Goal: Task Accomplishment & Management: Use online tool/utility

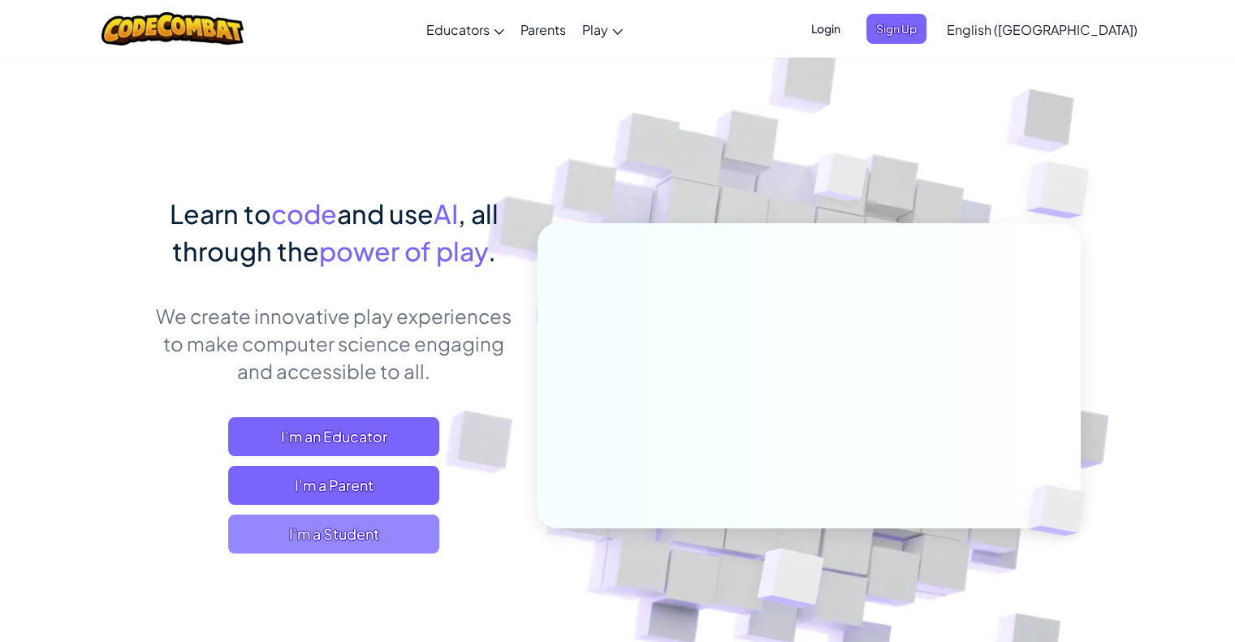
click at [361, 532] on span "I'm a Student" at bounding box center [333, 534] width 211 height 39
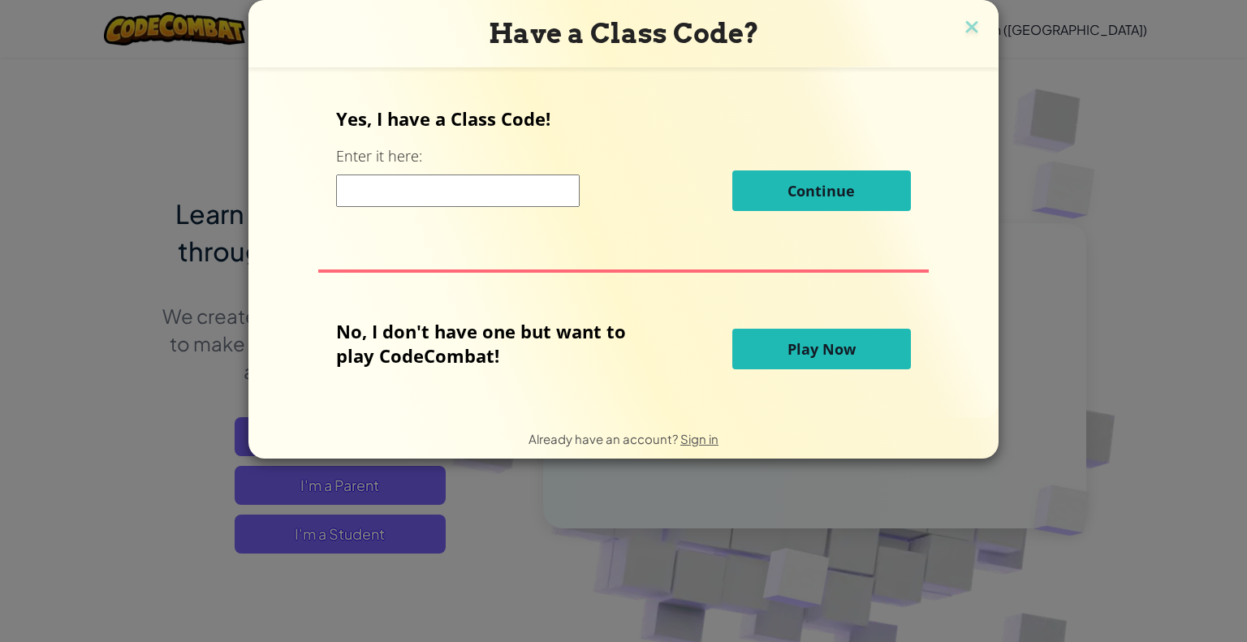
click at [430, 186] on input at bounding box center [458, 191] width 244 height 32
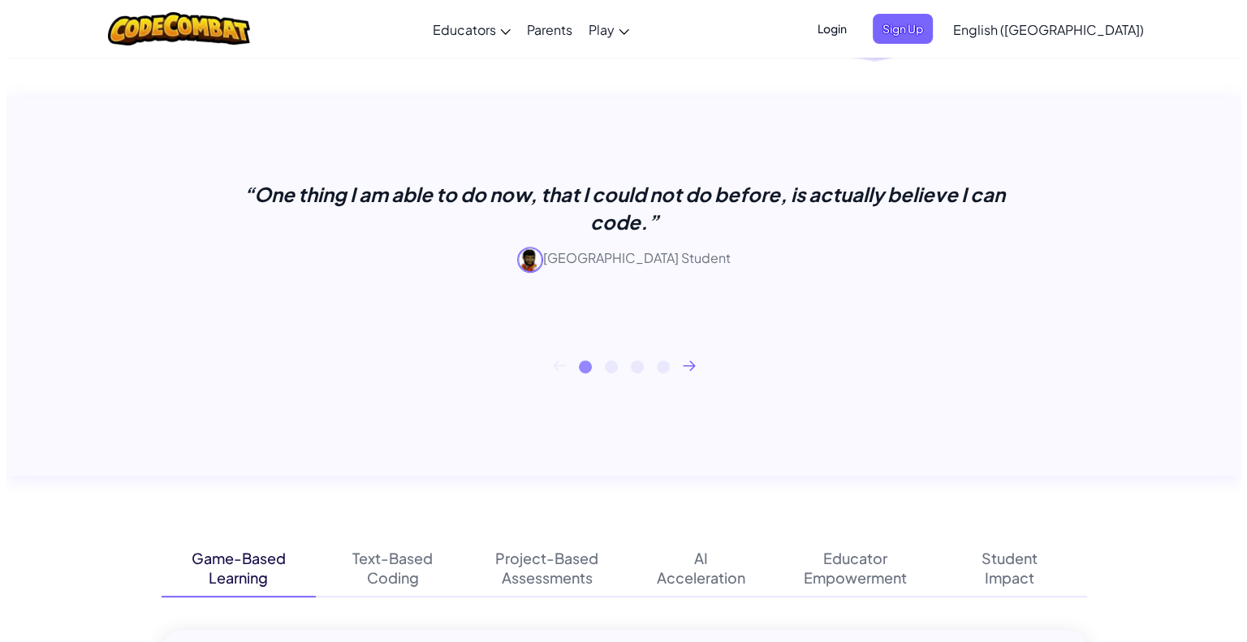
scroll to position [619, 0]
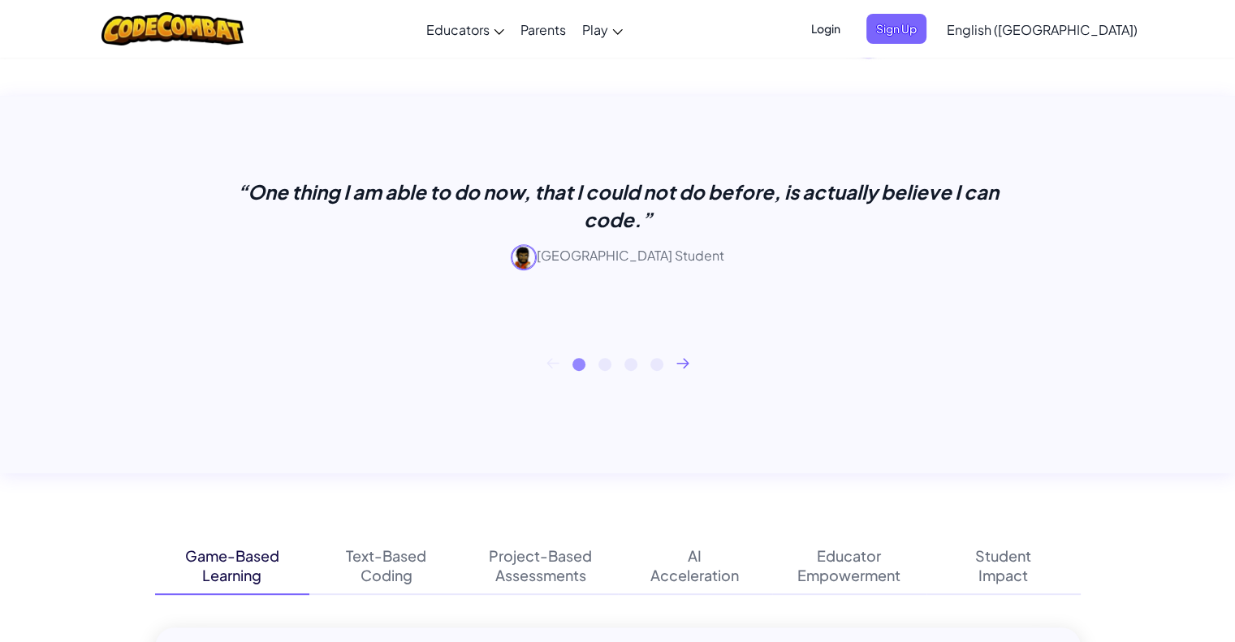
click at [850, 22] on span "Login" at bounding box center [826, 29] width 49 height 30
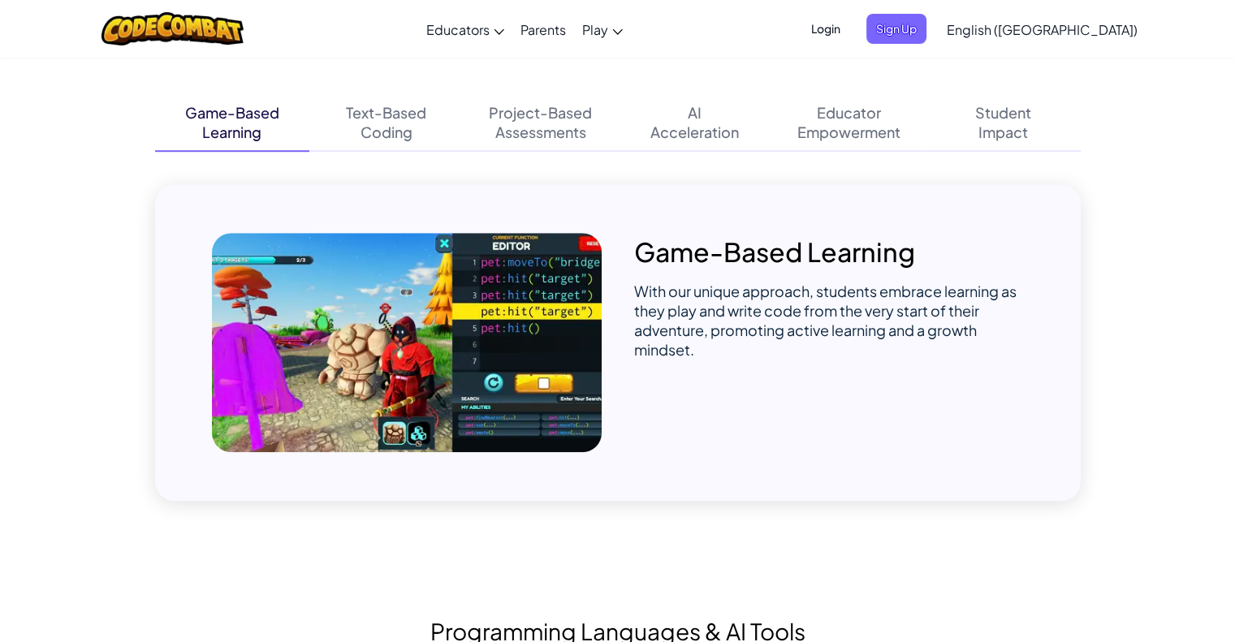
drag, startPoint x: 0, startPoint y: 0, endPoint x: 598, endPoint y: 335, distance: 685.4
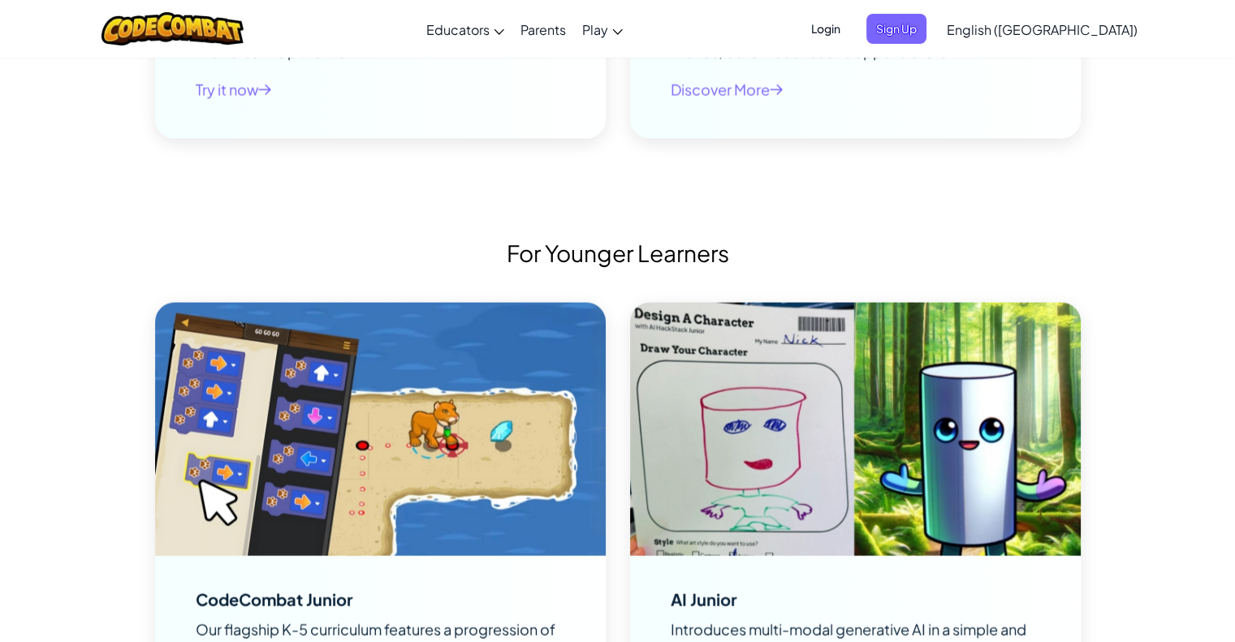
scroll to position [3716, 0]
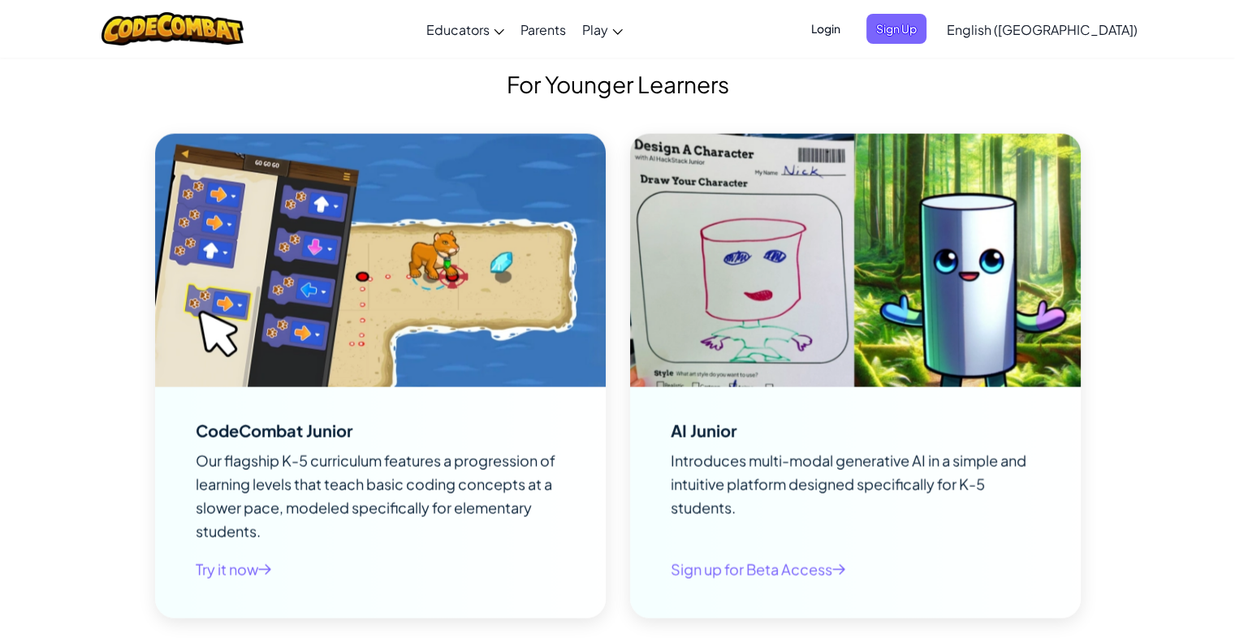
drag, startPoint x: 598, startPoint y: 335, endPoint x: 1193, endPoint y: 260, distance: 600.1
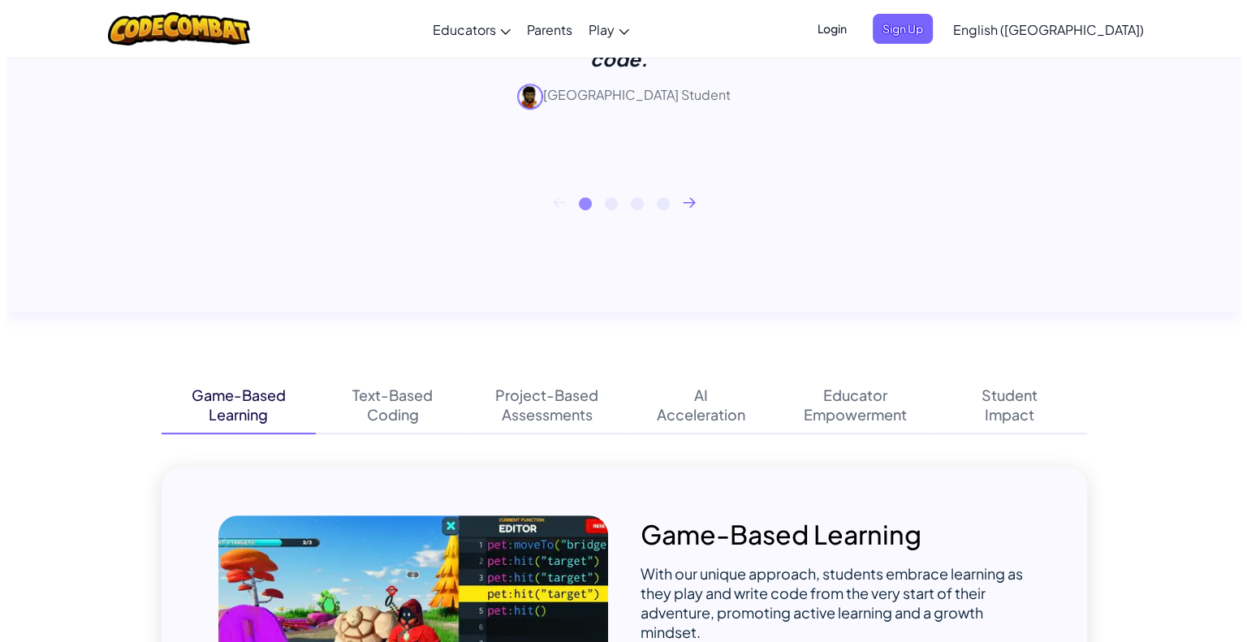
scroll to position [740, 0]
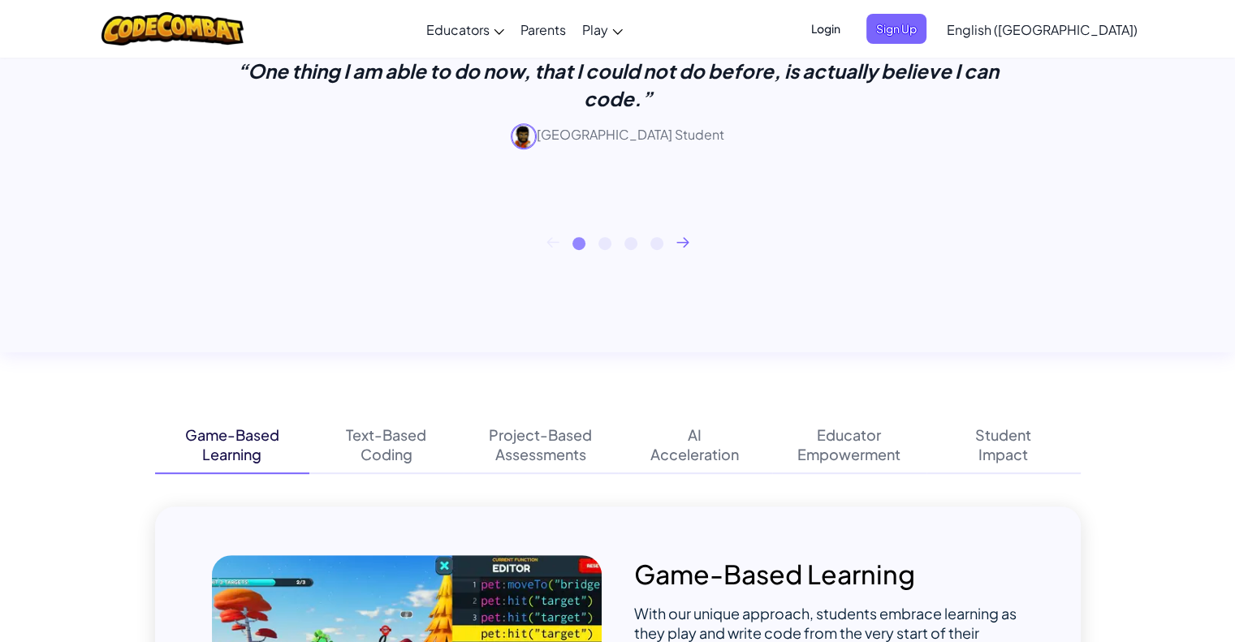
click at [850, 22] on span "Login" at bounding box center [826, 29] width 49 height 30
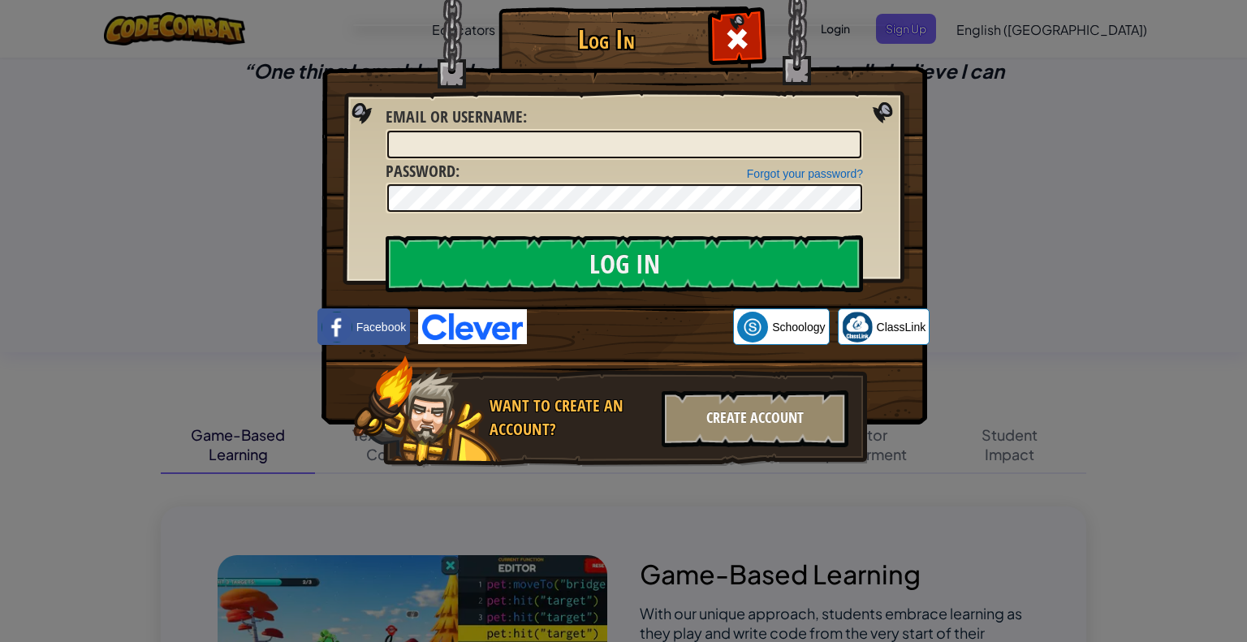
click at [741, 431] on div "Create Account" at bounding box center [755, 419] width 187 height 57
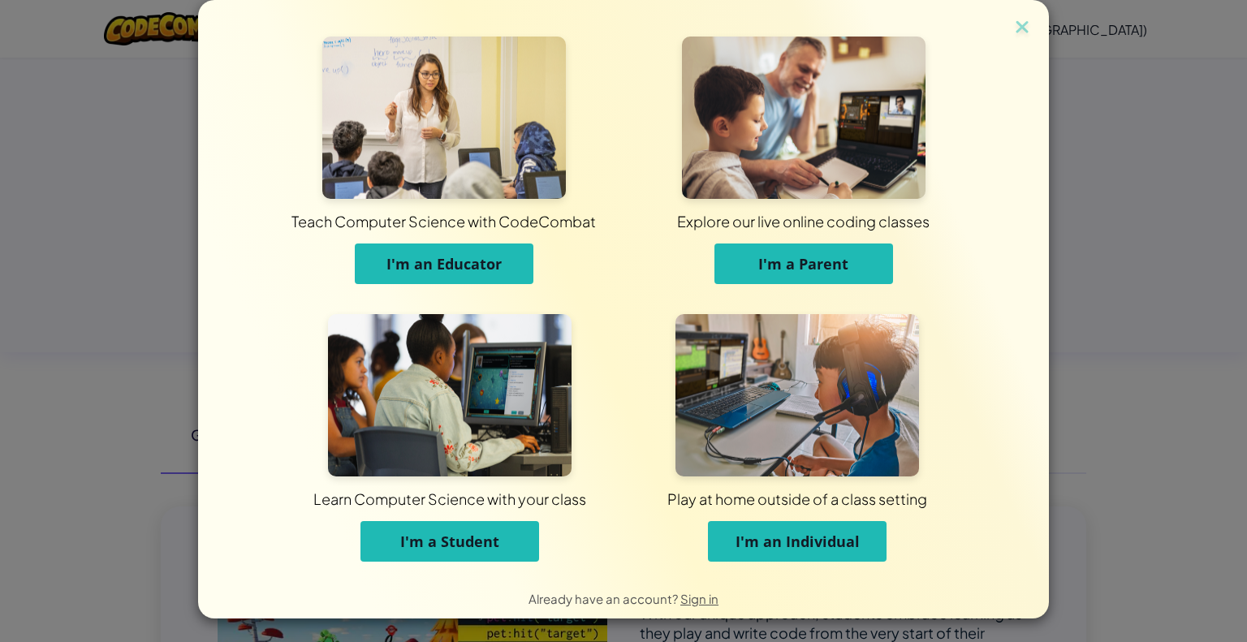
scroll to position [0, 0]
click at [757, 534] on span "I'm an Individual" at bounding box center [798, 541] width 124 height 19
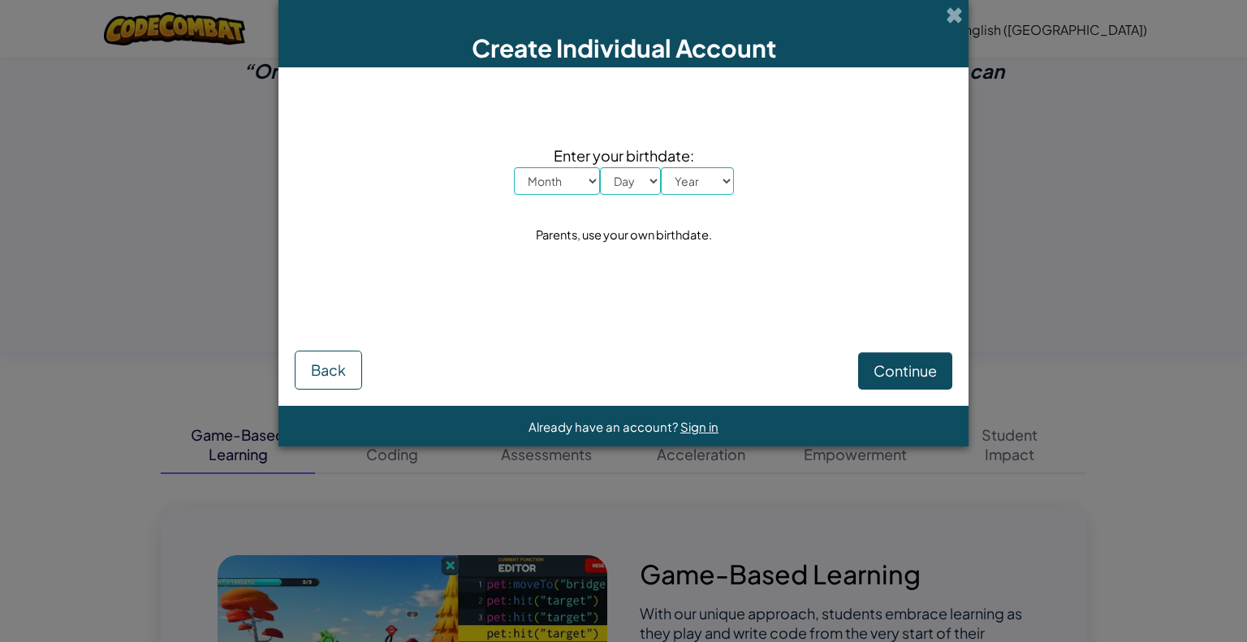
click at [581, 184] on select "Month January February March April May June July August September October Novem…" at bounding box center [557, 181] width 86 height 28
click at [514, 167] on select "Month January February March April May June July August September October Novem…" at bounding box center [557, 181] width 86 height 28
click at [569, 190] on select "Month January February March April May June July August September October Novem…" at bounding box center [557, 181] width 86 height 28
select select "1"
click at [514, 167] on select "Month January February March April May June July August September October Novem…" at bounding box center [557, 181] width 86 height 28
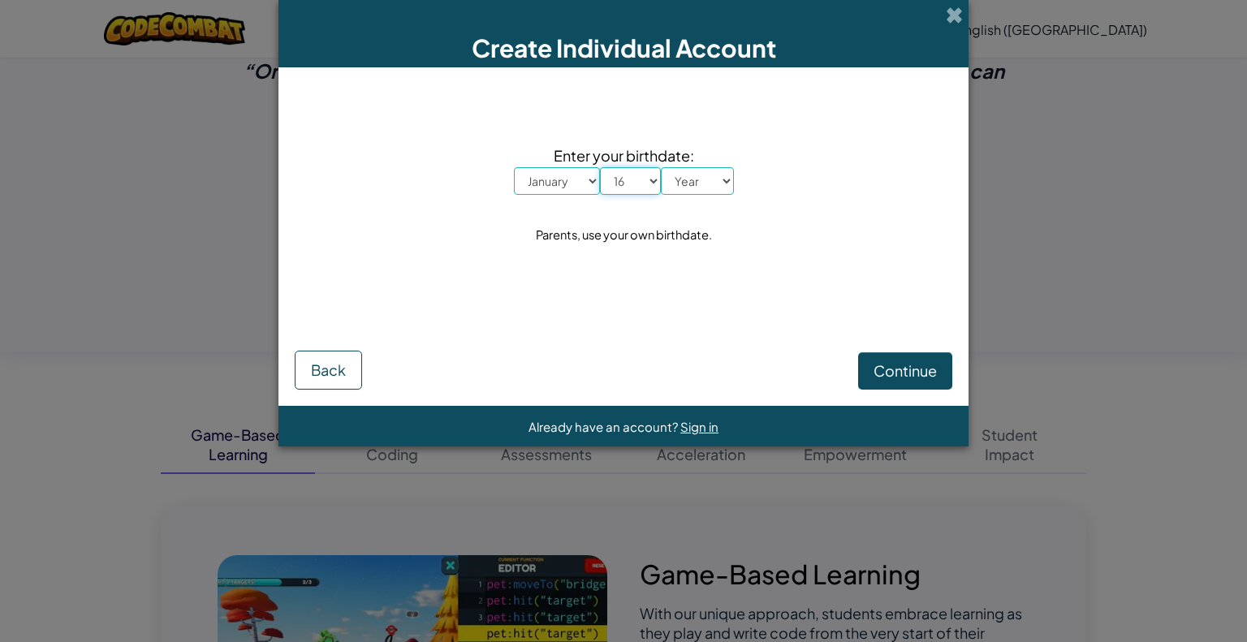
select select "17"
select select "2002"
click button "Continue" at bounding box center [905, 370] width 94 height 37
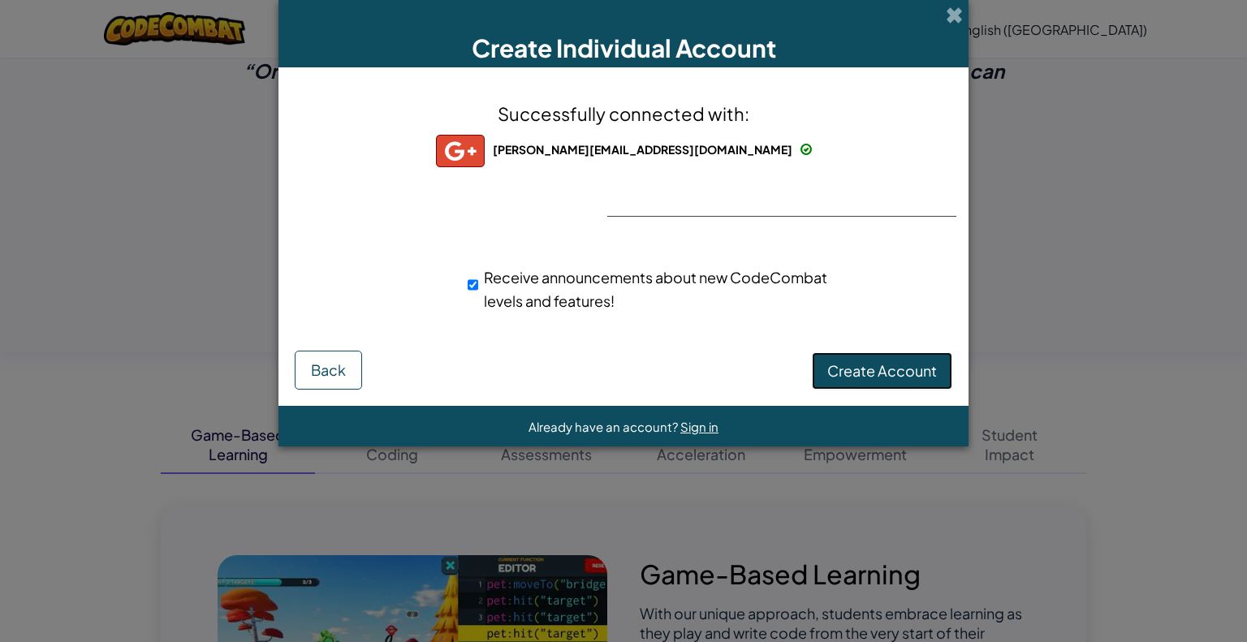
click at [874, 378] on span "Create Account" at bounding box center [883, 370] width 110 height 19
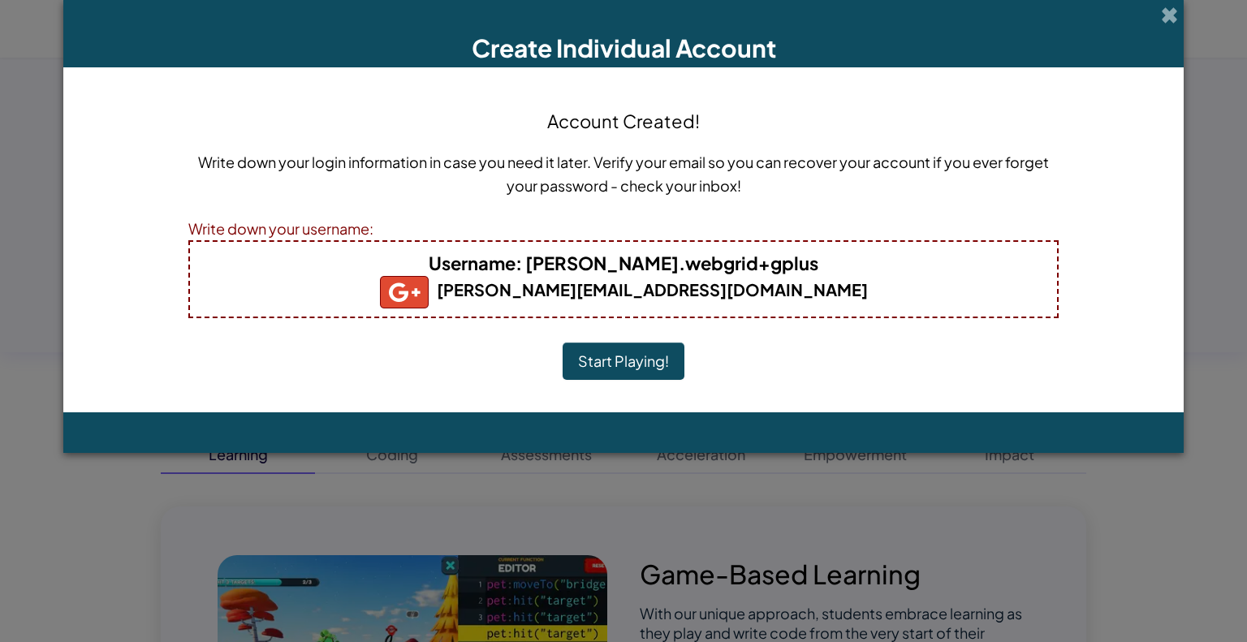
click at [666, 373] on button "Start Playing!" at bounding box center [624, 361] width 122 height 37
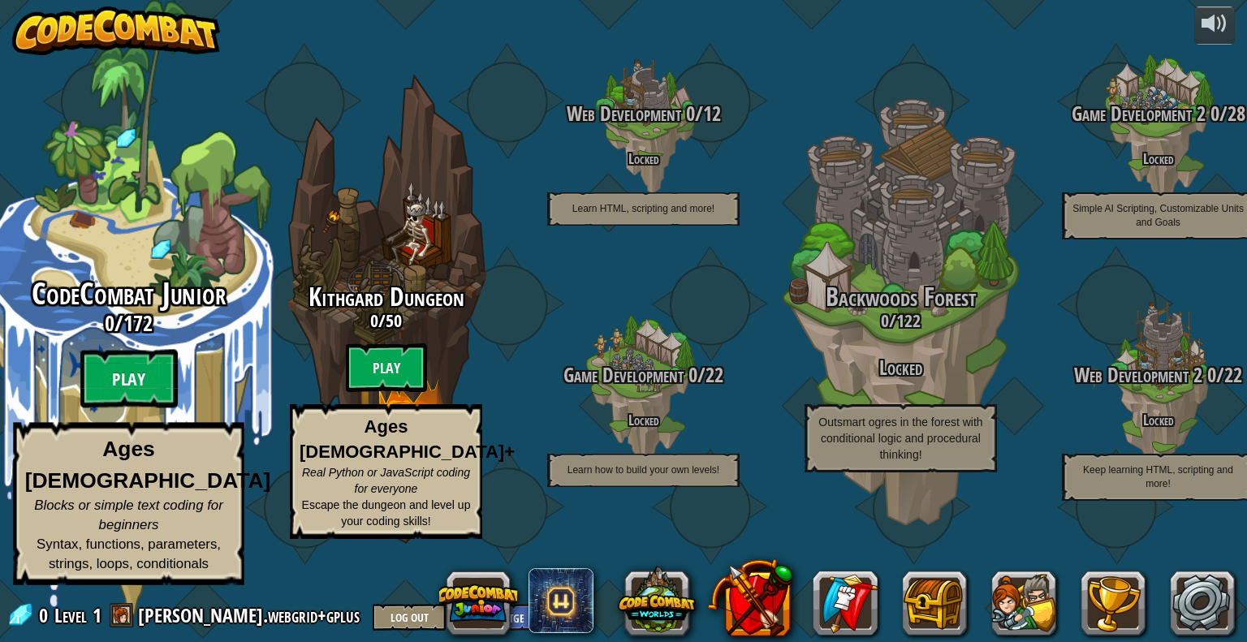
click at [163, 409] on btn "Play" at bounding box center [128, 379] width 97 height 58
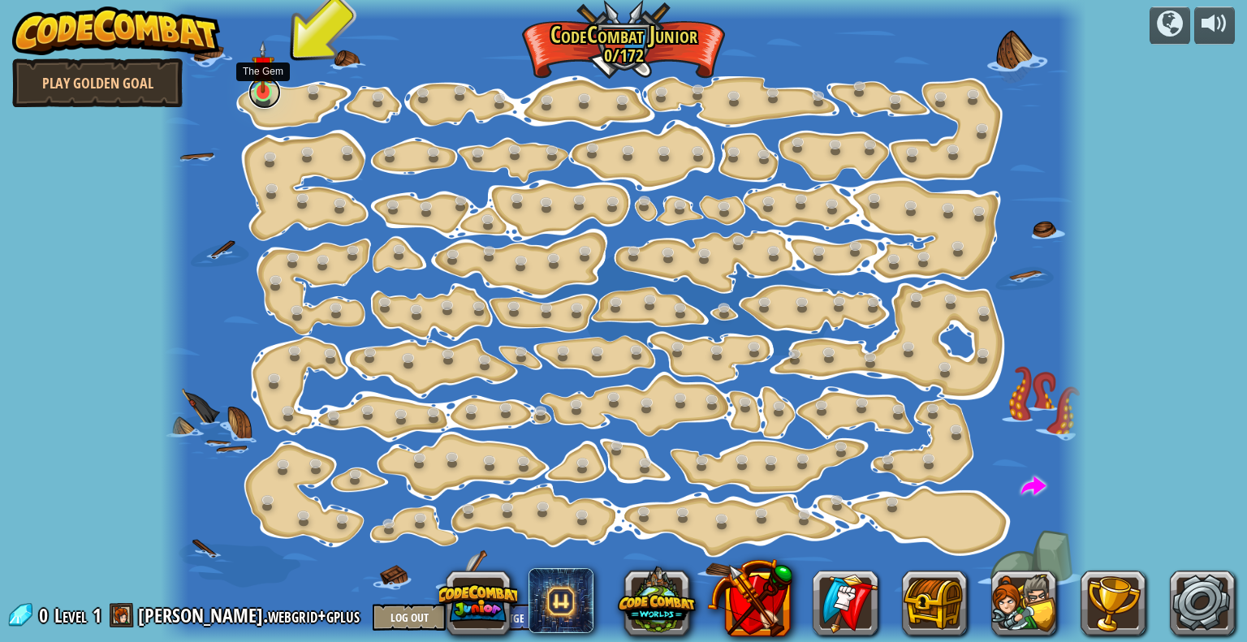
click at [266, 97] on link at bounding box center [265, 92] width 32 height 32
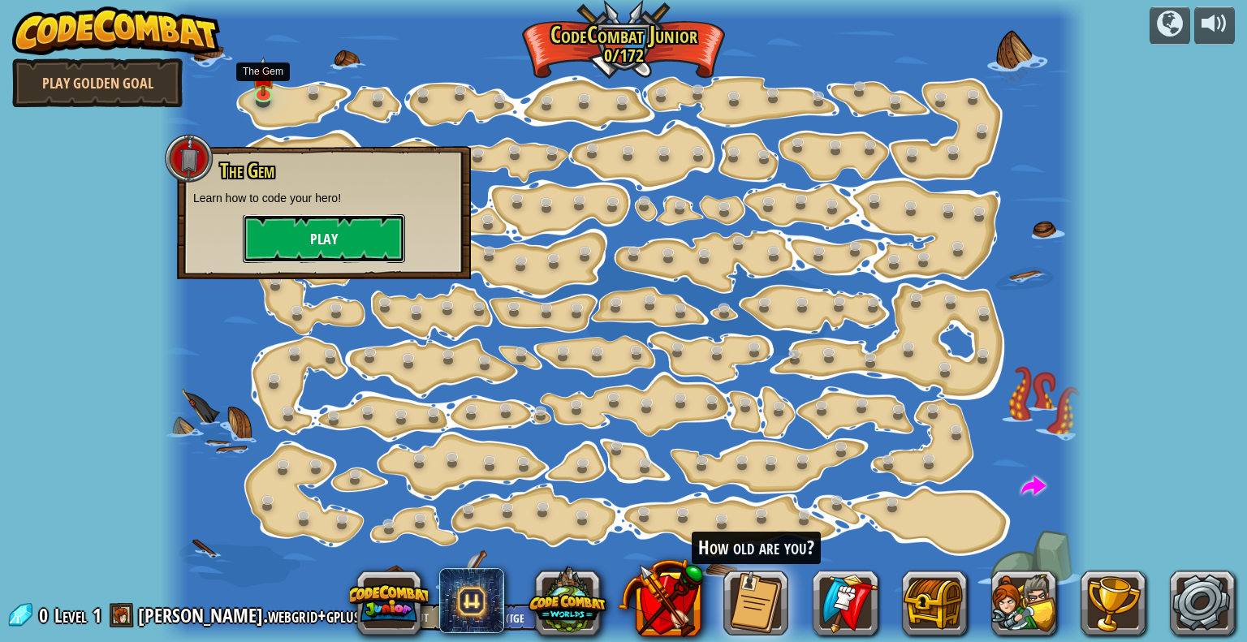
click at [330, 229] on button "Play" at bounding box center [324, 238] width 162 height 49
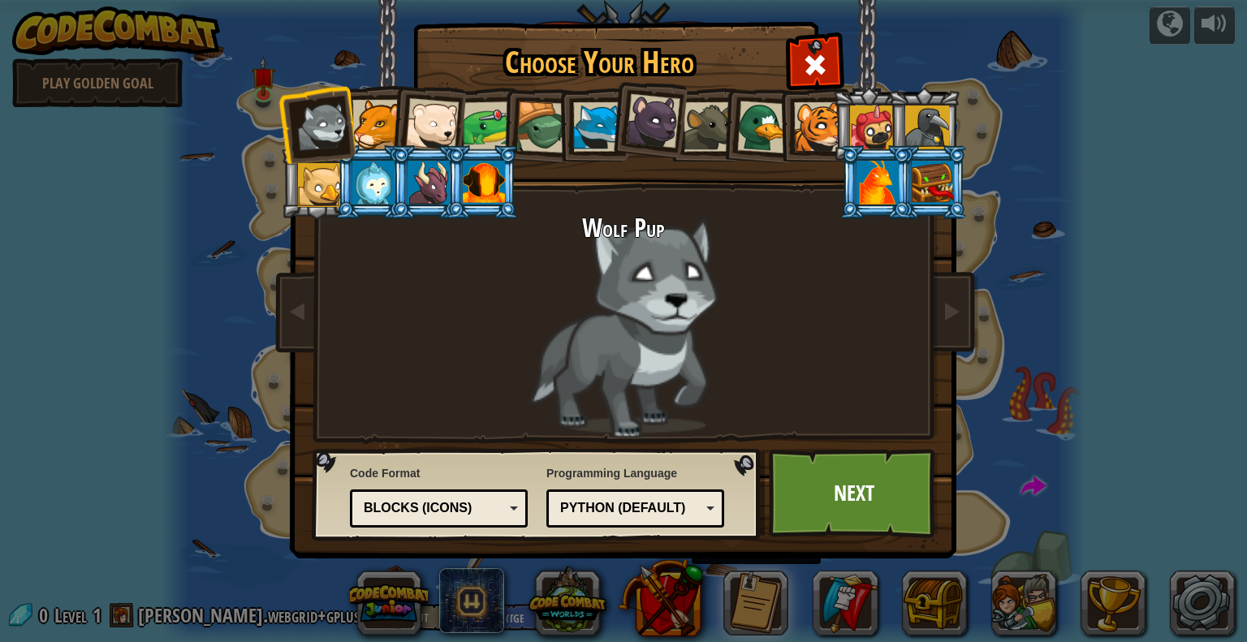
click at [677, 508] on div "Python (Default)" at bounding box center [630, 508] width 141 height 19
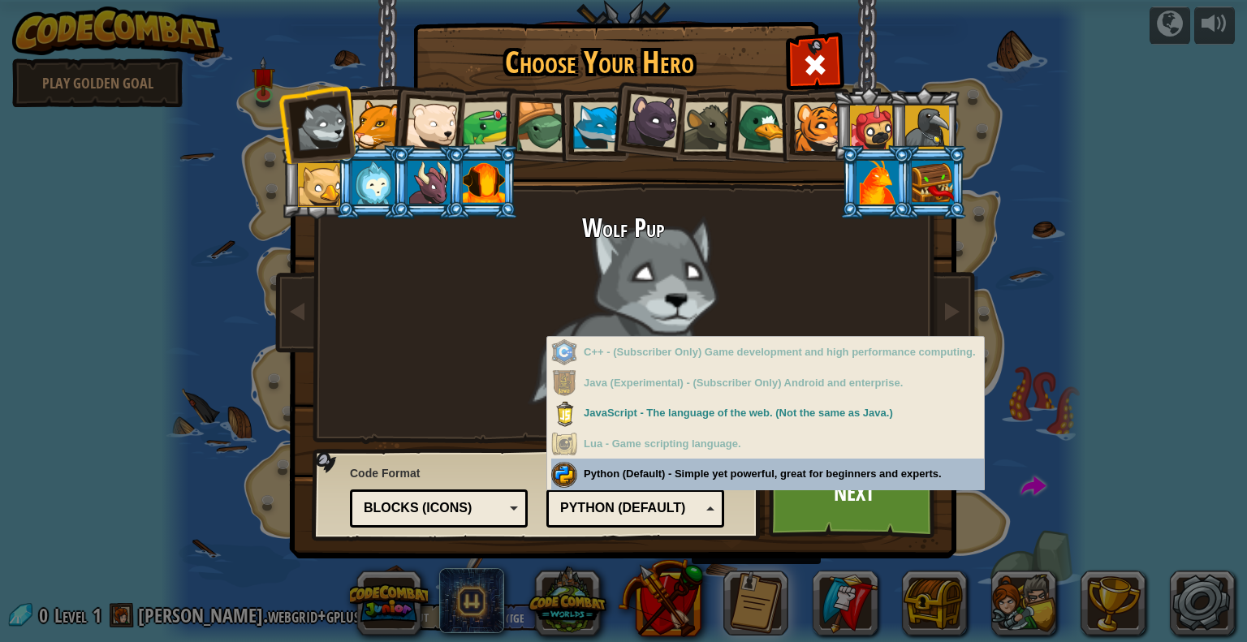
click at [472, 507] on div "Blocks (Icons)" at bounding box center [434, 508] width 141 height 19
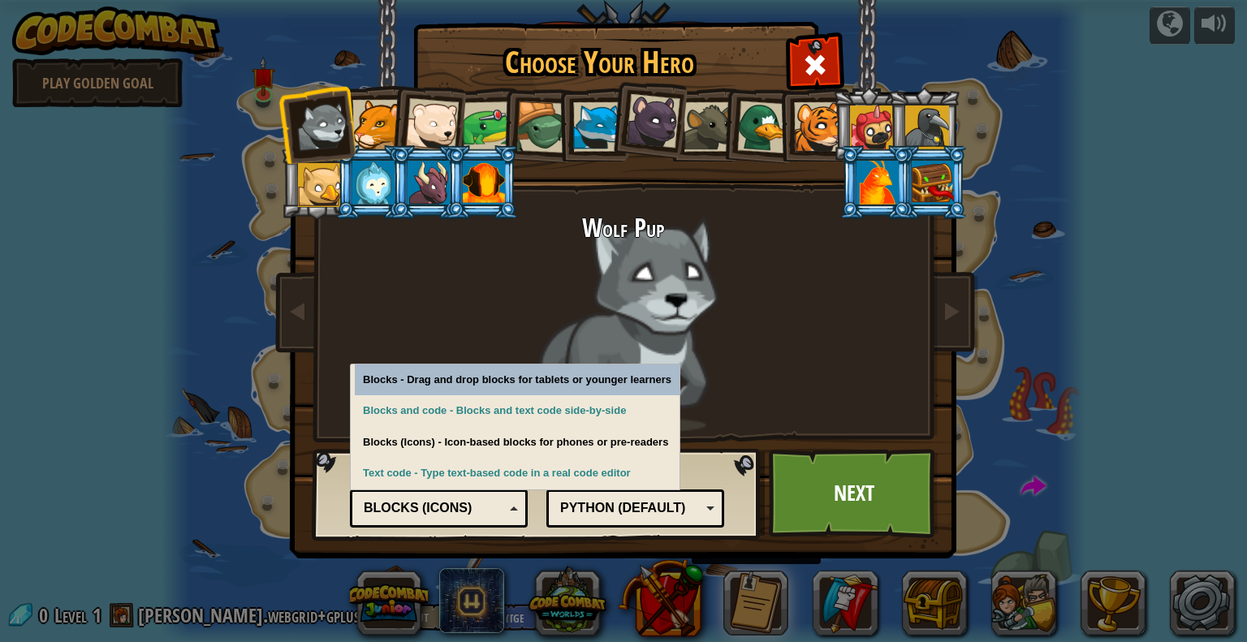
click at [472, 507] on div "Blocks (Icons)" at bounding box center [434, 508] width 141 height 19
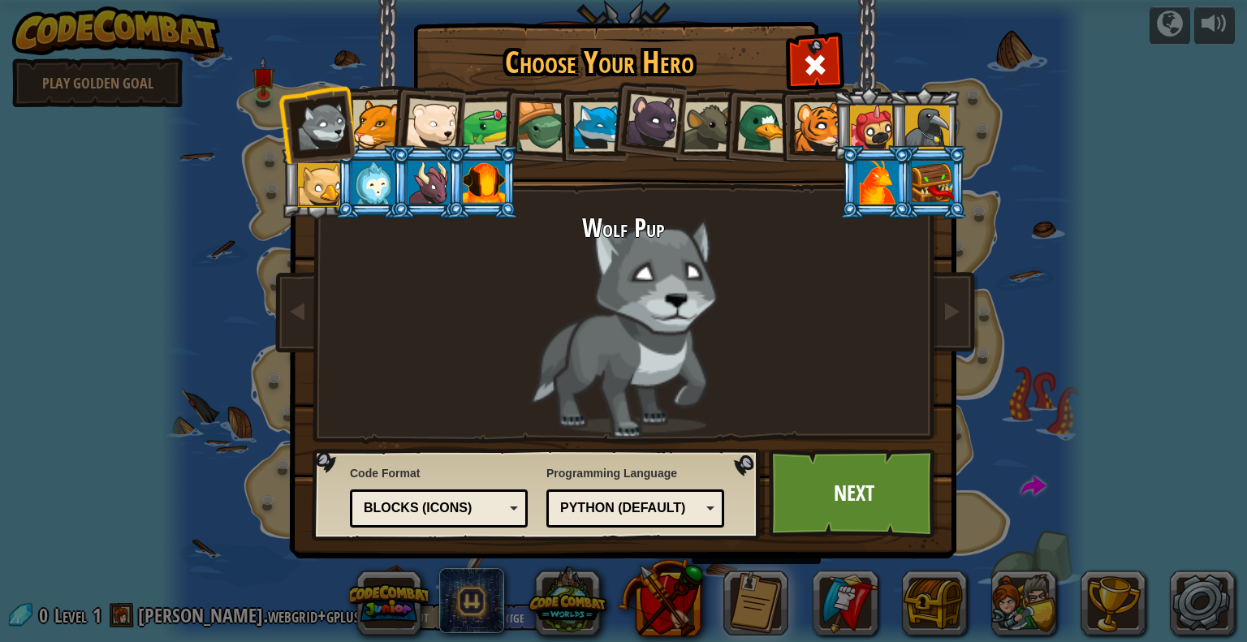
click at [472, 507] on div "Blocks (Icons)" at bounding box center [434, 508] width 141 height 19
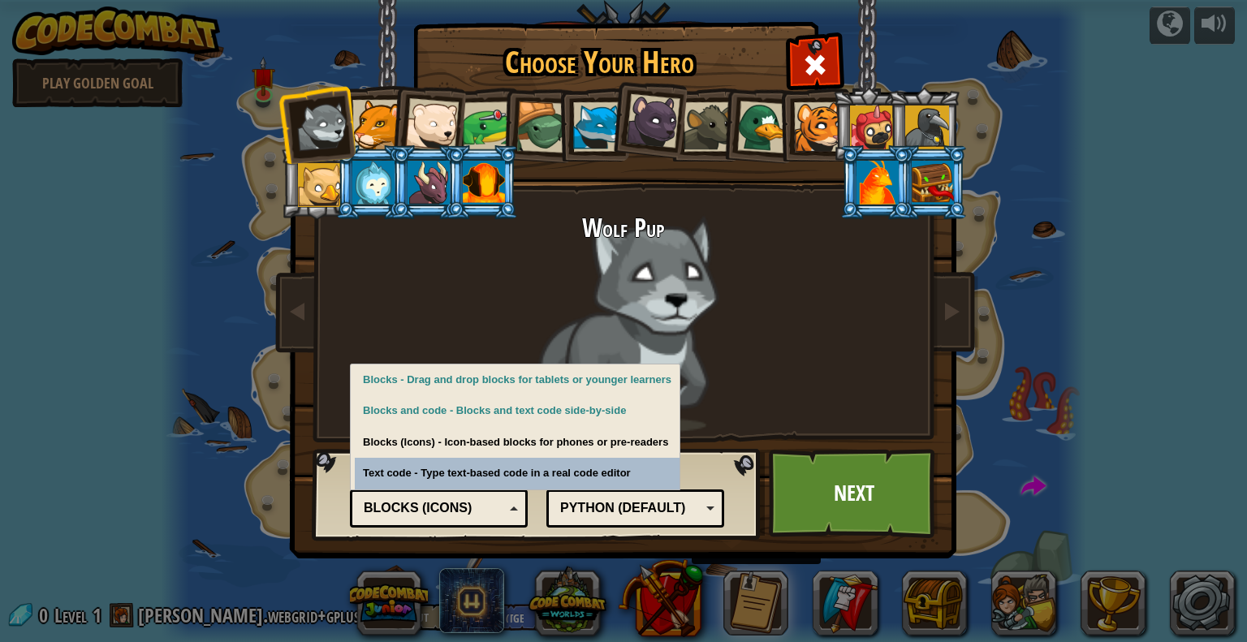
click at [504, 505] on div "Blocks (Icons)" at bounding box center [439, 508] width 157 height 25
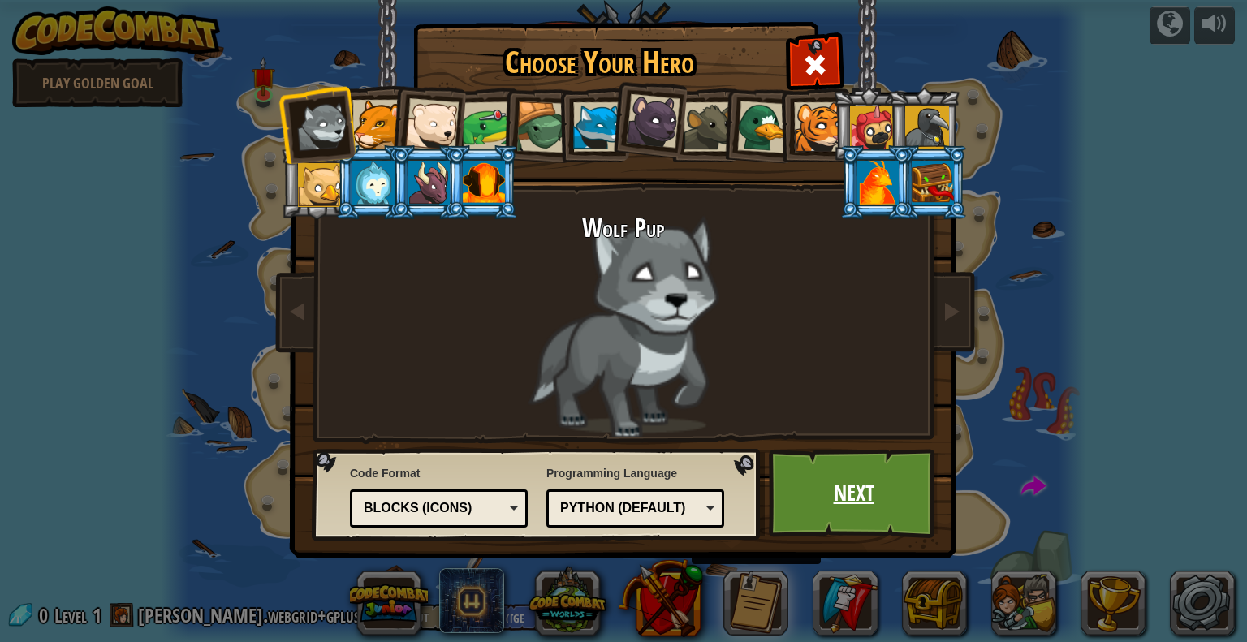
click at [875, 486] on link "Next" at bounding box center [854, 493] width 170 height 89
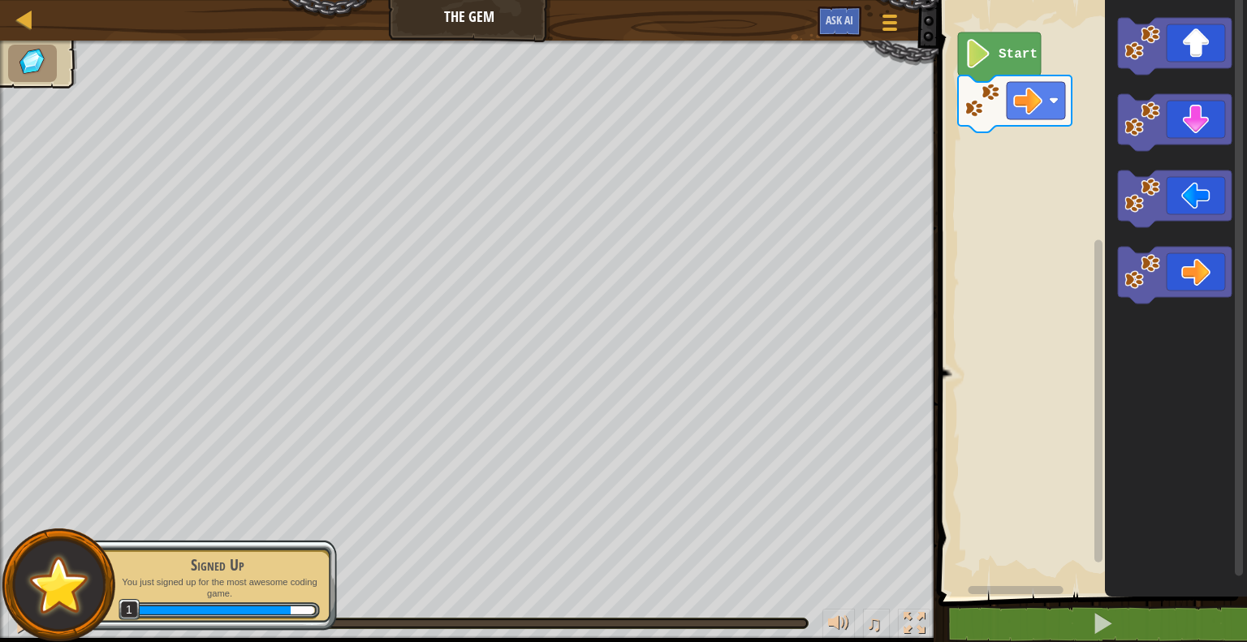
click at [981, 63] on image "Blockly Workspace" at bounding box center [979, 53] width 28 height 29
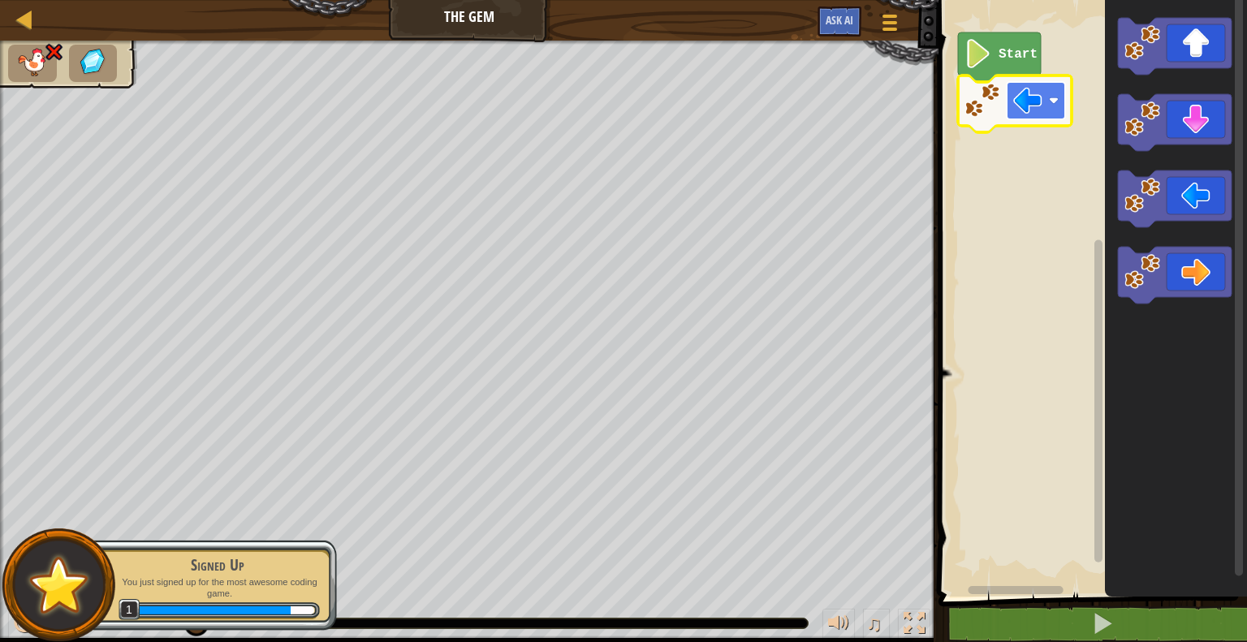
click at [1029, 105] on image "Blockly Workspace" at bounding box center [1028, 100] width 29 height 29
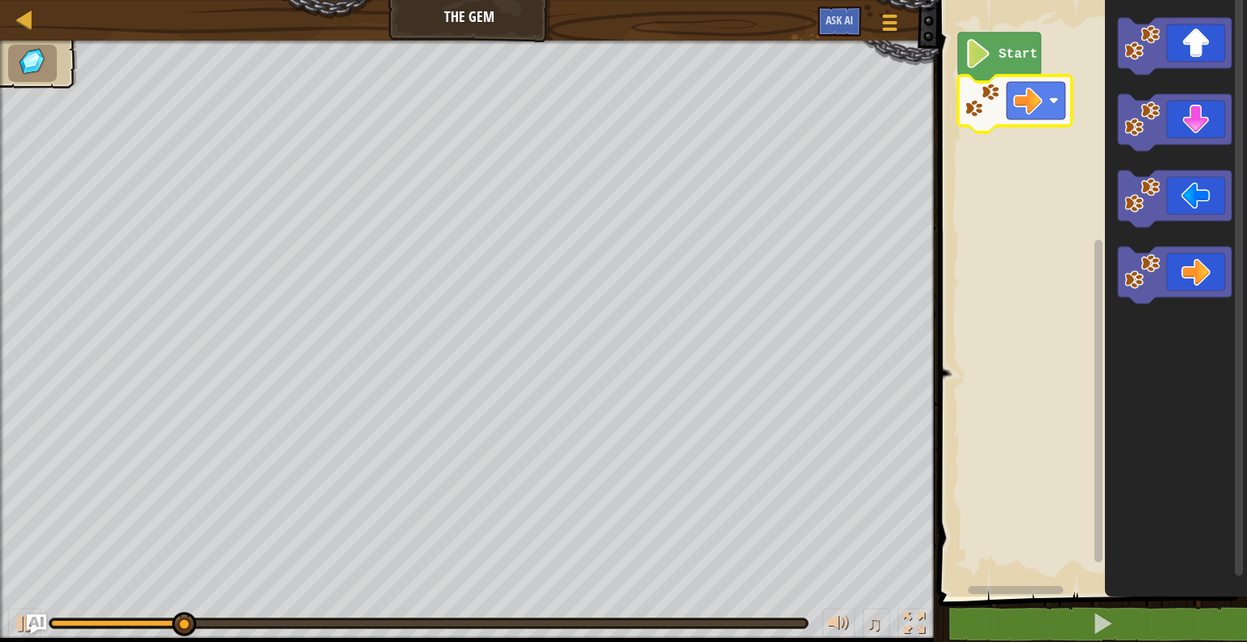
click at [991, 61] on image "Blockly Workspace" at bounding box center [979, 53] width 28 height 29
click at [1056, 100] on image "Blockly Workspace" at bounding box center [1054, 101] width 10 height 10
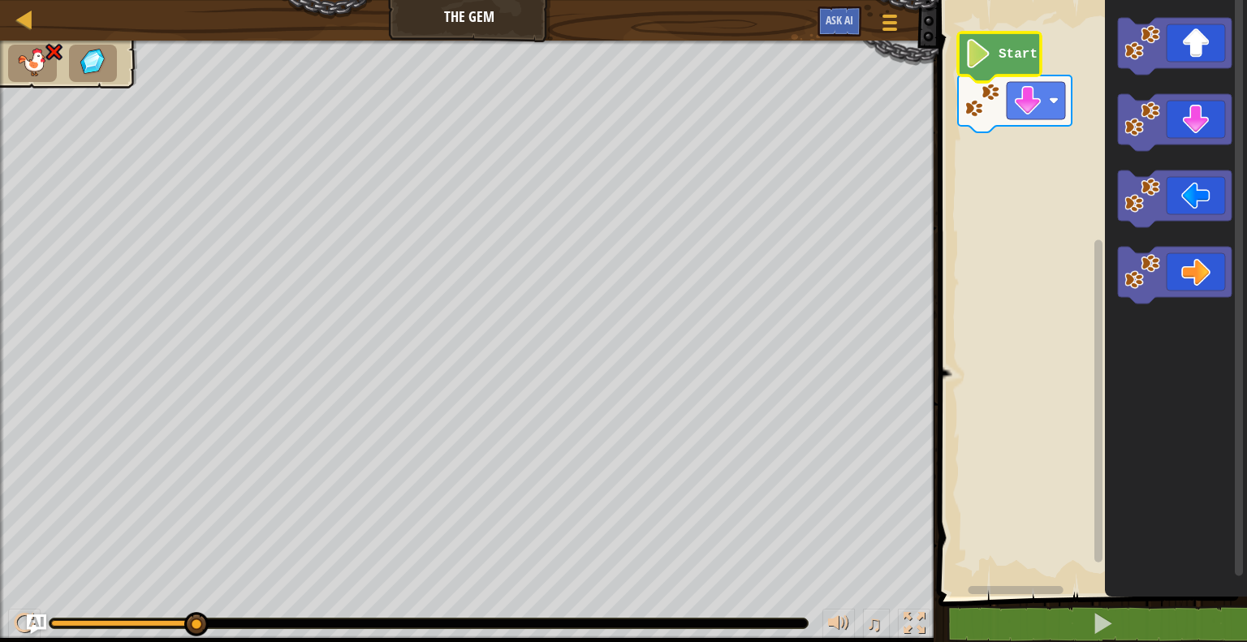
click at [1011, 70] on icon "Blockly Workspace" at bounding box center [999, 57] width 83 height 50
click at [1045, 107] on rect "Blockly Workspace" at bounding box center [1036, 100] width 58 height 37
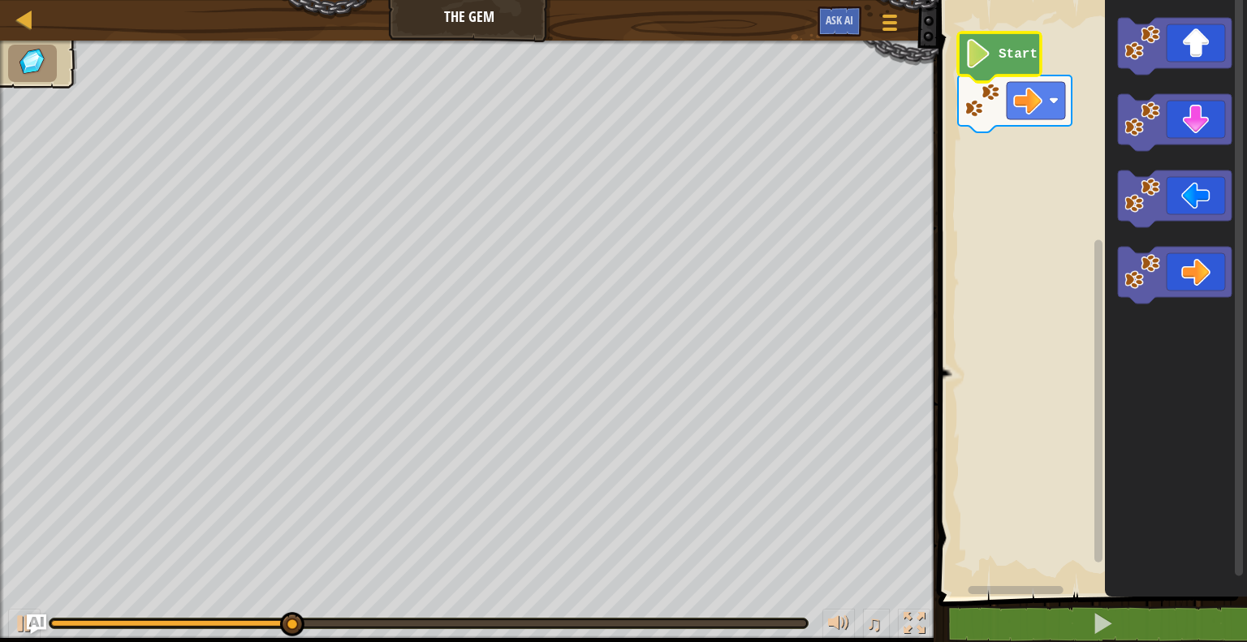
click at [991, 48] on image "Blockly Workspace" at bounding box center [979, 53] width 28 height 29
click at [988, 70] on icon "Blockly Workspace" at bounding box center [999, 57] width 83 height 50
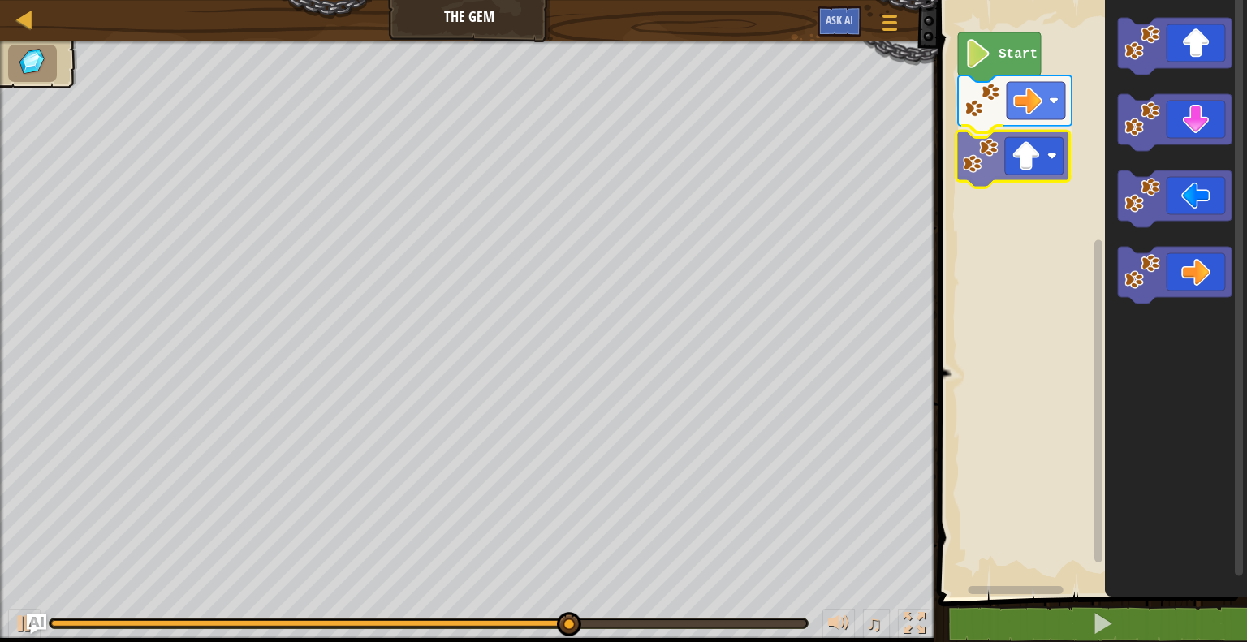
click at [1017, 181] on div "Start" at bounding box center [1090, 294] width 313 height 605
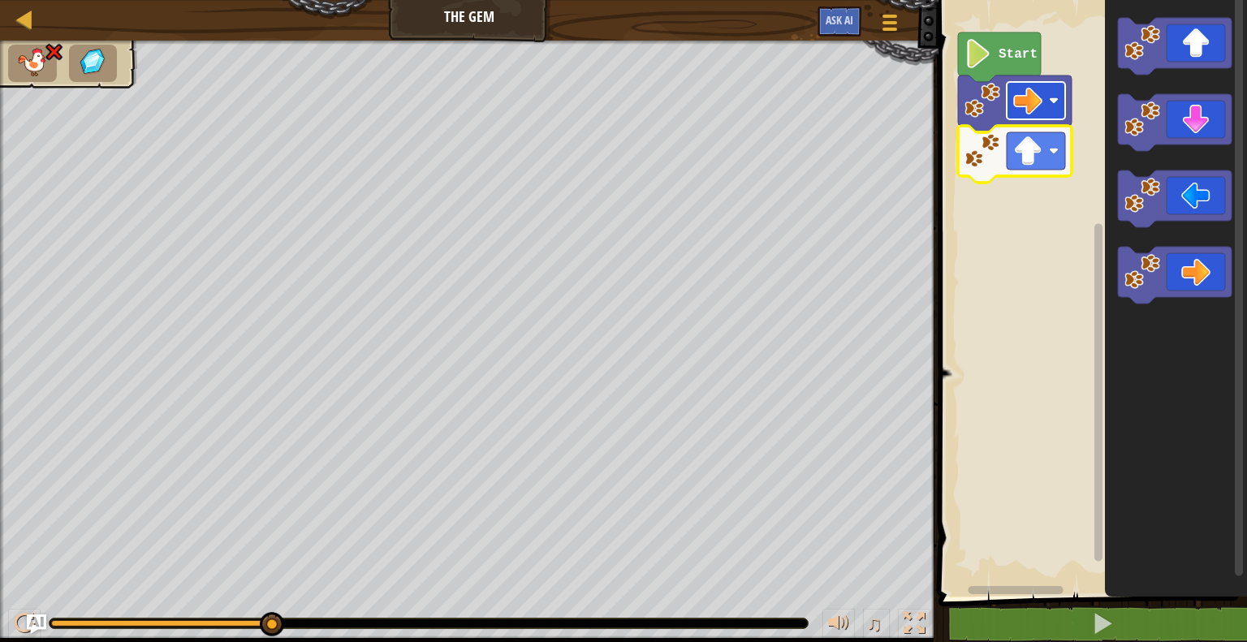
click at [1017, 101] on image "Blockly Workspace" at bounding box center [1028, 100] width 29 height 29
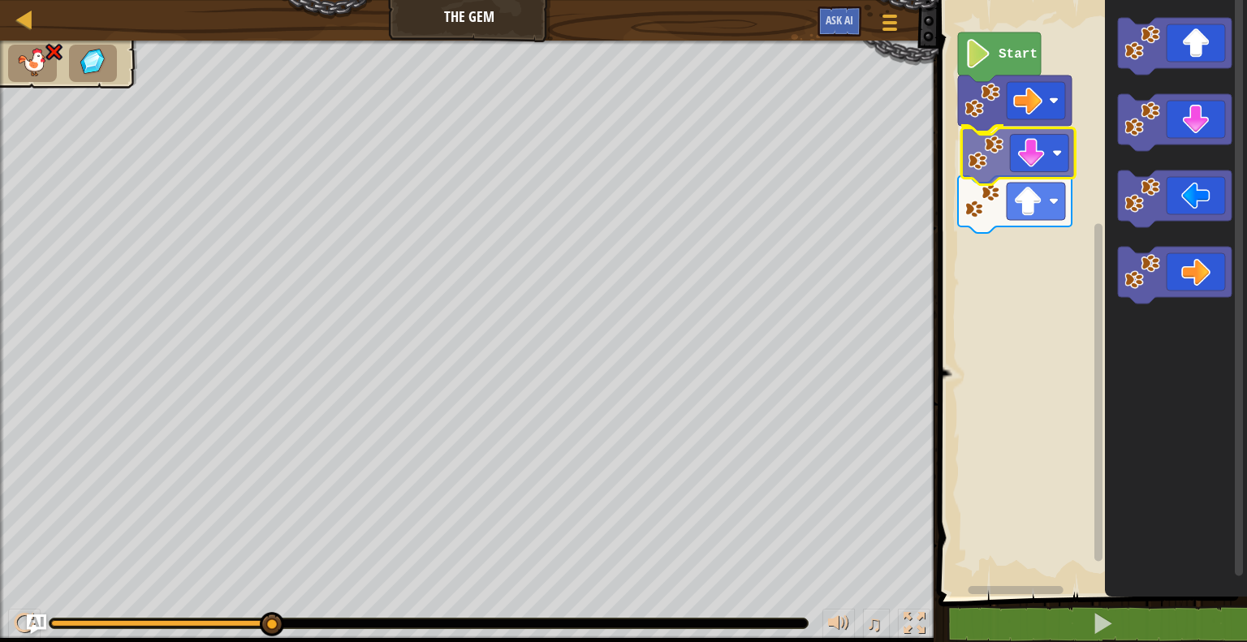
click at [1041, 174] on div "Start" at bounding box center [1090, 294] width 313 height 605
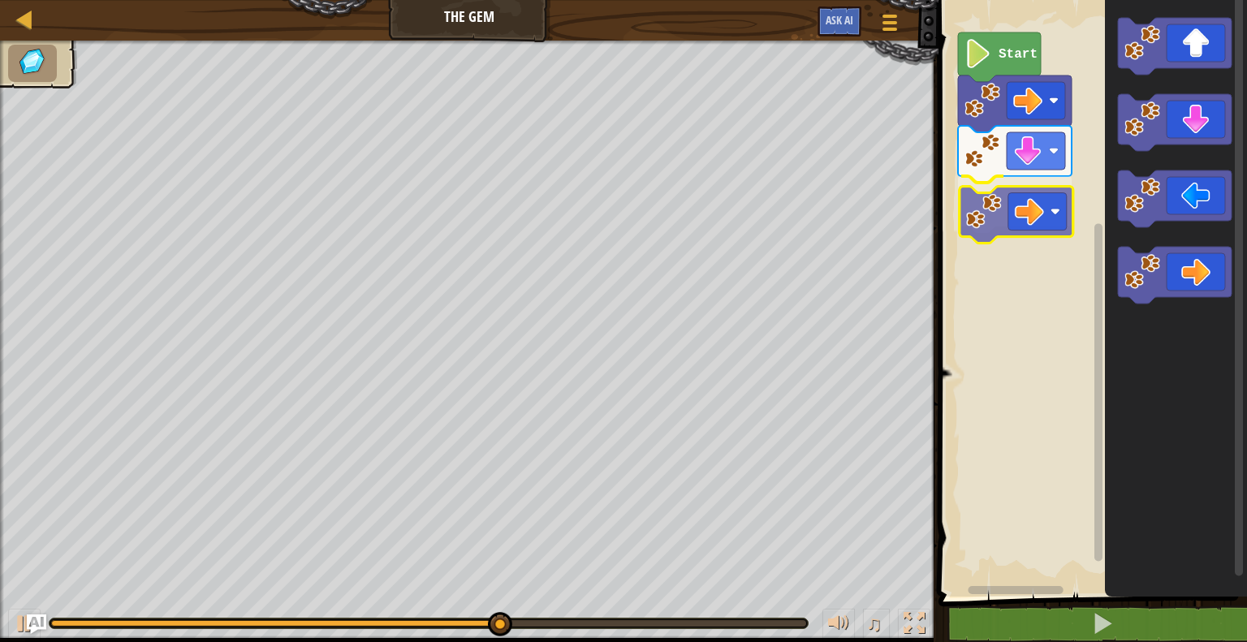
click at [1051, 215] on div "Start" at bounding box center [1090, 294] width 313 height 605
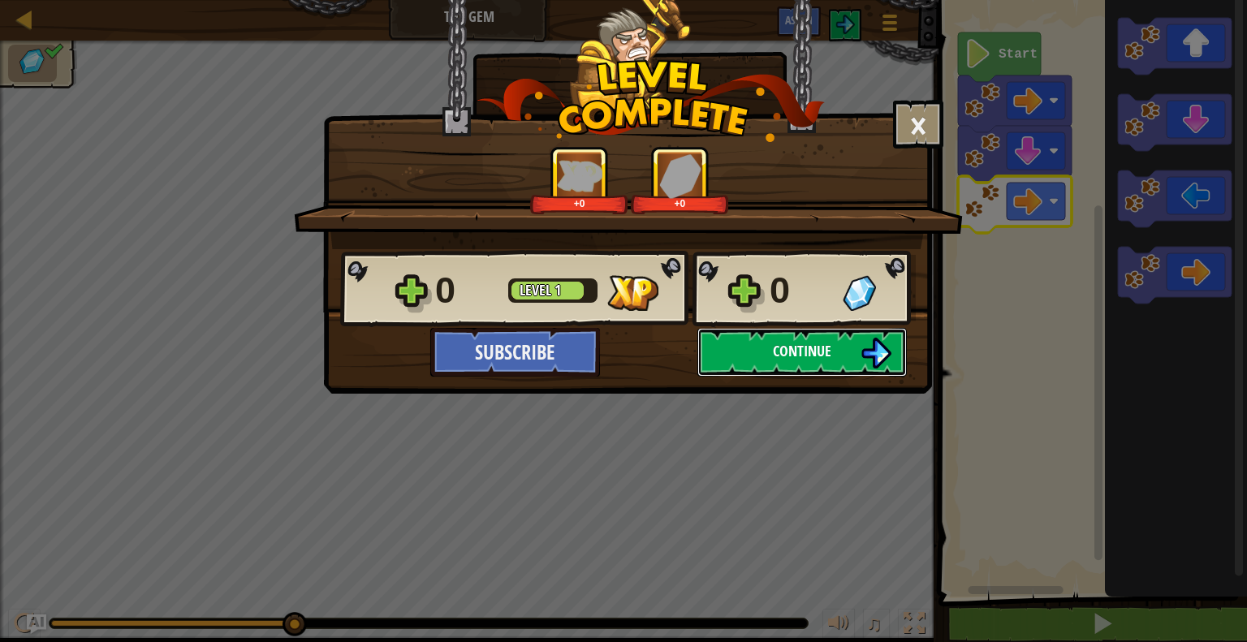
click at [809, 341] on span "Continue" at bounding box center [802, 351] width 58 height 20
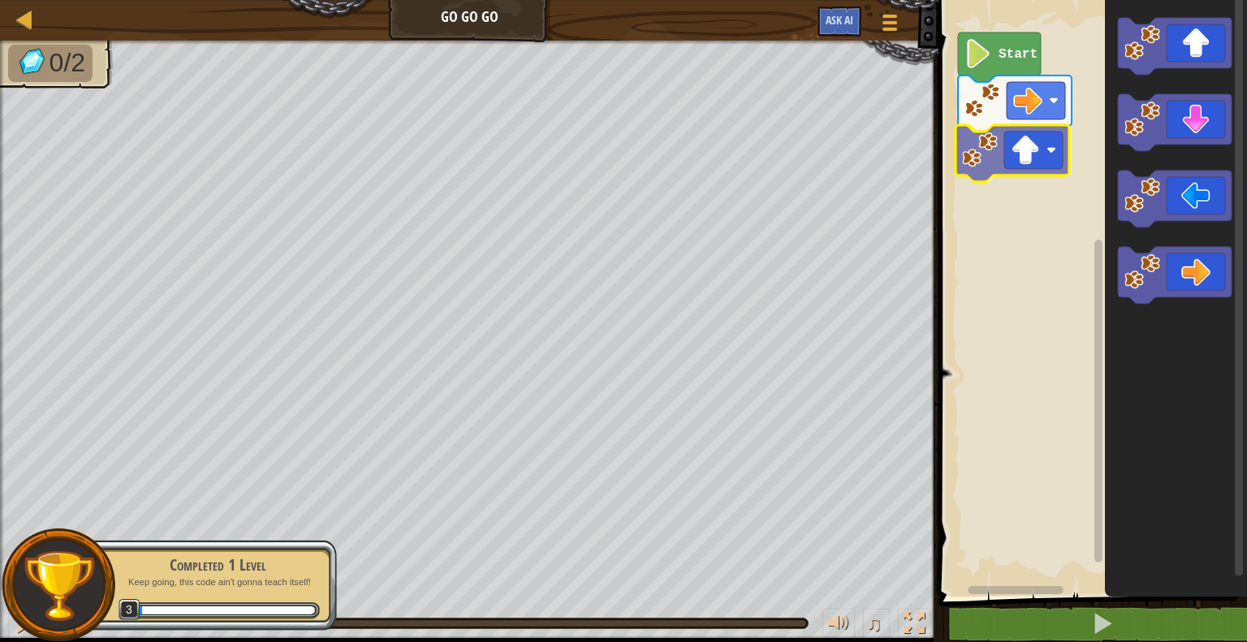
click at [1041, 157] on div "Start" at bounding box center [1090, 294] width 313 height 605
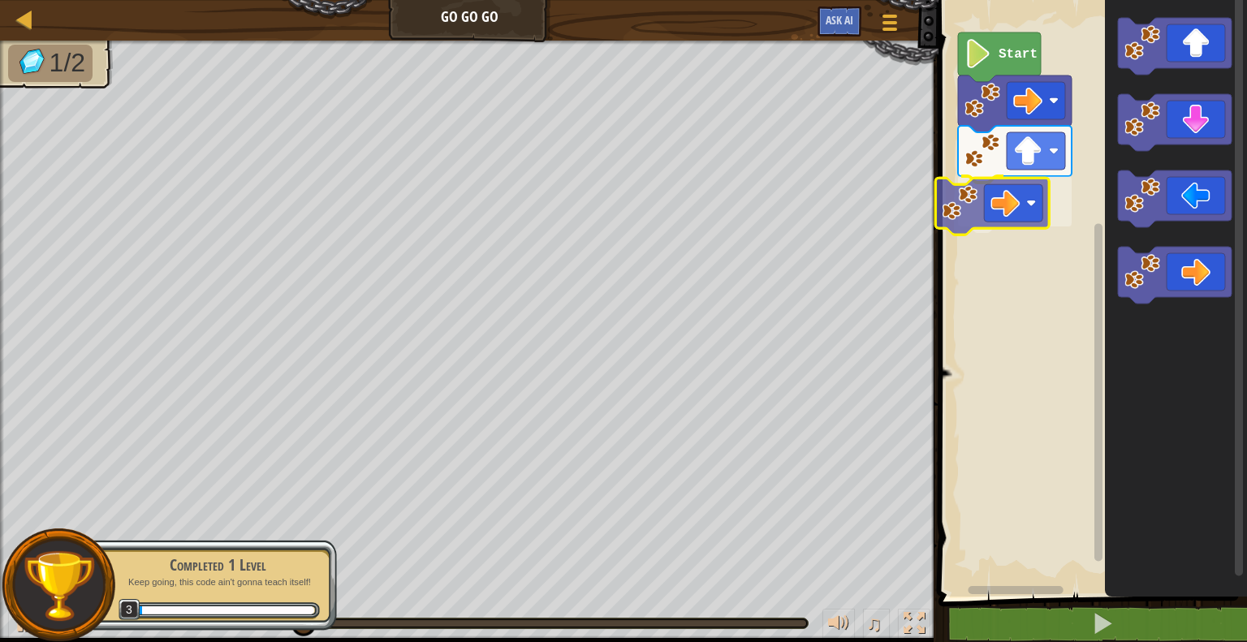
click at [993, 184] on div "Start" at bounding box center [1090, 294] width 313 height 605
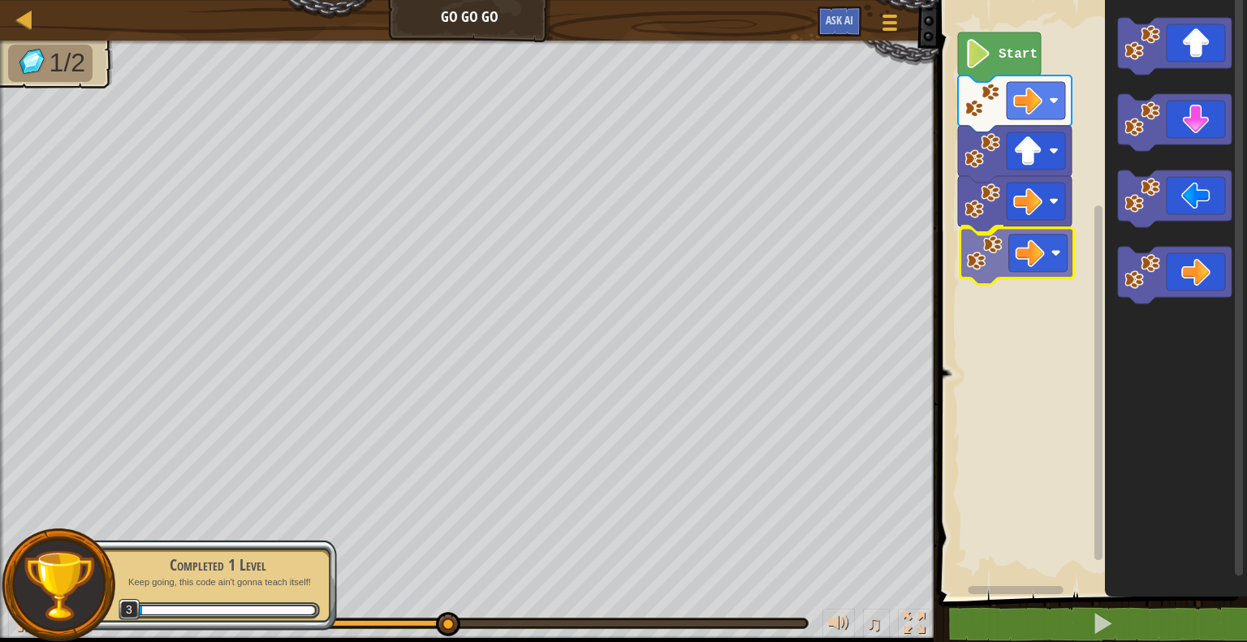
click at [1027, 261] on div "Start" at bounding box center [1090, 294] width 313 height 605
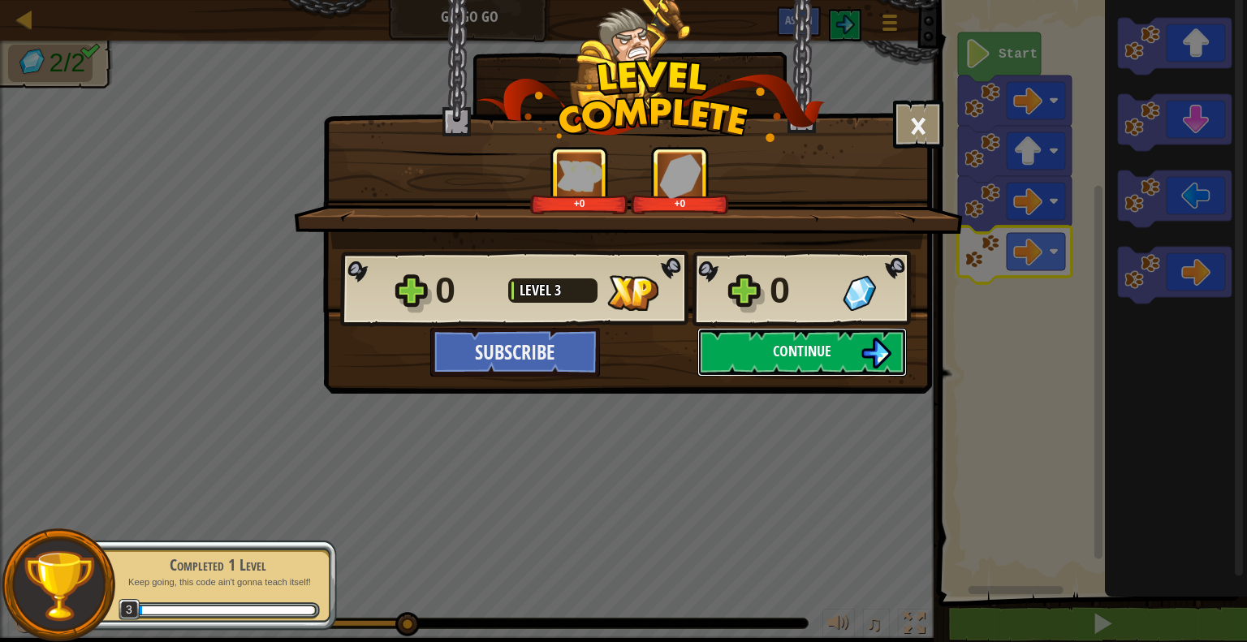
click at [777, 345] on span "Continue" at bounding box center [802, 351] width 58 height 20
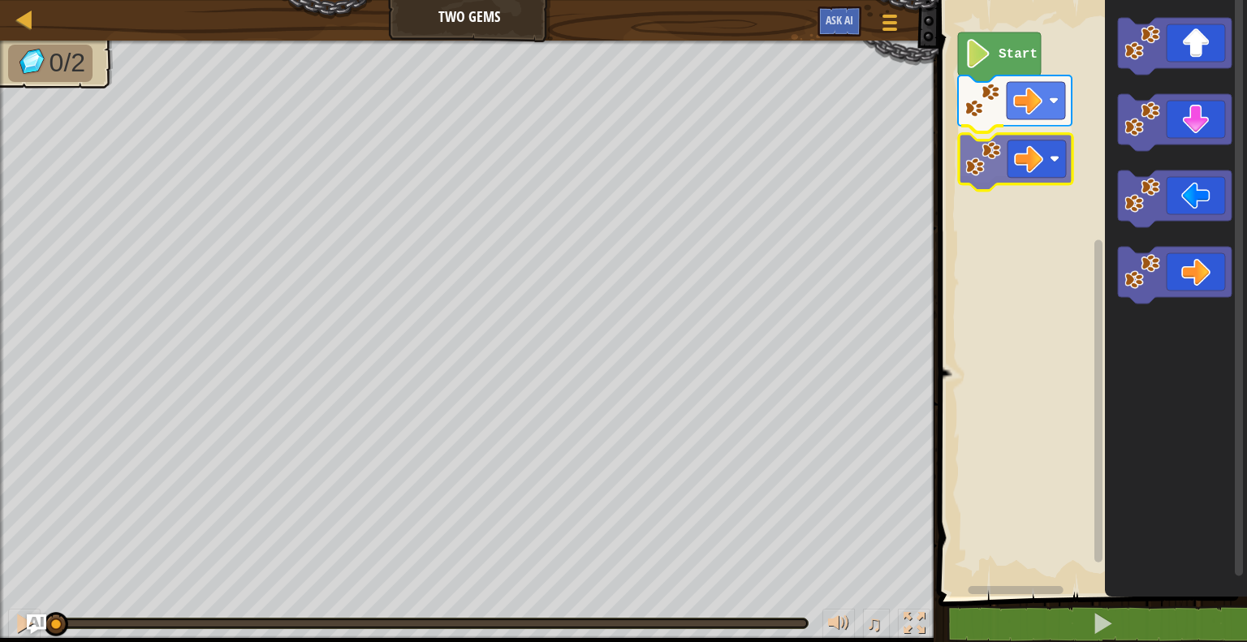
click at [1023, 145] on div "Start" at bounding box center [1090, 294] width 313 height 605
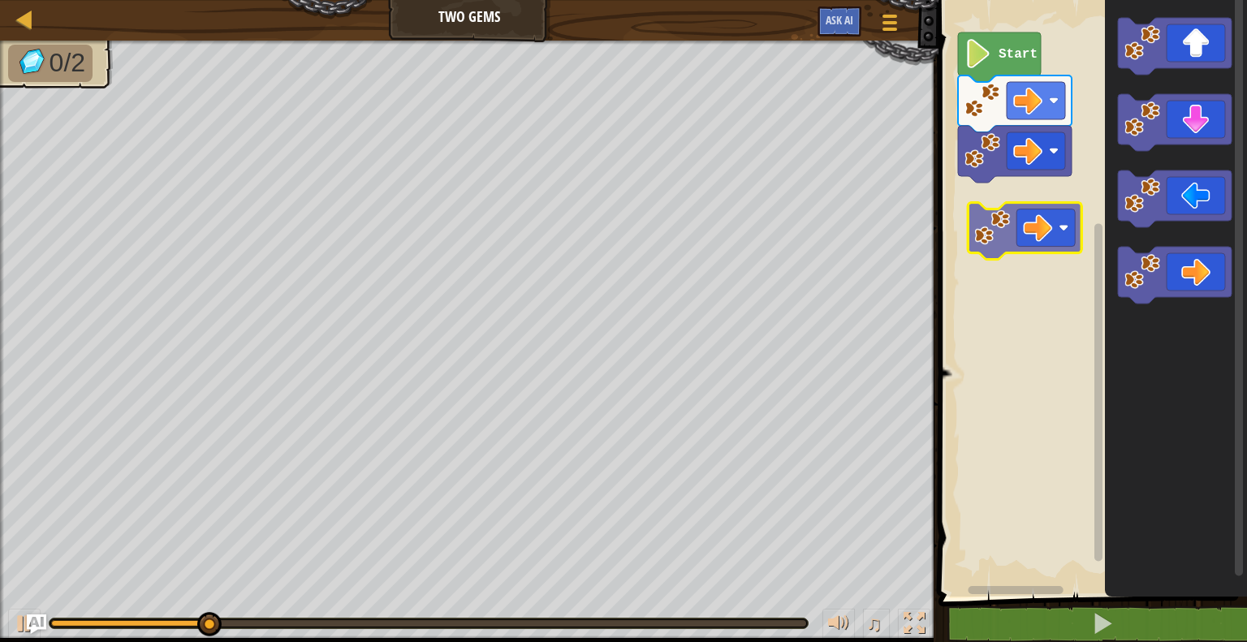
click at [1066, 229] on div "Start" at bounding box center [1090, 294] width 313 height 605
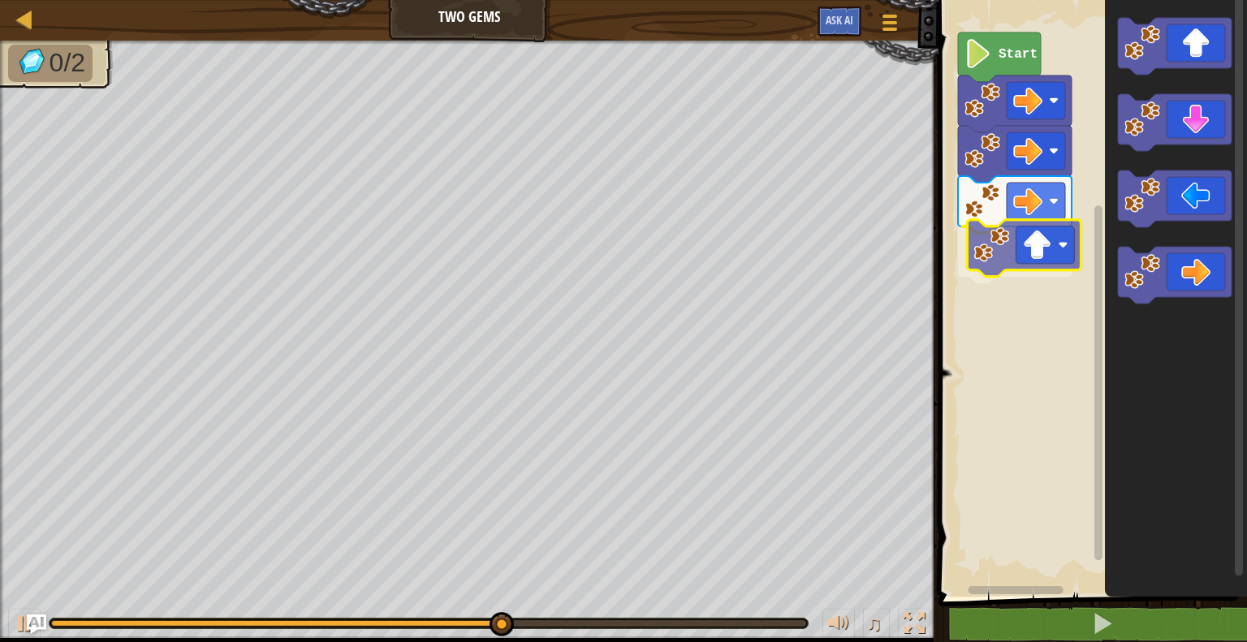
click at [1027, 248] on div "Start" at bounding box center [1090, 294] width 313 height 605
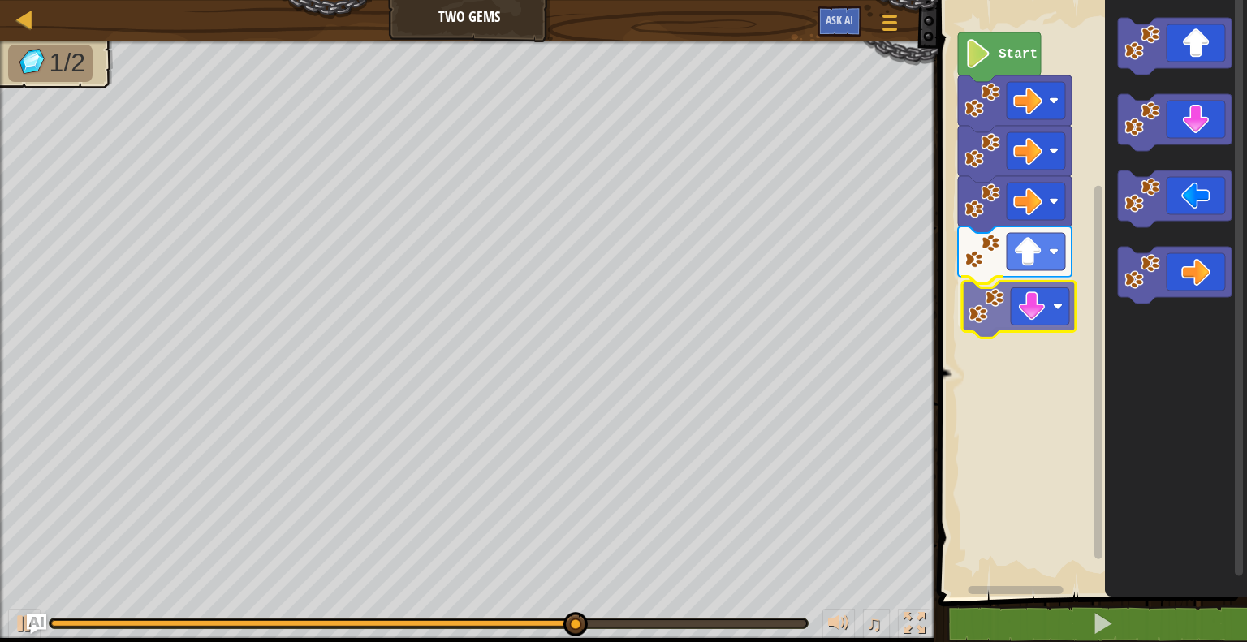
click at [1038, 295] on div "Start" at bounding box center [1090, 294] width 313 height 605
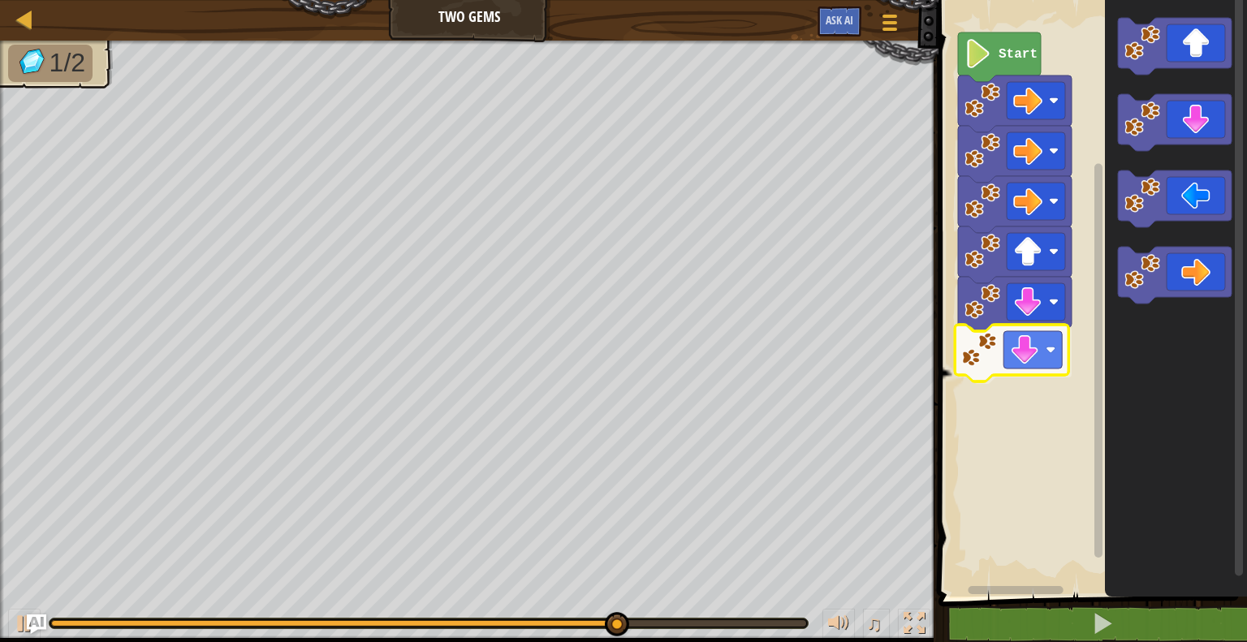
click at [1028, 349] on div "Start" at bounding box center [1090, 294] width 313 height 605
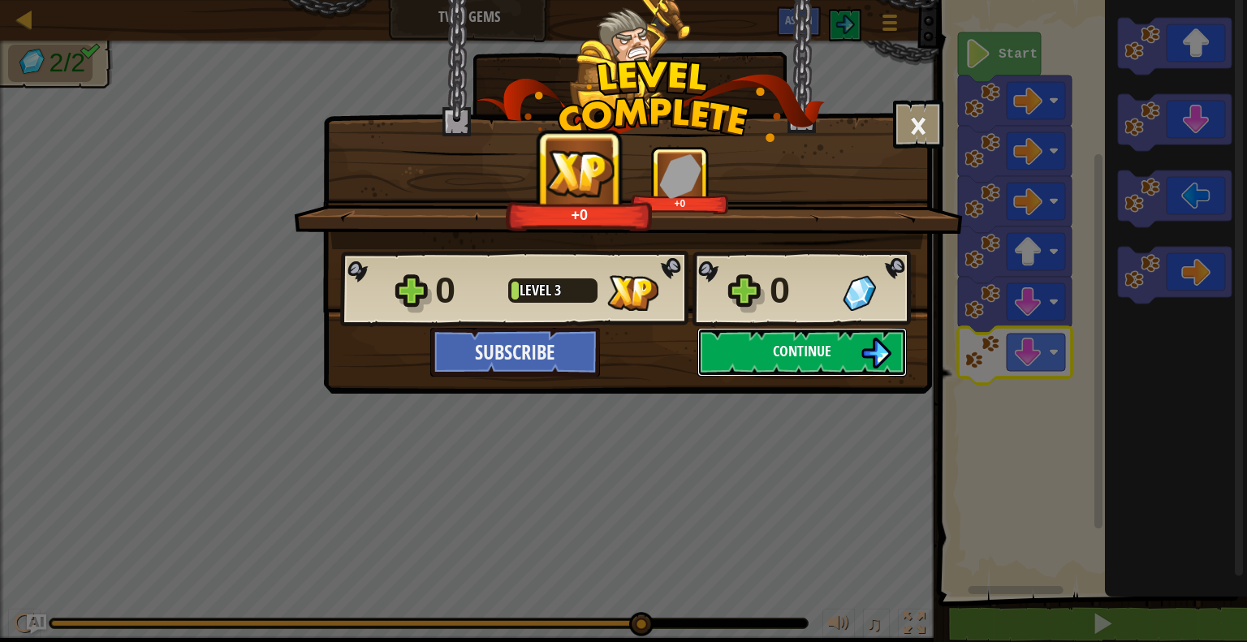
click at [830, 365] on button "Continue" at bounding box center [803, 352] width 210 height 49
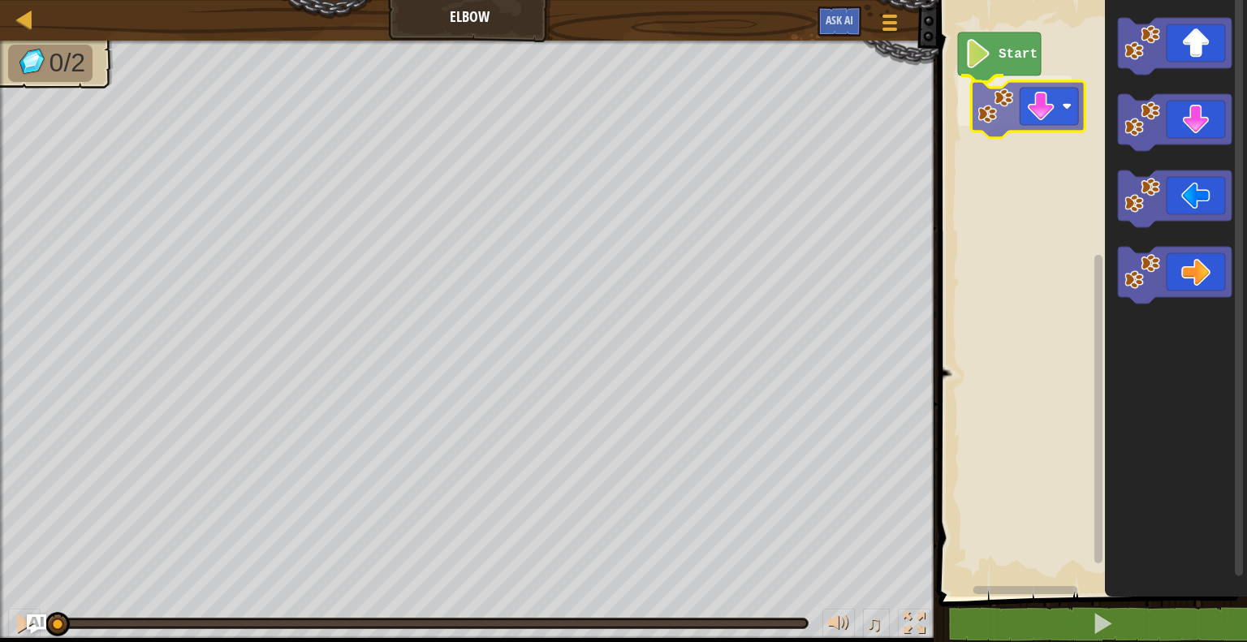
click at [1013, 106] on div "Start" at bounding box center [1090, 294] width 313 height 605
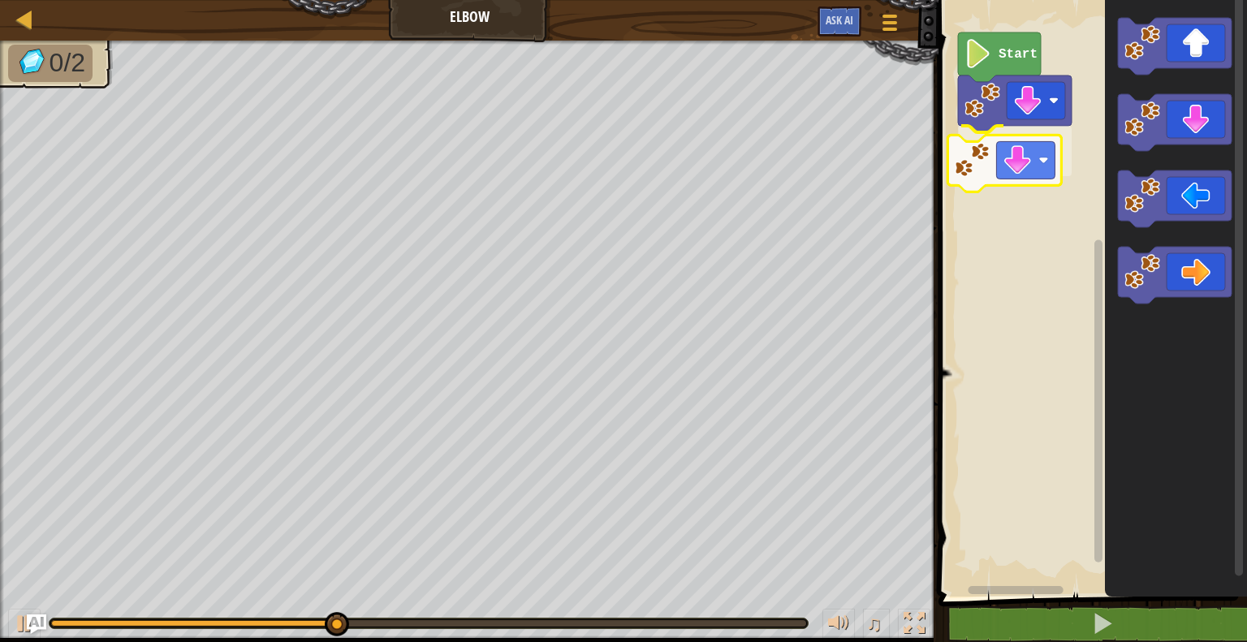
click at [1007, 175] on div "Start" at bounding box center [1090, 294] width 313 height 605
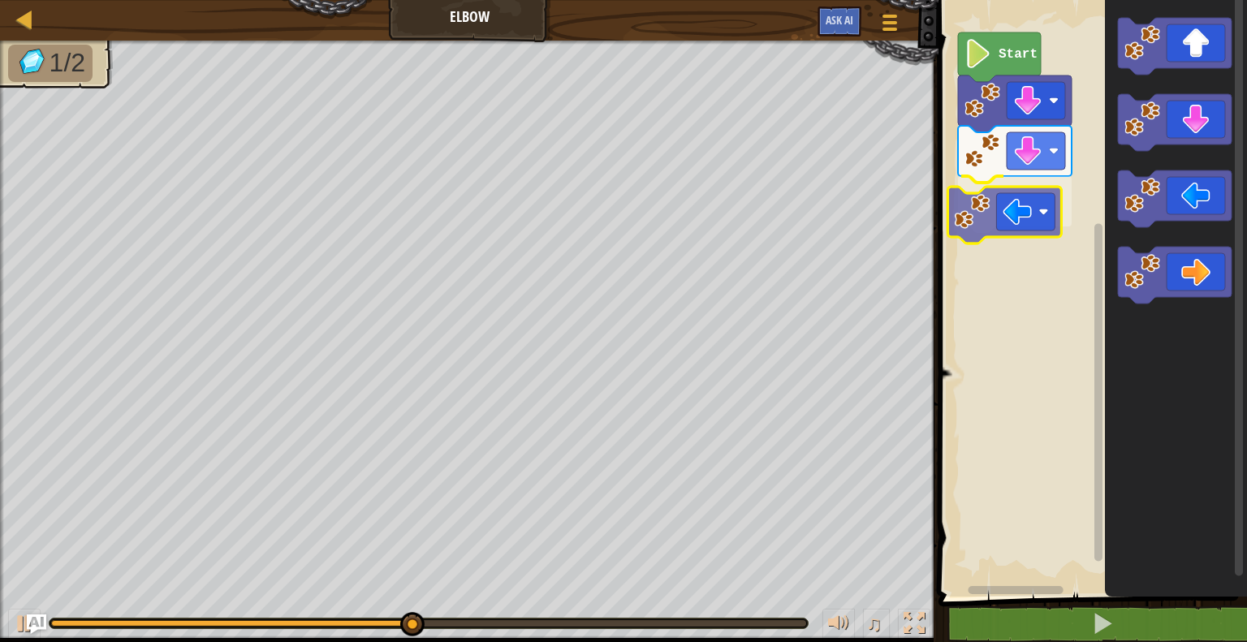
click at [983, 213] on div "Start" at bounding box center [1090, 294] width 313 height 605
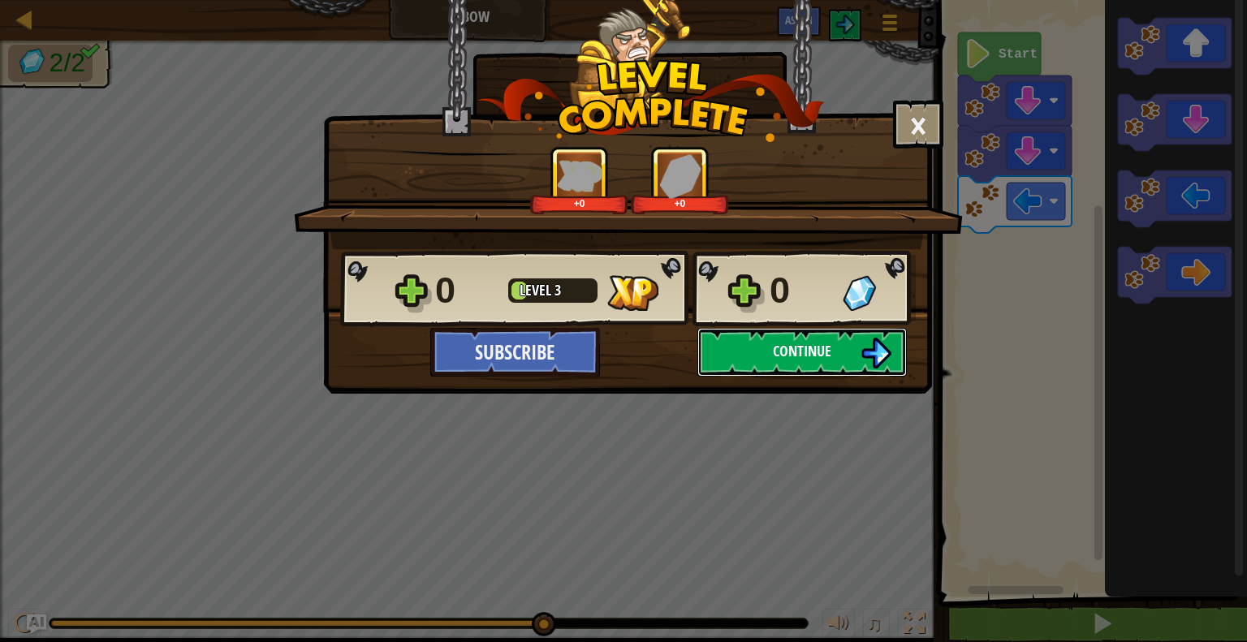
click at [773, 347] on span "Continue" at bounding box center [802, 351] width 58 height 20
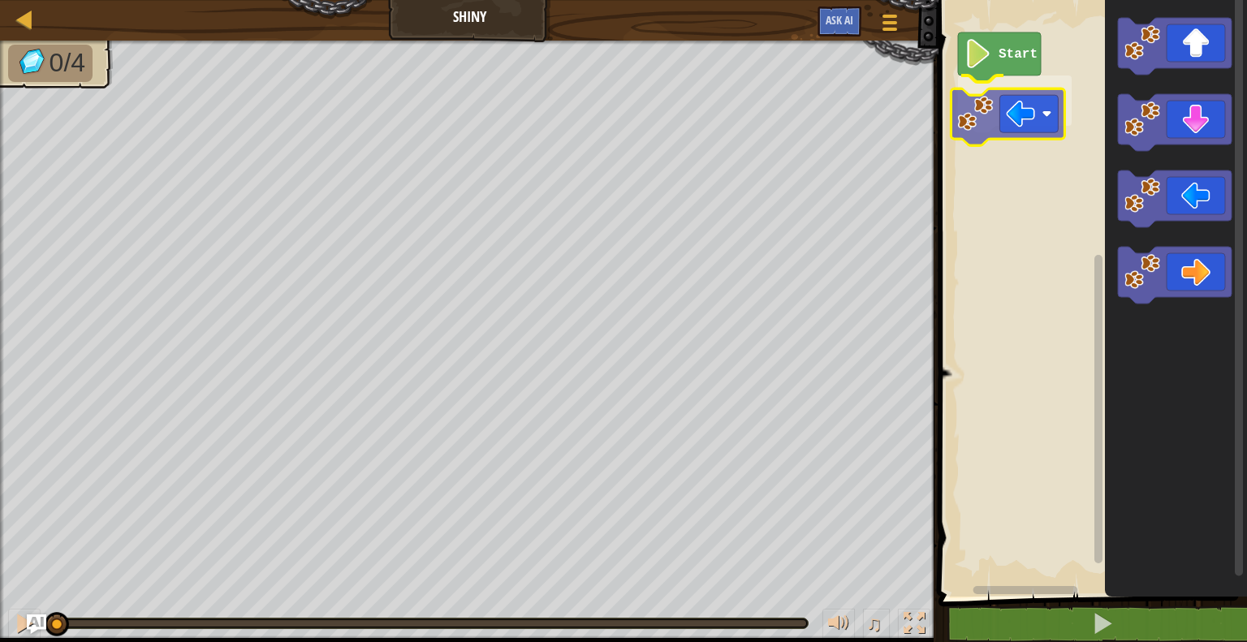
click at [1011, 130] on div "Start" at bounding box center [1090, 294] width 313 height 605
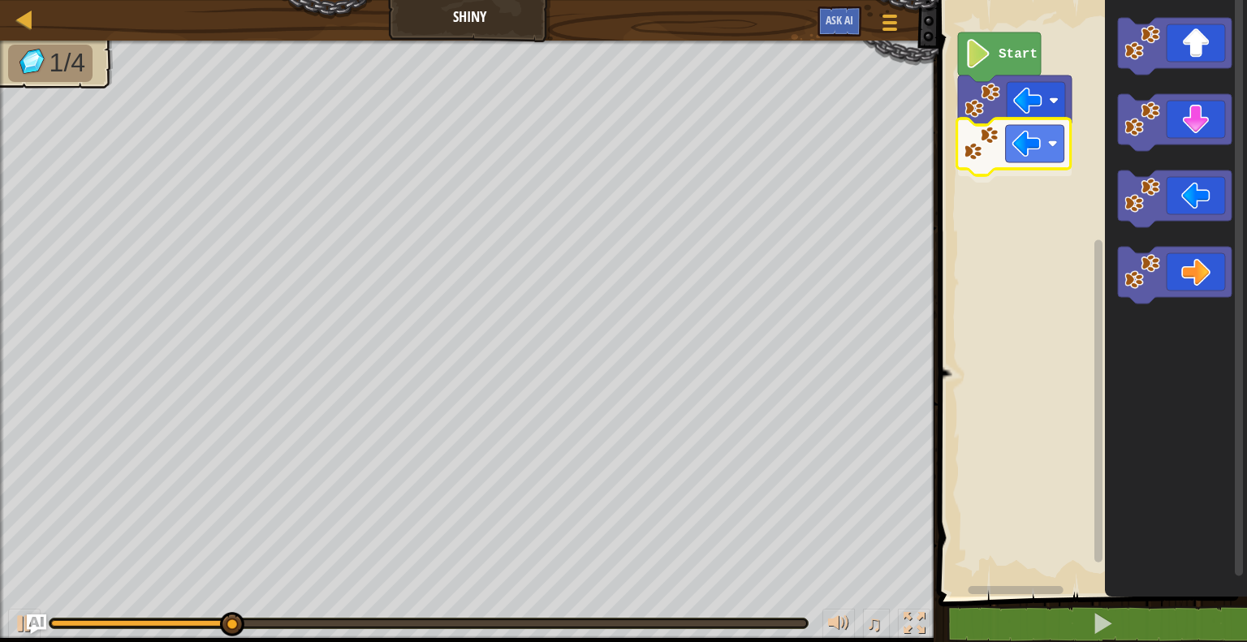
click at [983, 142] on div "Start" at bounding box center [1090, 294] width 313 height 605
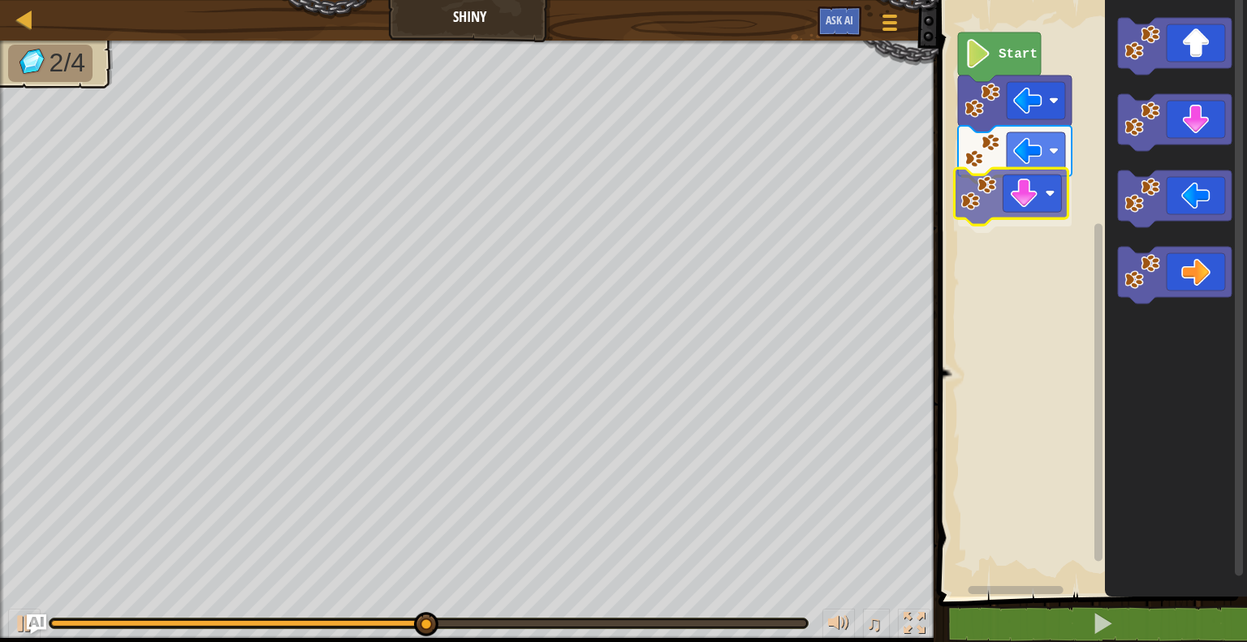
click at [1050, 201] on div "Start" at bounding box center [1090, 294] width 313 height 605
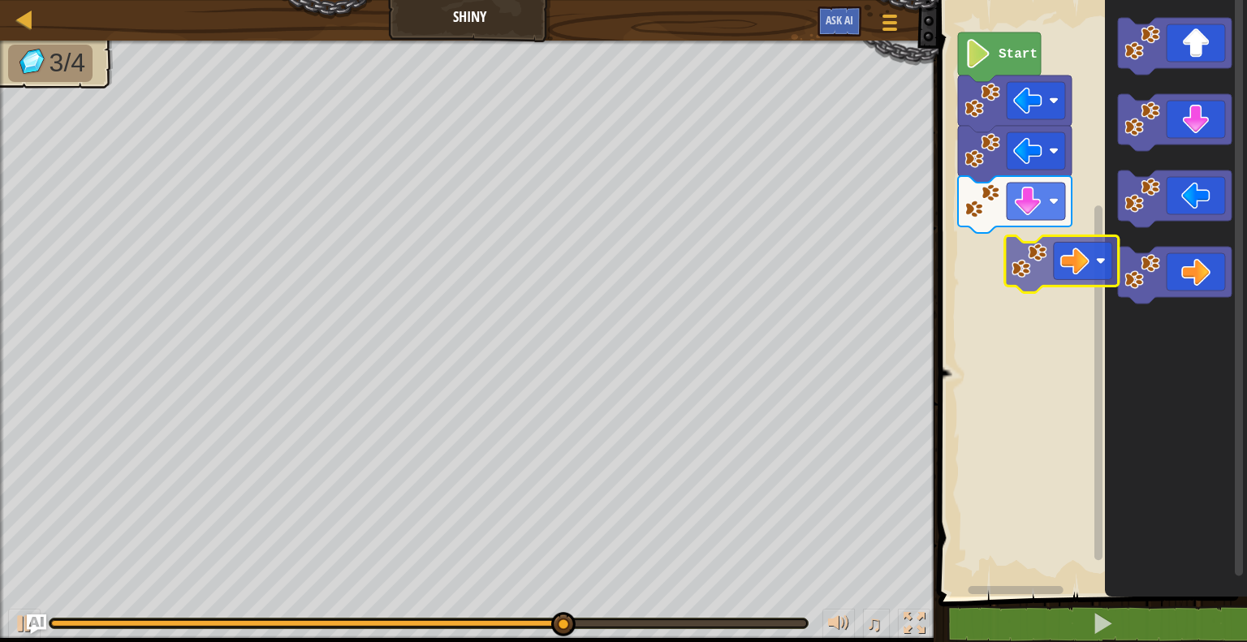
click at [1034, 256] on div "Start" at bounding box center [1090, 294] width 313 height 605
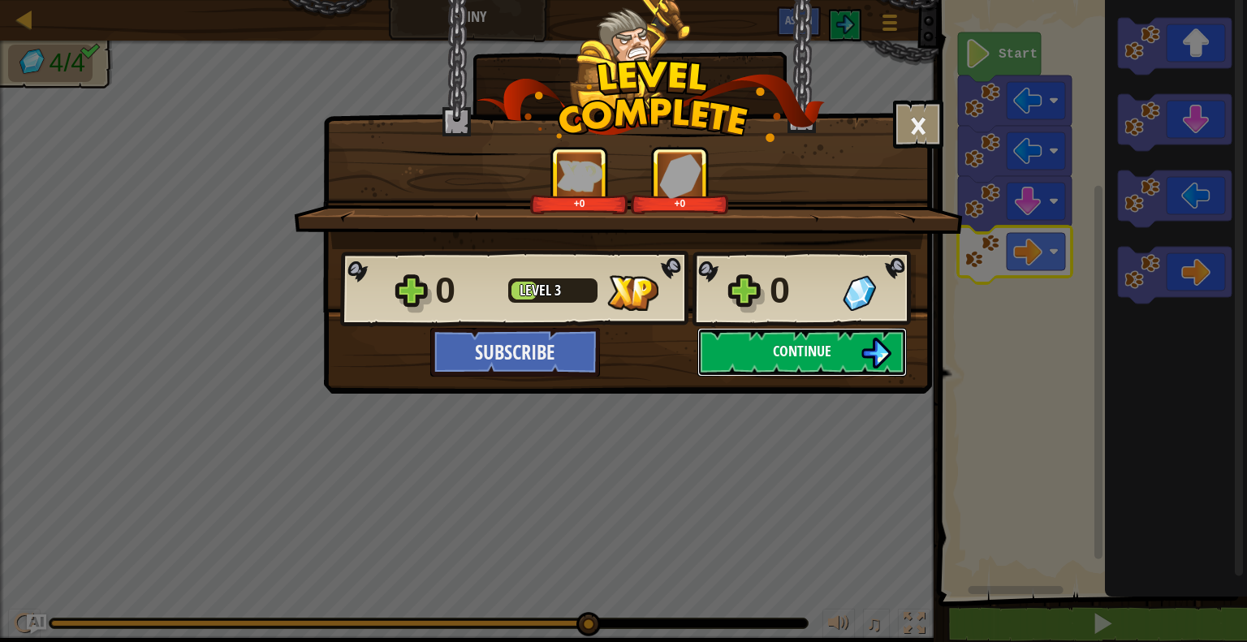
click at [848, 357] on button "Continue" at bounding box center [803, 352] width 210 height 49
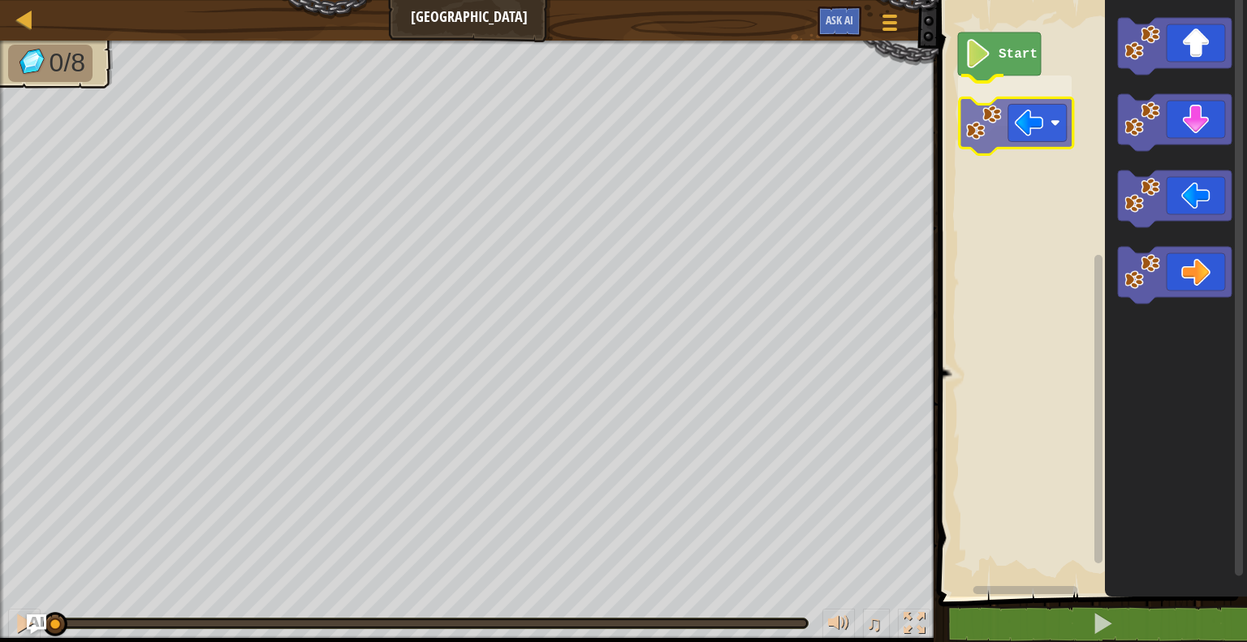
click at [1014, 129] on div "Start" at bounding box center [1090, 294] width 313 height 605
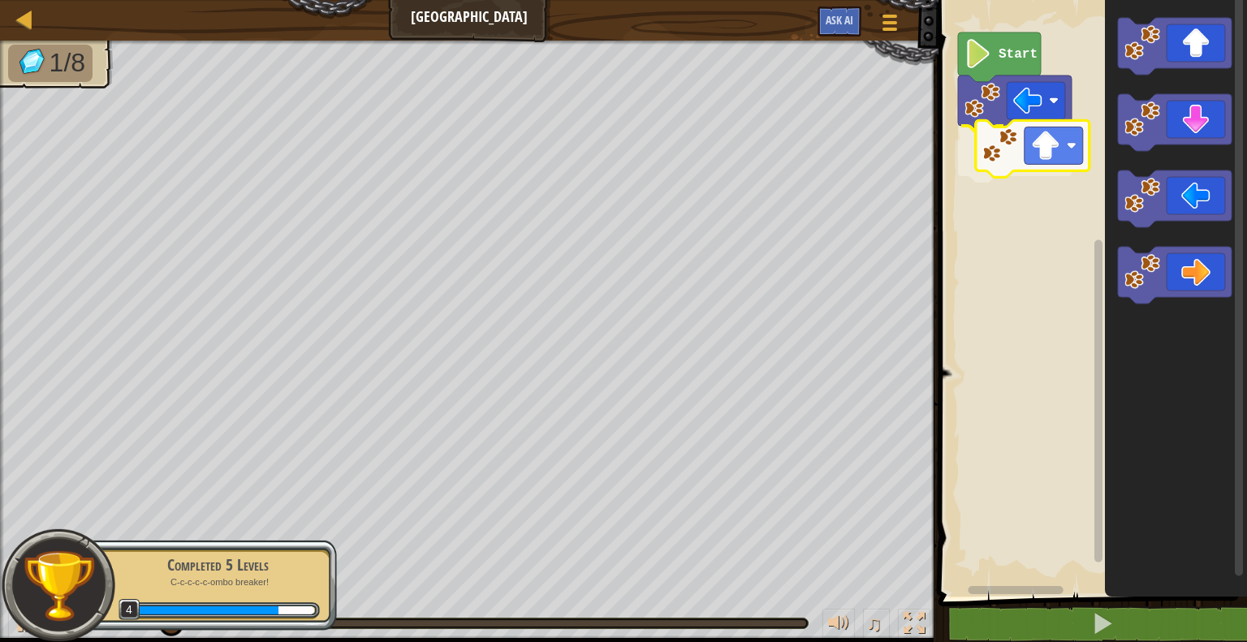
click at [1029, 159] on div "Start" at bounding box center [1090, 294] width 313 height 605
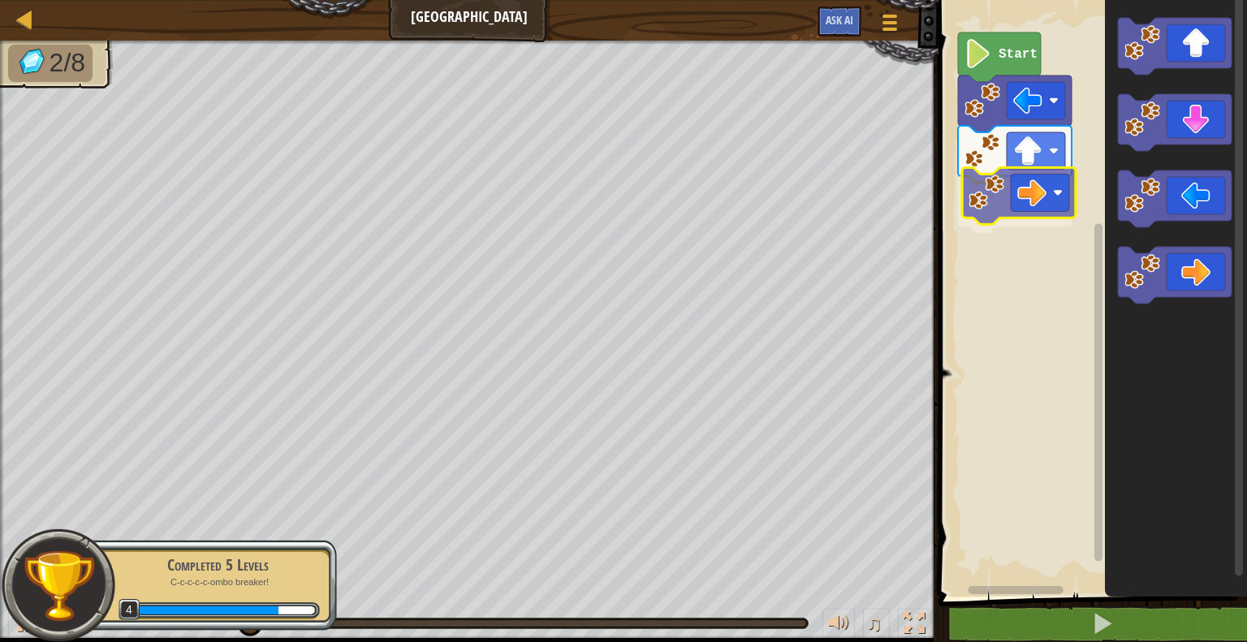
click at [1014, 205] on div "Start" at bounding box center [1090, 294] width 313 height 605
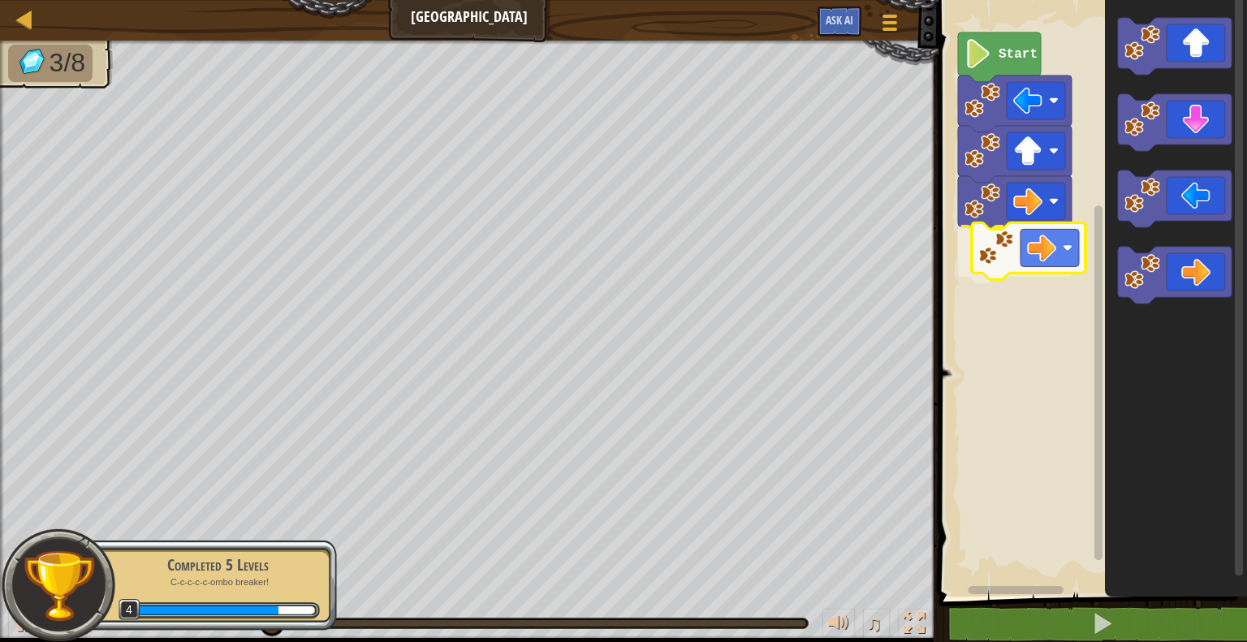
click at [998, 249] on div "Start" at bounding box center [1090, 294] width 313 height 605
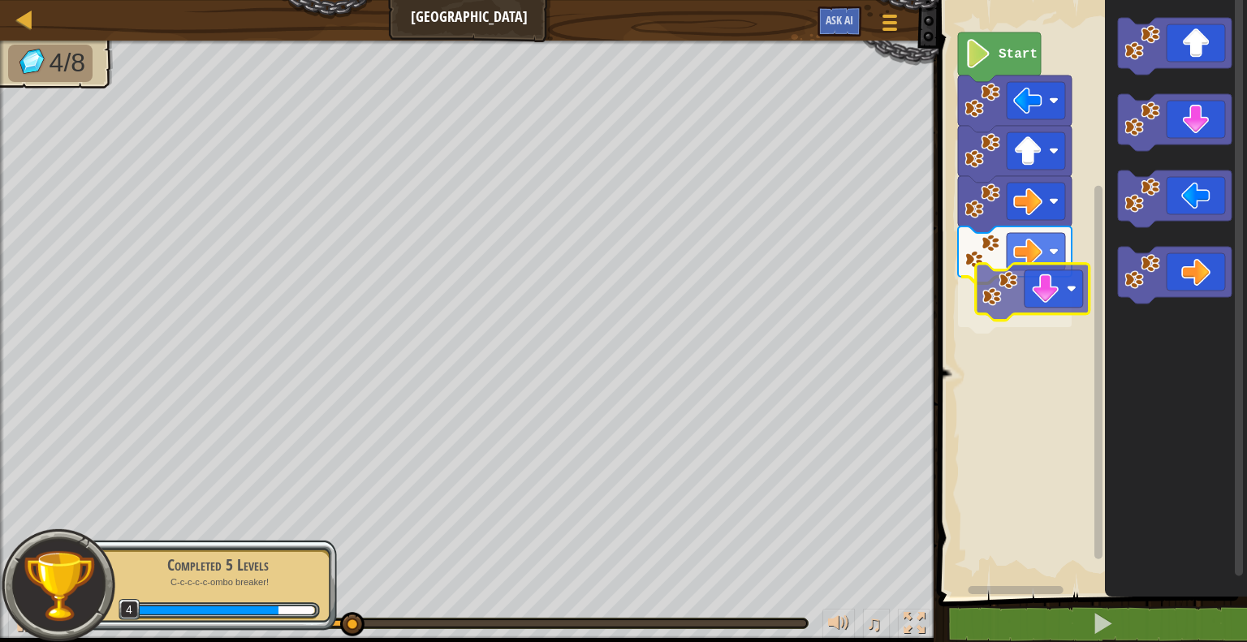
click at [1016, 275] on div "Start" at bounding box center [1090, 294] width 313 height 605
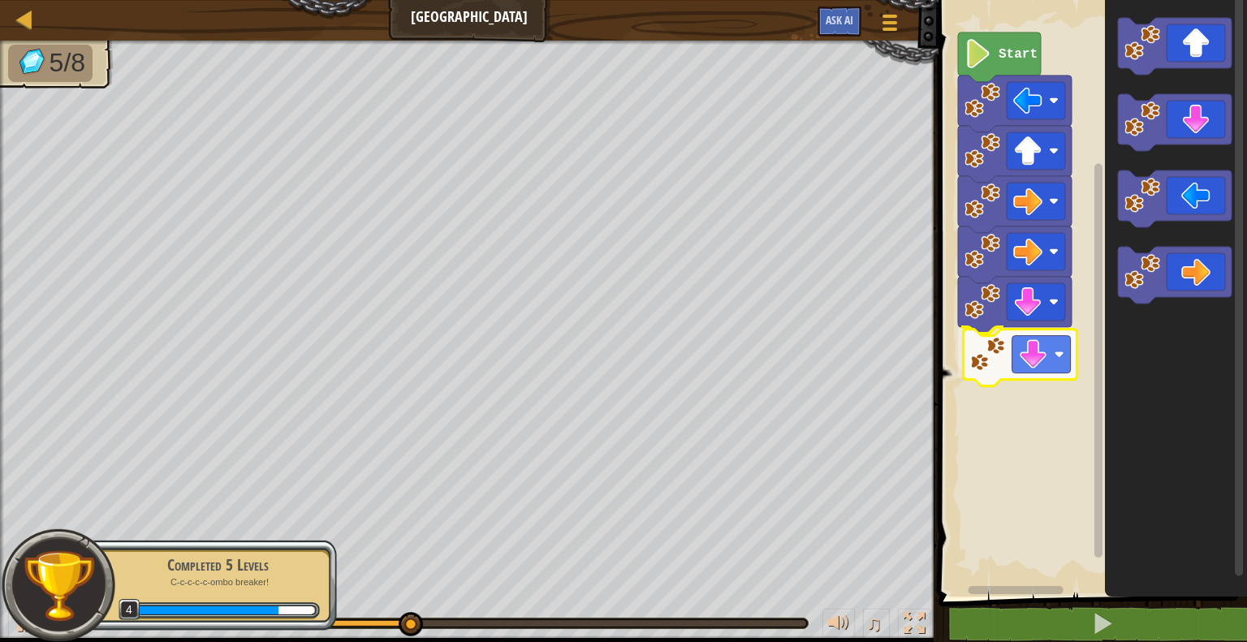
click at [1008, 352] on div "Start" at bounding box center [1090, 294] width 313 height 605
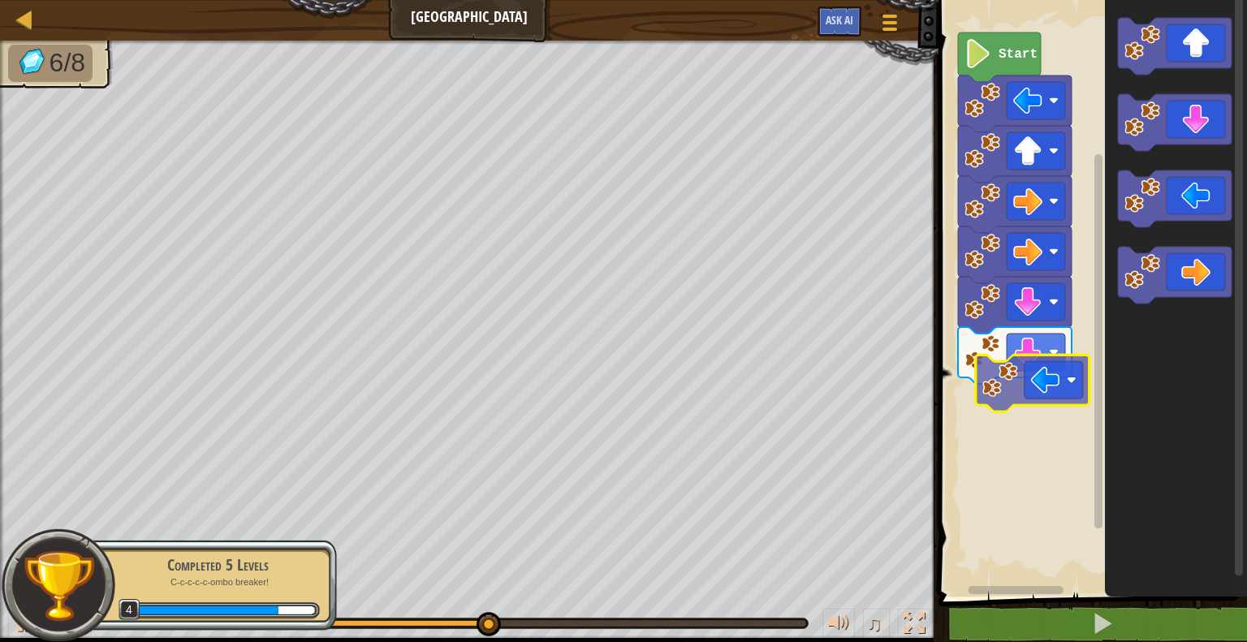
click at [1026, 399] on div "Start" at bounding box center [1090, 294] width 313 height 605
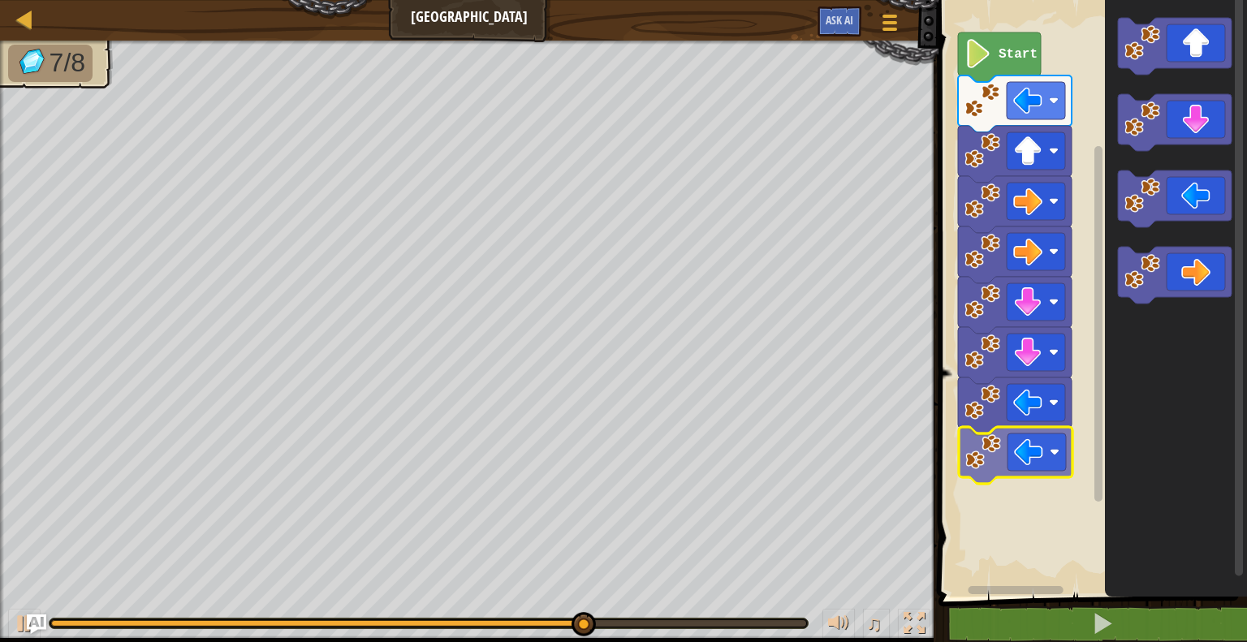
click at [998, 453] on div "Start" at bounding box center [1090, 294] width 313 height 605
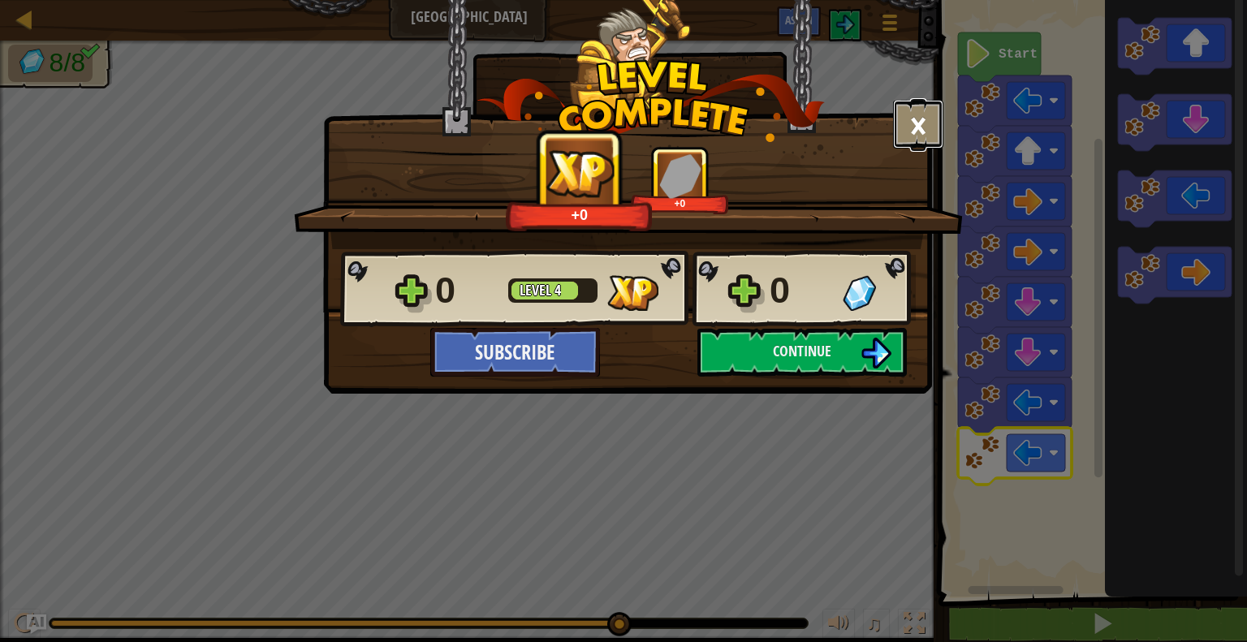
click at [909, 116] on button "×" at bounding box center [918, 124] width 50 height 49
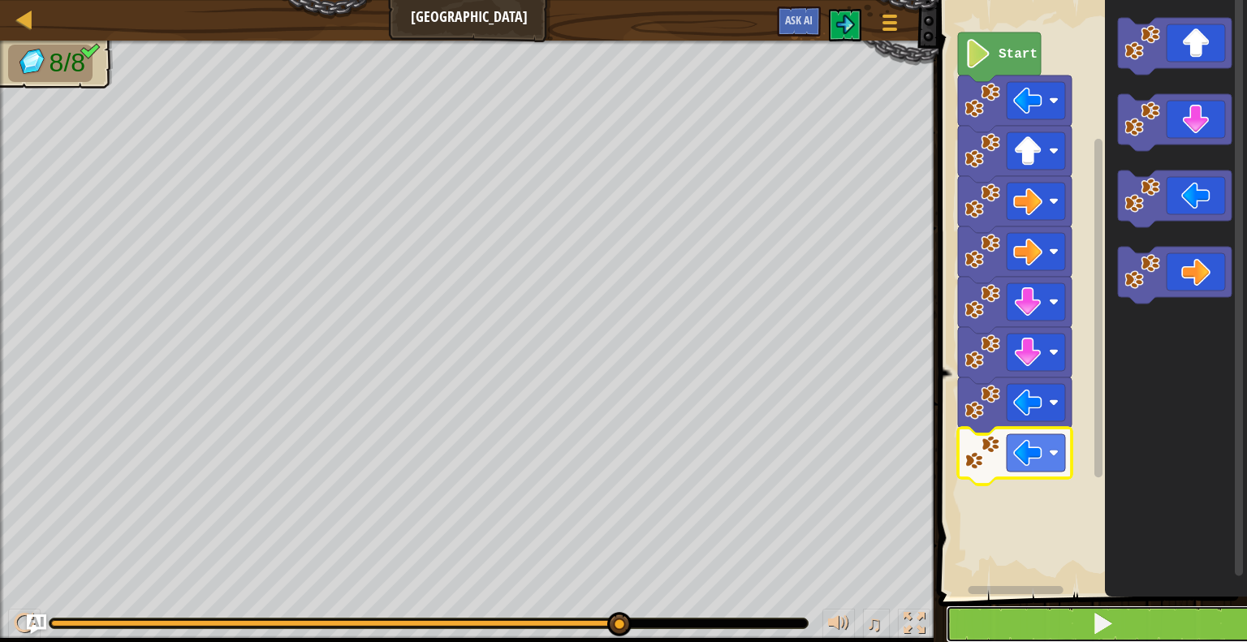
click at [1063, 620] on button at bounding box center [1102, 624] width 313 height 37
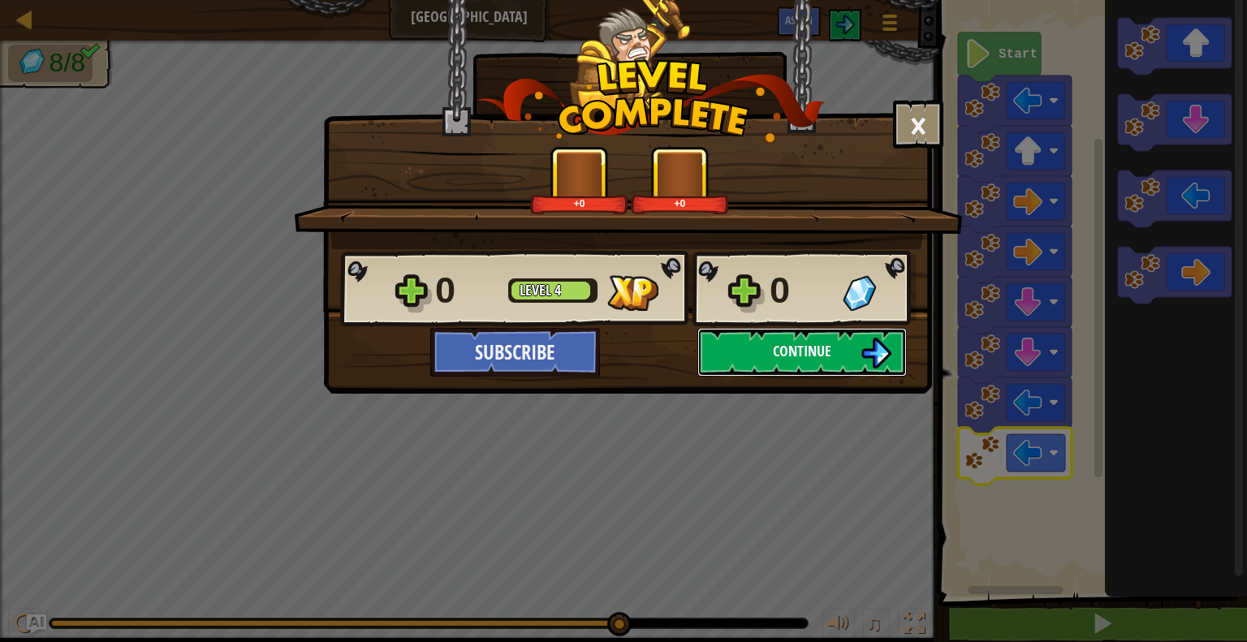
click at [780, 355] on span "Continue" at bounding box center [802, 351] width 58 height 20
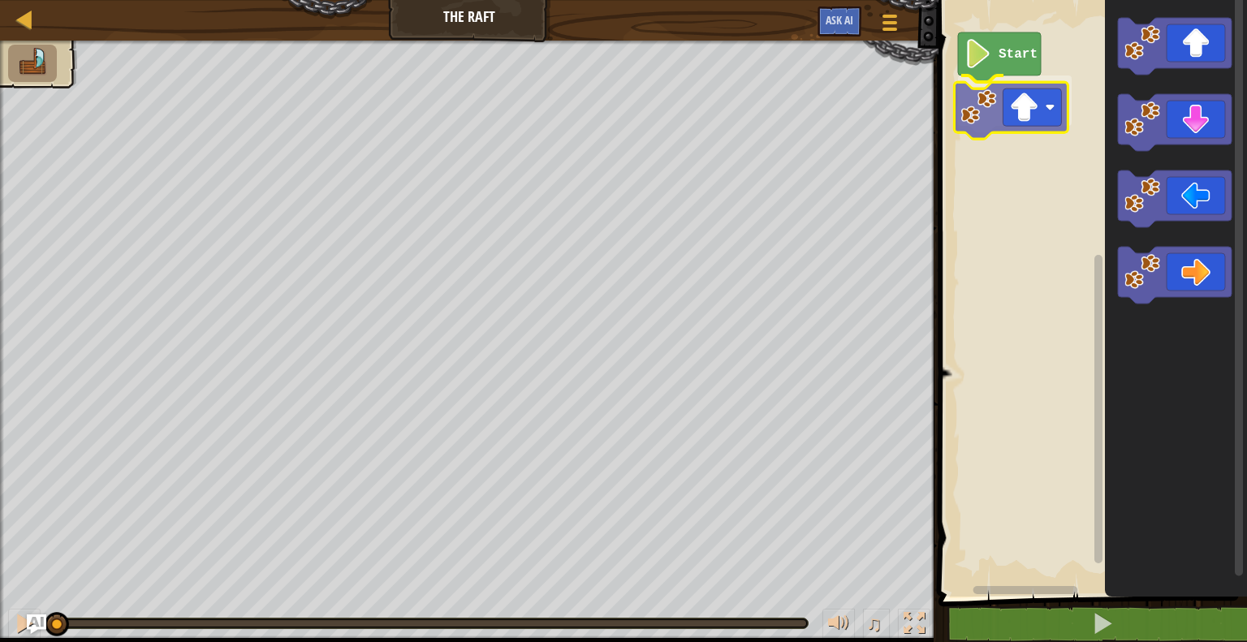
click at [996, 122] on div "Start" at bounding box center [1090, 294] width 313 height 605
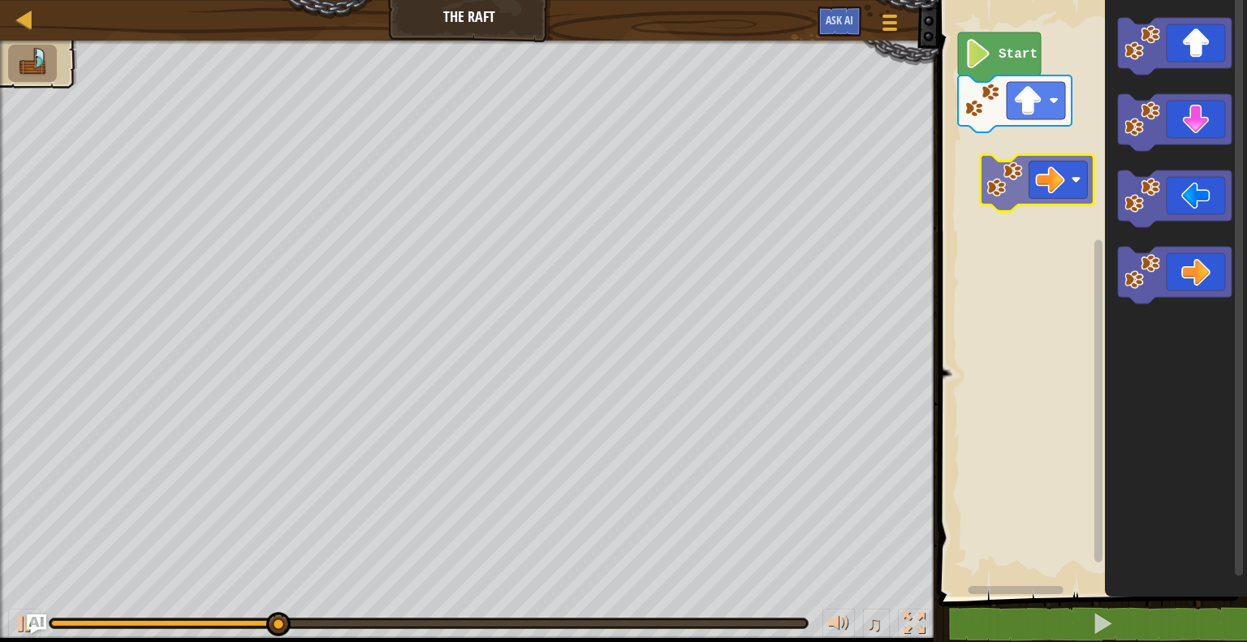
click at [991, 156] on div "Start" at bounding box center [1090, 294] width 313 height 605
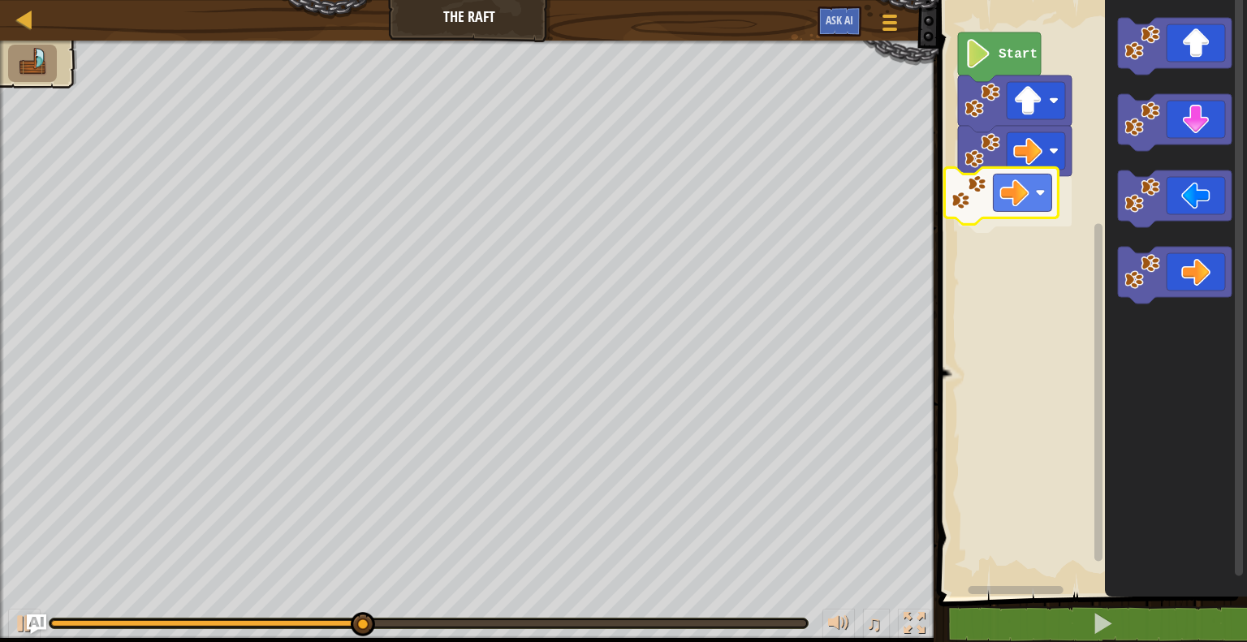
click at [994, 194] on div "Start" at bounding box center [1090, 294] width 313 height 605
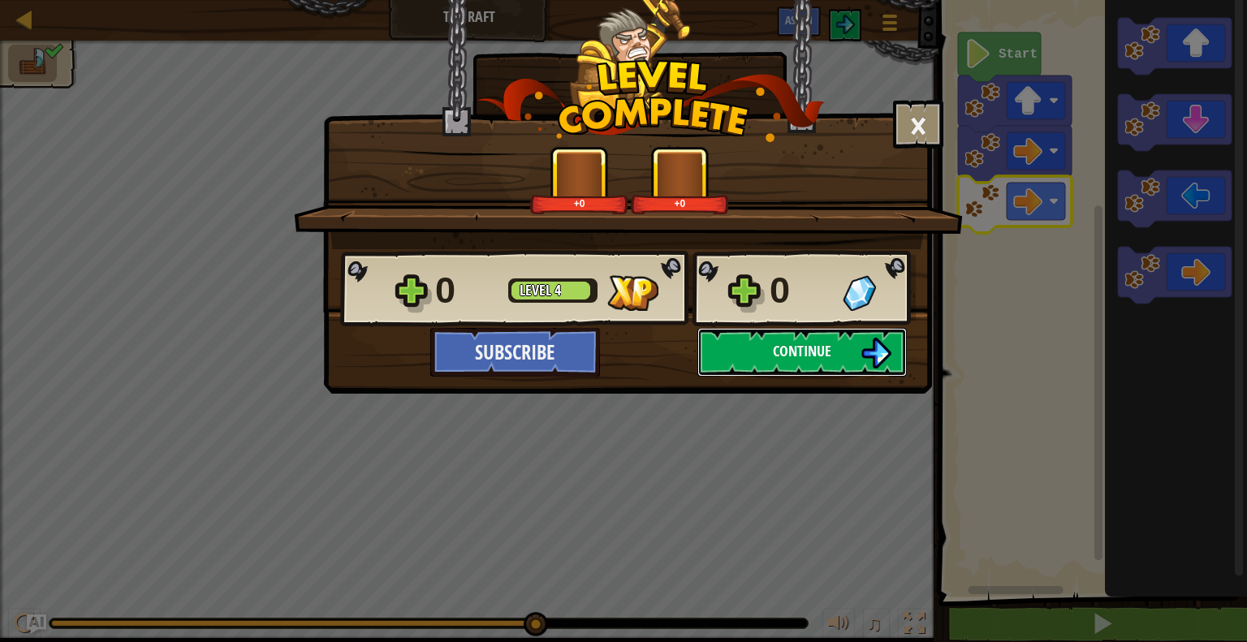
click at [783, 352] on span "Continue" at bounding box center [802, 351] width 58 height 20
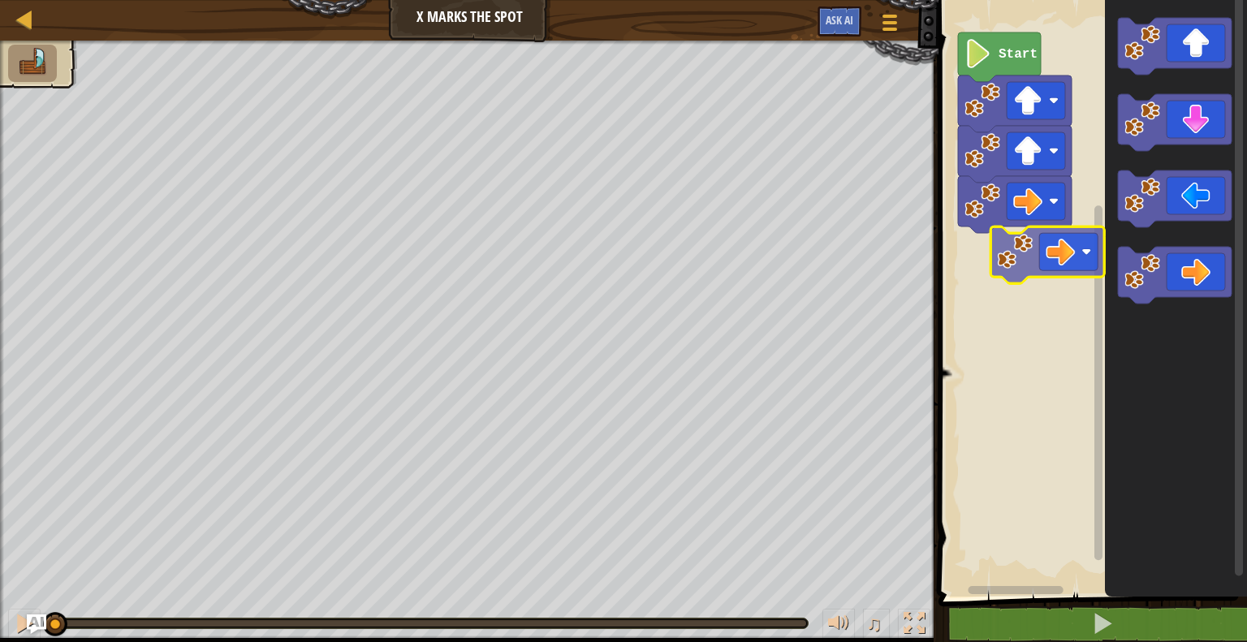
click at [1062, 243] on div "Start" at bounding box center [1090, 294] width 313 height 605
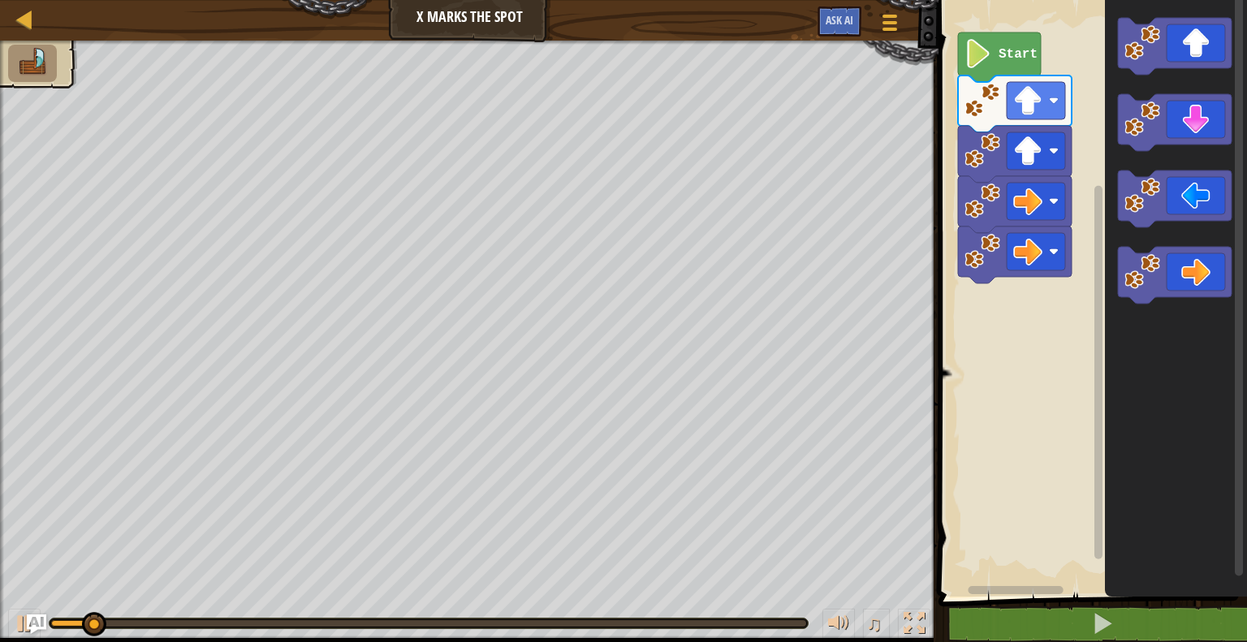
click at [1234, 282] on rect "Blockly Workspace" at bounding box center [1240, 294] width 12 height 601
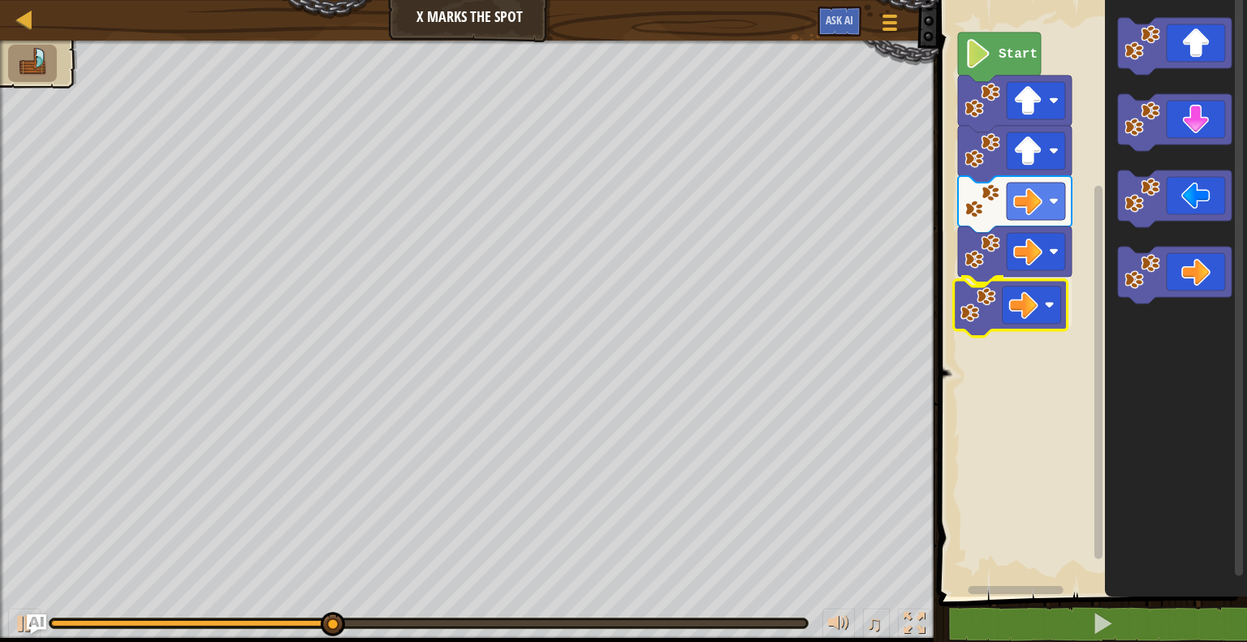
click at [1042, 308] on div "Start" at bounding box center [1090, 294] width 313 height 605
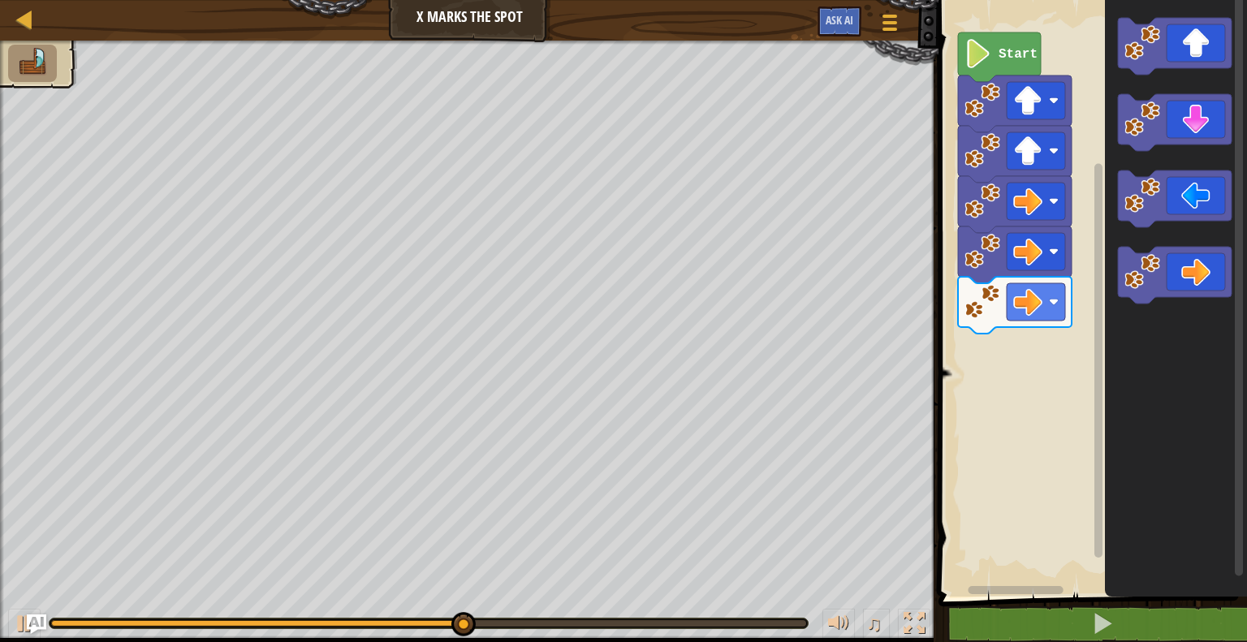
click at [1040, 365] on div "Start" at bounding box center [1090, 294] width 313 height 605
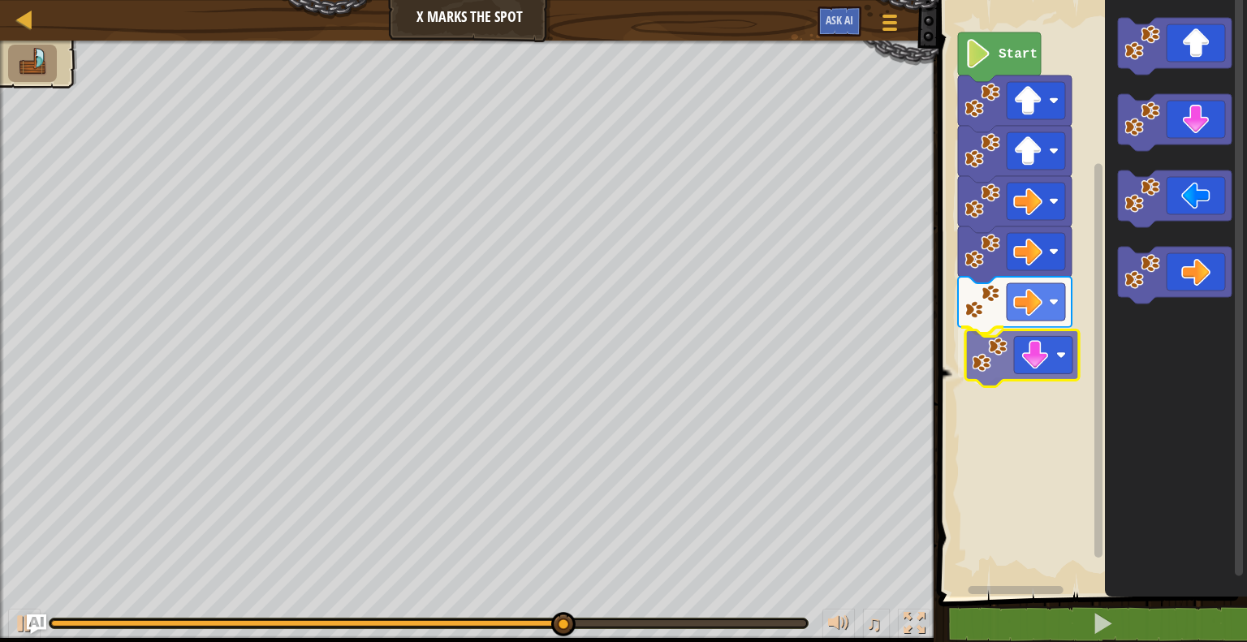
click at [1024, 357] on div "Start" at bounding box center [1090, 294] width 313 height 605
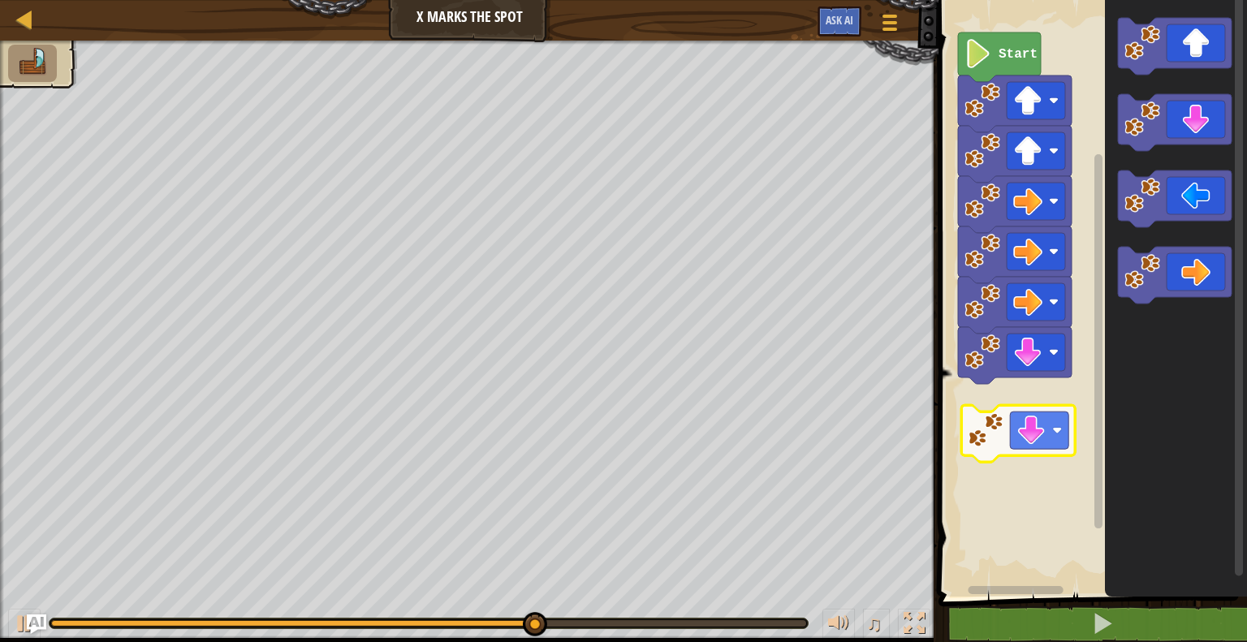
click at [1014, 439] on div "Start" at bounding box center [1090, 294] width 313 height 605
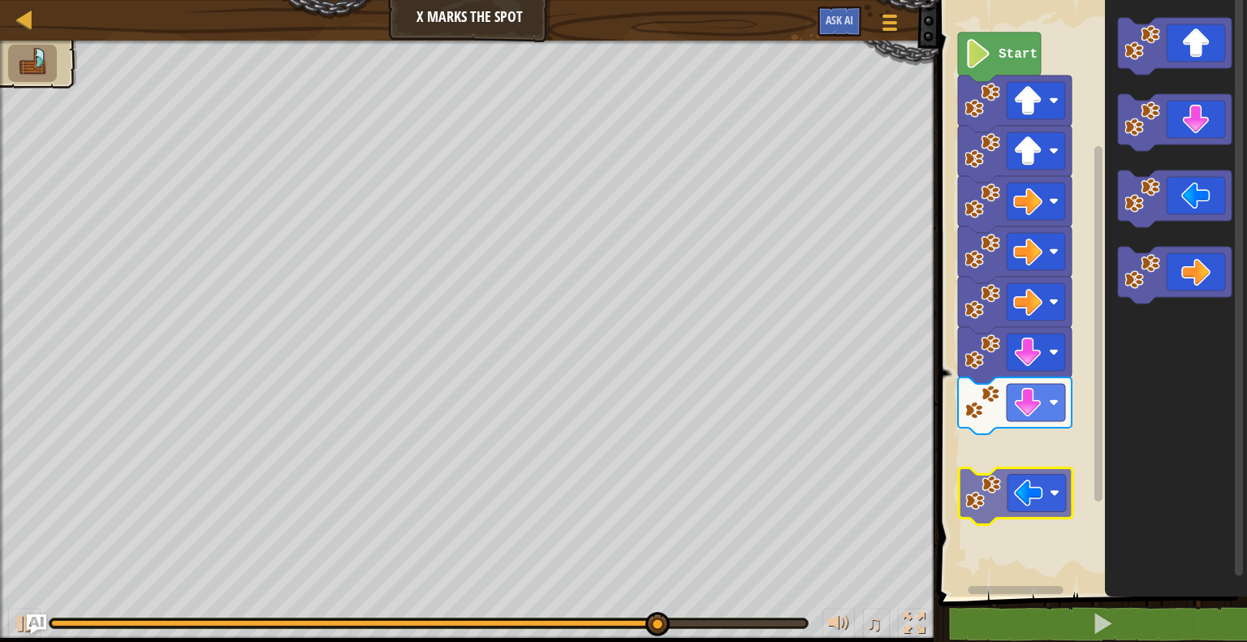
click at [1037, 482] on div "Start" at bounding box center [1090, 294] width 313 height 605
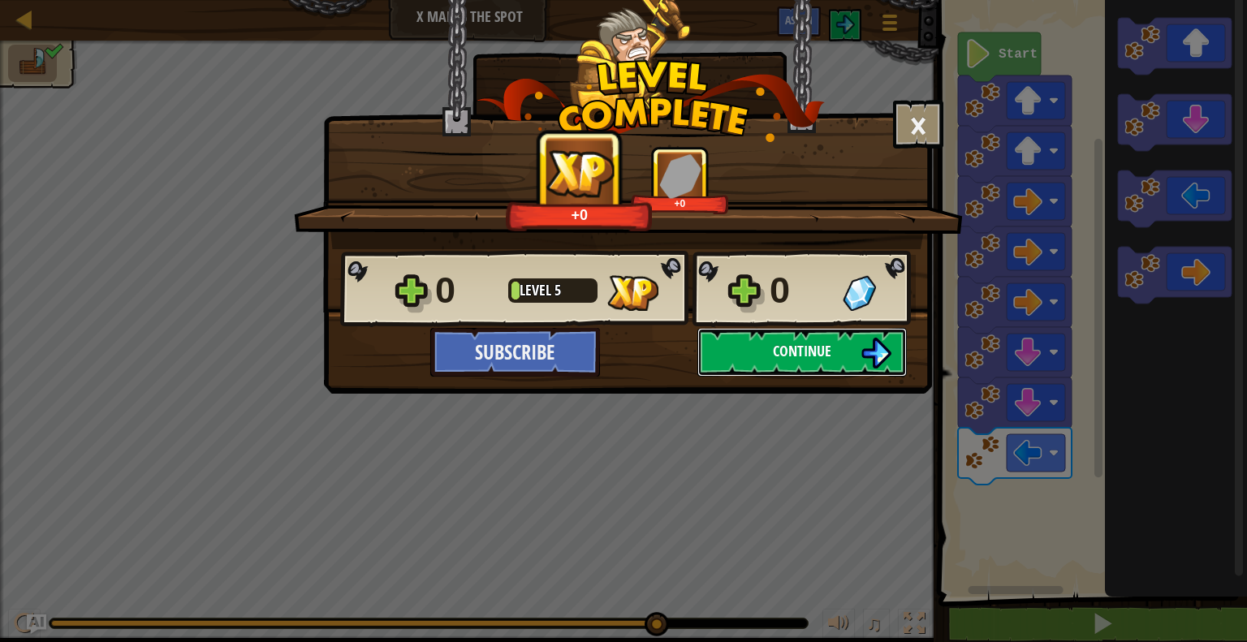
click at [766, 360] on button "Continue" at bounding box center [803, 352] width 210 height 49
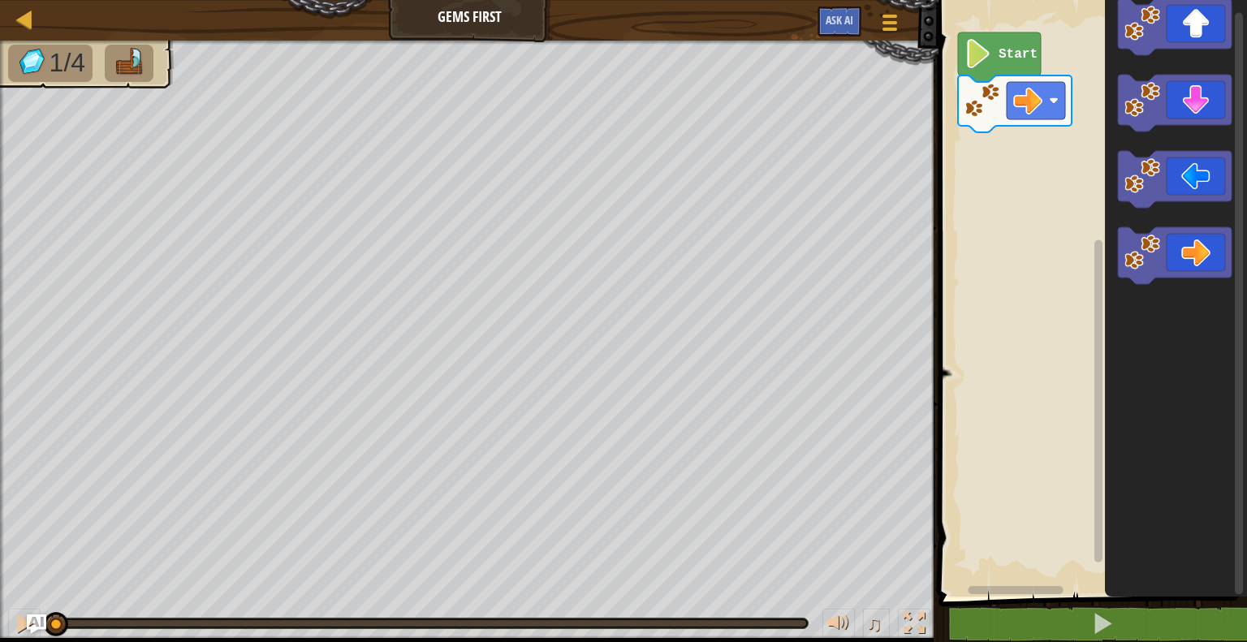
click at [1059, 188] on div "Start" at bounding box center [1090, 294] width 313 height 605
click at [1184, 249] on icon "Blockly Workspace" at bounding box center [1175, 255] width 114 height 57
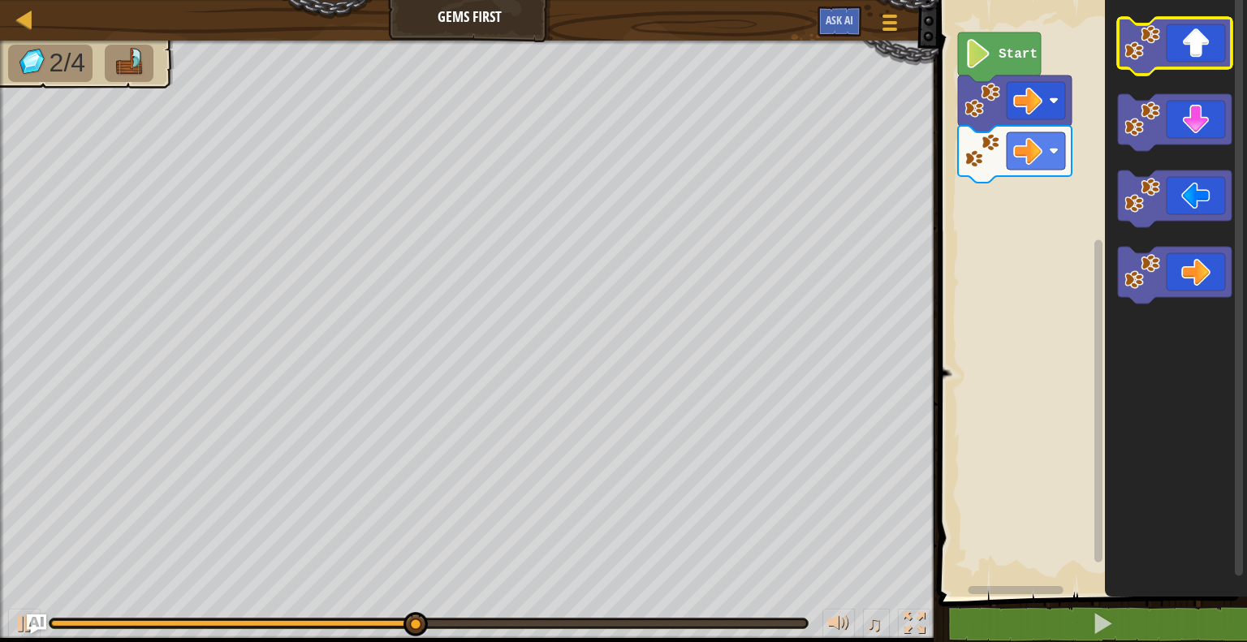
click at [1170, 40] on icon "Blockly Workspace" at bounding box center [1175, 46] width 114 height 57
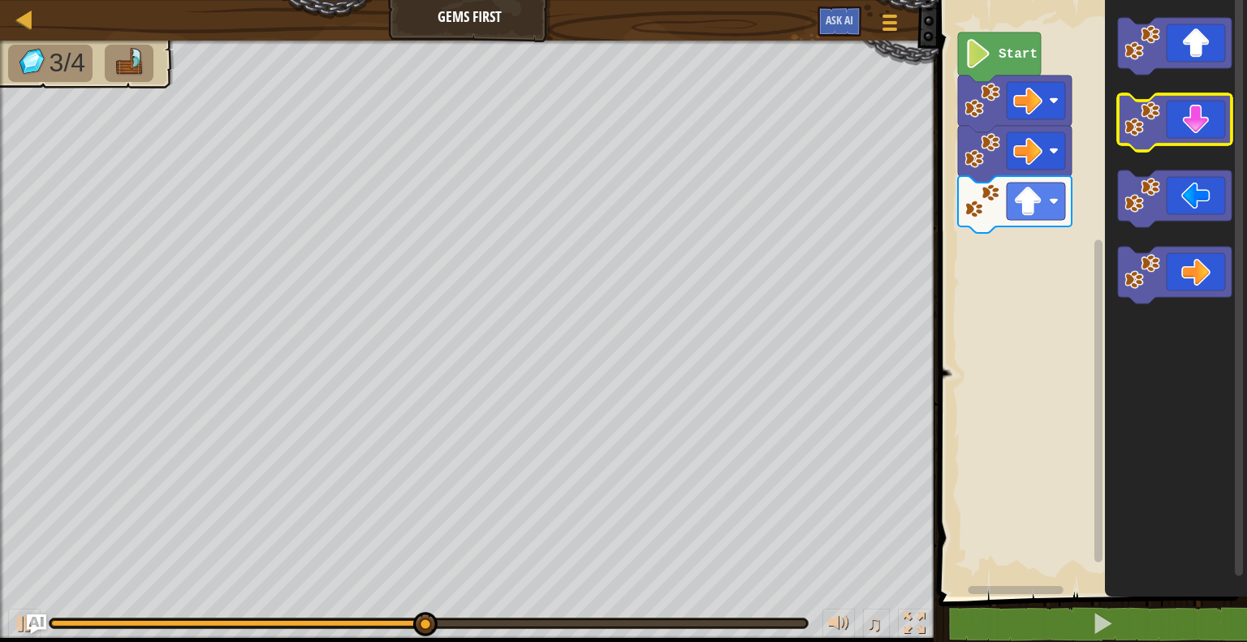
click at [1179, 126] on icon "Blockly Workspace" at bounding box center [1175, 122] width 114 height 57
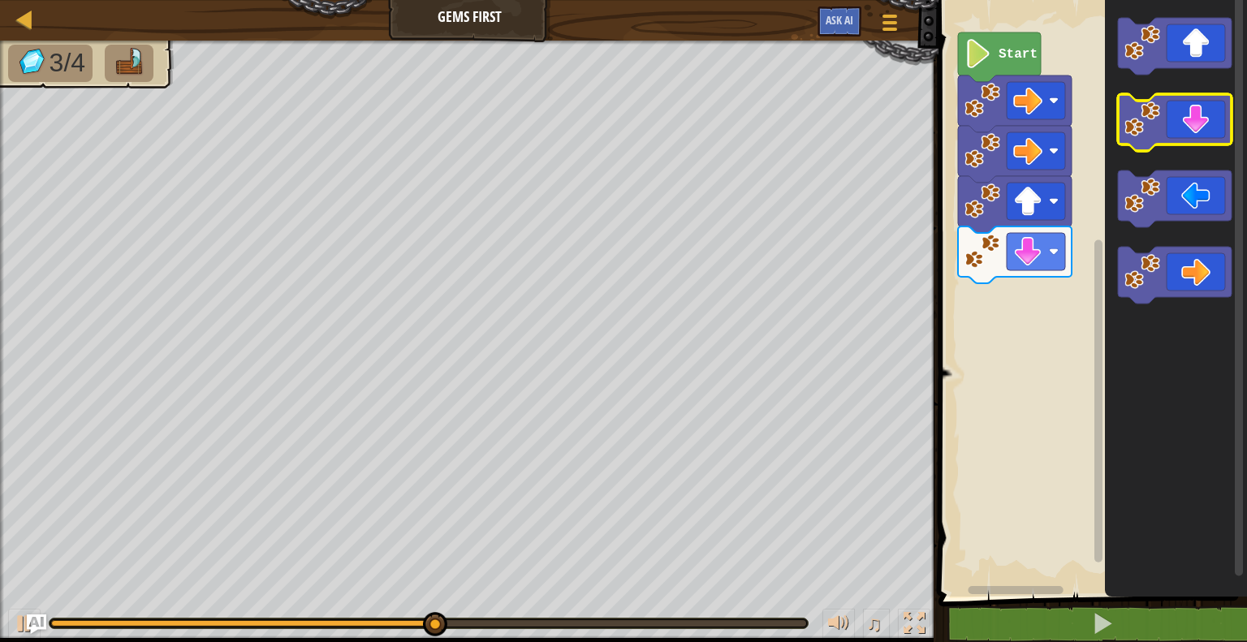
click at [1179, 126] on icon "Blockly Workspace" at bounding box center [1175, 122] width 114 height 57
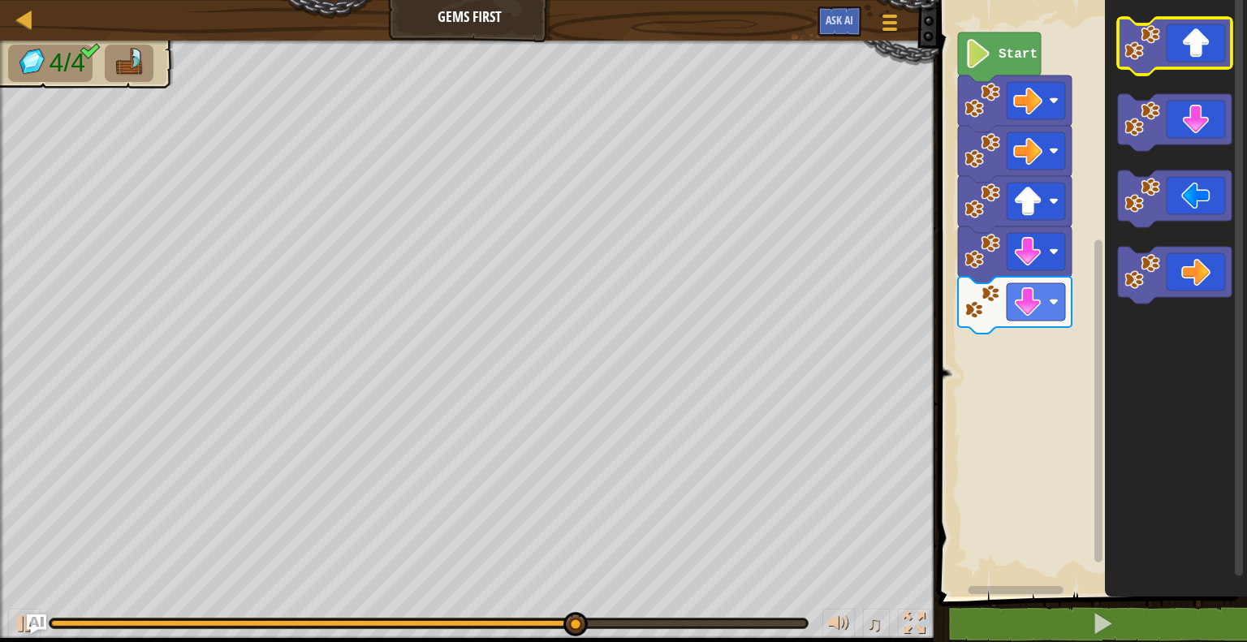
click at [1169, 67] on icon "Blockly Workspace" at bounding box center [1175, 46] width 114 height 57
click at [1152, 65] on icon "Blockly Workspace" at bounding box center [1175, 46] width 114 height 57
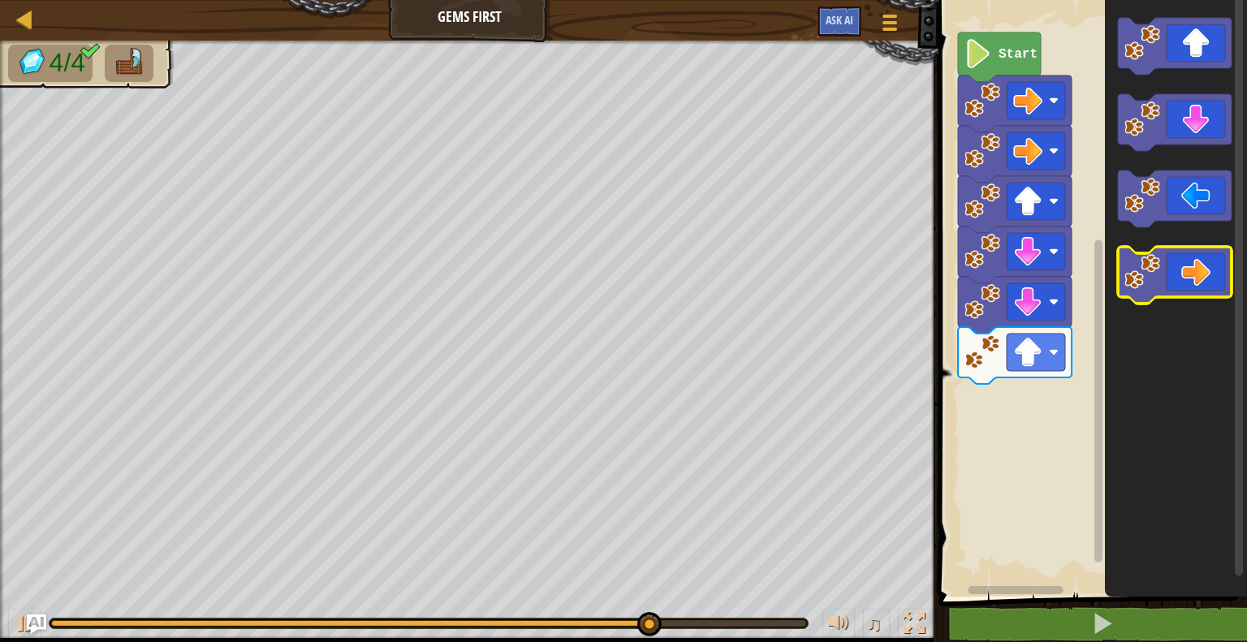
click at [1159, 267] on image "Blockly Workspace" at bounding box center [1143, 272] width 36 height 36
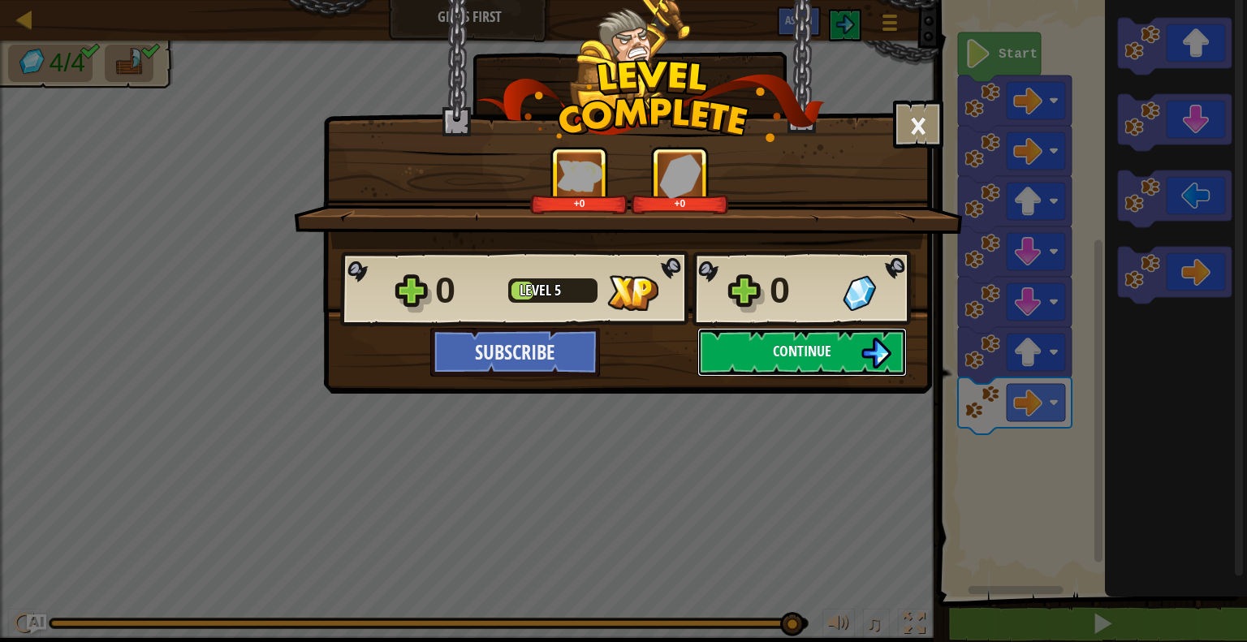
click at [806, 353] on span "Continue" at bounding box center [802, 351] width 58 height 20
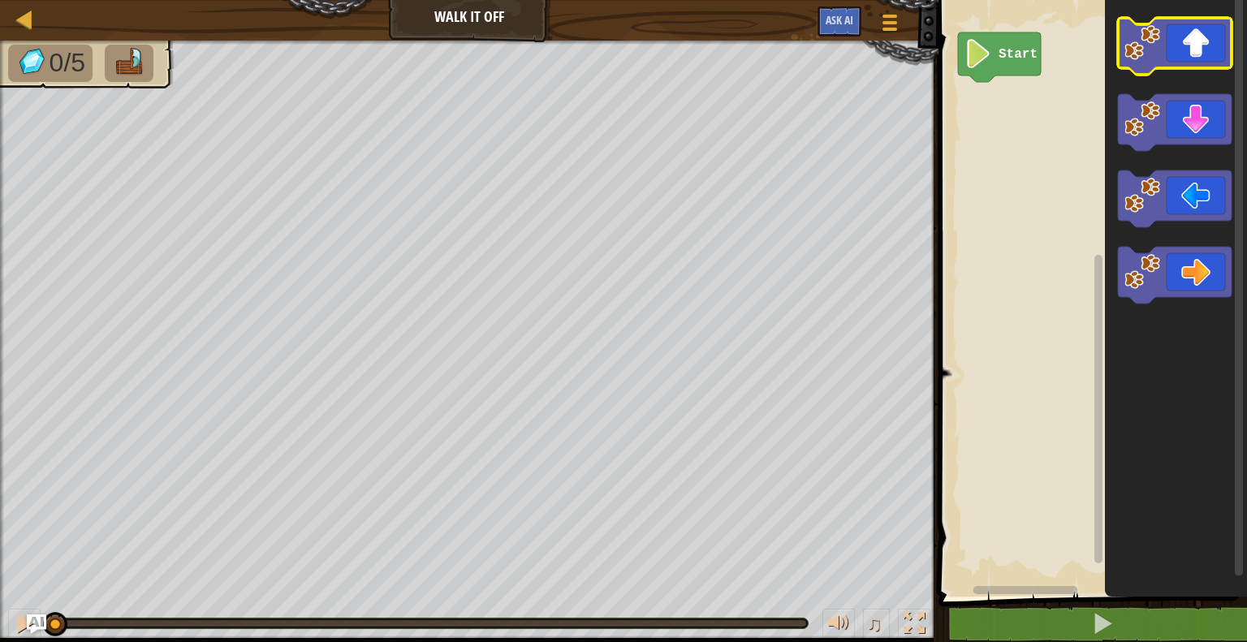
click at [1161, 49] on icon "Blockly Workspace" at bounding box center [1175, 46] width 114 height 57
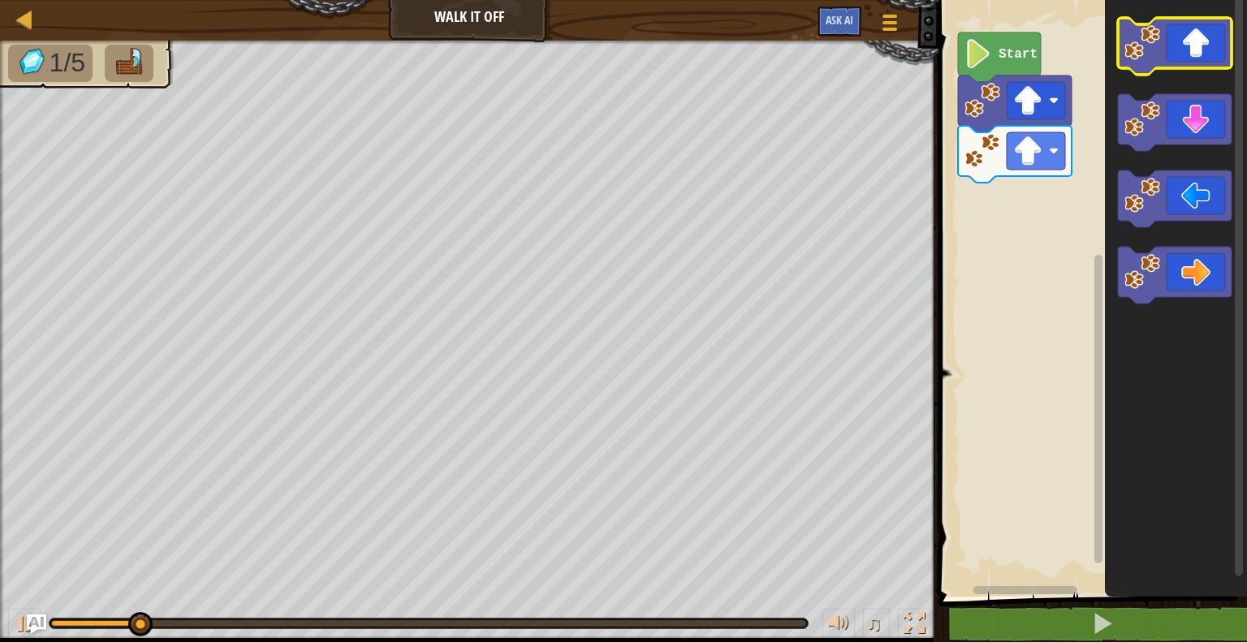
click at [1161, 49] on icon "Blockly Workspace" at bounding box center [1175, 46] width 114 height 57
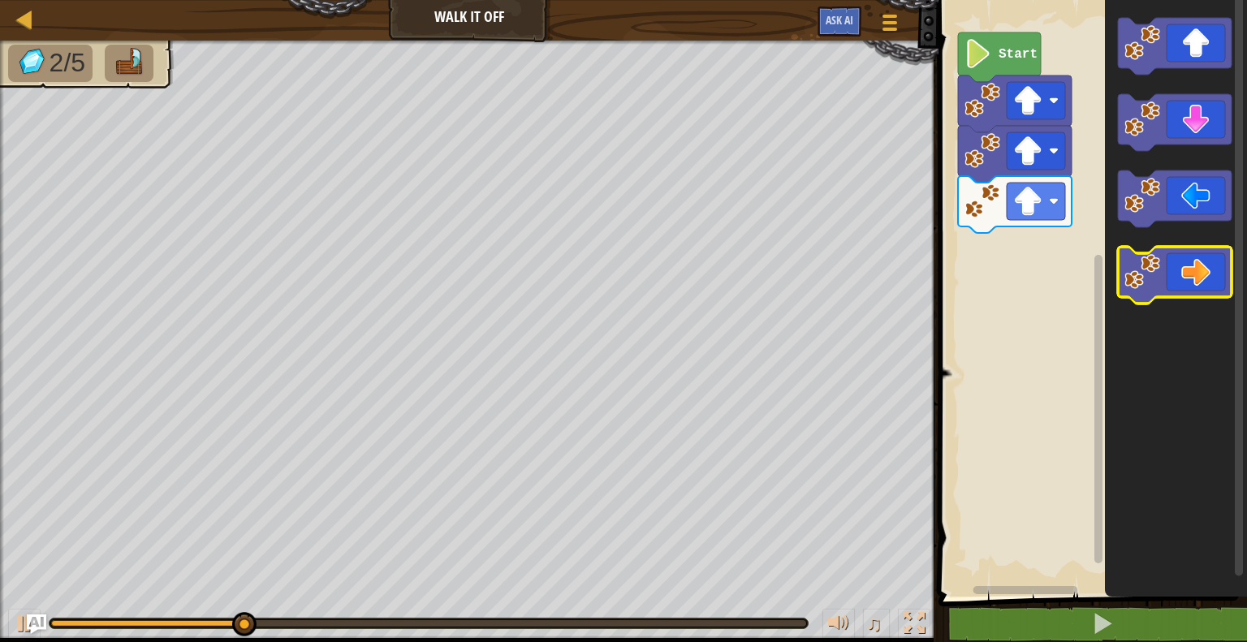
click at [1206, 289] on icon "Blockly Workspace" at bounding box center [1175, 275] width 114 height 57
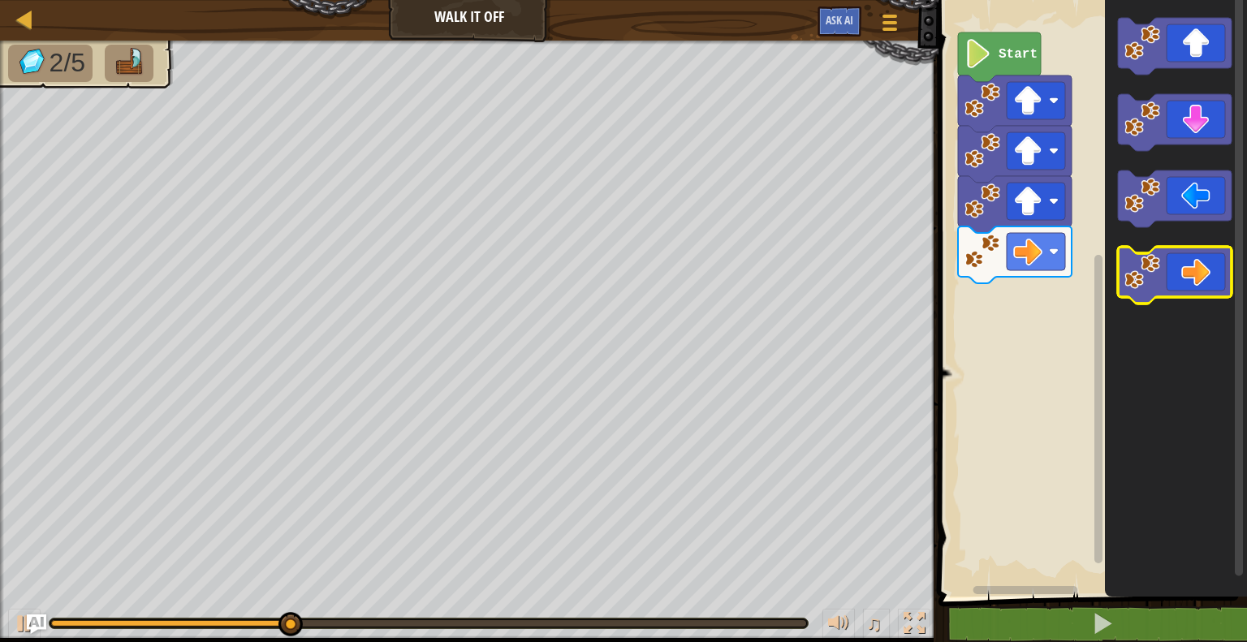
click at [1206, 289] on icon "Blockly Workspace" at bounding box center [1175, 275] width 114 height 57
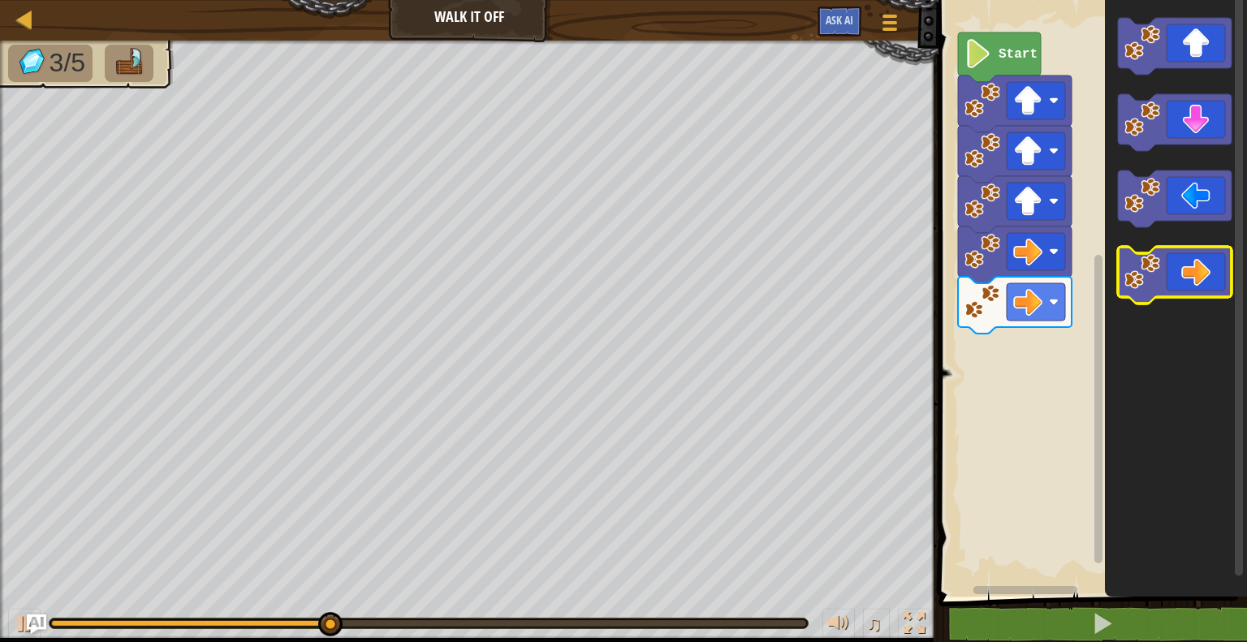
click at [1206, 289] on icon "Blockly Workspace" at bounding box center [1175, 275] width 114 height 57
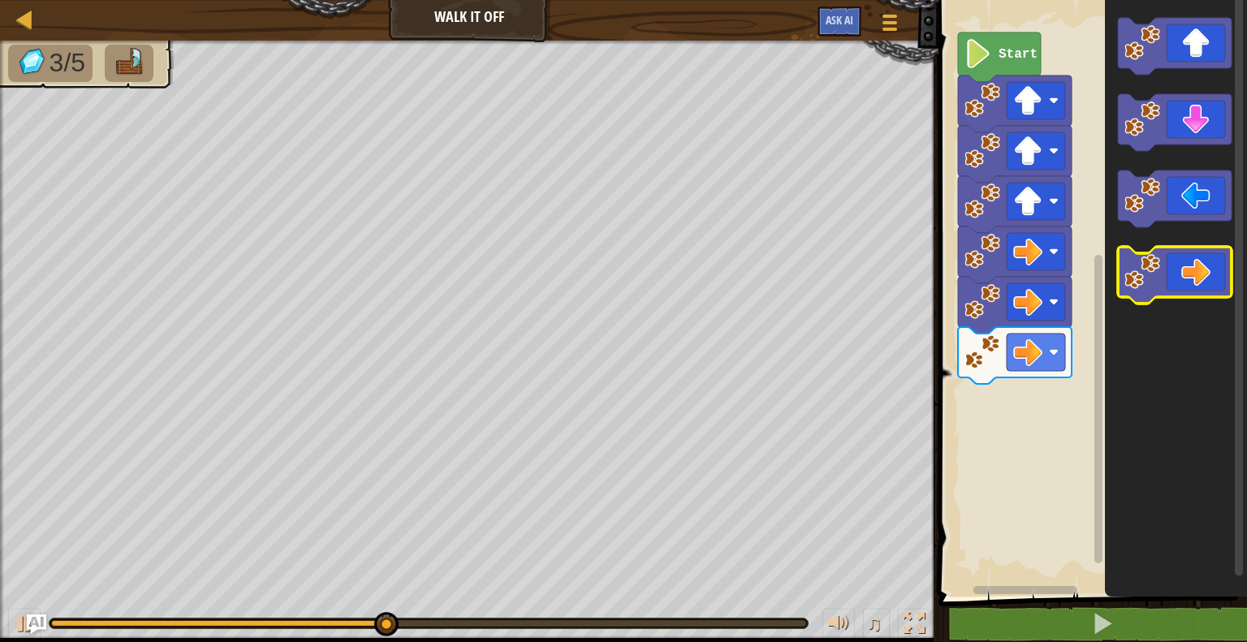
click at [1206, 289] on icon "Blockly Workspace" at bounding box center [1175, 275] width 114 height 57
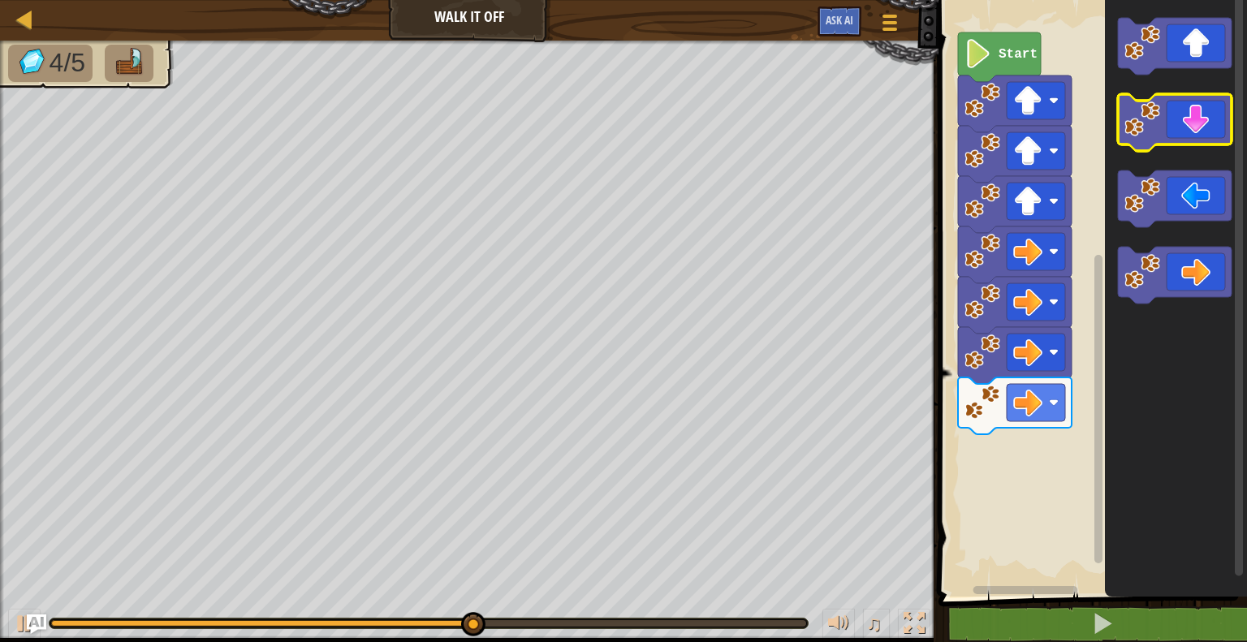
click at [1182, 135] on icon "Blockly Workspace" at bounding box center [1175, 122] width 114 height 57
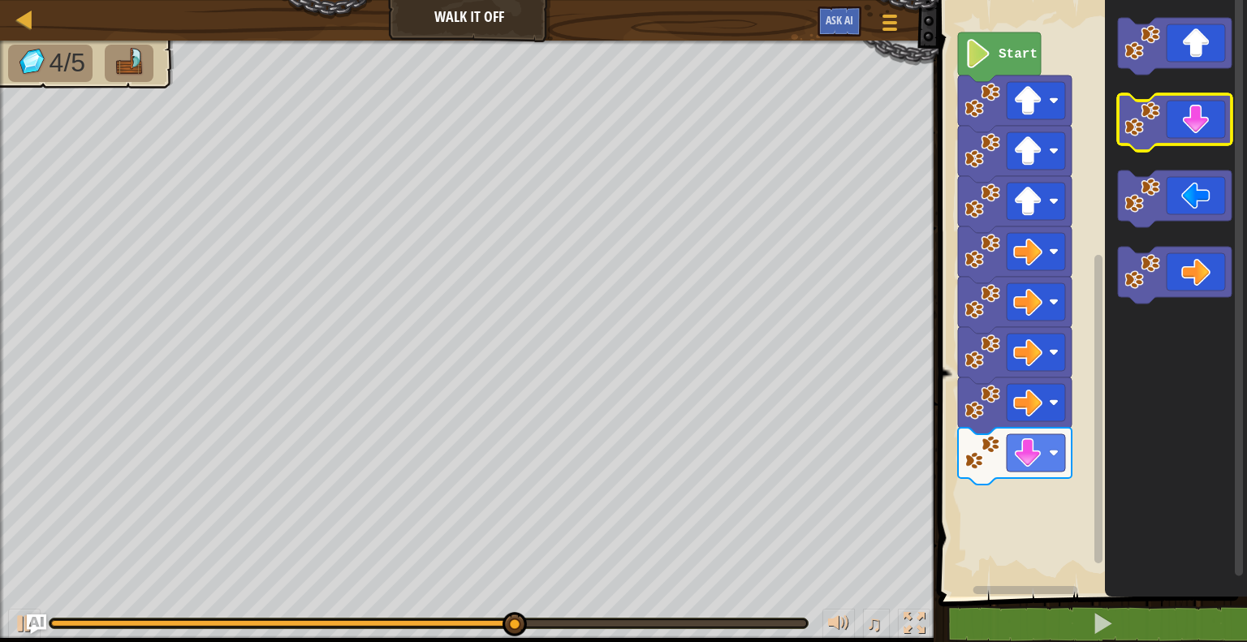
click at [1182, 135] on icon "Blockly Workspace" at bounding box center [1175, 122] width 114 height 57
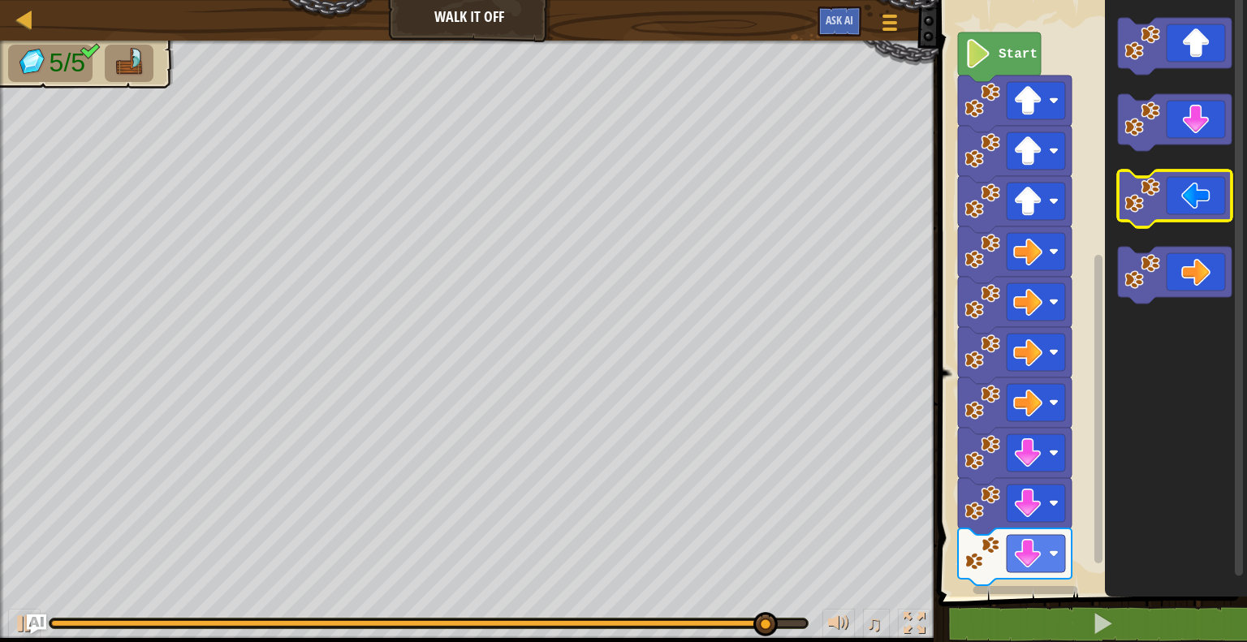
click at [1160, 201] on image "Blockly Workspace" at bounding box center [1143, 196] width 36 height 36
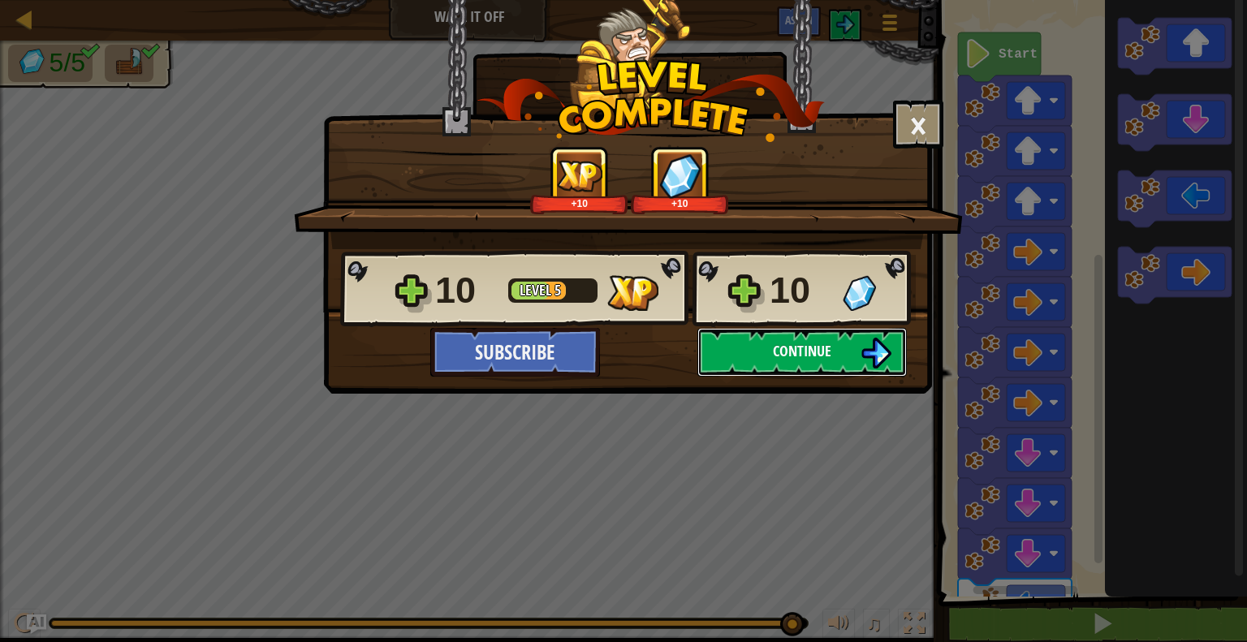
click at [794, 353] on span "Continue" at bounding box center [802, 351] width 58 height 20
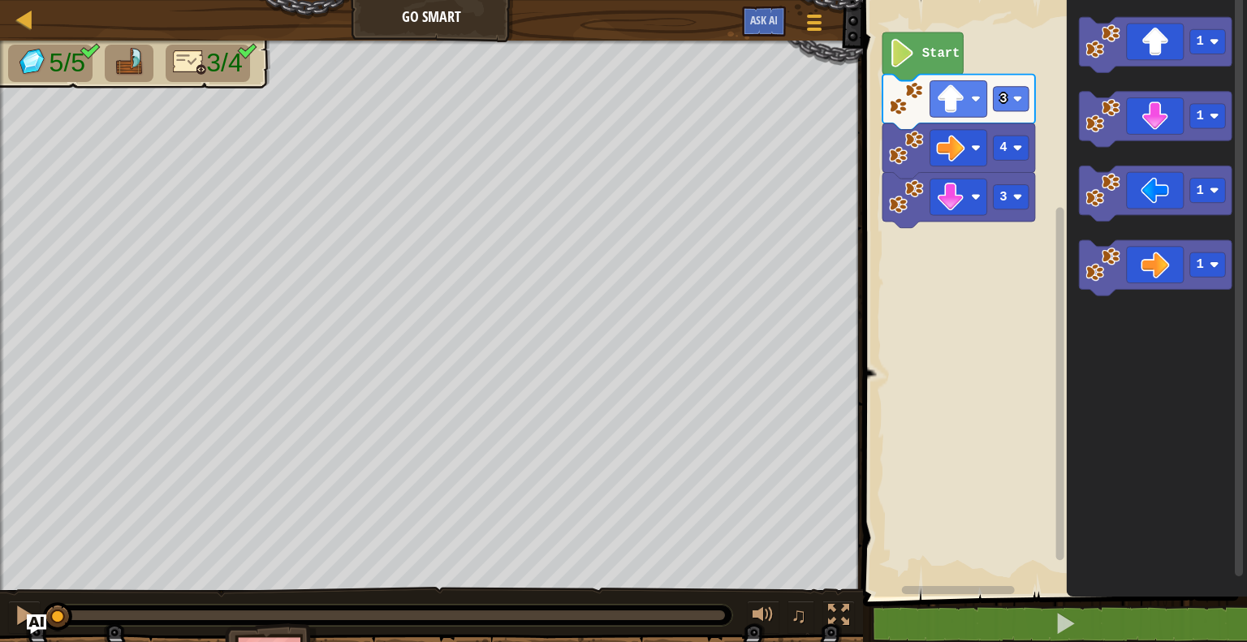
click at [913, 58] on image "Blockly Workspace" at bounding box center [902, 53] width 27 height 28
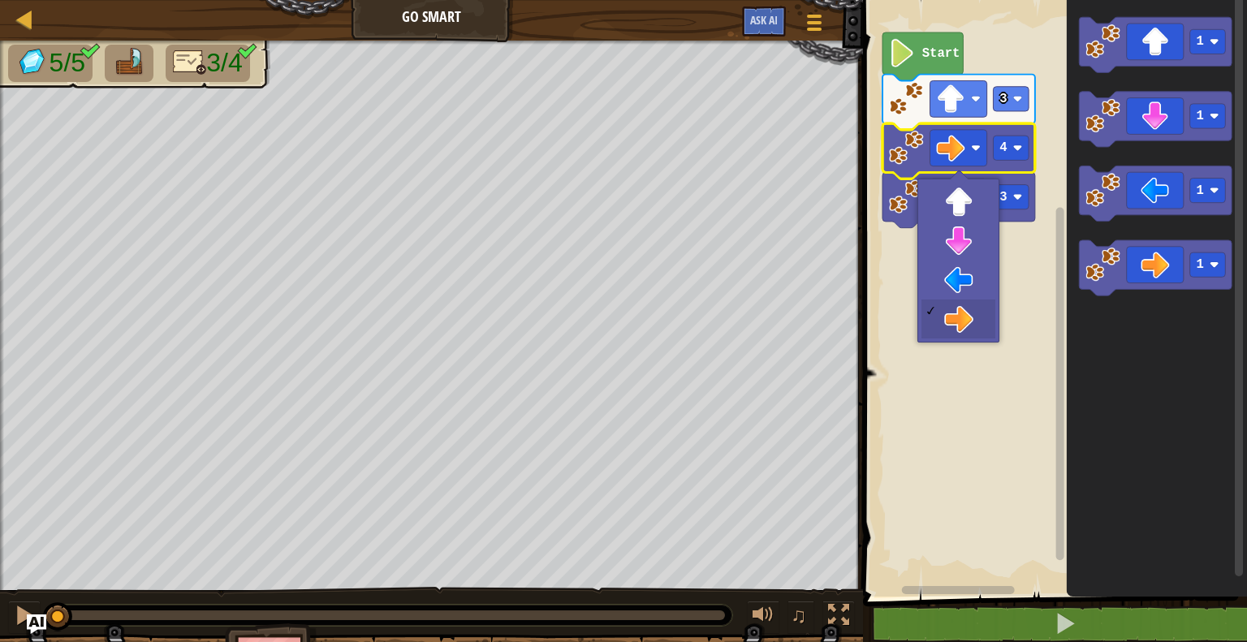
click at [914, 403] on rect "Blockly Workspace" at bounding box center [1052, 294] width 389 height 605
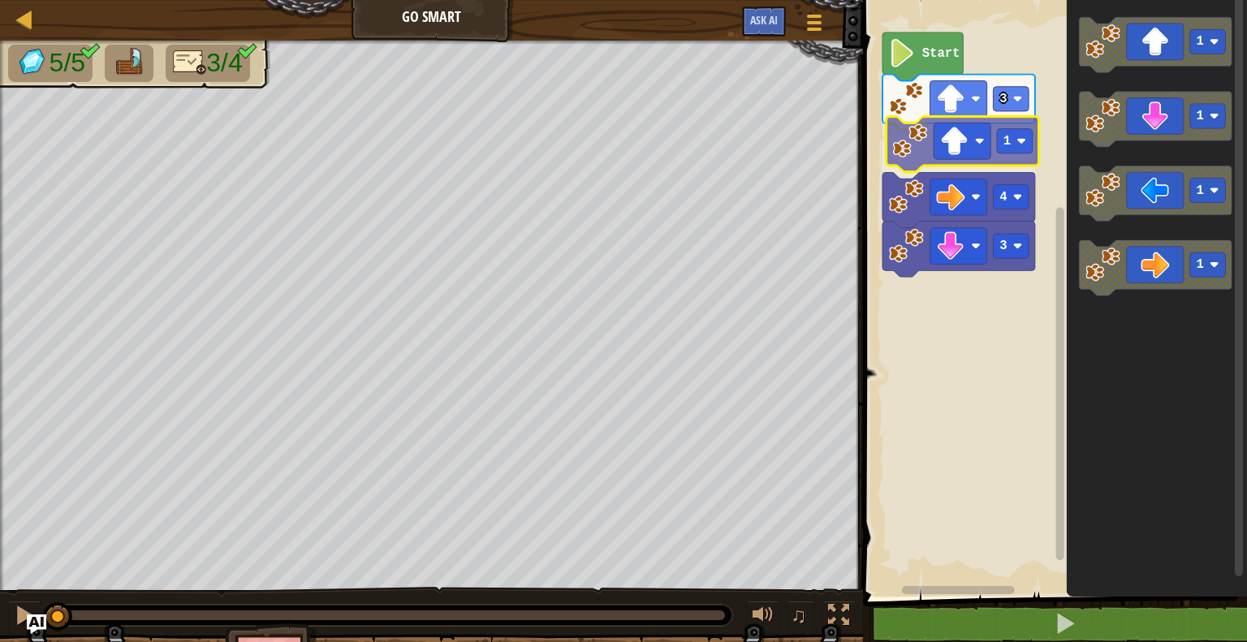
click at [950, 154] on div "Start 3 1 3 4 1 1 1 1 1" at bounding box center [1052, 294] width 389 height 605
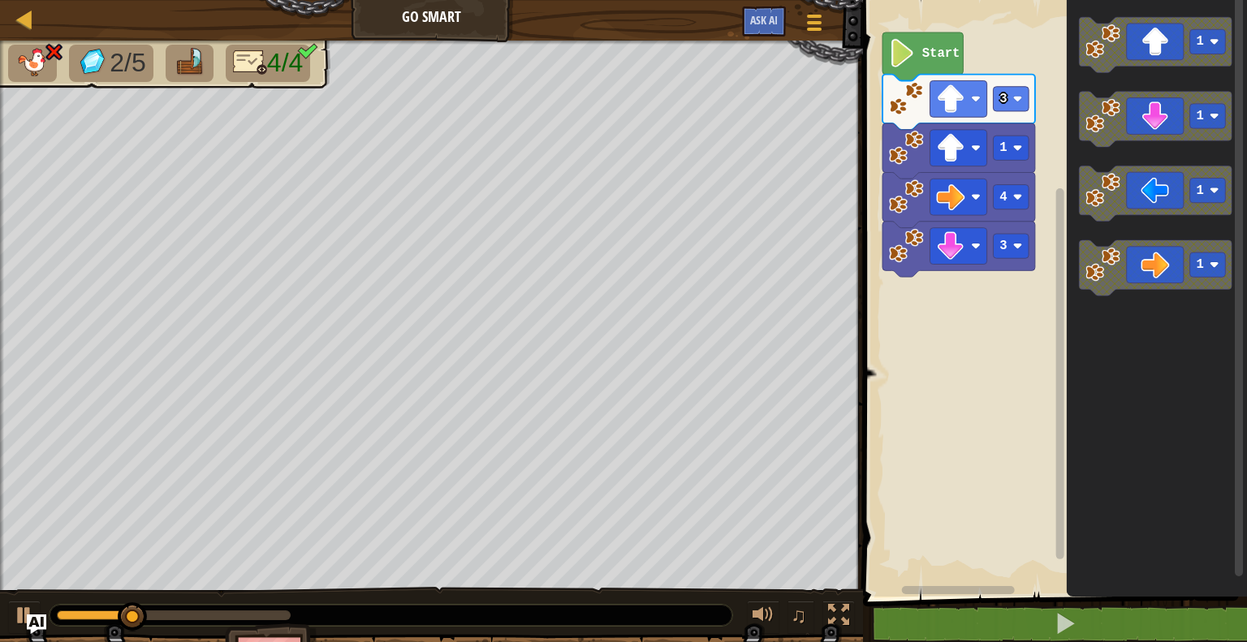
click at [1043, 145] on div "Start 3 1 3 4 1 1 1 1" at bounding box center [1052, 294] width 389 height 605
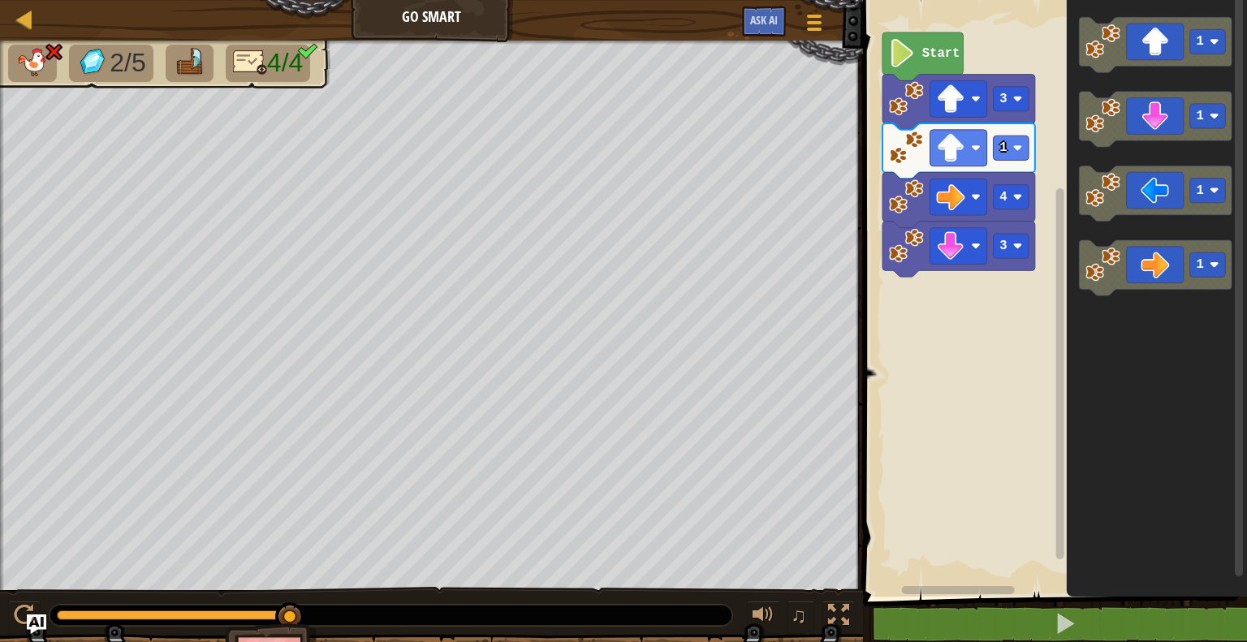
click at [979, 324] on rect "Blockly Workspace" at bounding box center [1052, 294] width 389 height 605
click at [1012, 149] on rect "Blockly Workspace" at bounding box center [1012, 148] width 36 height 24
click at [957, 378] on rect "Blockly Workspace" at bounding box center [1052, 294] width 389 height 605
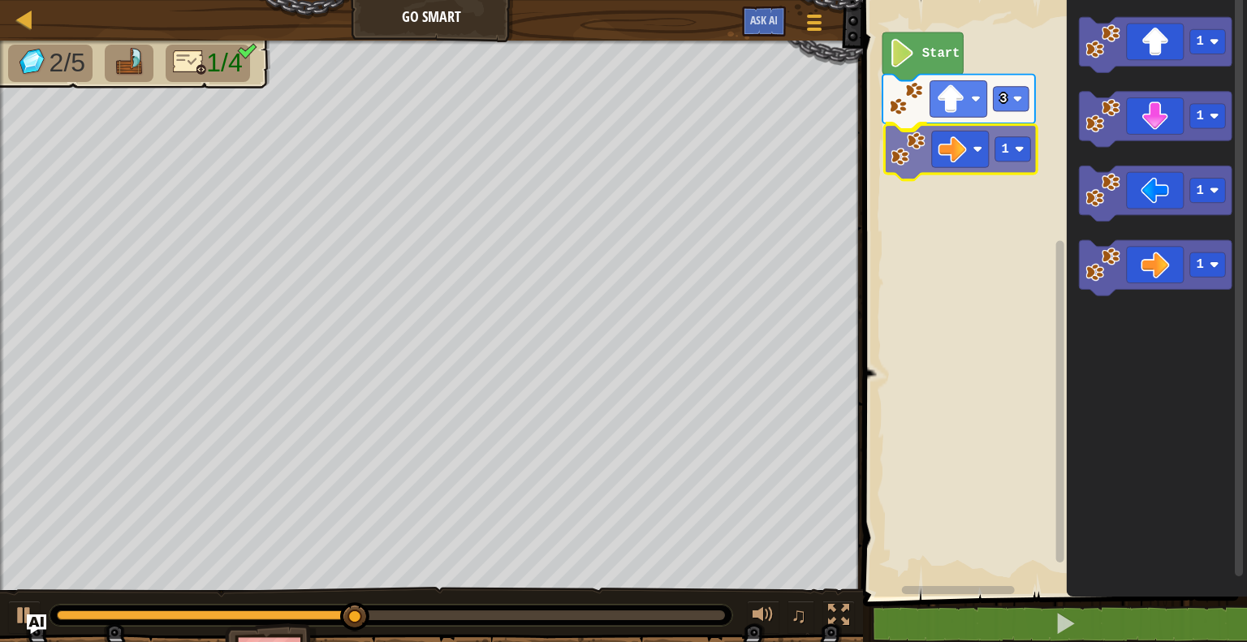
click at [992, 145] on div "Start 3 1 1 1 1 1 1" at bounding box center [1052, 294] width 389 height 605
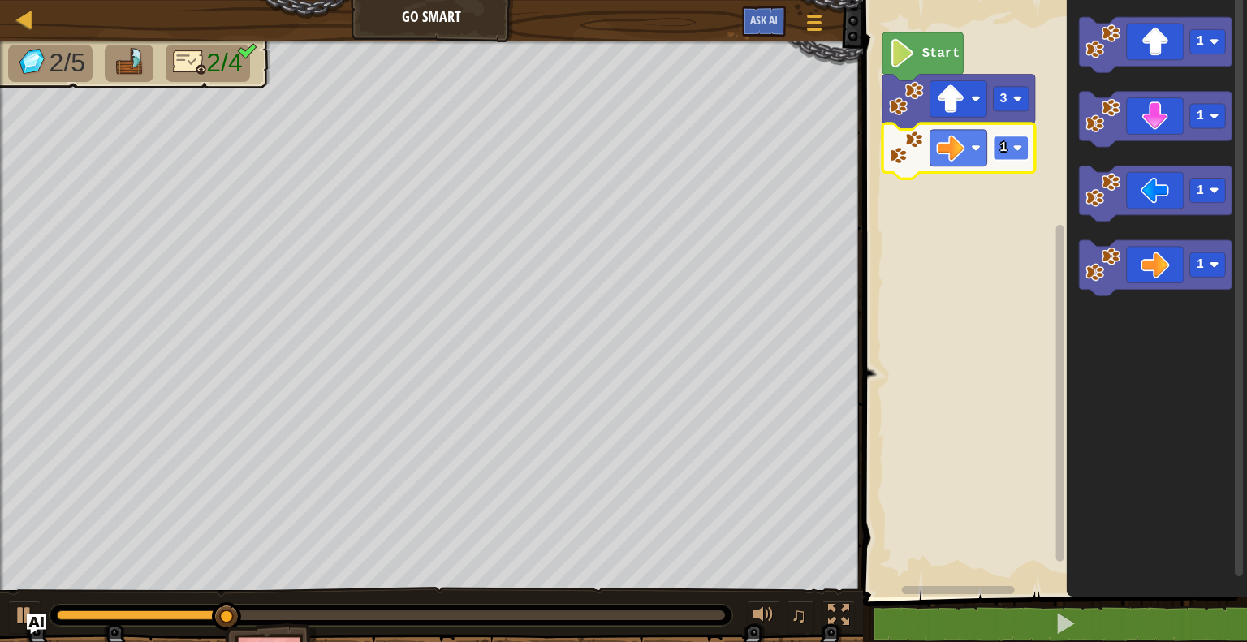
click at [1010, 151] on rect "Blockly Workspace" at bounding box center [1012, 148] width 36 height 24
click at [1014, 153] on rect "Blockly Workspace" at bounding box center [1012, 148] width 36 height 24
click at [1018, 142] on rect "Blockly Workspace" at bounding box center [1012, 148] width 36 height 24
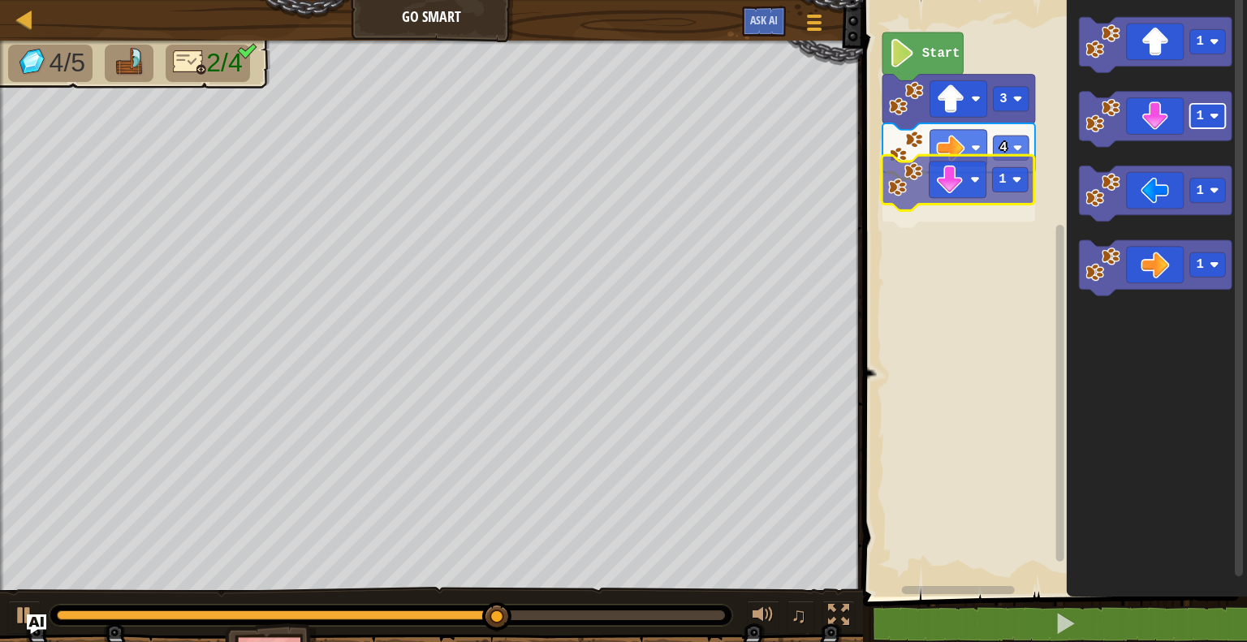
click at [998, 190] on div "Start 3 4 1 1 1 1 1 1" at bounding box center [1052, 294] width 389 height 605
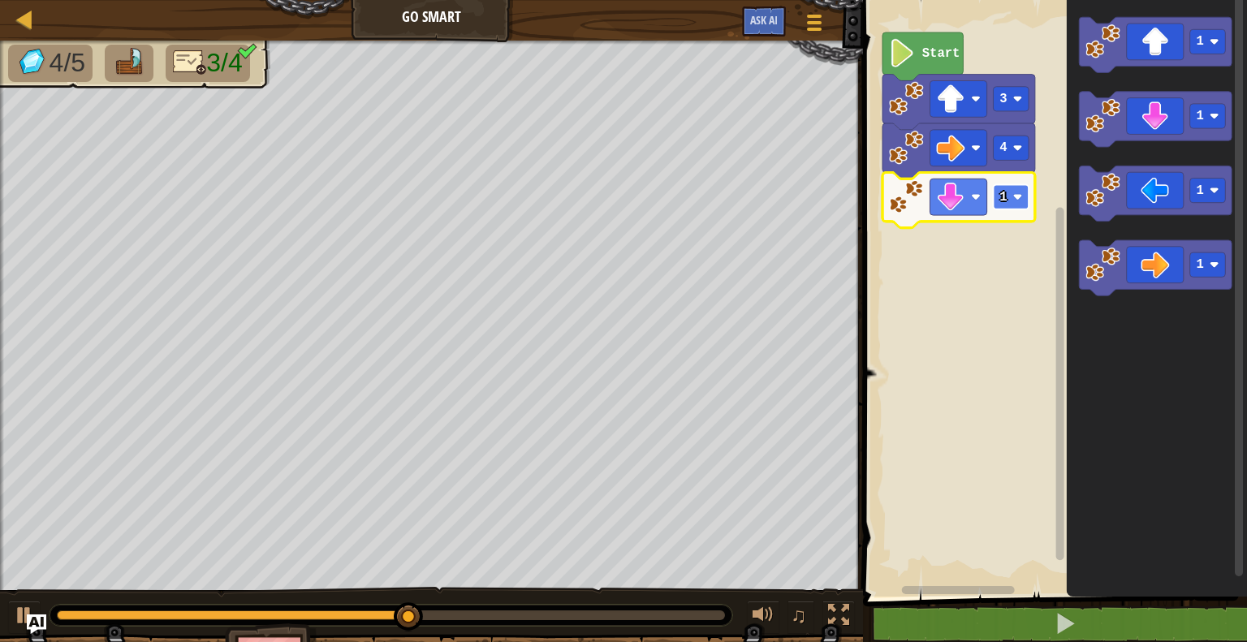
click at [1013, 198] on rect "Blockly Workspace" at bounding box center [1012, 197] width 36 height 24
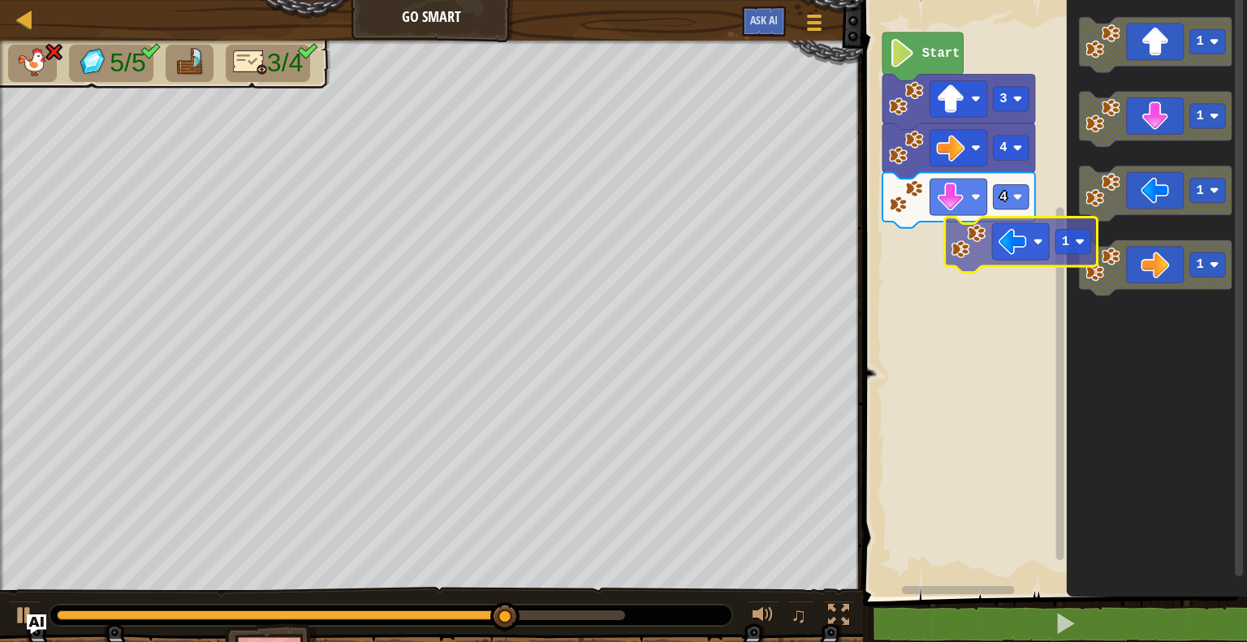
click at [1041, 257] on div "Start 3 4 4 1 1 1 1 1" at bounding box center [1052, 294] width 389 height 605
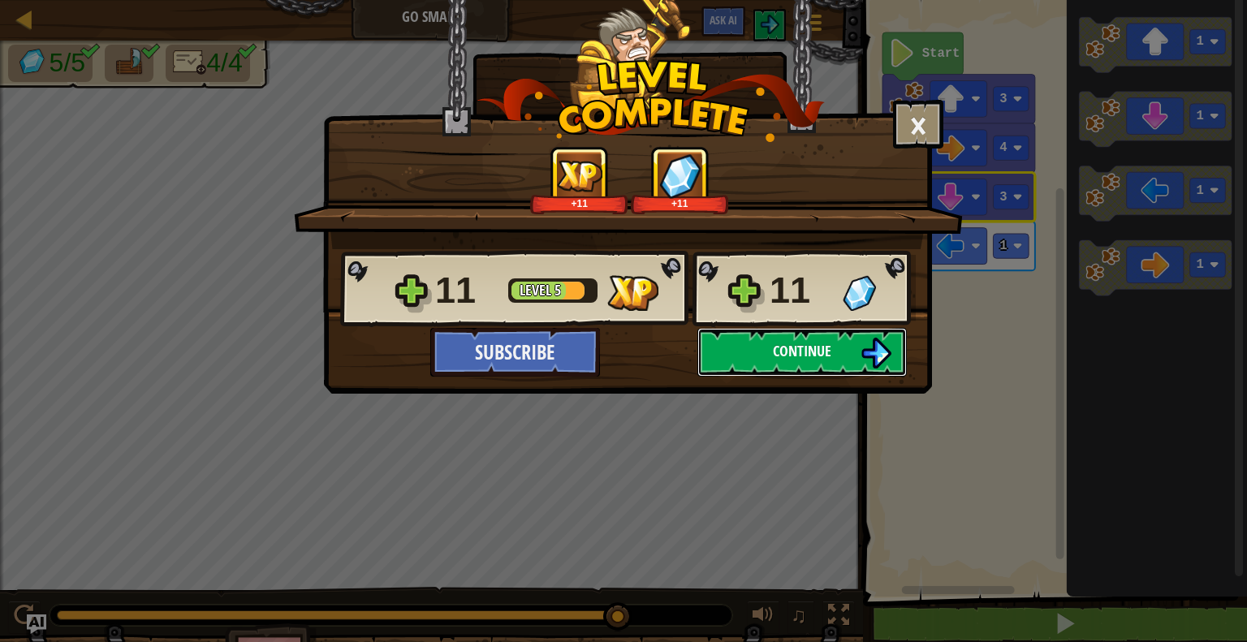
click at [791, 355] on span "Continue" at bounding box center [802, 351] width 58 height 20
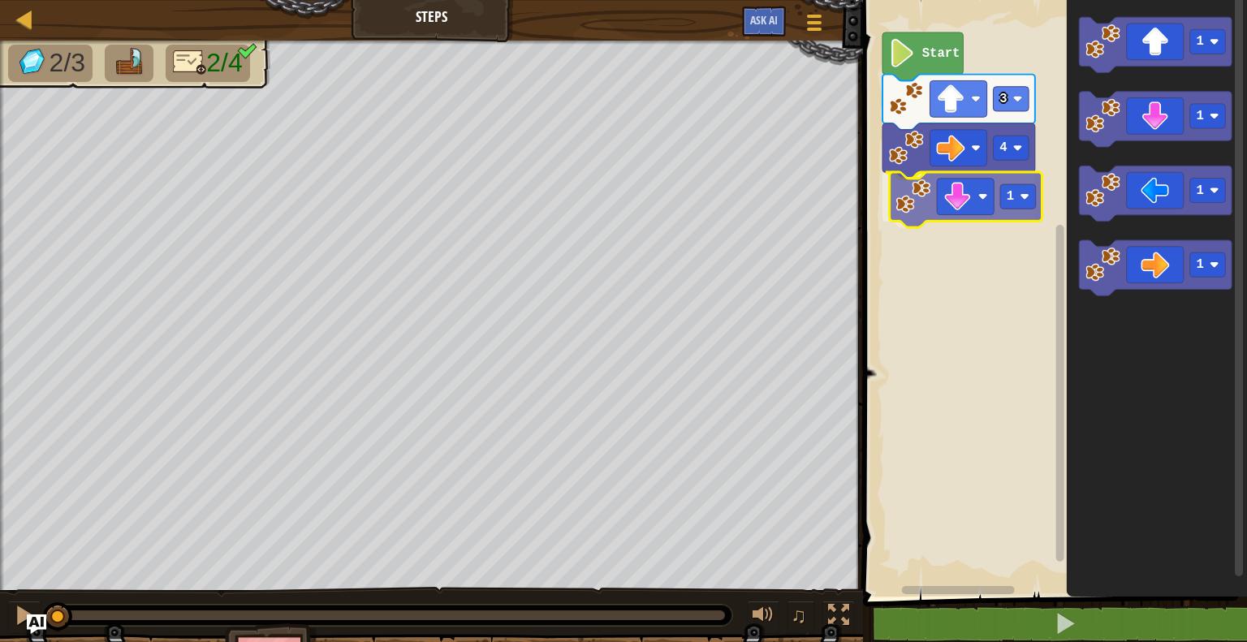
click at [954, 212] on div "4 1 3 Start 1 1 1 1 1" at bounding box center [1052, 294] width 389 height 605
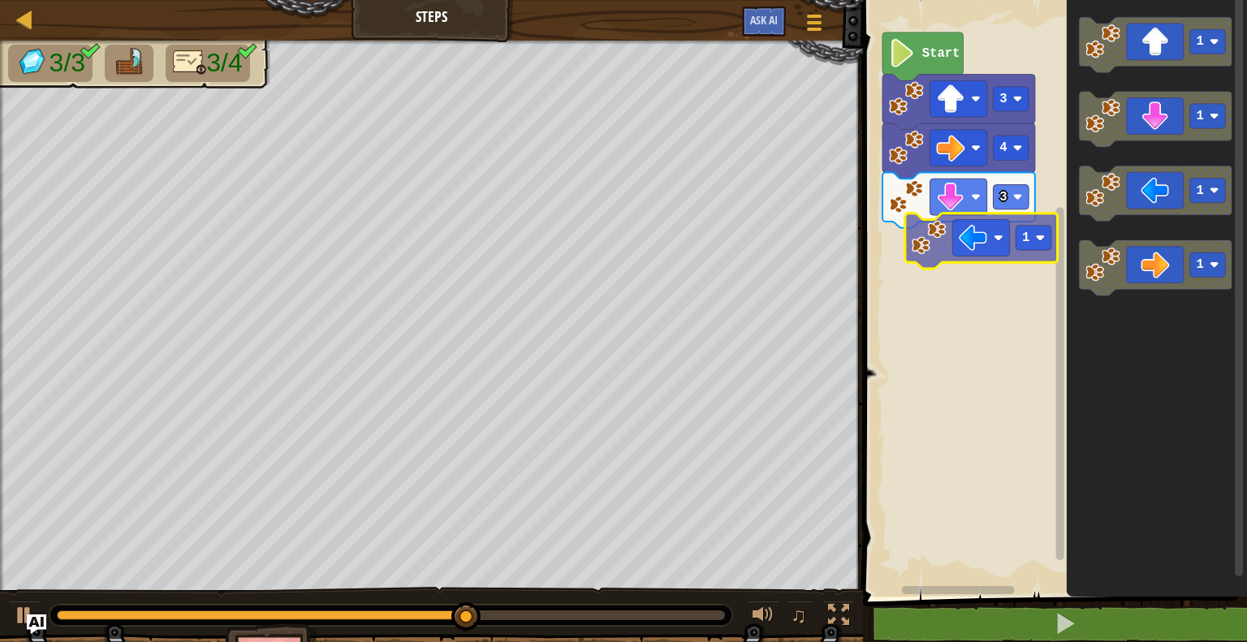
click at [1022, 243] on div "Start 3 4 3 1 1 1 1 1" at bounding box center [1052, 294] width 389 height 605
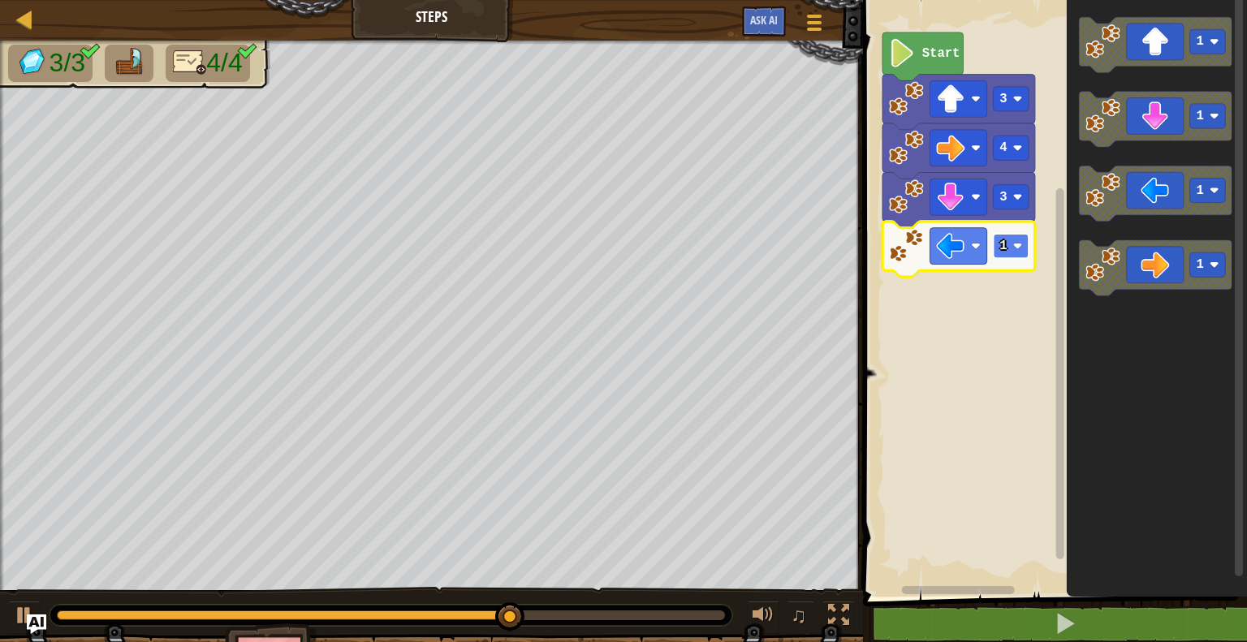
click at [1017, 249] on image "Blockly Workspace" at bounding box center [1019, 246] width 10 height 10
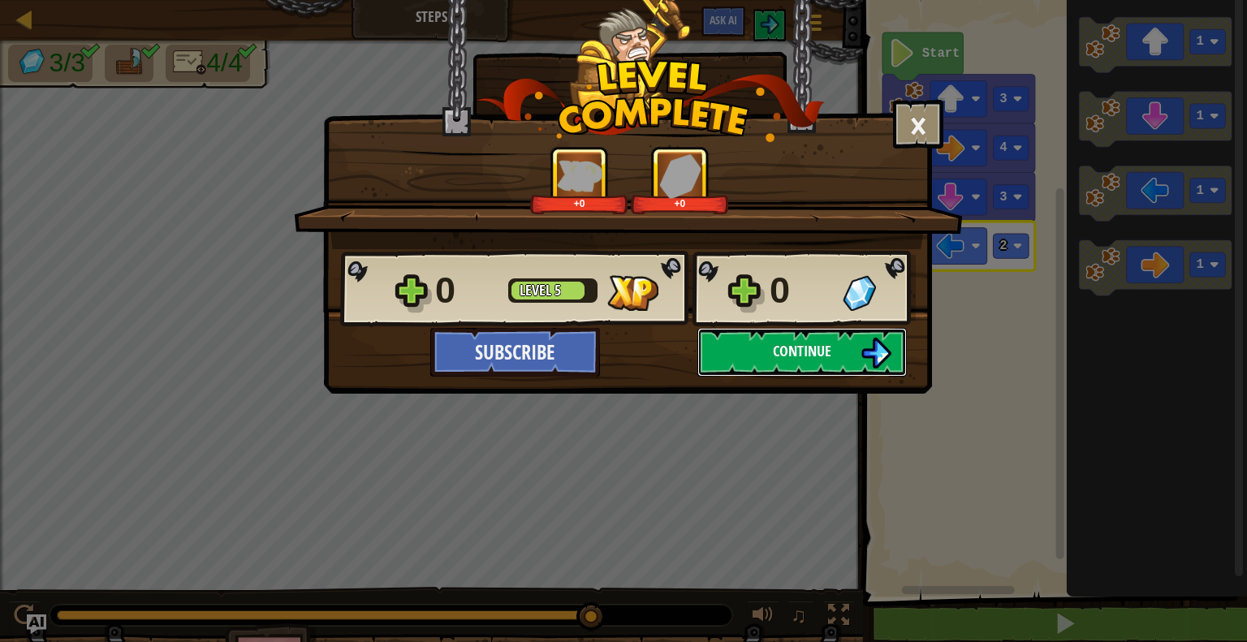
click at [767, 349] on button "Continue" at bounding box center [803, 352] width 210 height 49
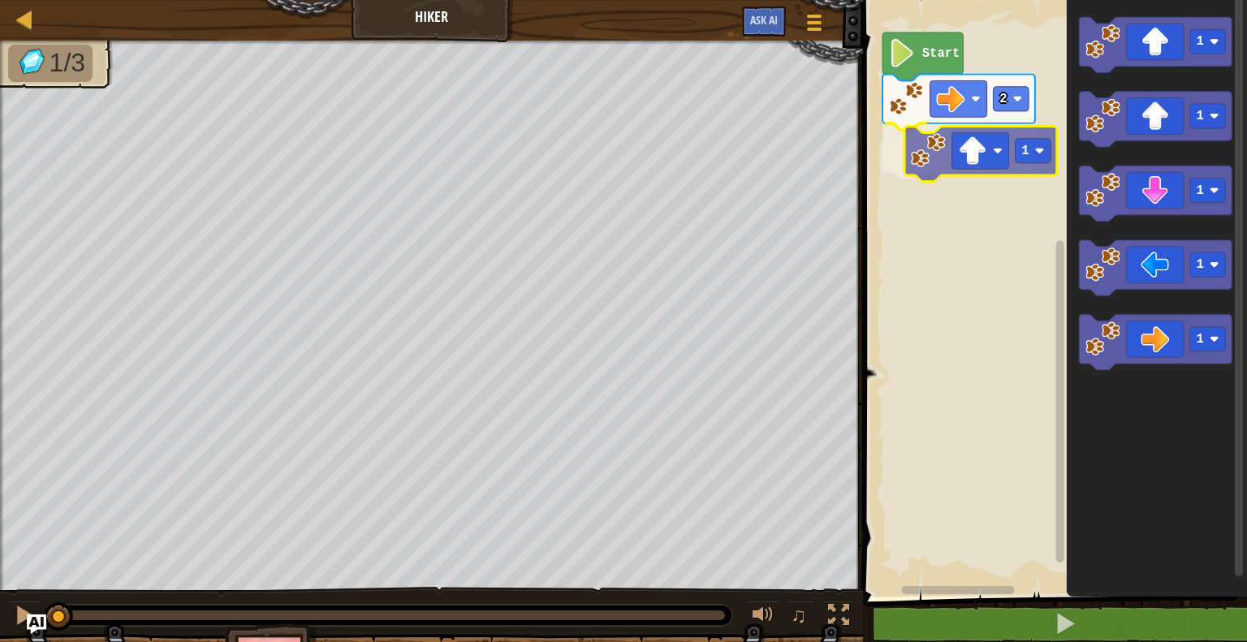
click at [940, 153] on div "2 1 Start 1 1 1 1 1 1" at bounding box center [1052, 294] width 389 height 605
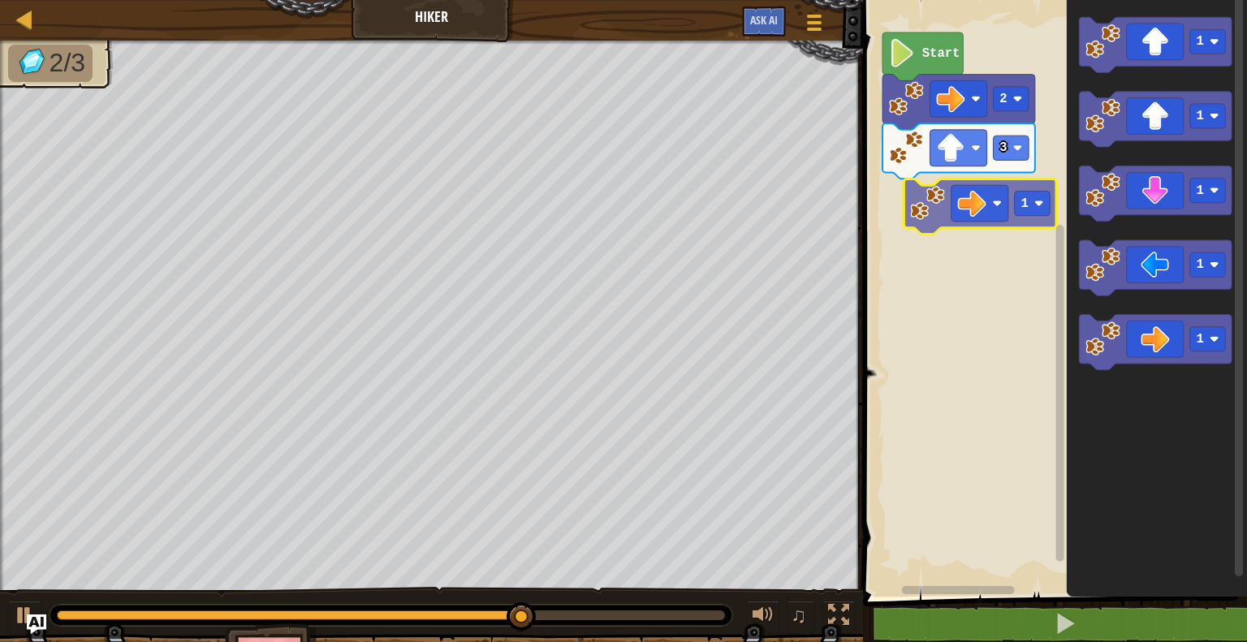
click at [984, 195] on div "Start 2 3 1 1 1 1 1 1" at bounding box center [1052, 294] width 389 height 605
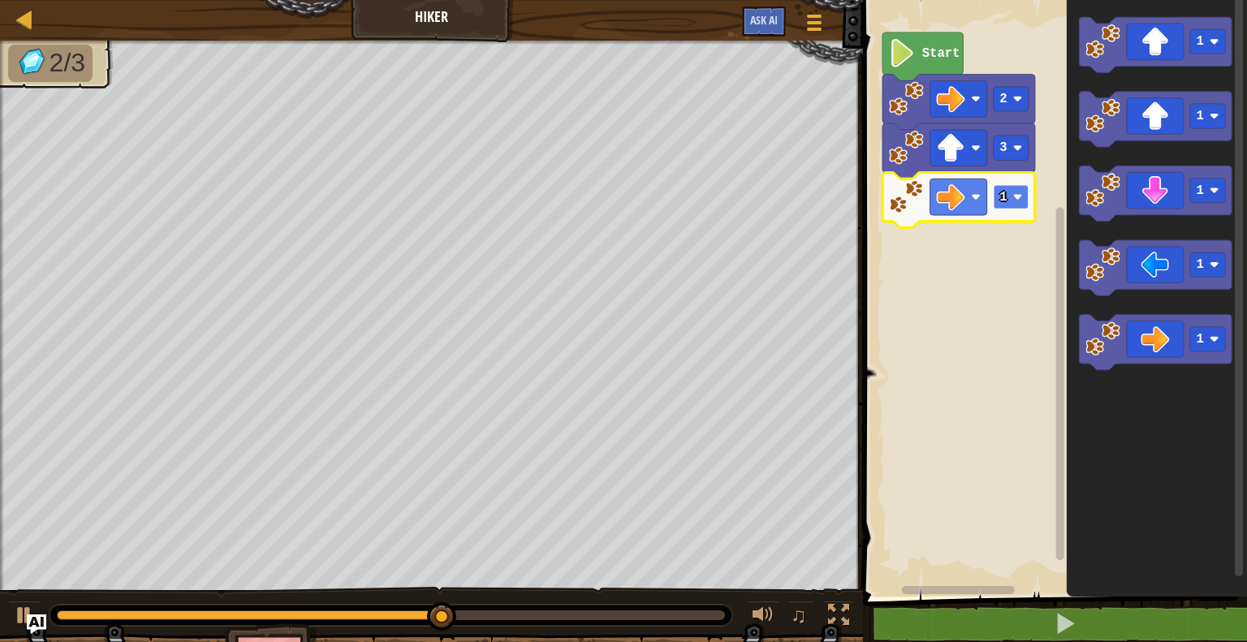
click at [1019, 207] on rect "Blockly Workspace" at bounding box center [1012, 197] width 36 height 24
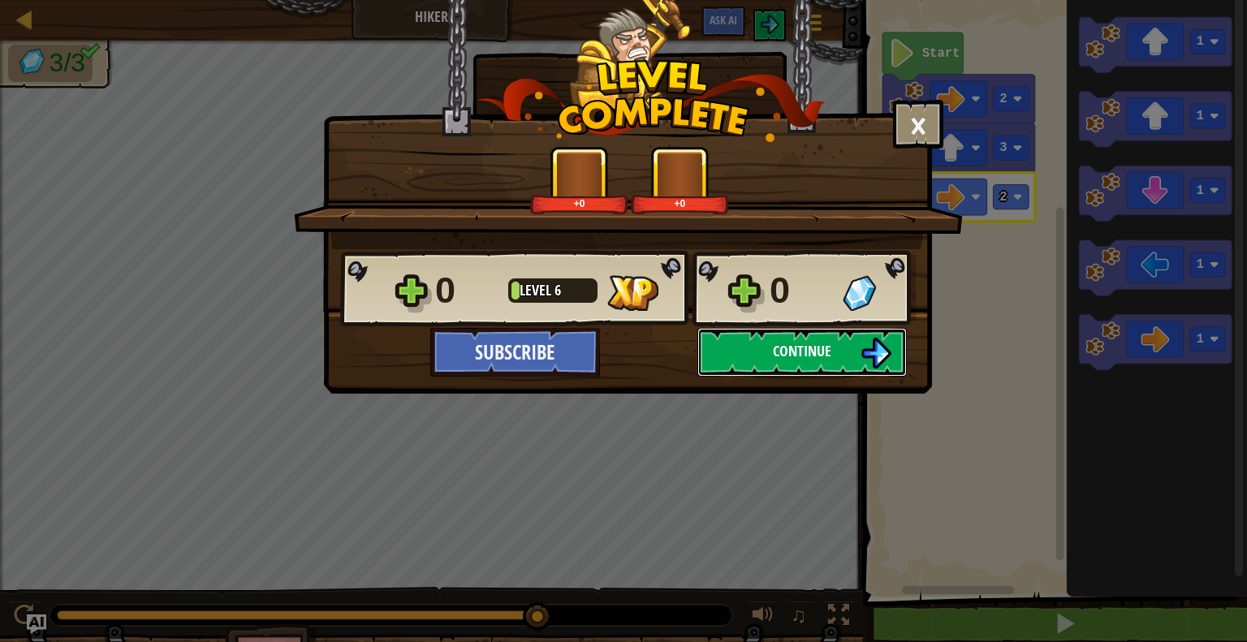
click at [745, 357] on button "Continue" at bounding box center [803, 352] width 210 height 49
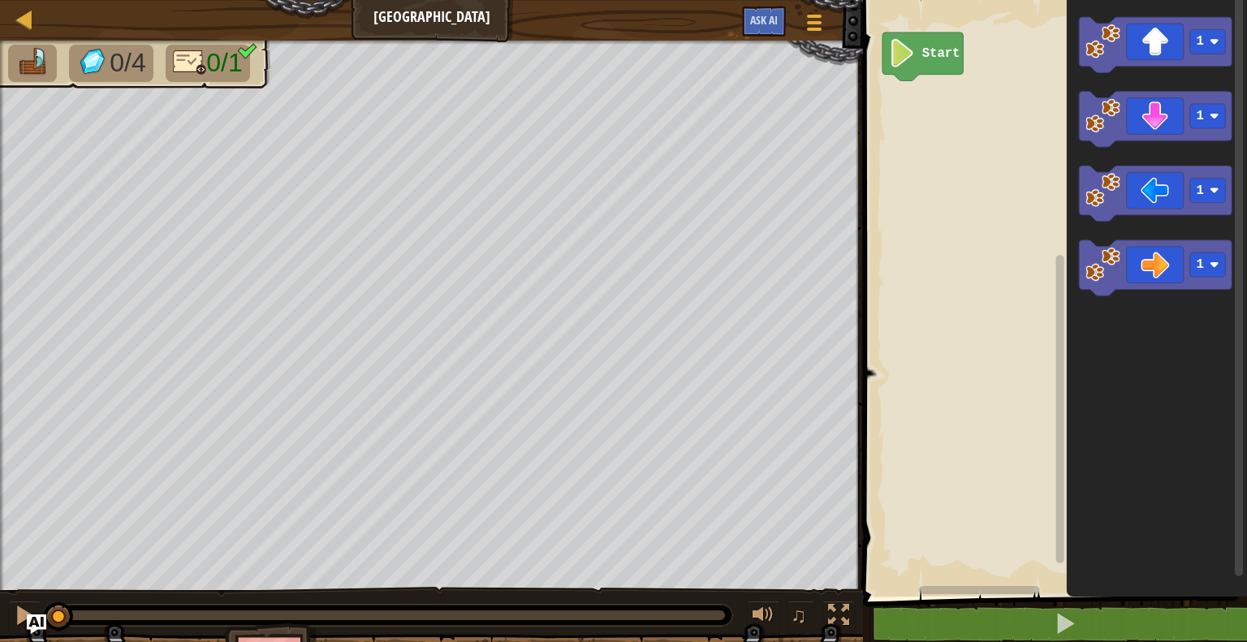
click at [199, 67] on img at bounding box center [190, 62] width 34 height 28
click at [29, 24] on div at bounding box center [25, 19] width 20 height 20
click at [26, 21] on div at bounding box center [25, 19] width 20 height 20
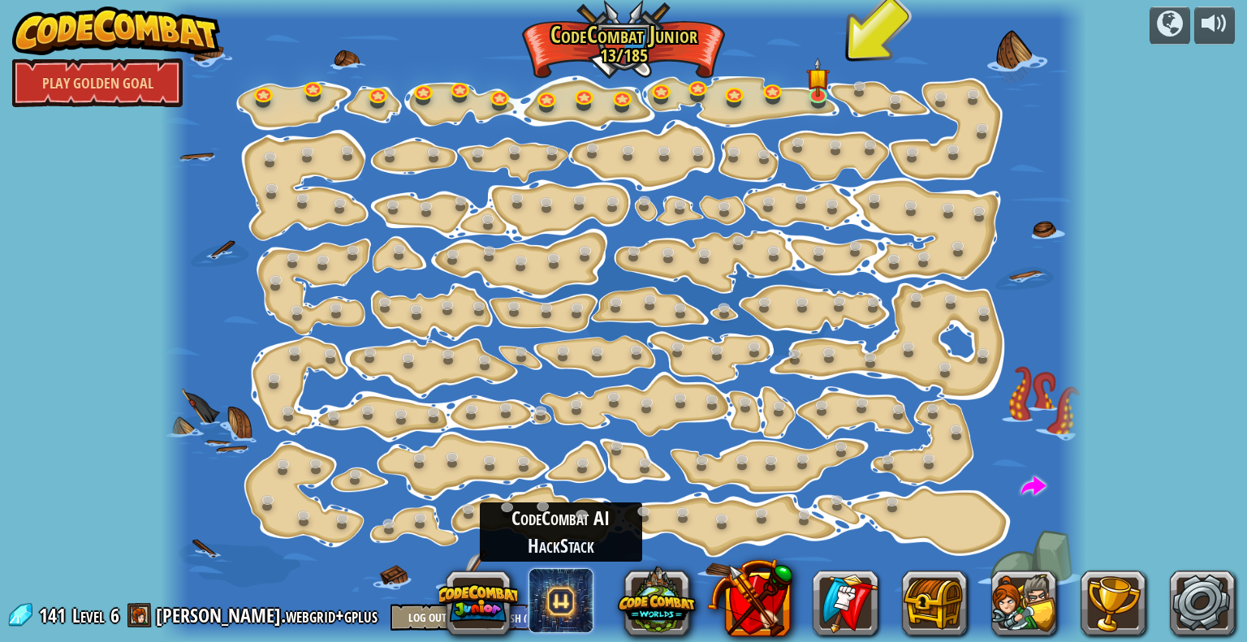
click at [561, 594] on span at bounding box center [561, 600] width 65 height 65
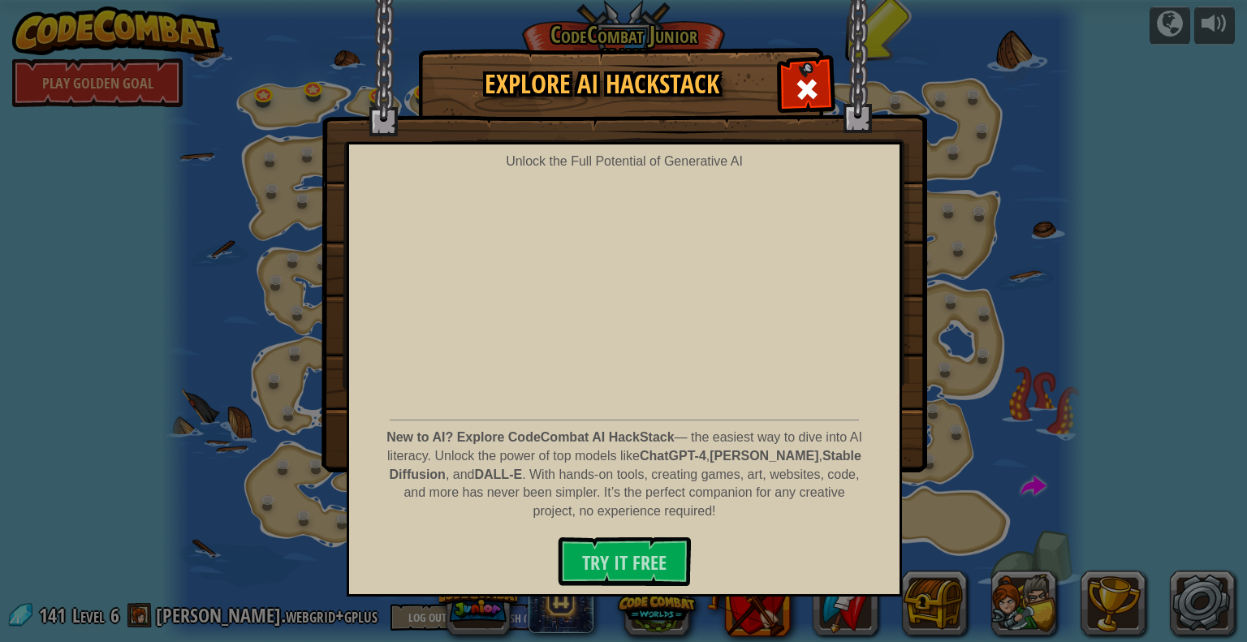
click at [205, 415] on div "Explore AI HackStack Unlock the Full Potential of Generative AI New to AI? Expl…" at bounding box center [623, 260] width 1247 height 422
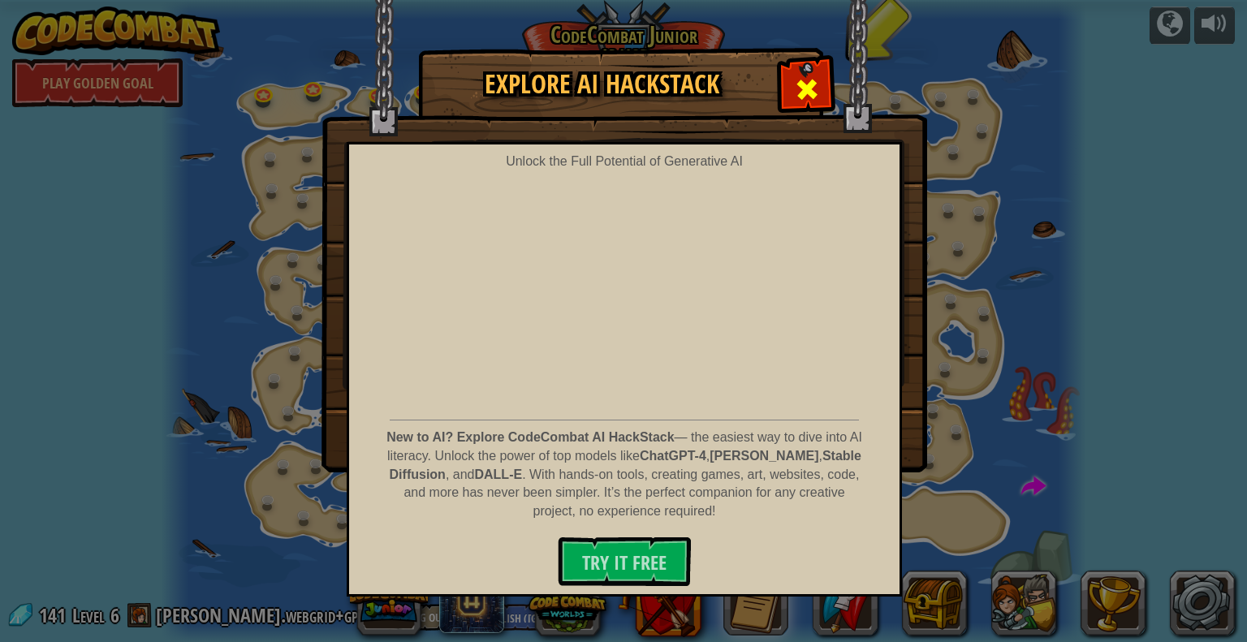
click at [803, 80] on span at bounding box center [807, 89] width 26 height 26
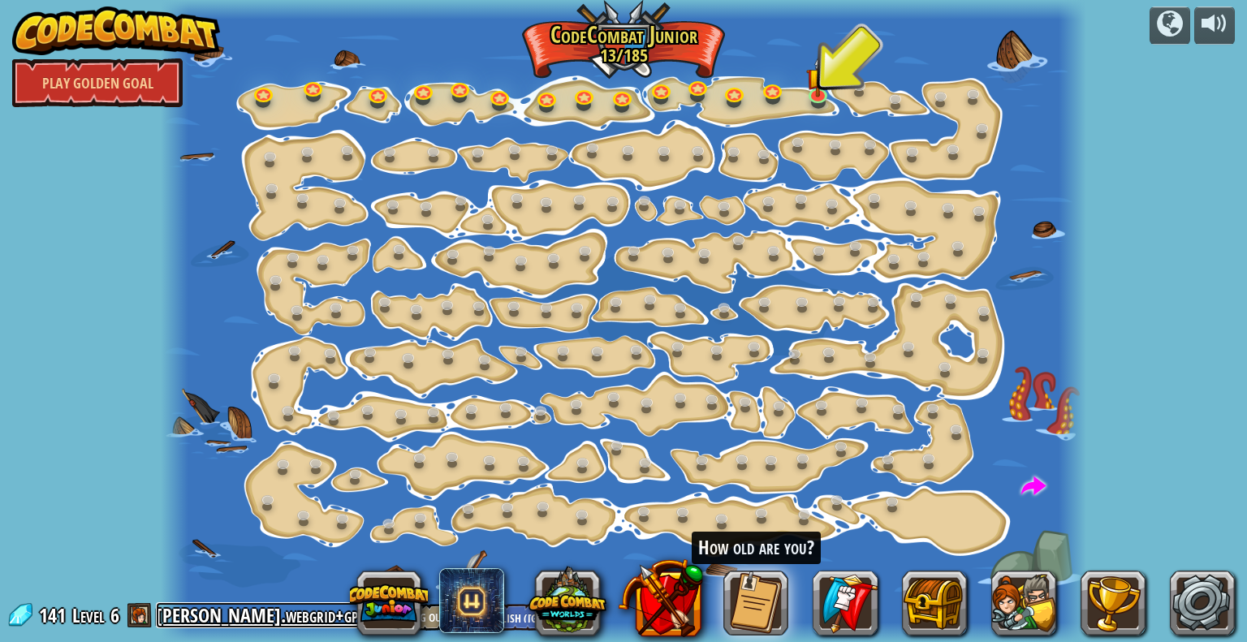
click at [196, 620] on link "[PERSON_NAME].webgrid+gplus" at bounding box center [269, 616] width 227 height 26
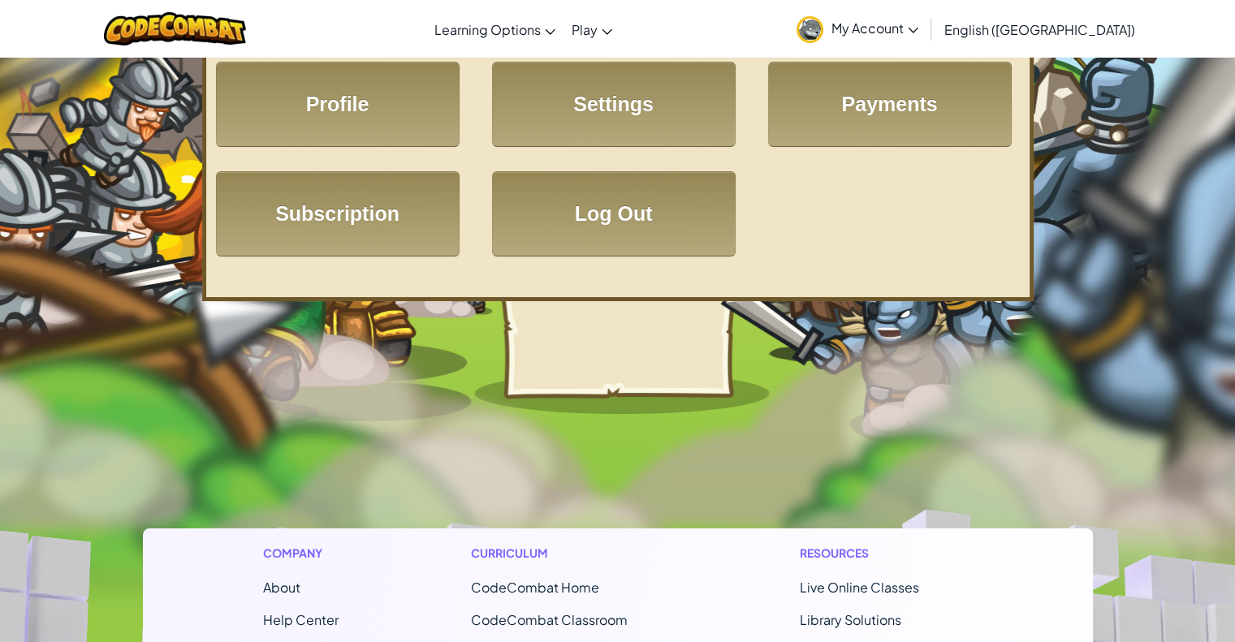
scroll to position [81, 0]
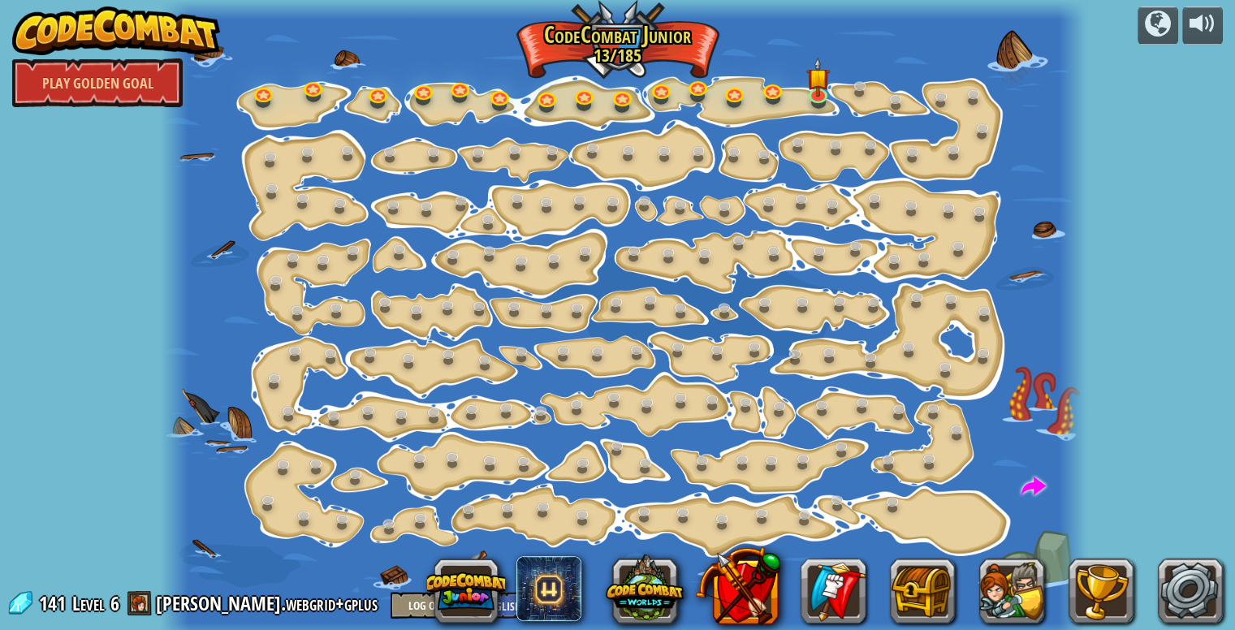
click at [136, 45] on img at bounding box center [116, 30] width 208 height 49
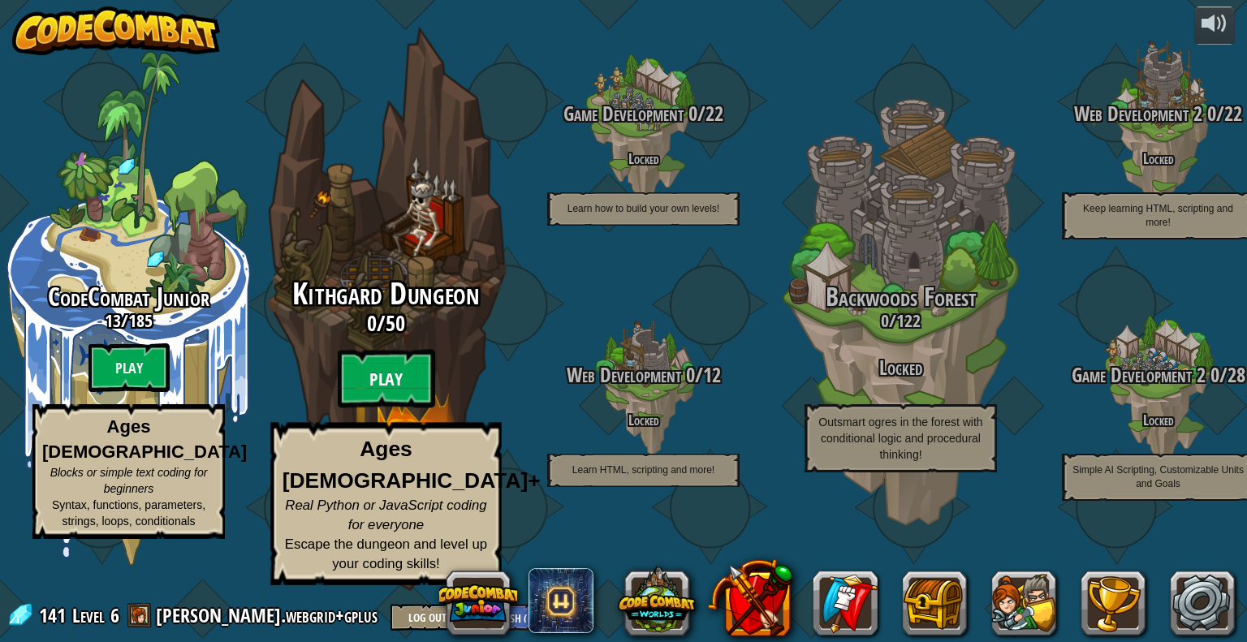
click at [408, 401] on btn "Play" at bounding box center [386, 379] width 97 height 58
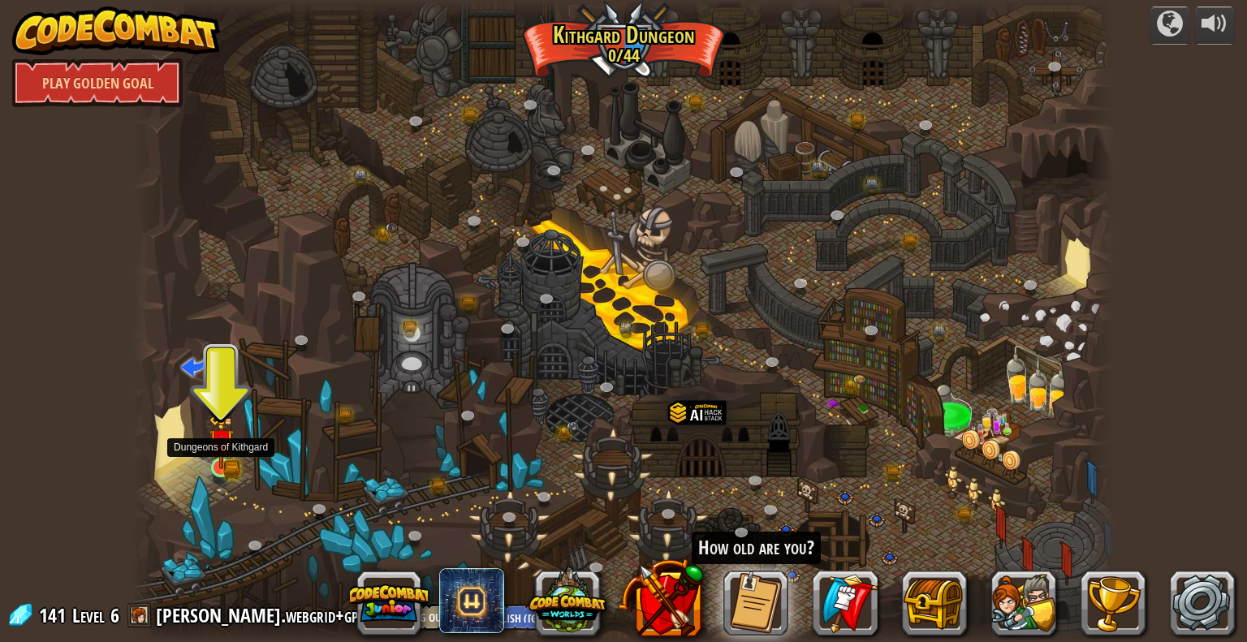
click at [220, 462] on img at bounding box center [221, 441] width 25 height 55
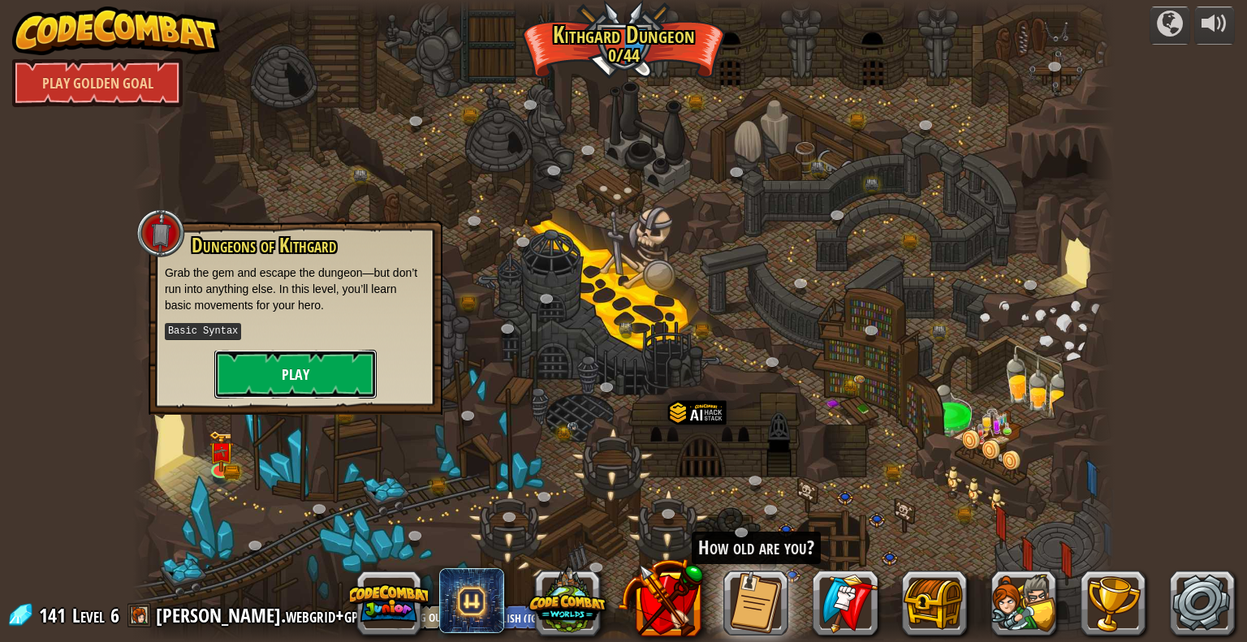
click at [289, 365] on button "Play" at bounding box center [295, 374] width 162 height 49
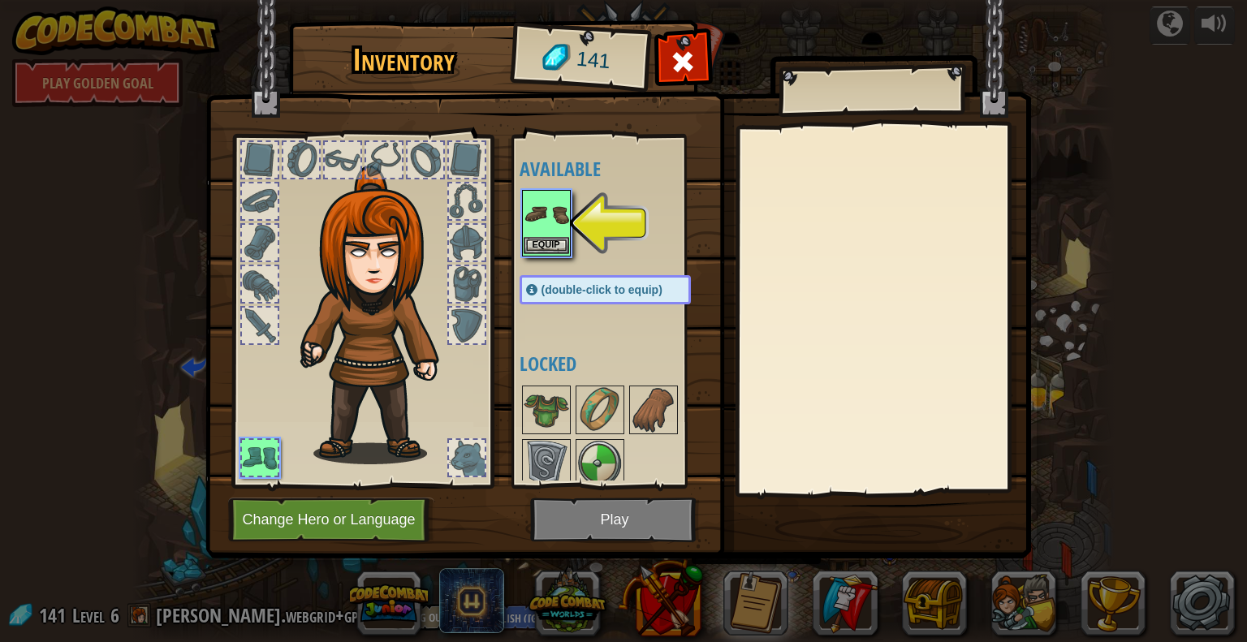
click at [554, 229] on img at bounding box center [546, 214] width 45 height 45
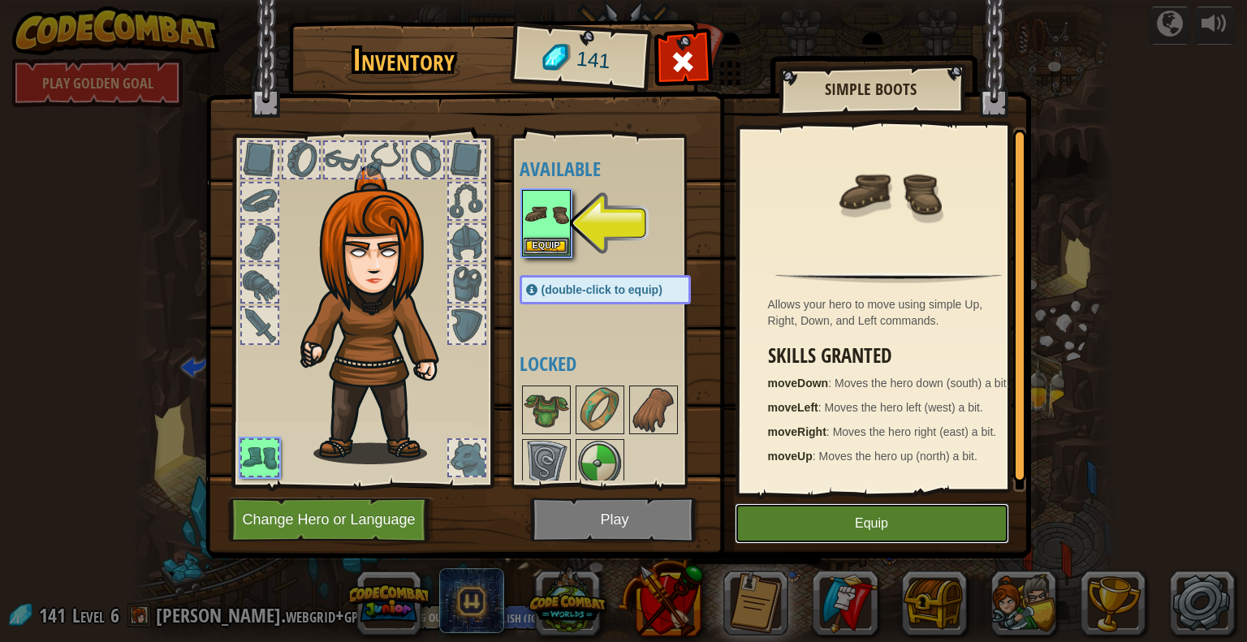
click at [806, 530] on button "Equip" at bounding box center [872, 524] width 275 height 41
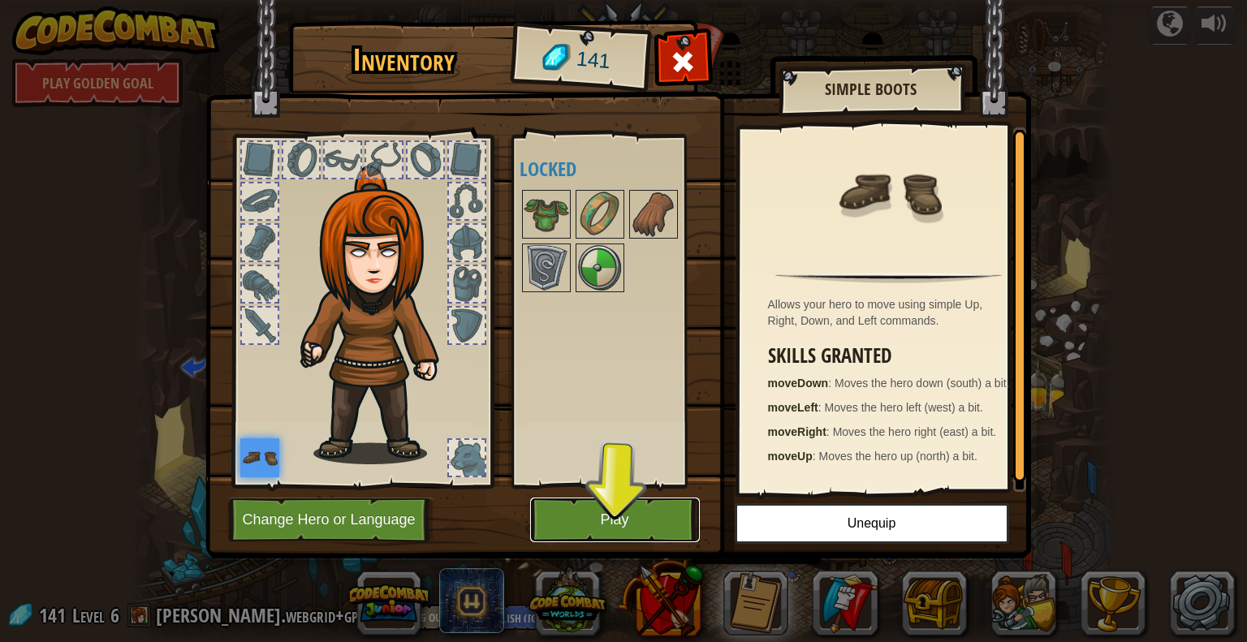
click at [653, 525] on button "Play" at bounding box center [615, 520] width 170 height 45
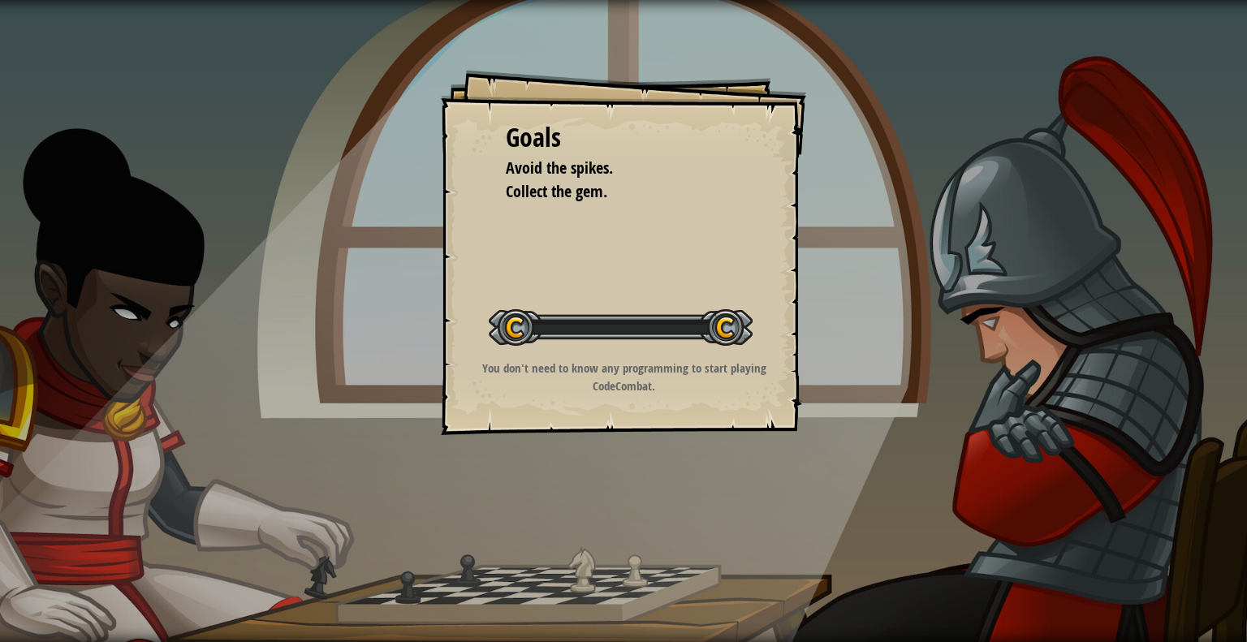
click at [653, 525] on div "Goals Avoid the spikes. Collect the gem. Start Level Error loading from server.…" at bounding box center [623, 321] width 1247 height 642
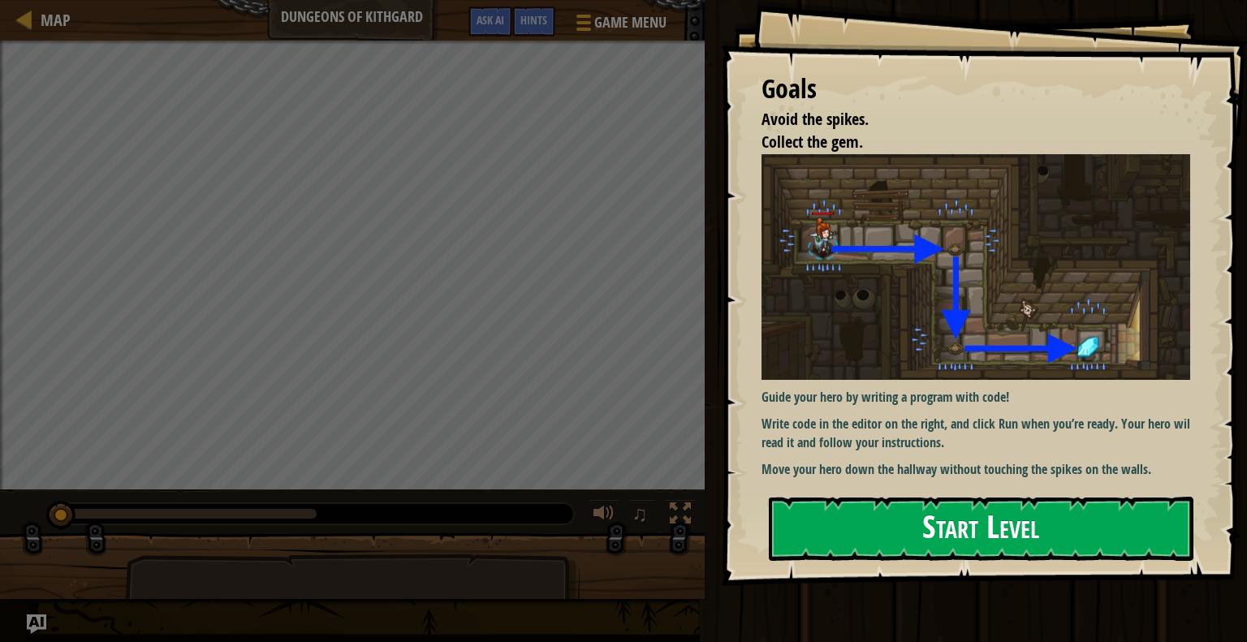
click at [949, 279] on img at bounding box center [982, 267] width 441 height 226
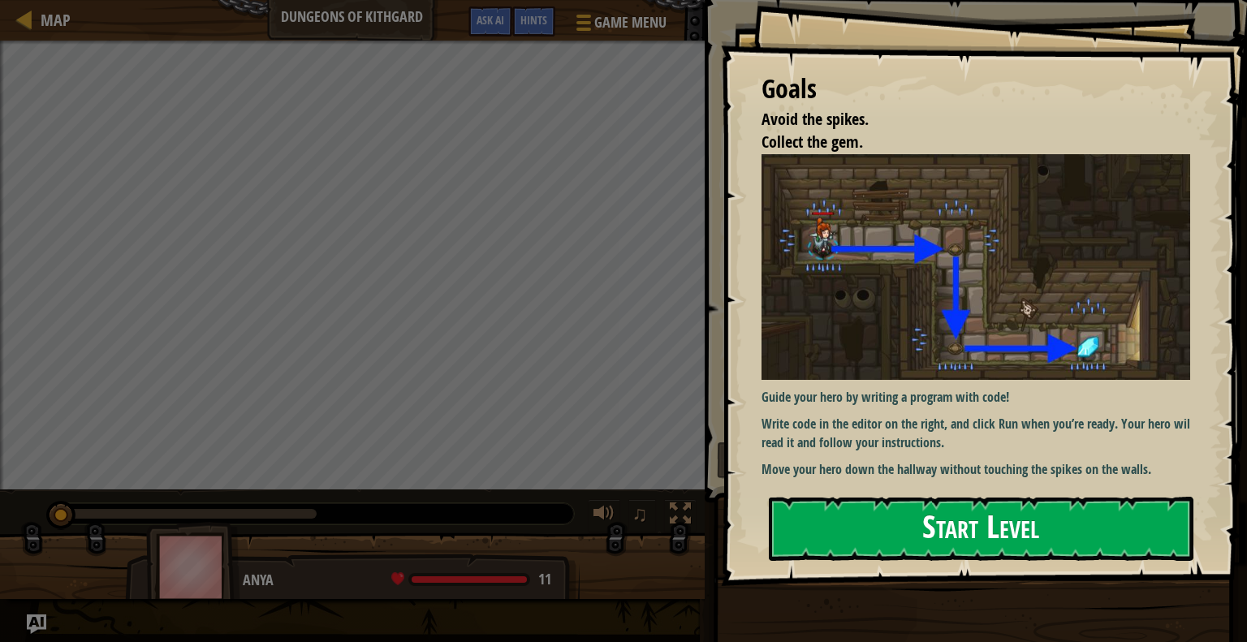
click at [889, 521] on button "Start Level" at bounding box center [981, 529] width 425 height 64
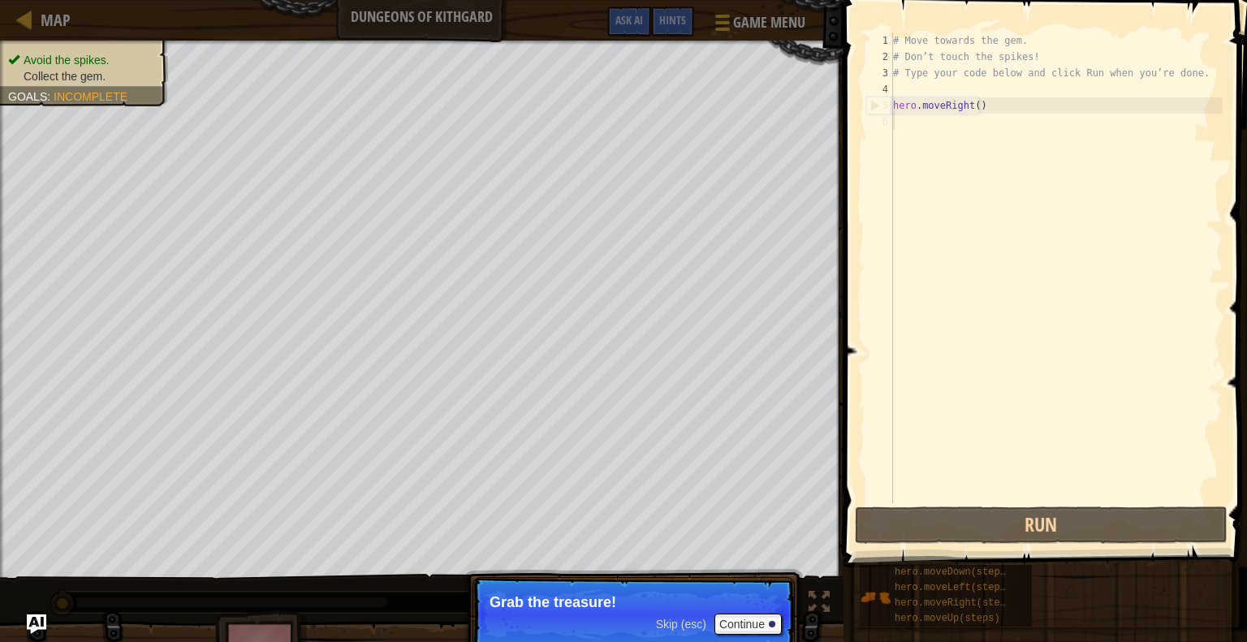
click at [1020, 102] on div "# Move towards the gem. # Don’t touch the spikes! # Type your code below and cl…" at bounding box center [1056, 284] width 333 height 504
type textarea "hero.moveRight()"
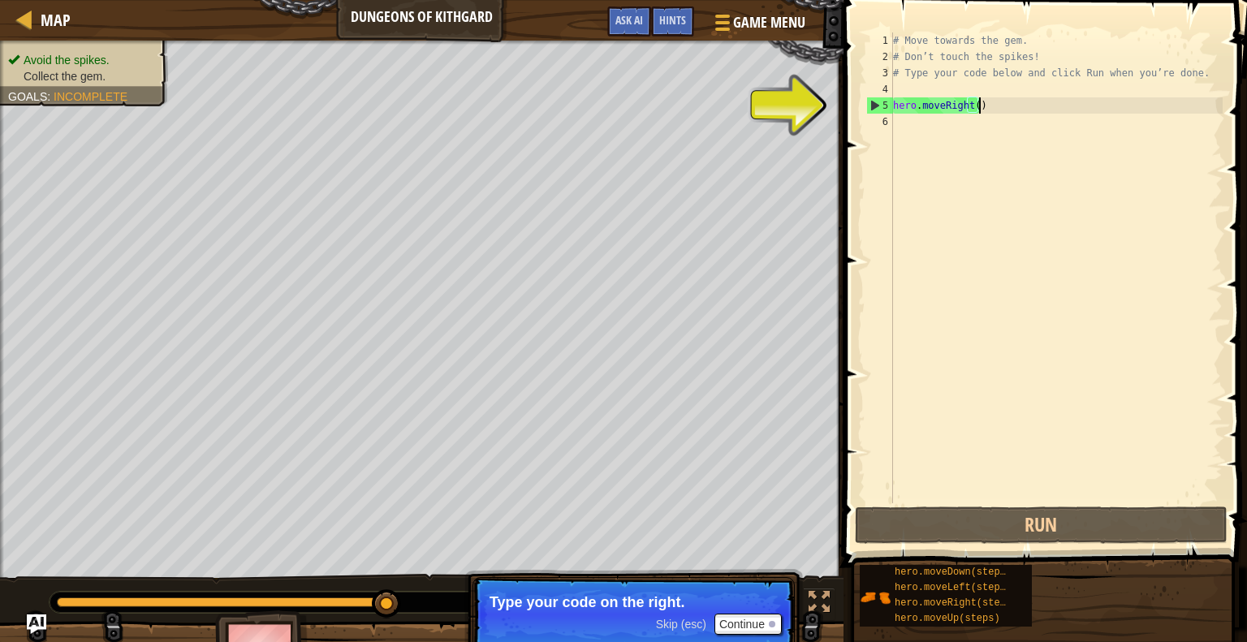
click at [1013, 98] on div "# Move towards the gem. # Don’t touch the spikes! # Type your code below and cl…" at bounding box center [1056, 284] width 333 height 504
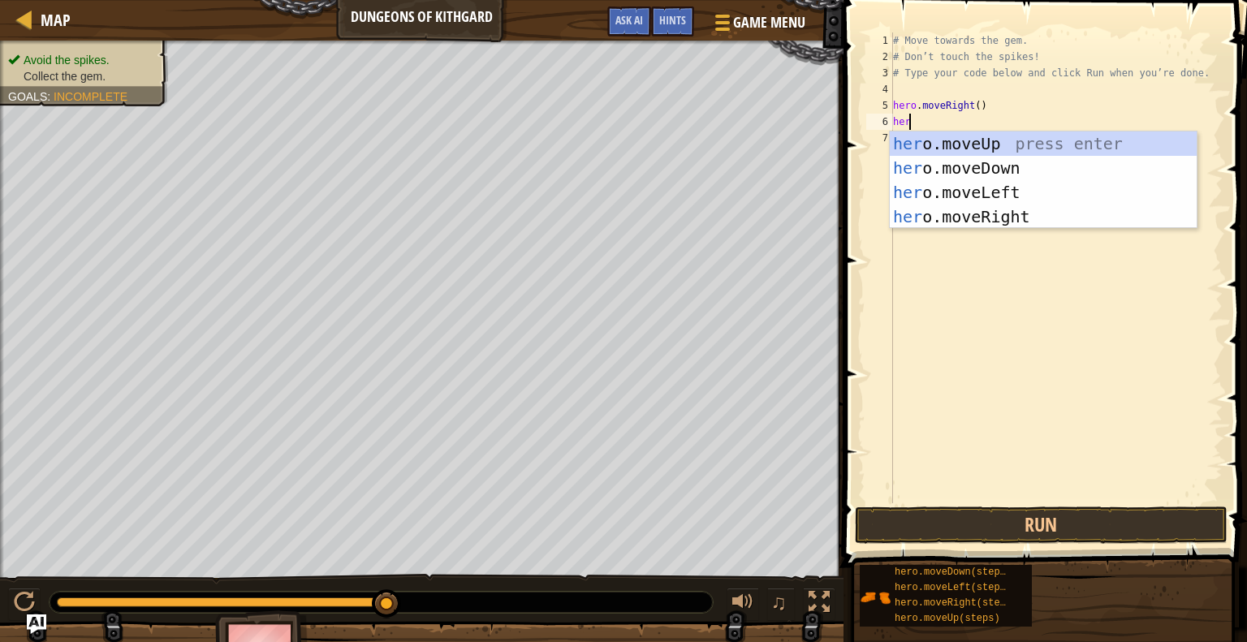
type textarea "hero"
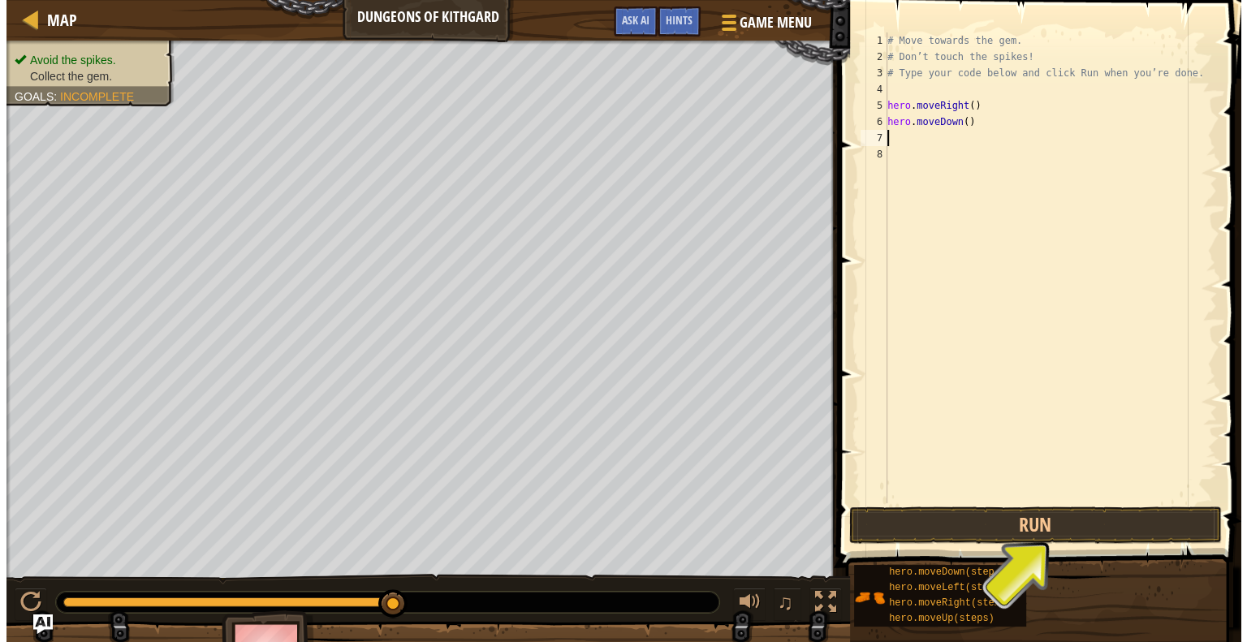
scroll to position [7, 0]
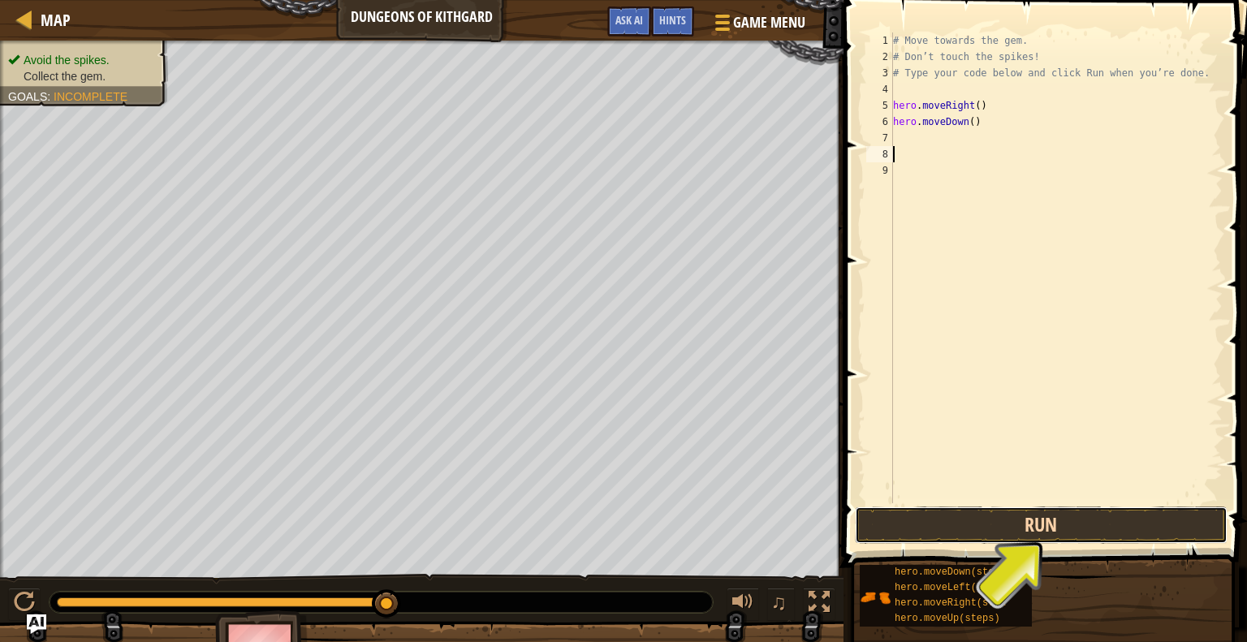
drag, startPoint x: 986, startPoint y: 509, endPoint x: 1007, endPoint y: 528, distance: 28.2
click at [1007, 528] on button "Run" at bounding box center [1041, 525] width 373 height 37
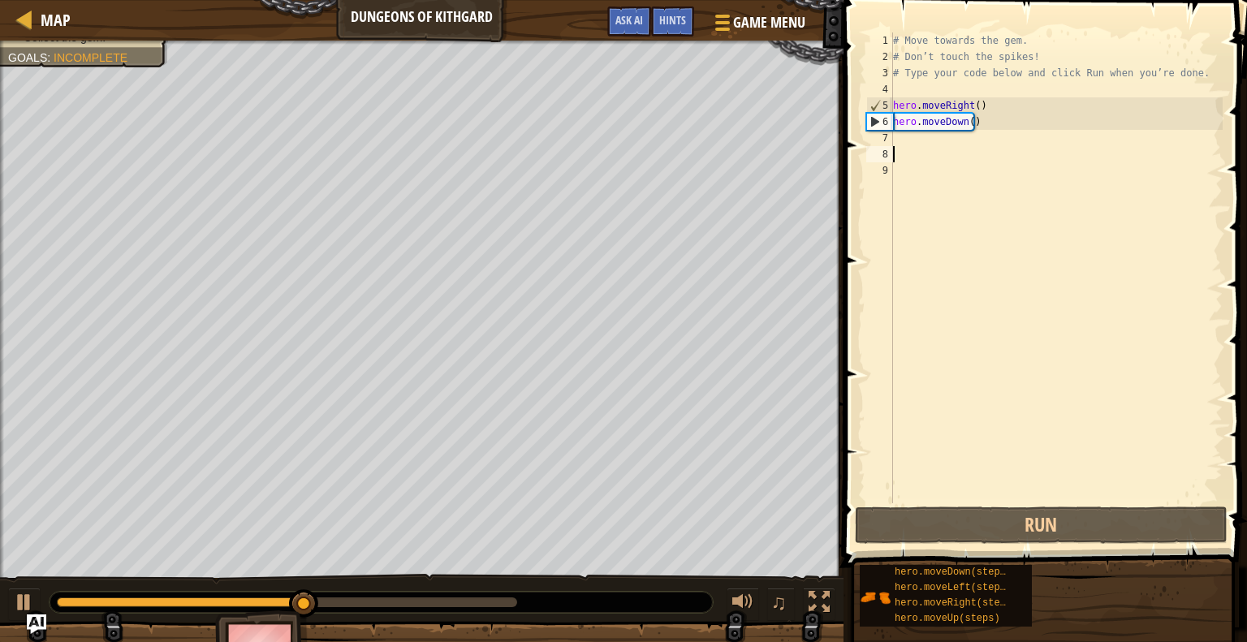
click at [1027, 120] on div "# Move towards the gem. # Don’t touch the spikes! # Type your code below and cl…" at bounding box center [1056, 284] width 333 height 504
type textarea "hero.moveDown()"
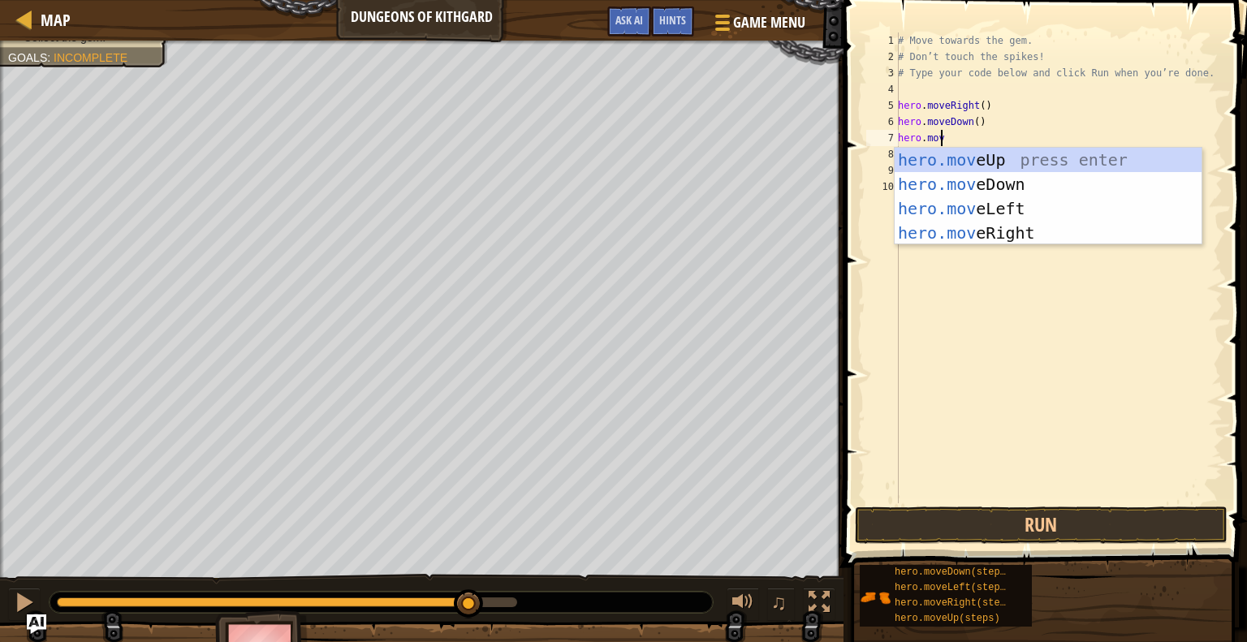
scroll to position [7, 2]
type textarea "hero.move"
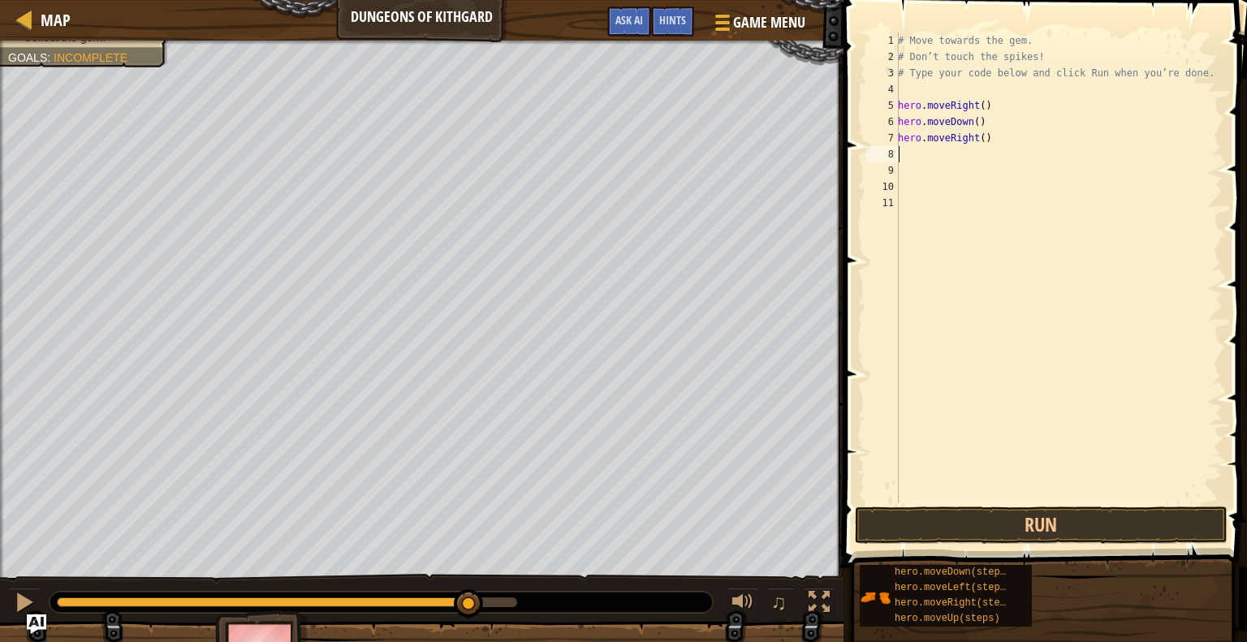
scroll to position [7, 0]
click at [1104, 529] on button "Run" at bounding box center [1041, 525] width 373 height 37
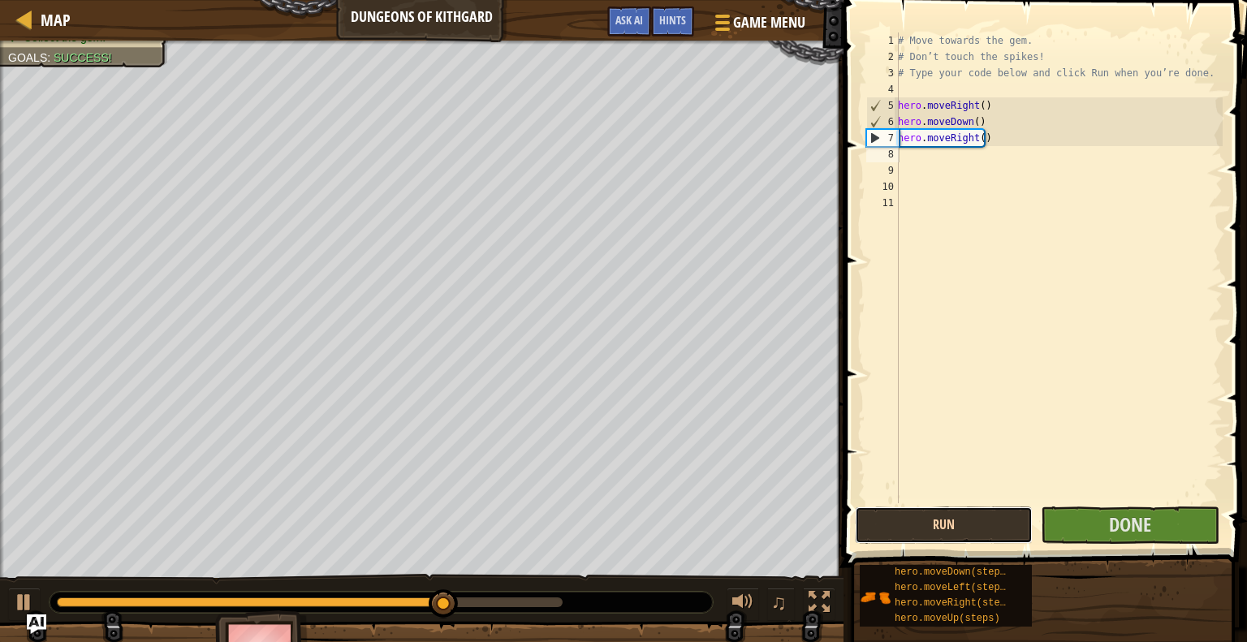
click at [1001, 525] on button "Run" at bounding box center [944, 525] width 178 height 37
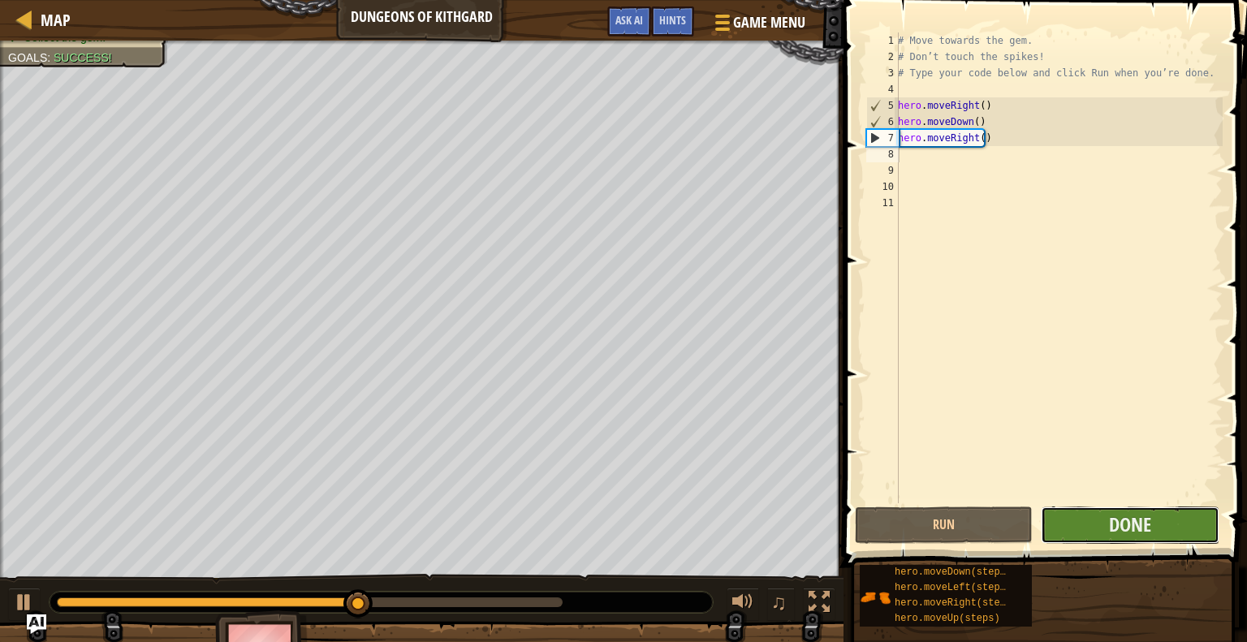
click at [1102, 521] on button "Done" at bounding box center [1130, 525] width 178 height 37
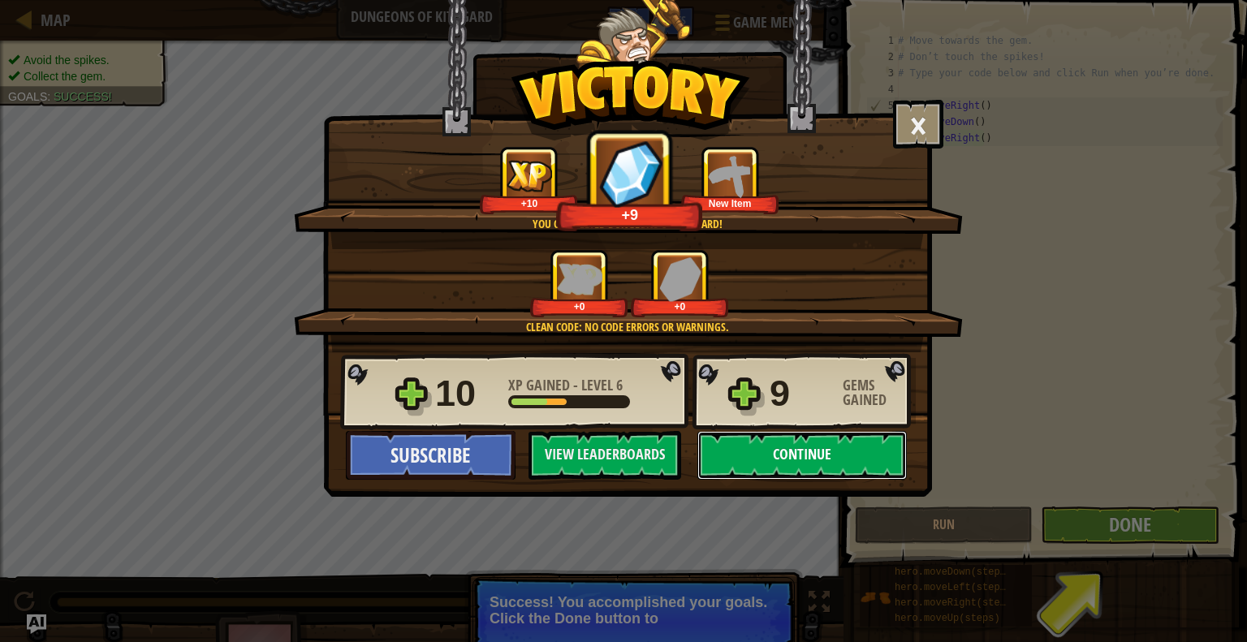
click at [754, 456] on button "Continue" at bounding box center [803, 455] width 210 height 49
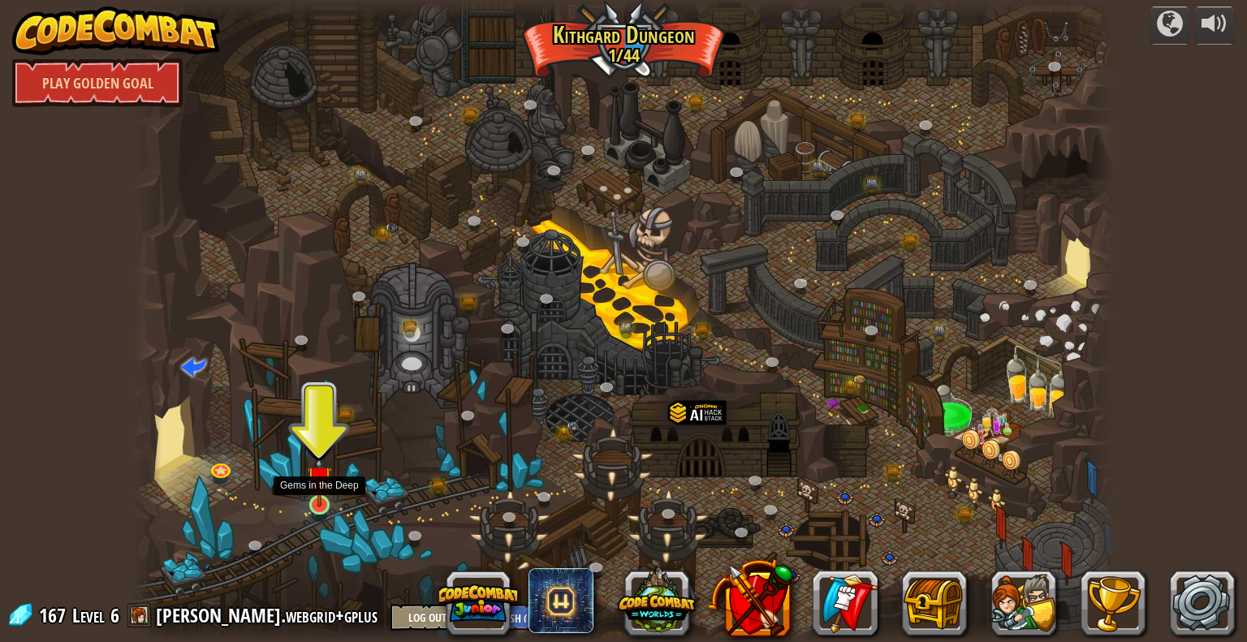
click at [314, 502] on img at bounding box center [319, 479] width 25 height 58
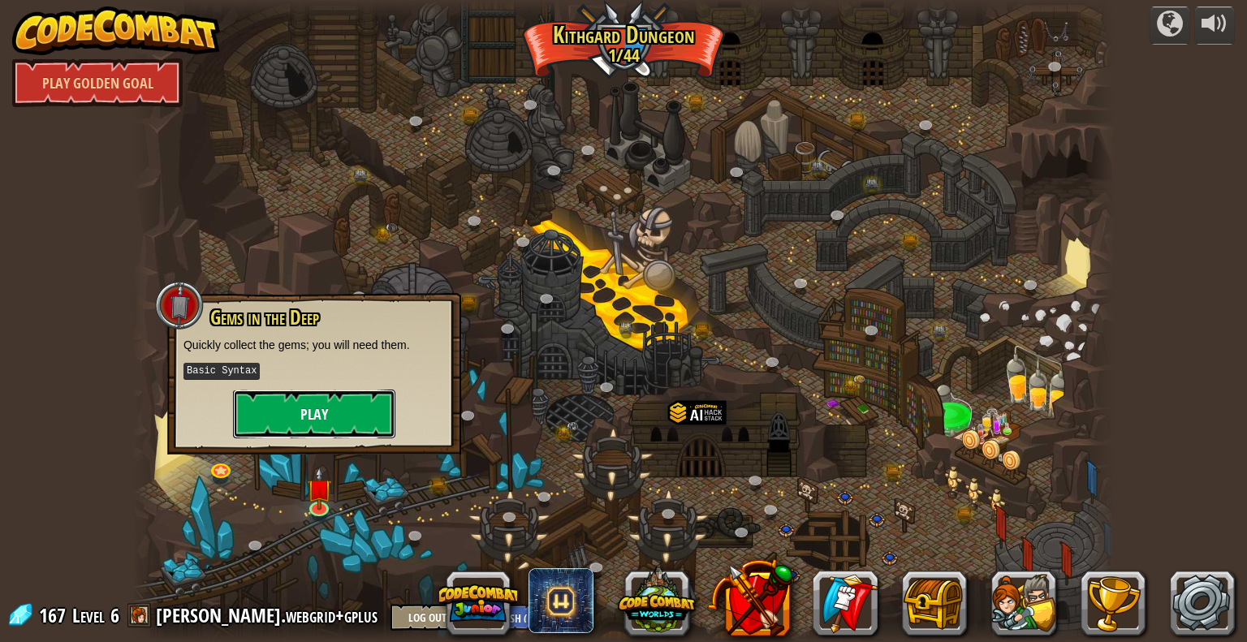
click at [341, 416] on button "Play" at bounding box center [314, 414] width 162 height 49
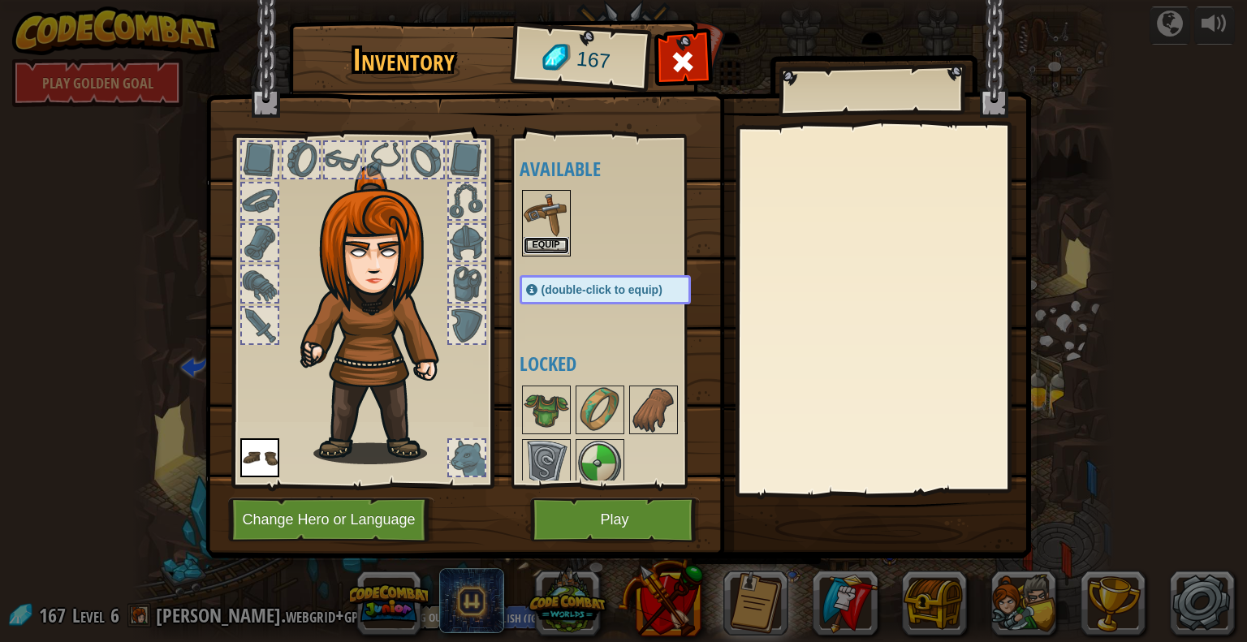
click at [561, 251] on button "Equip" at bounding box center [546, 245] width 45 height 17
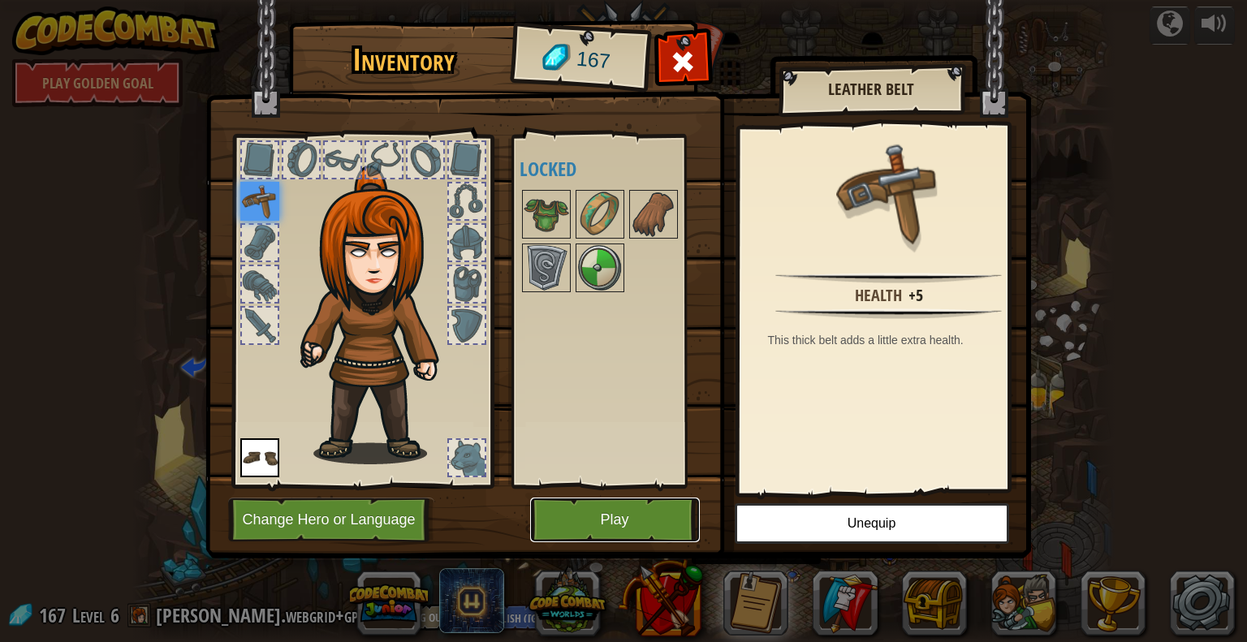
click at [656, 510] on button "Play" at bounding box center [615, 520] width 170 height 45
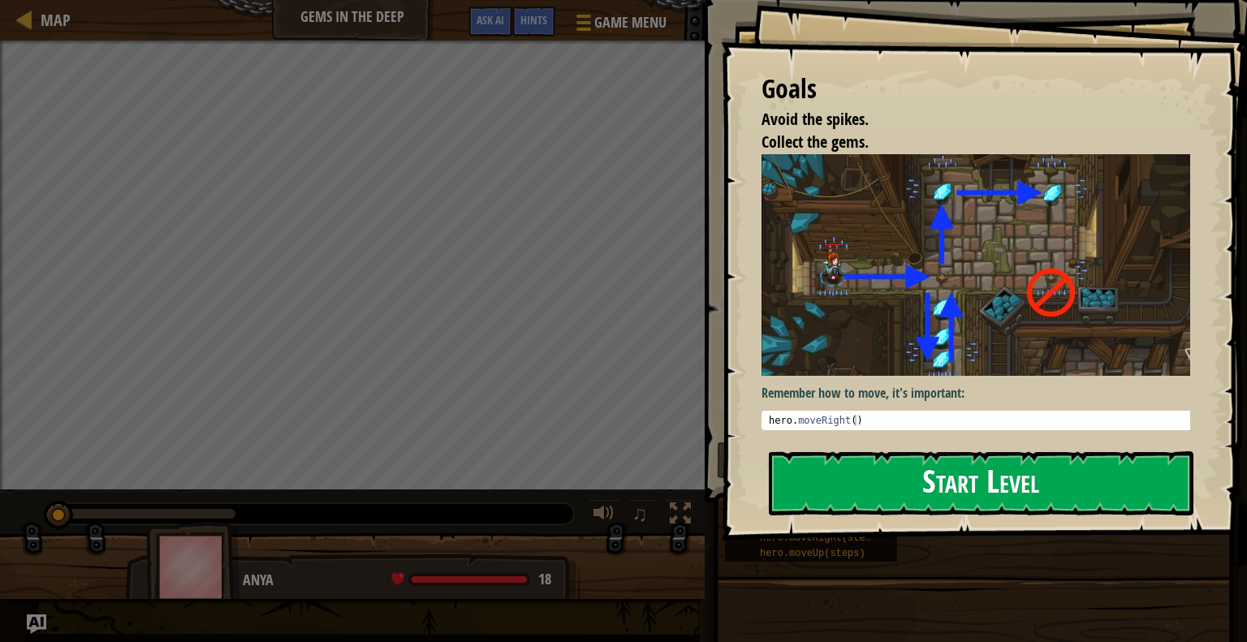
click at [893, 483] on button "Start Level" at bounding box center [981, 484] width 425 height 64
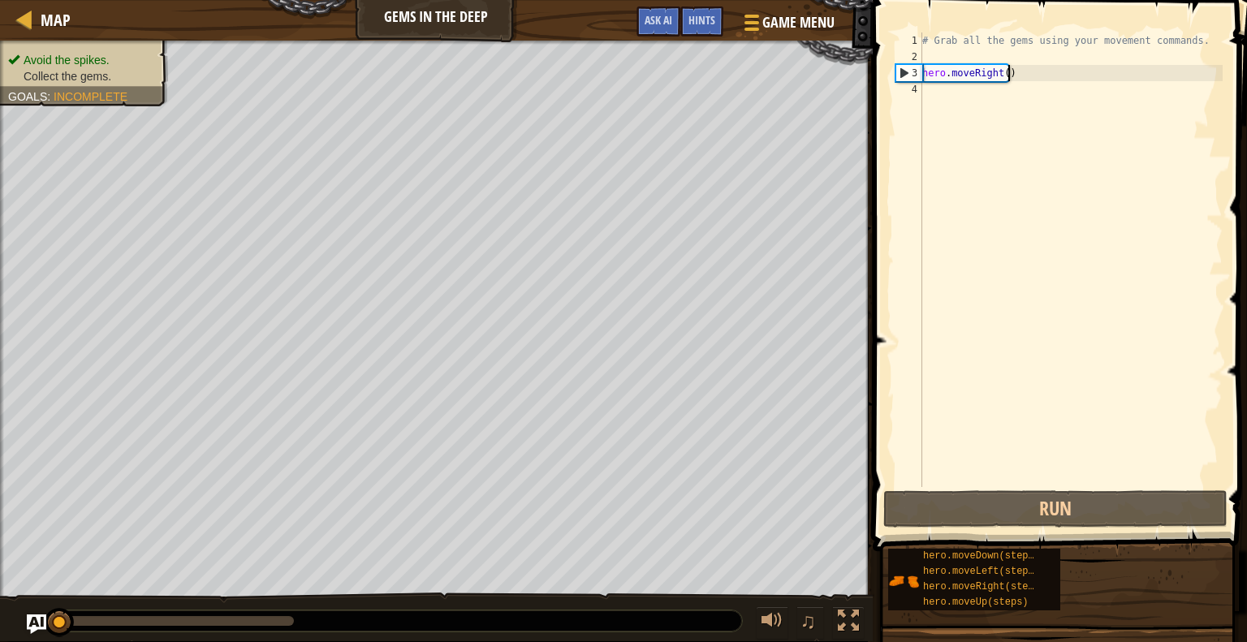
click at [1015, 80] on div "# Grab all the gems using your movement commands. hero . moveRight ( )" at bounding box center [1071, 275] width 304 height 487
type textarea "hero.moveRight()"
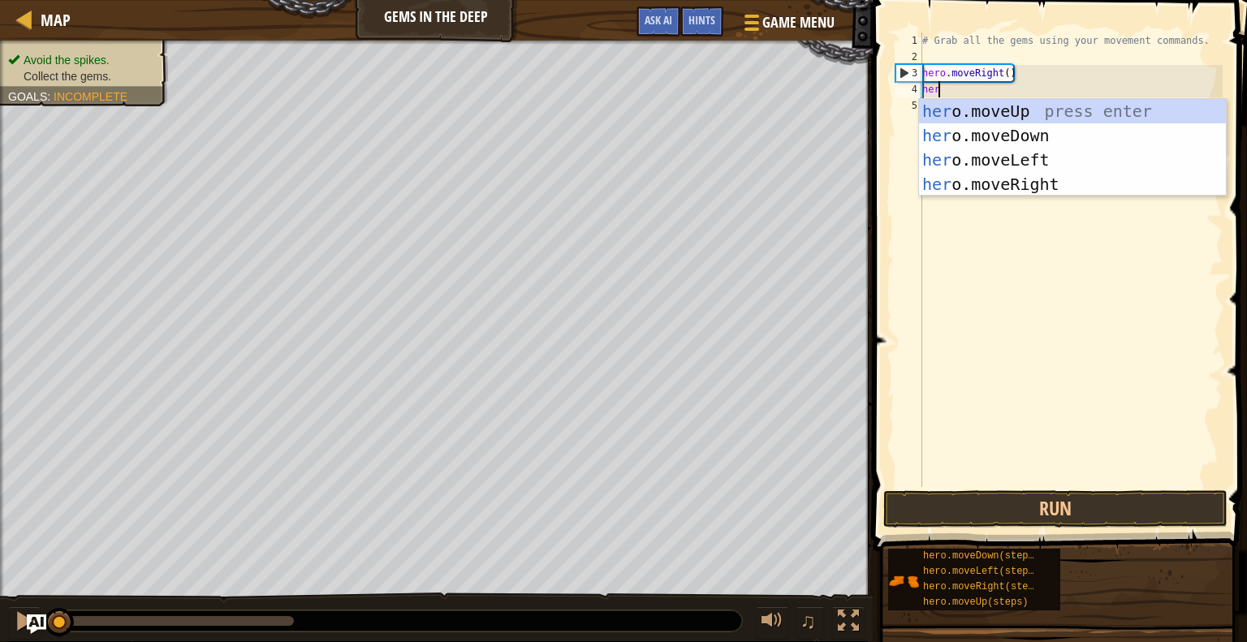
type textarea "herp"
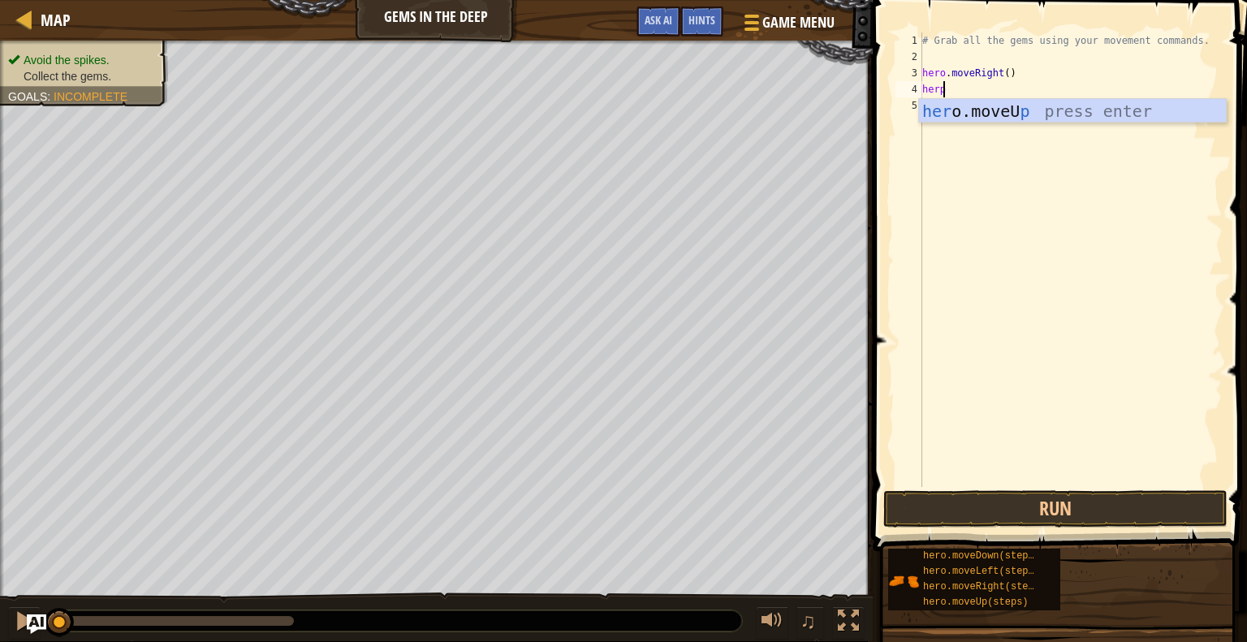
scroll to position [7, 0]
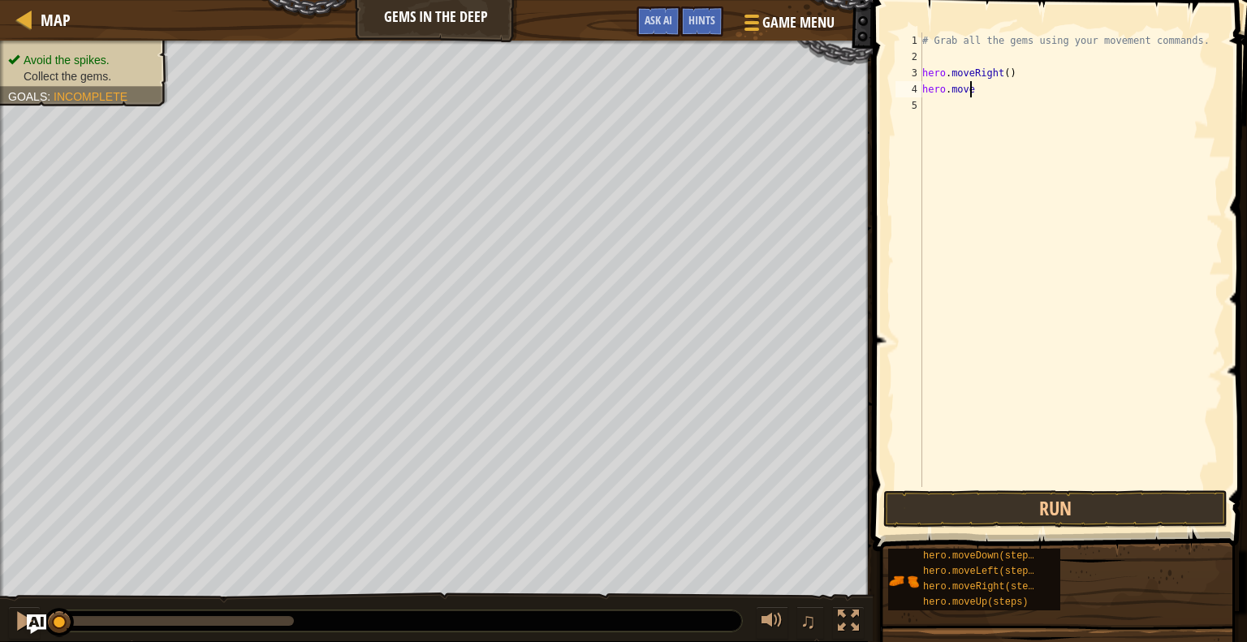
type textarea "hero.moveD"
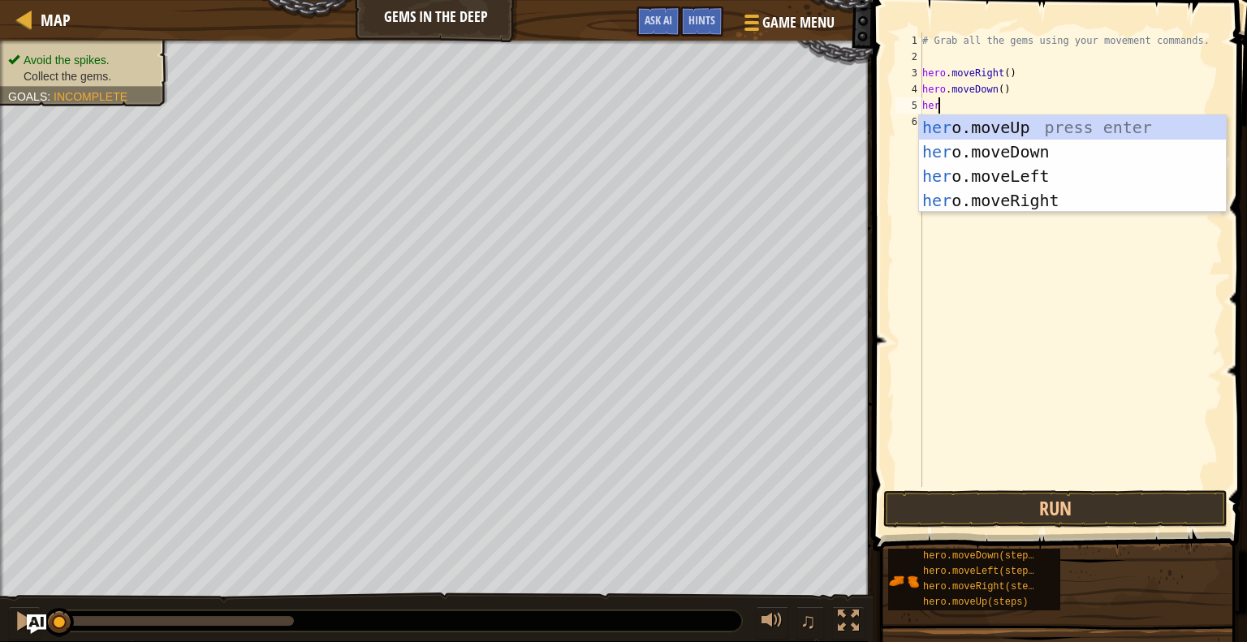
type textarea "hero"
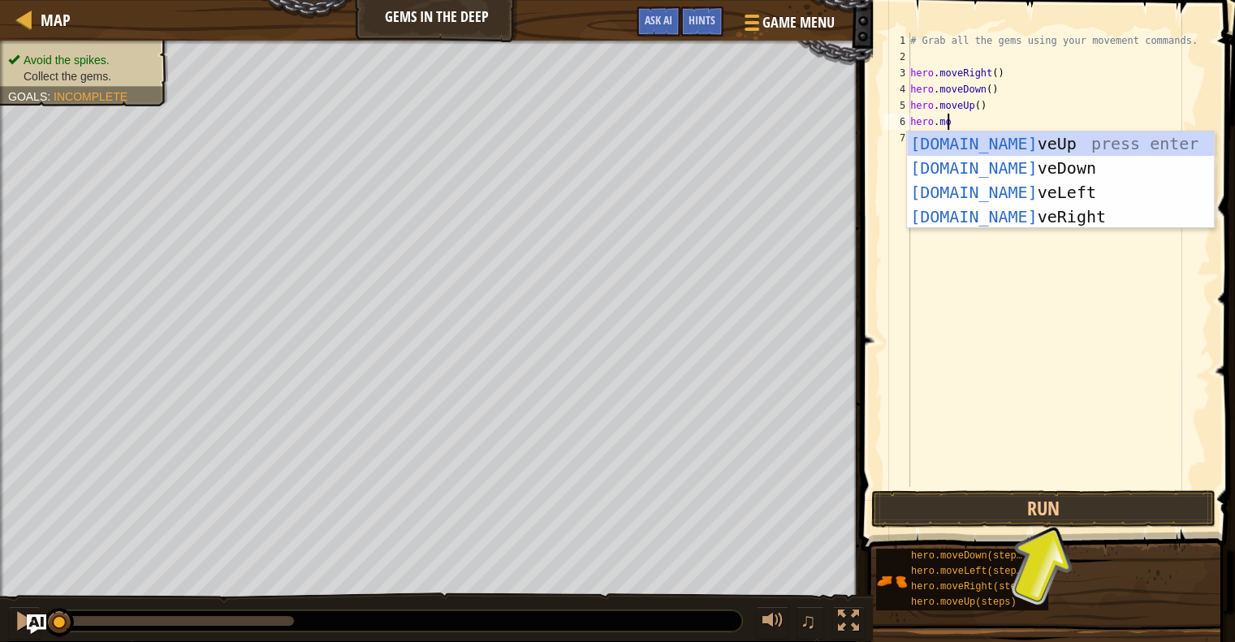
type textarea "hero.mov"
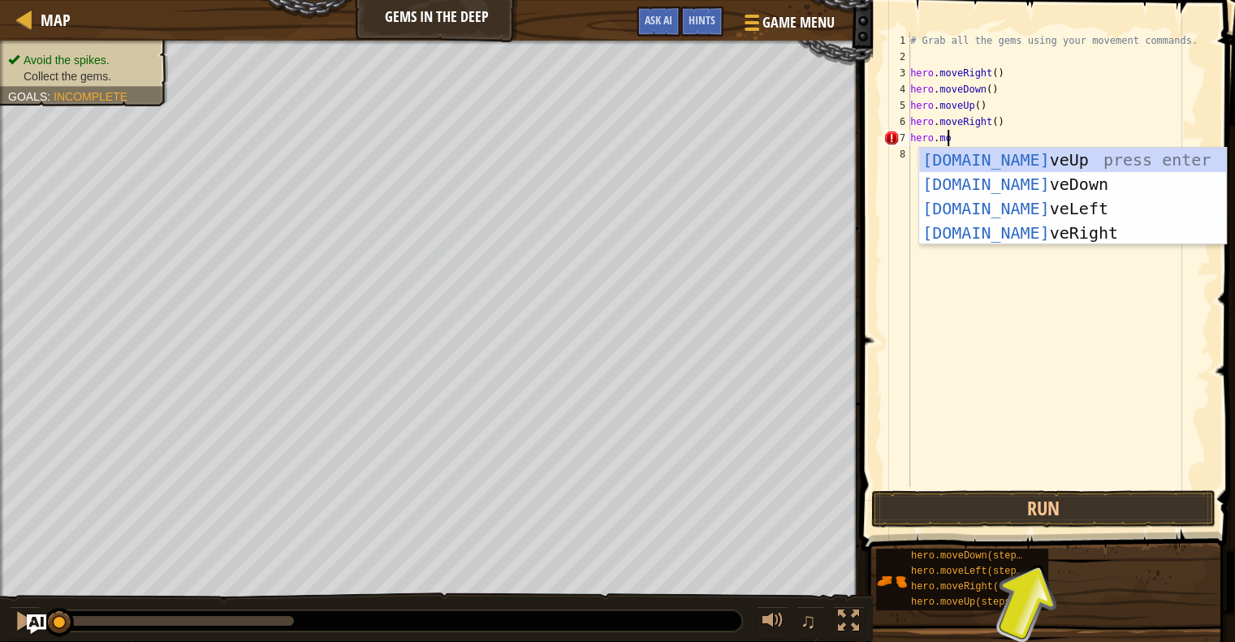
type textarea "hero.move"
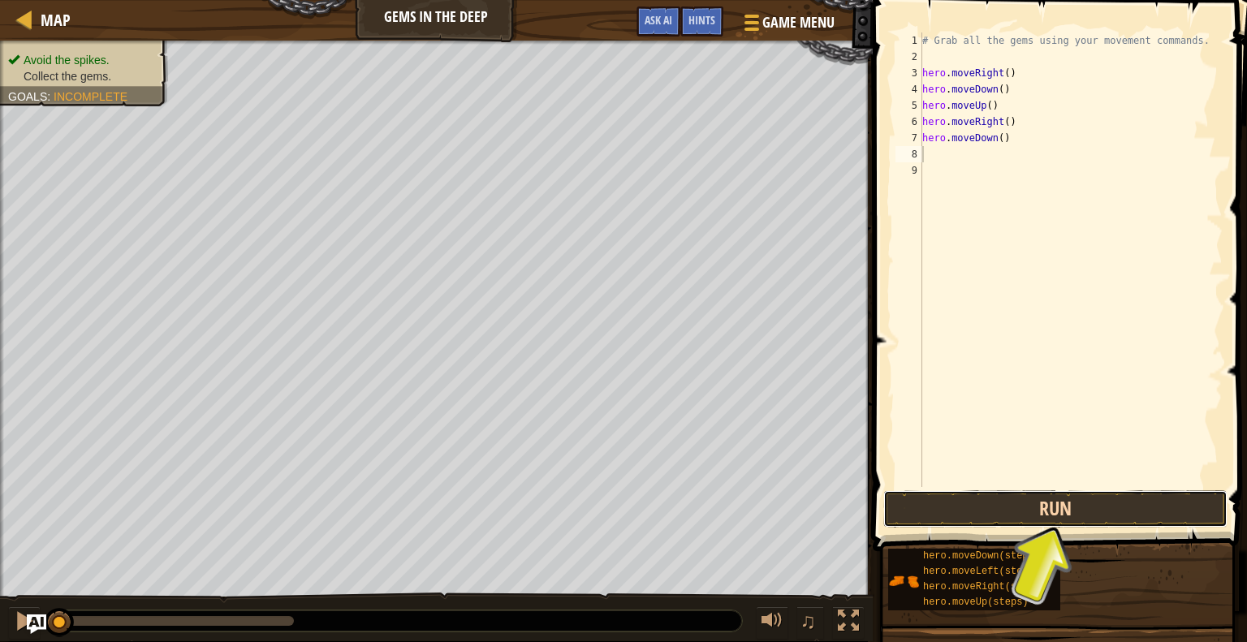
click at [1049, 495] on button "Run" at bounding box center [1056, 509] width 344 height 37
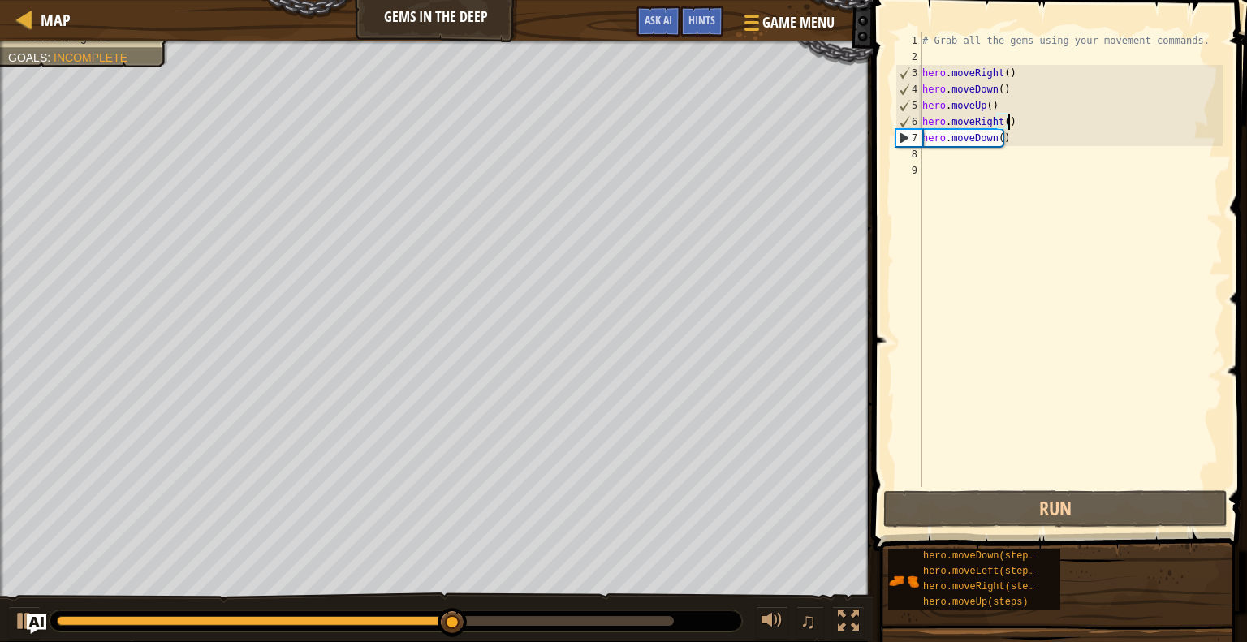
click at [1015, 116] on div "# Grab all the gems using your movement commands. hero . moveRight ( ) hero . m…" at bounding box center [1071, 275] width 304 height 487
click at [991, 103] on div "# Grab all the gems using your movement commands. hero . moveRight ( ) hero . m…" at bounding box center [1071, 275] width 304 height 487
paste textarea "Transport (Metro + occasional bike + servicing)"
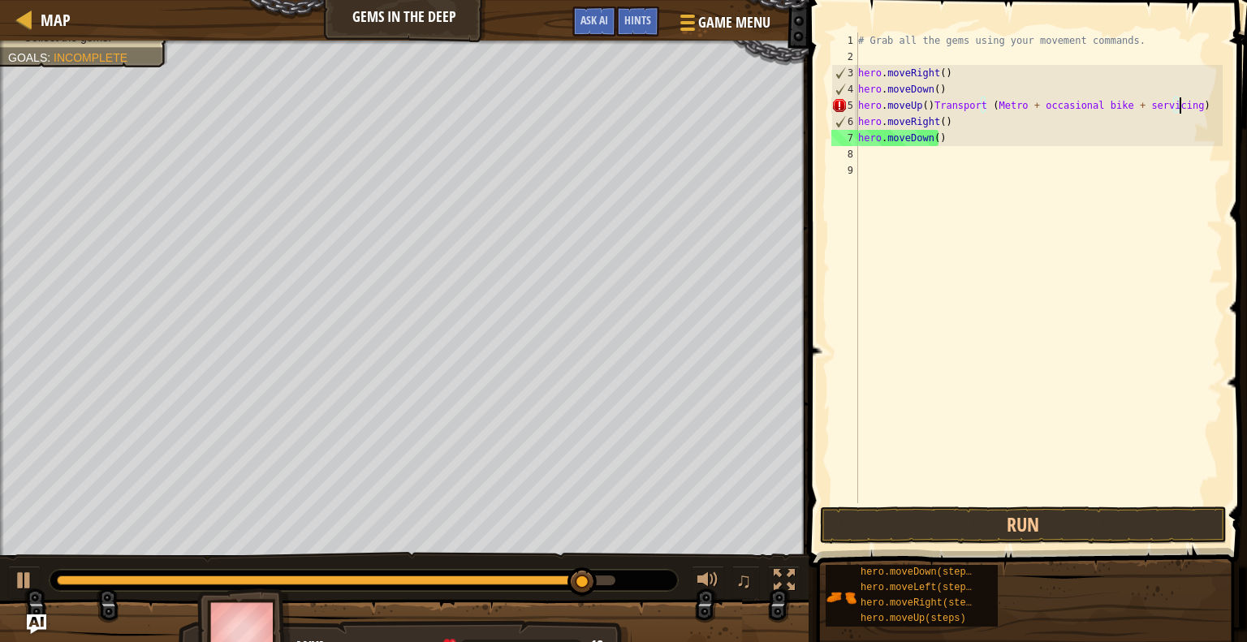
type textarea "hero.moveUp()"
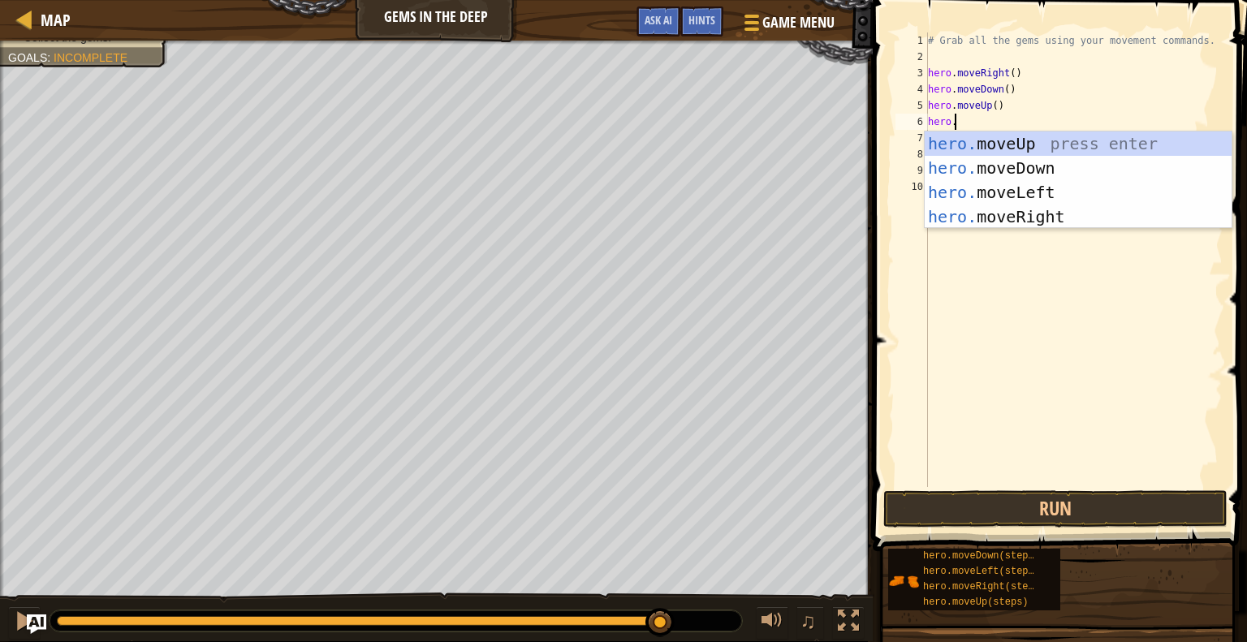
scroll to position [7, 1]
type textarea "hero.m"
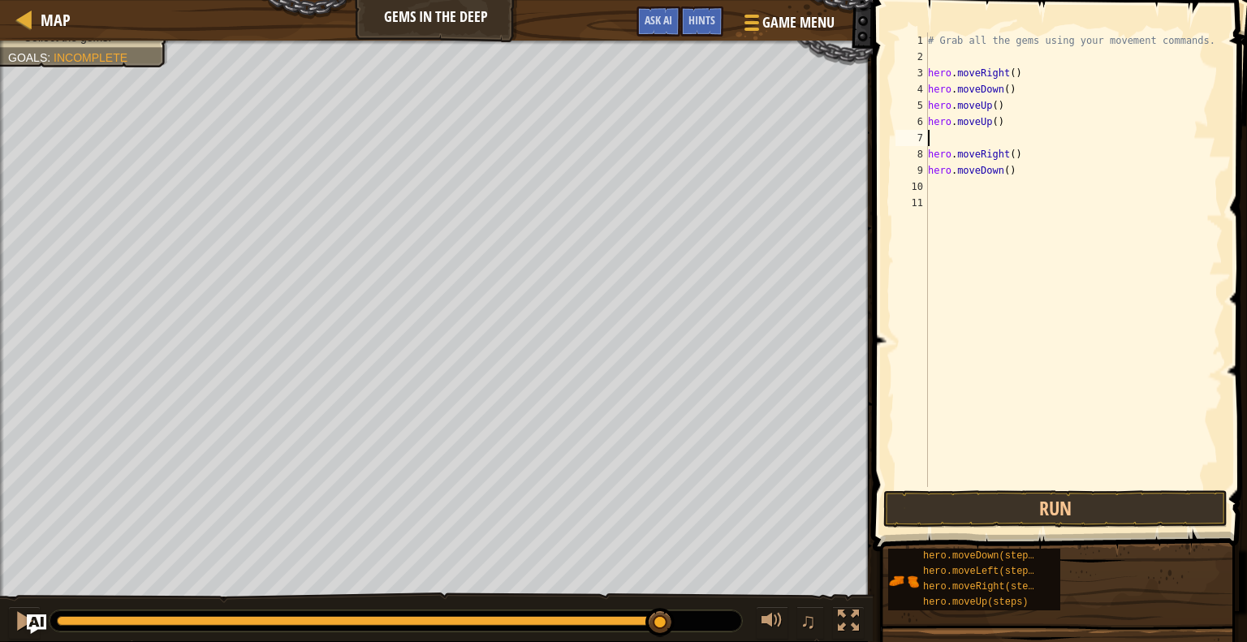
scroll to position [7, 0]
click at [1028, 508] on button "Run" at bounding box center [1056, 509] width 344 height 37
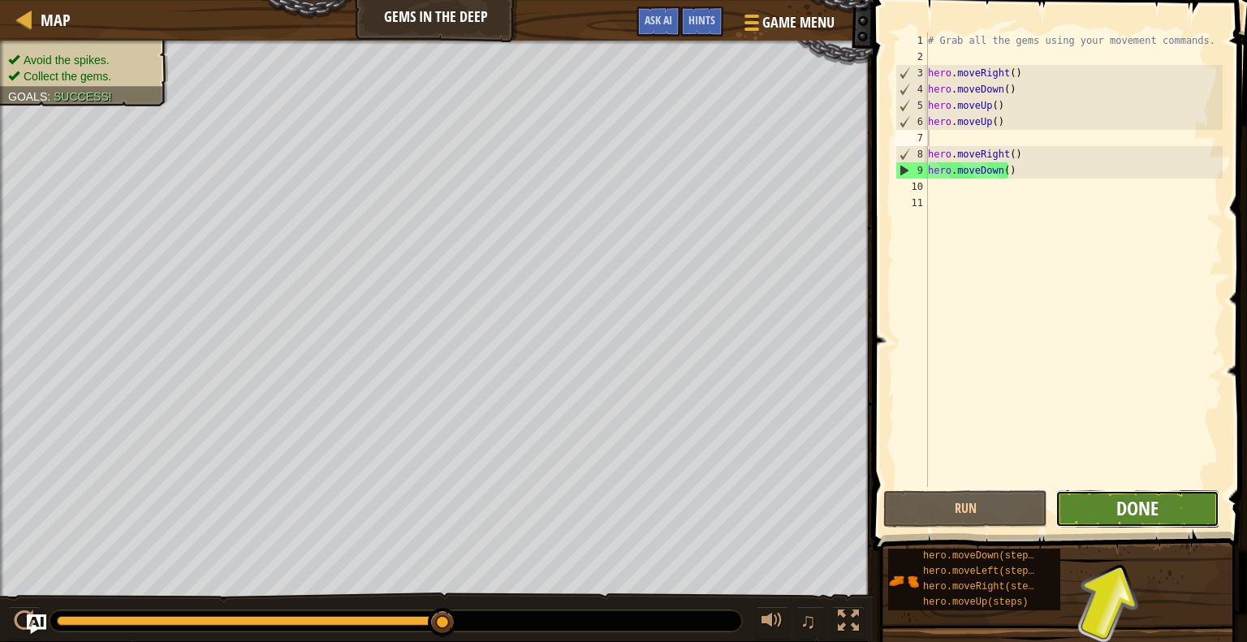
click at [1131, 512] on span "Done" at bounding box center [1138, 508] width 42 height 26
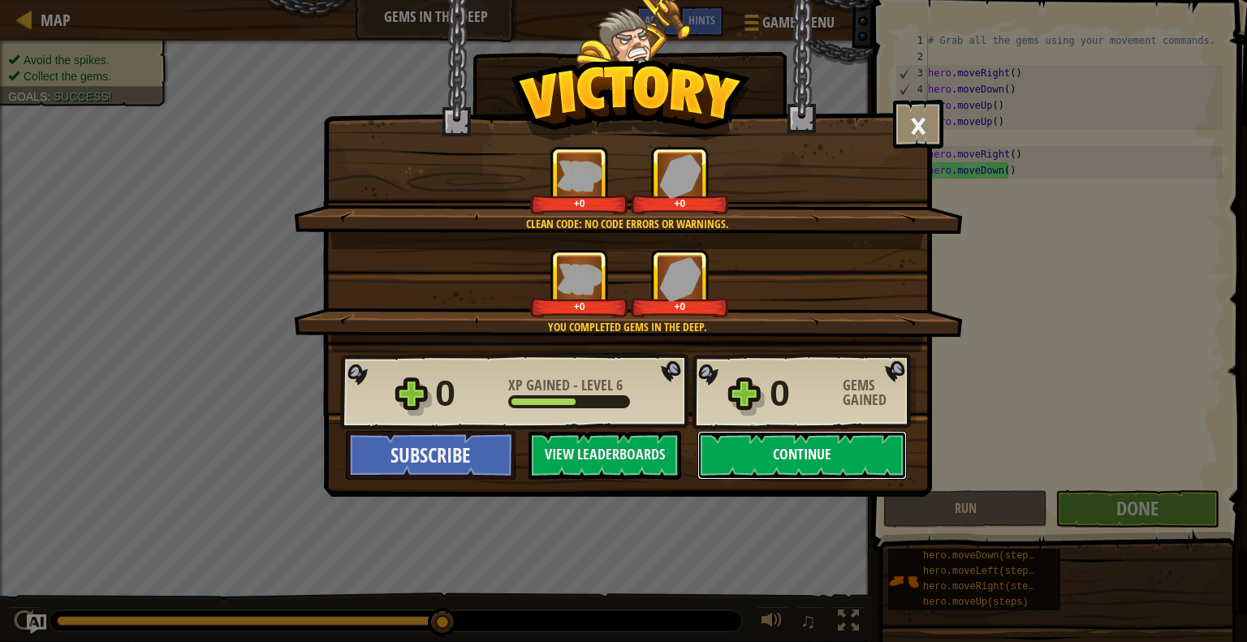
click at [819, 464] on button "Continue" at bounding box center [803, 455] width 210 height 49
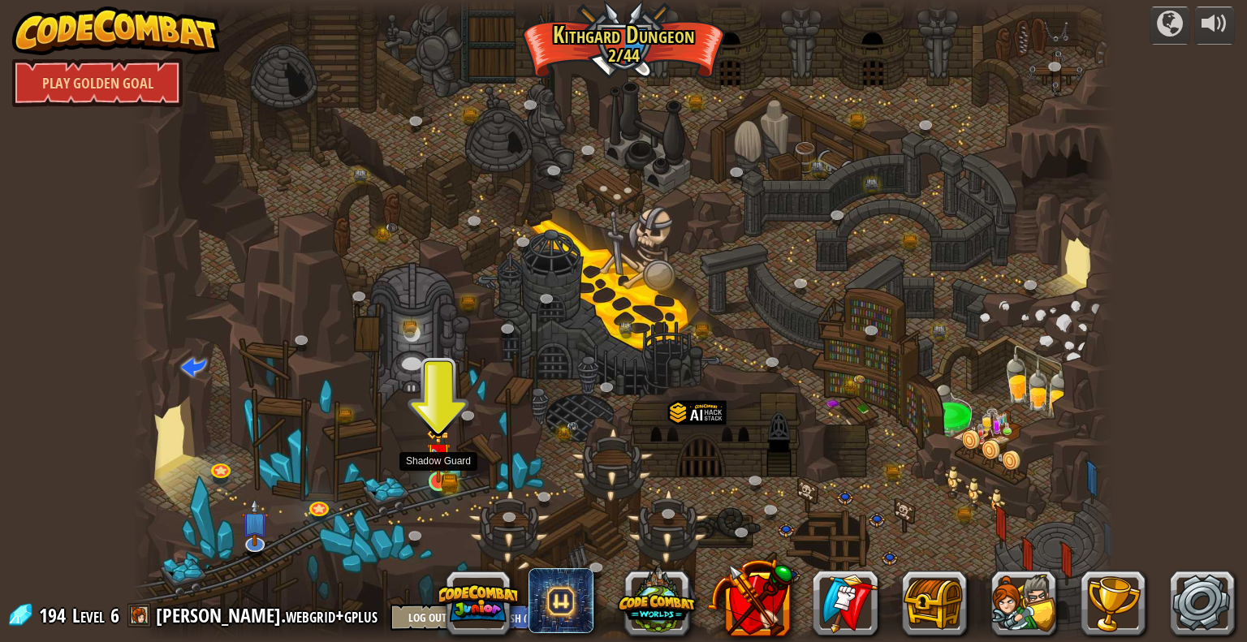
click at [449, 480] on img at bounding box center [438, 455] width 25 height 55
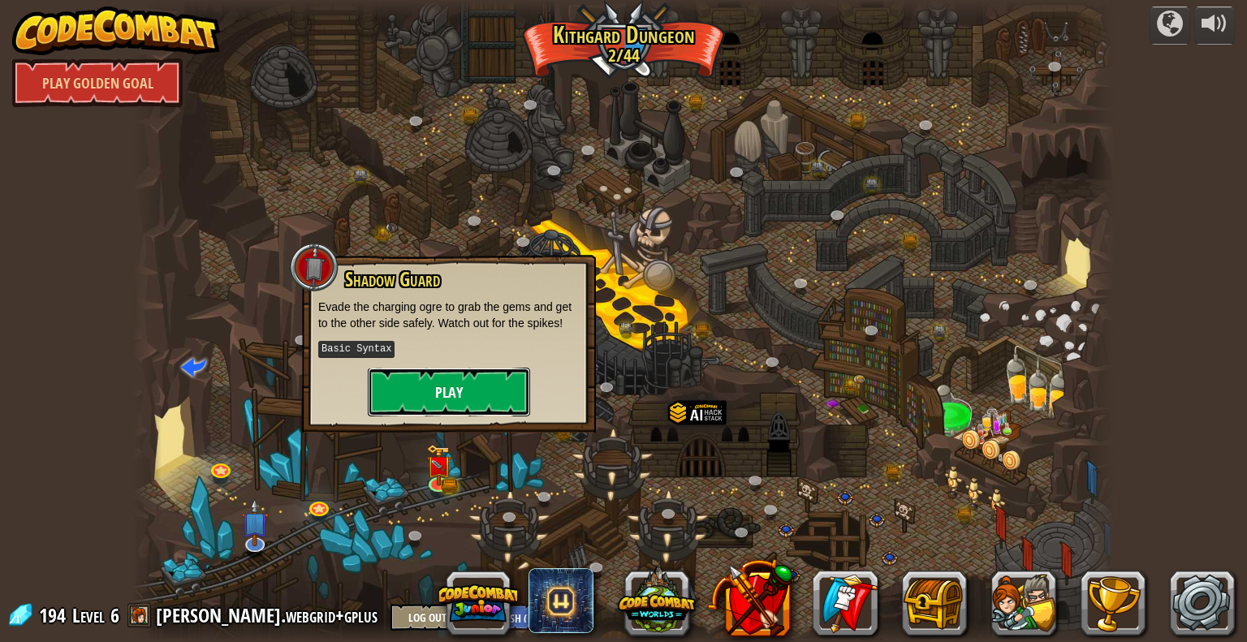
click at [452, 402] on button "Play" at bounding box center [449, 392] width 162 height 49
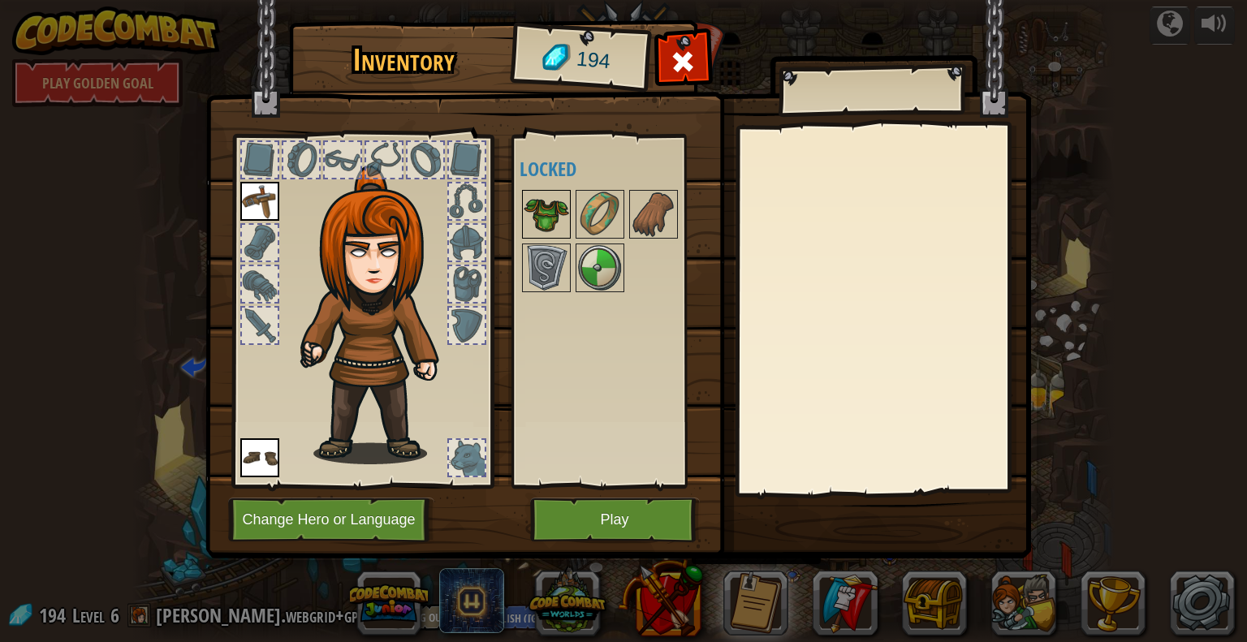
click at [544, 220] on img at bounding box center [546, 214] width 45 height 45
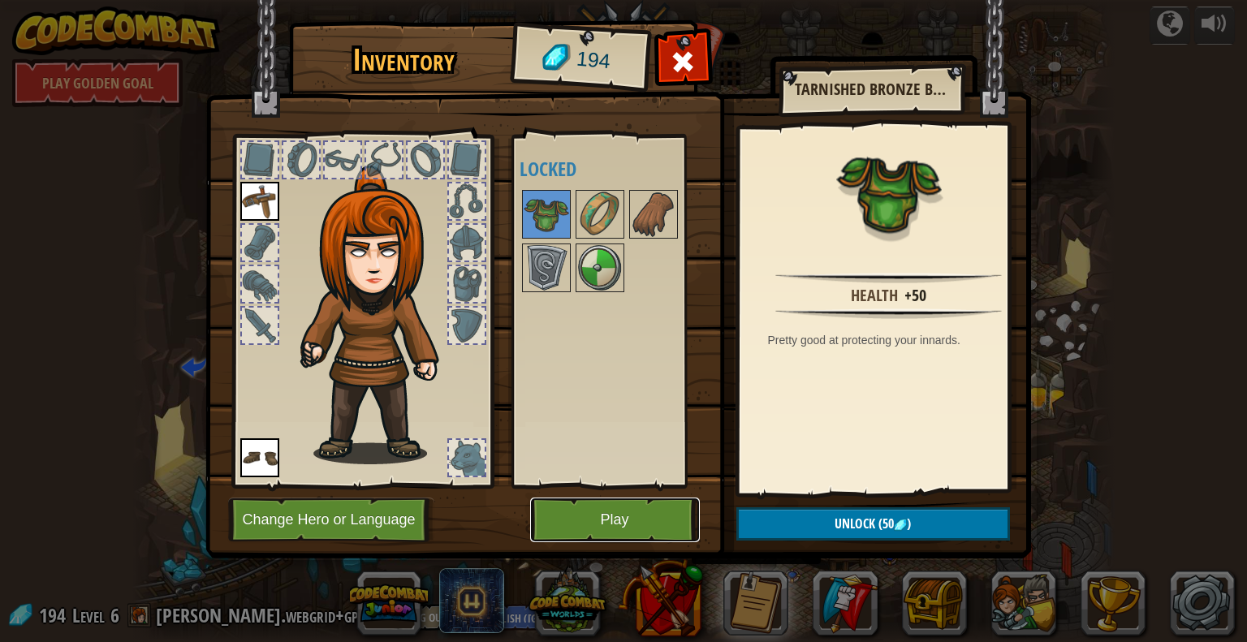
click at [647, 523] on button "Play" at bounding box center [615, 520] width 170 height 45
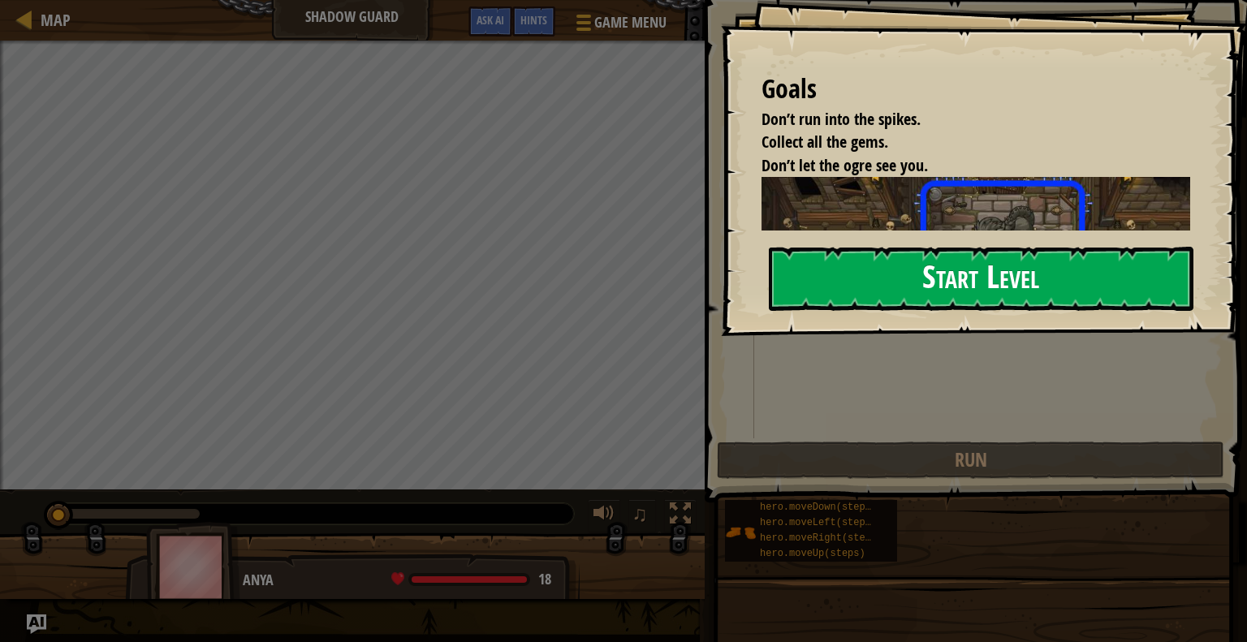
click at [919, 284] on button "Start Level" at bounding box center [981, 279] width 425 height 64
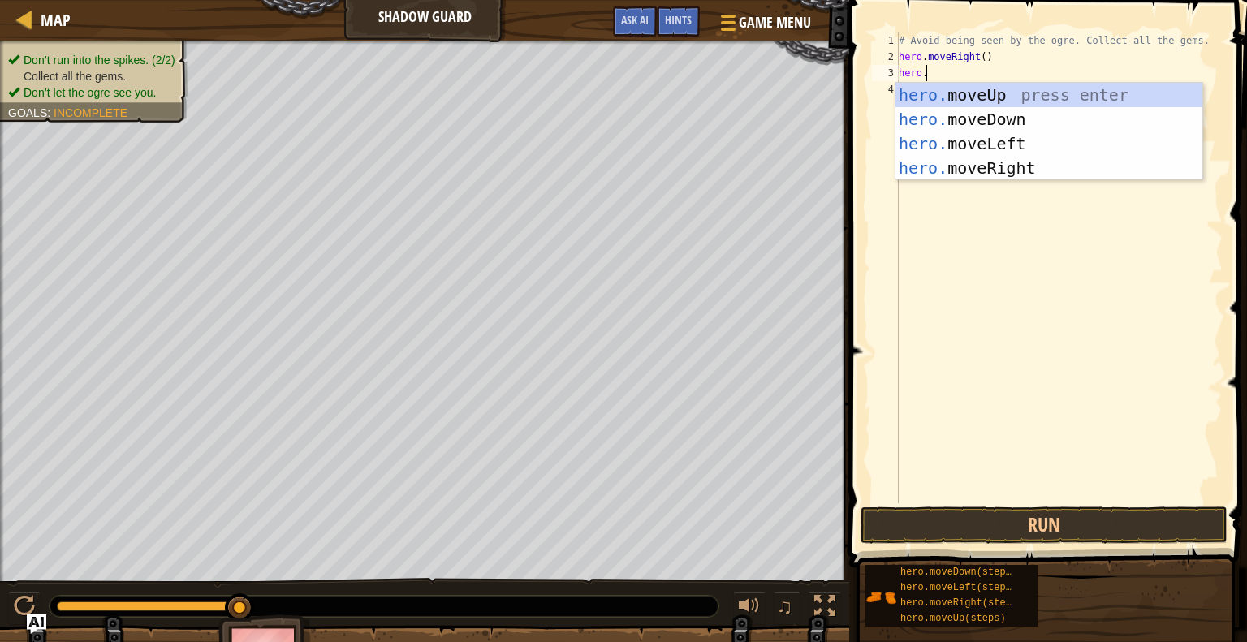
scroll to position [7, 1]
type textarea "hero.mo"
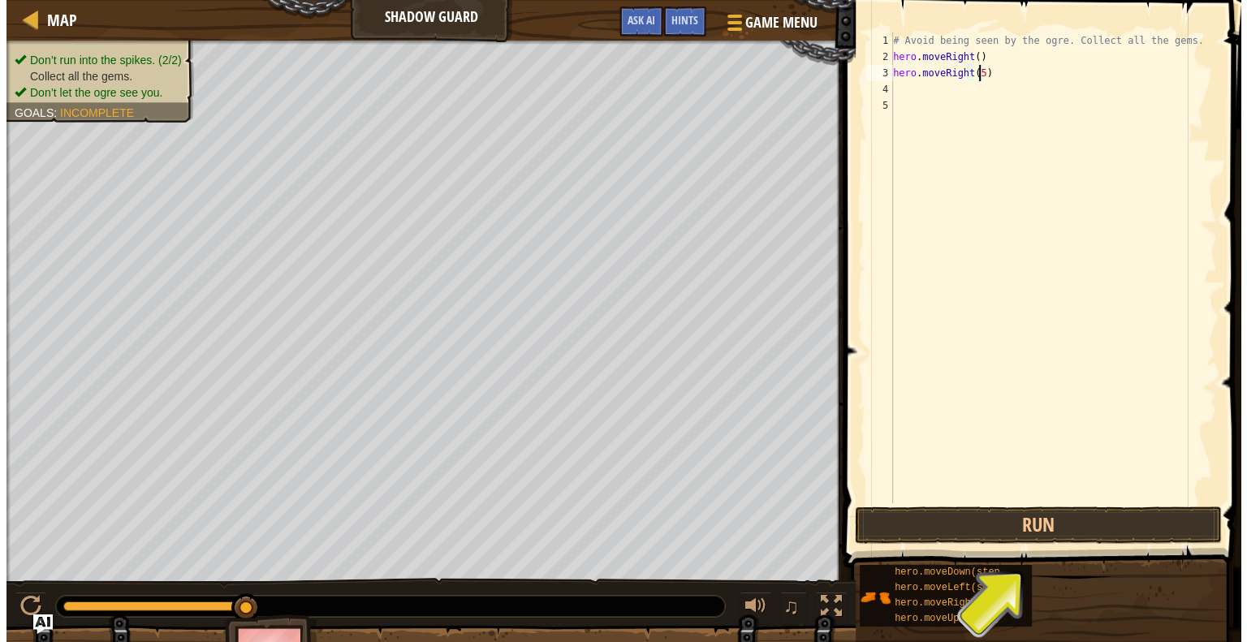
scroll to position [7, 6]
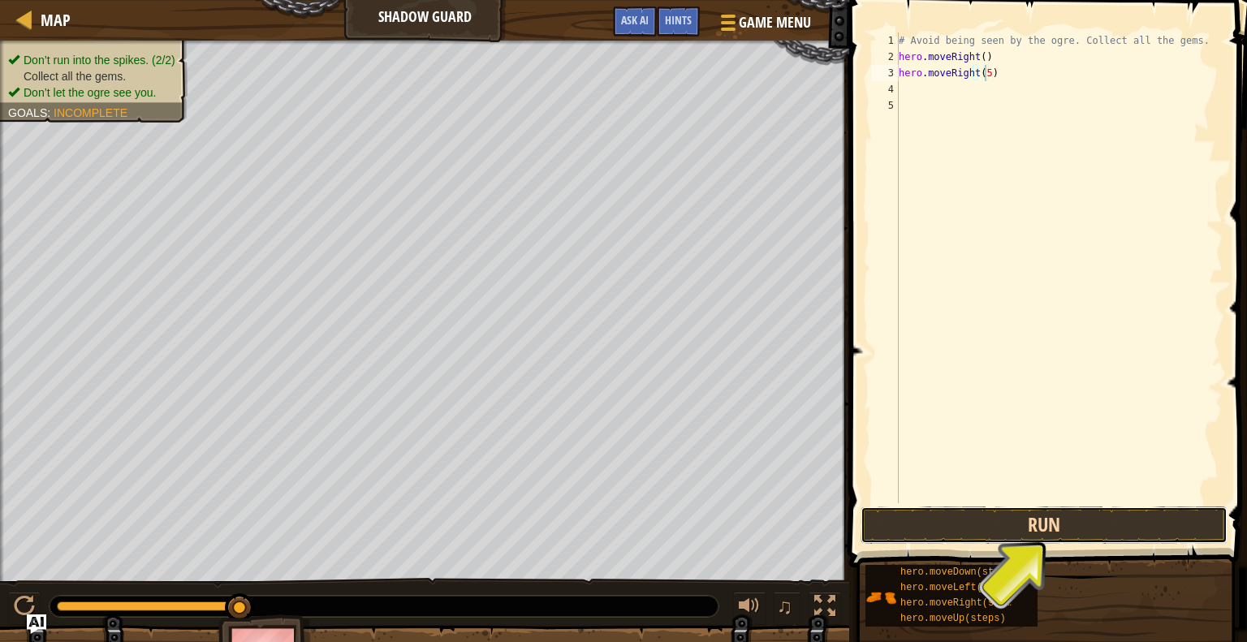
click at [1059, 520] on button "Run" at bounding box center [1044, 525] width 367 height 37
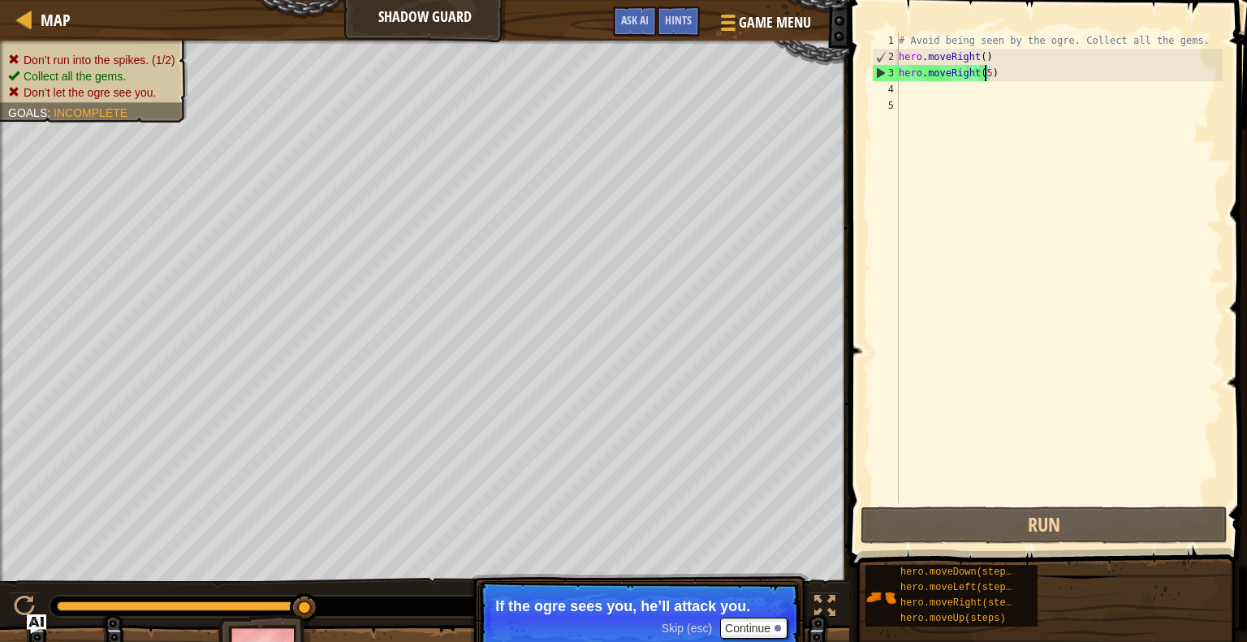
type textarea "hero.moveRight()"
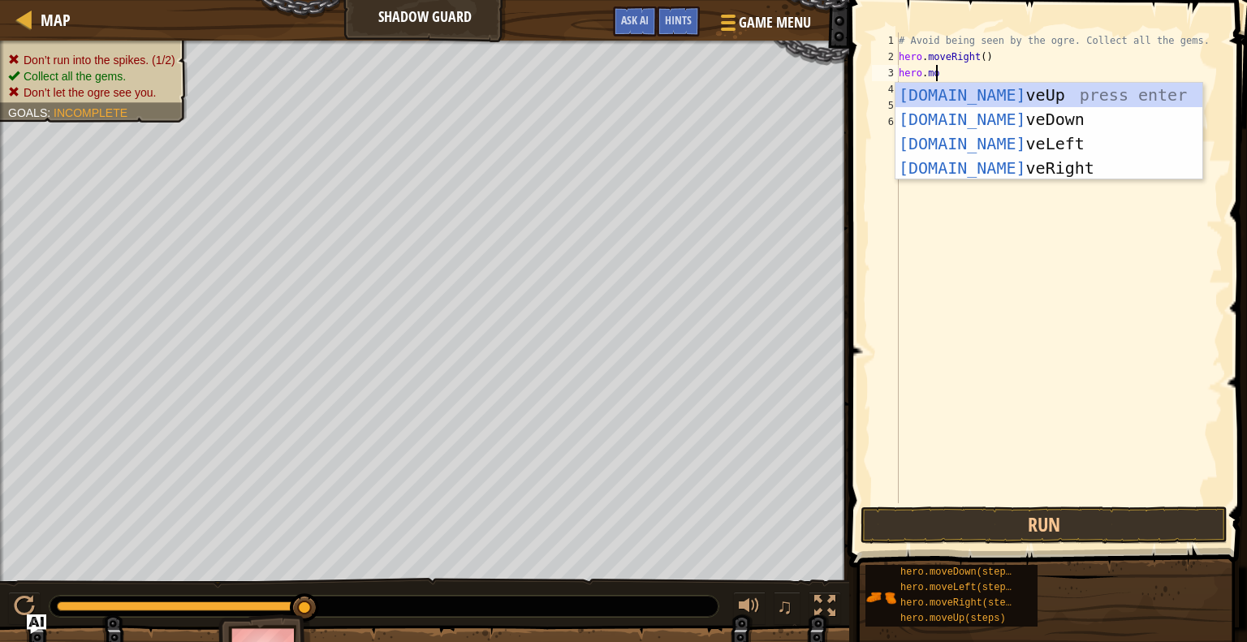
scroll to position [7, 2]
type textarea "hero.move"
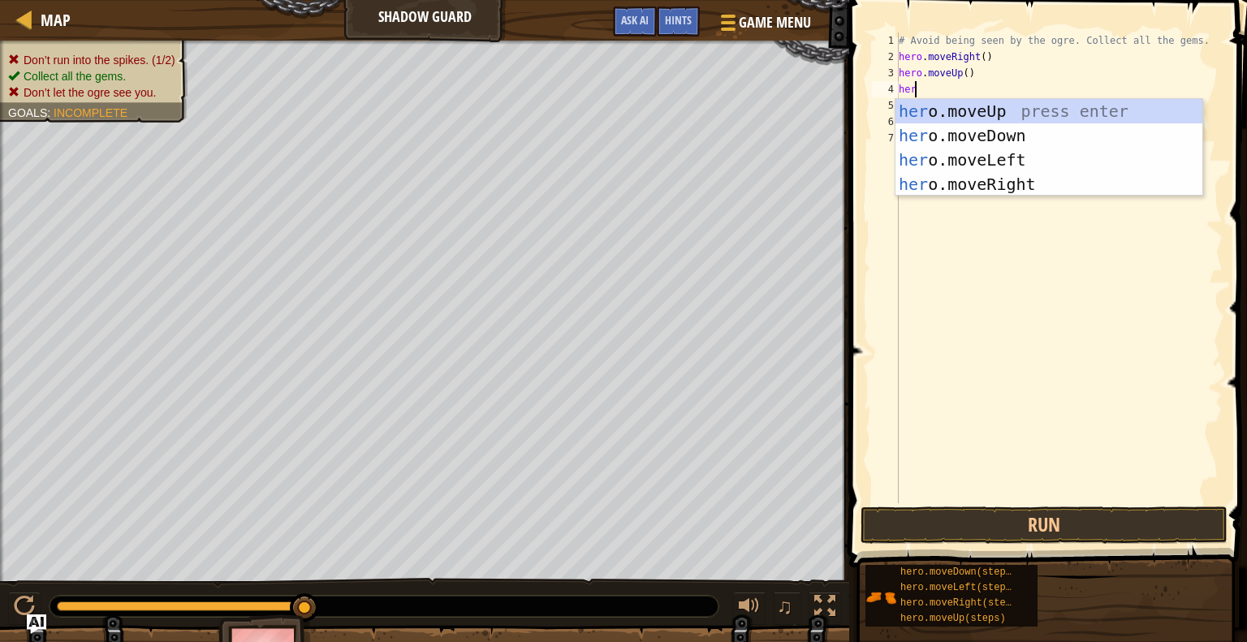
scroll to position [7, 0]
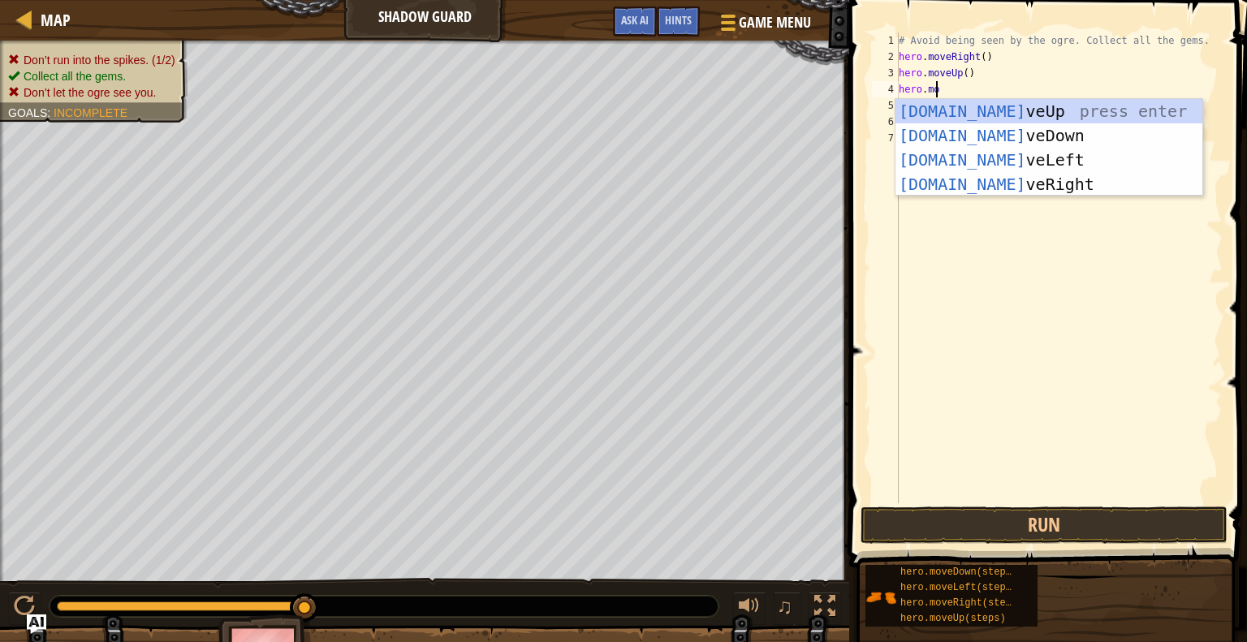
type textarea "hero.move"
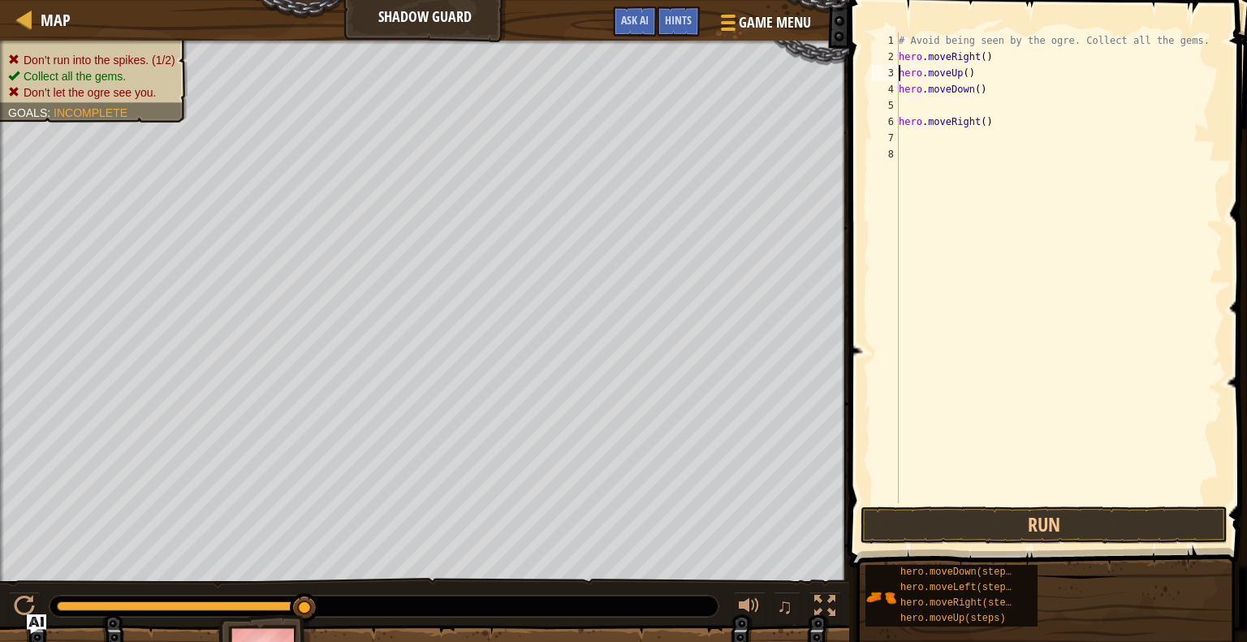
type textarea "hero.moveUp()"
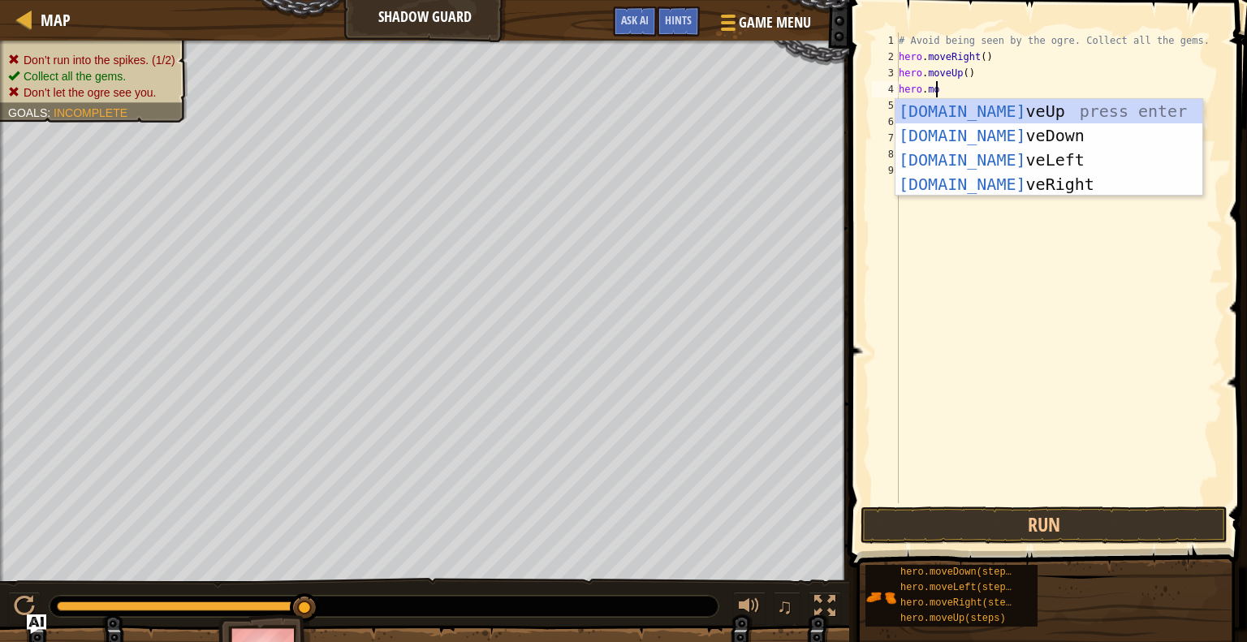
type textarea "hero.m"
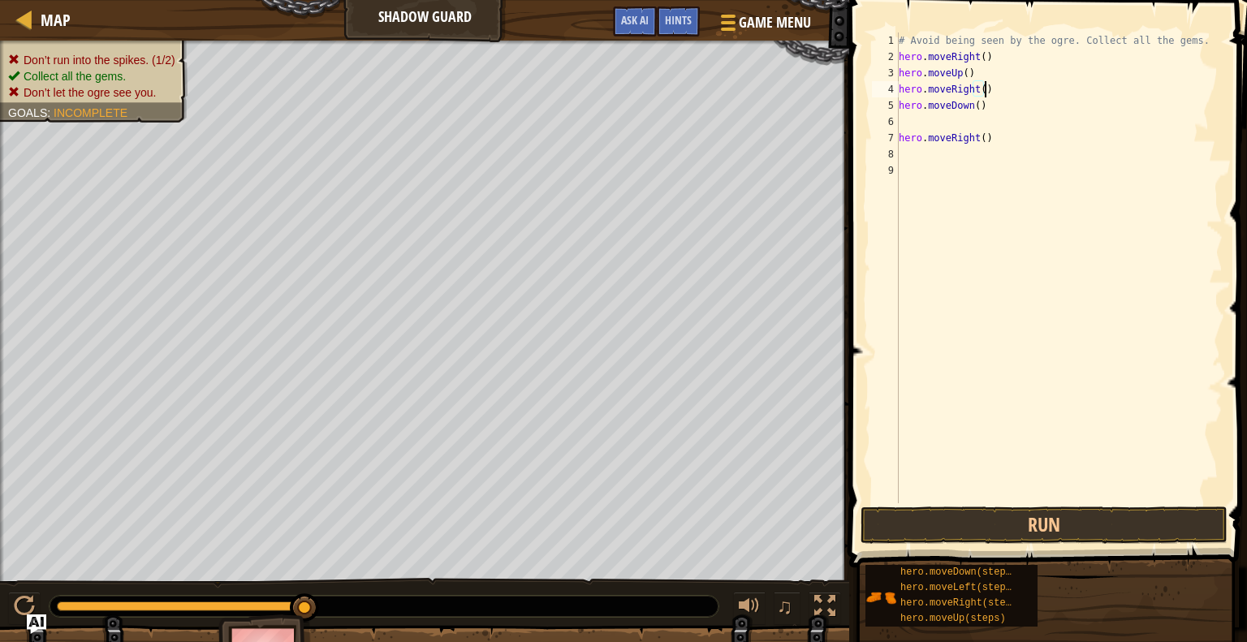
type textarea "hero.moveDown()"
type textarea "hero.moveRight(2)"
click at [1021, 526] on button "Run" at bounding box center [1044, 525] width 367 height 37
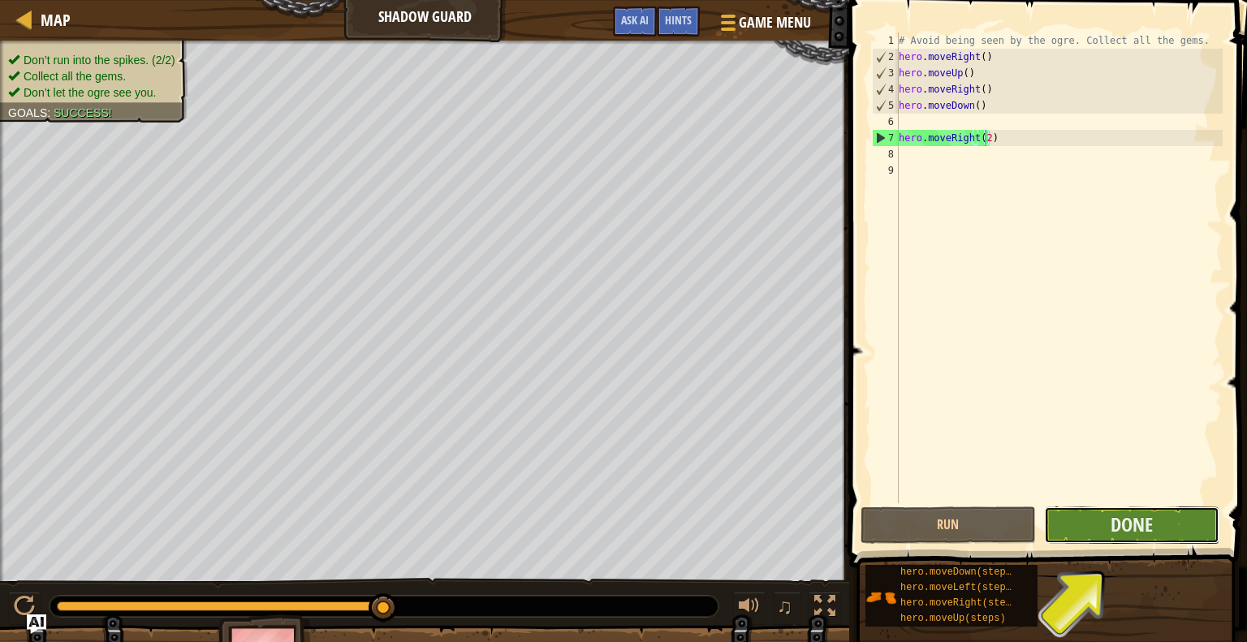
click at [1088, 533] on button "Done" at bounding box center [1131, 525] width 175 height 37
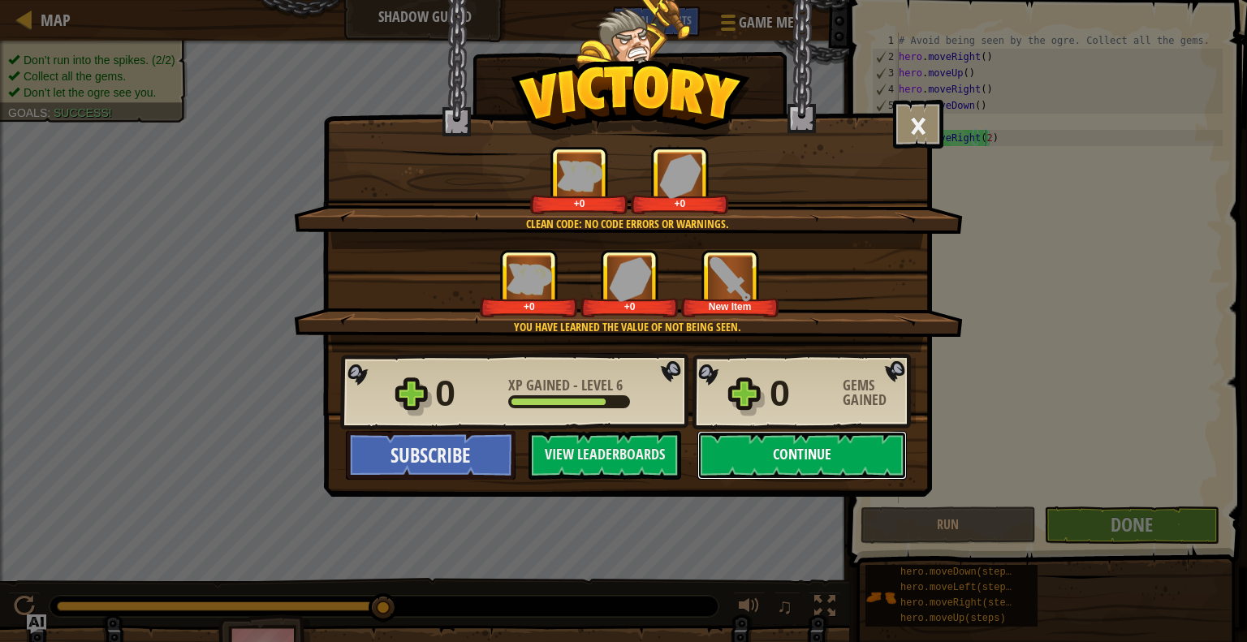
click at [831, 443] on button "Continue" at bounding box center [803, 455] width 210 height 49
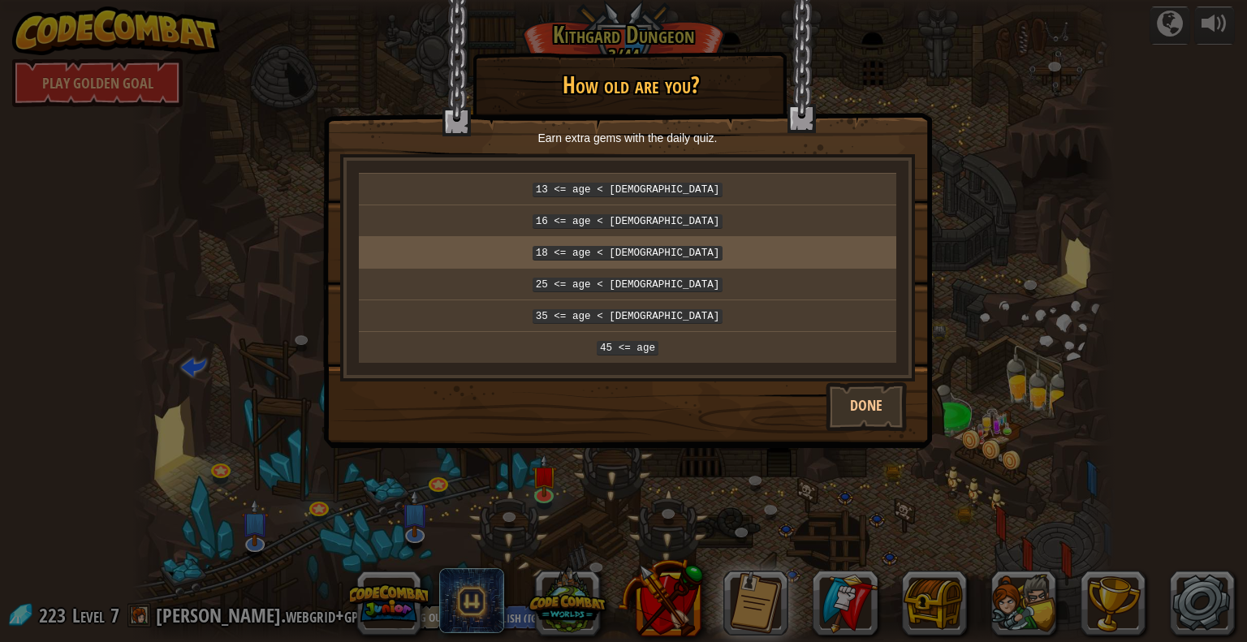
click at [685, 244] on p "18 <= age < 25" at bounding box center [627, 253] width 525 height 18
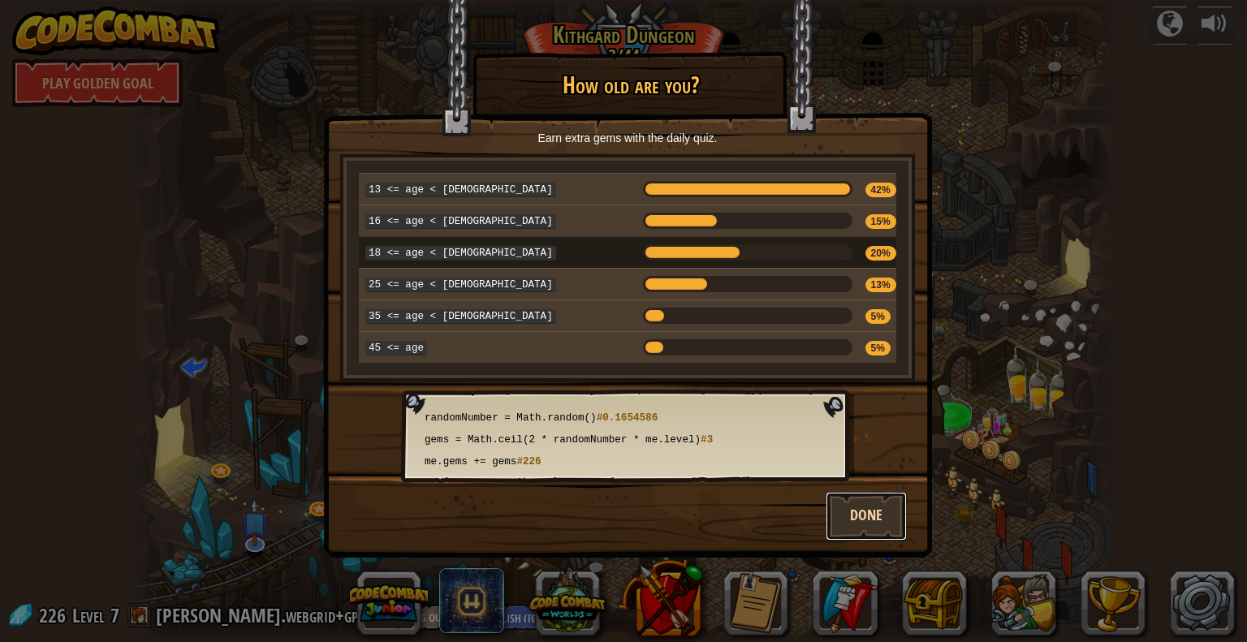
click at [869, 499] on button "Done" at bounding box center [866, 516] width 81 height 49
